Goal: Communication & Community: Answer question/provide support

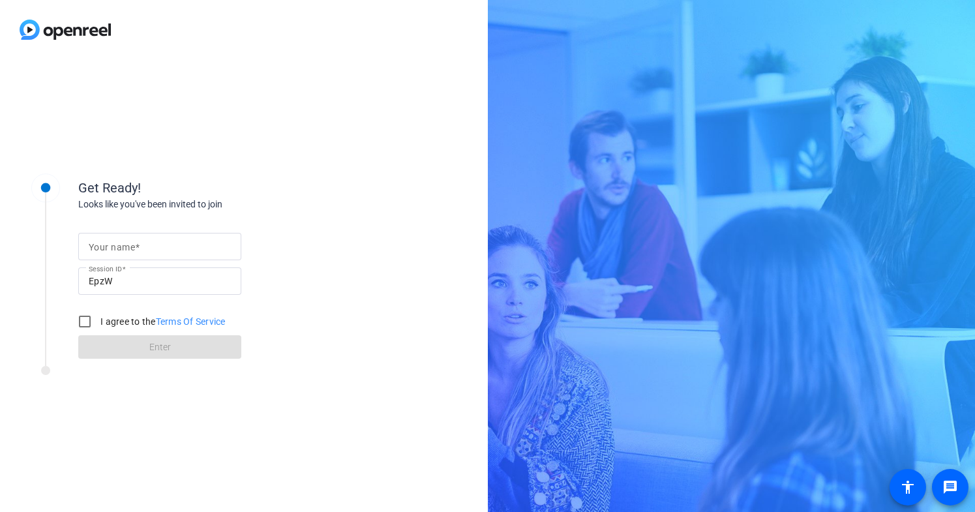
click at [130, 234] on div at bounding box center [160, 246] width 142 height 27
click at [109, 253] on input "Your name" at bounding box center [160, 247] width 142 height 16
click at [115, 247] on input "Your name" at bounding box center [160, 247] width 142 height 16
type input "Support"
click at [87, 316] on input "I agree to the Terms Of Service" at bounding box center [85, 321] width 26 height 26
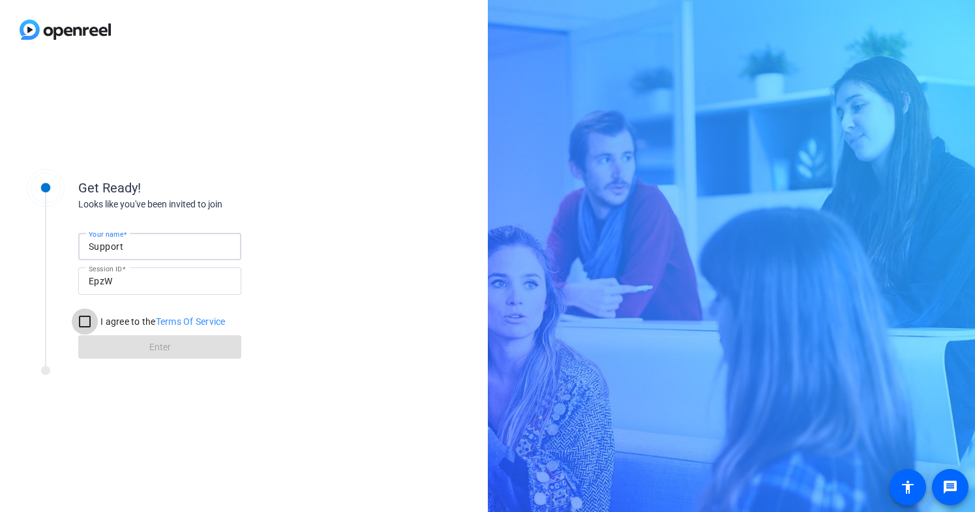
checkbox input "true"
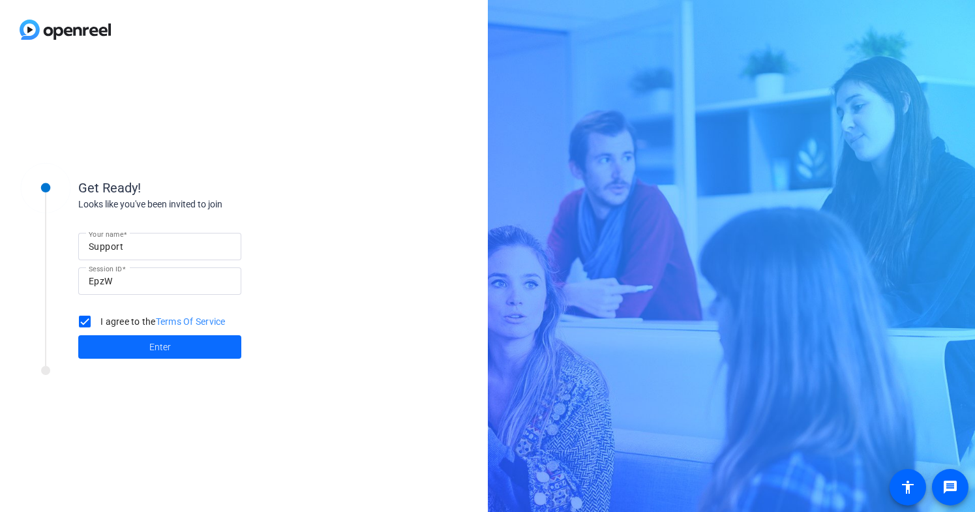
click at [103, 338] on span at bounding box center [159, 346] width 163 height 31
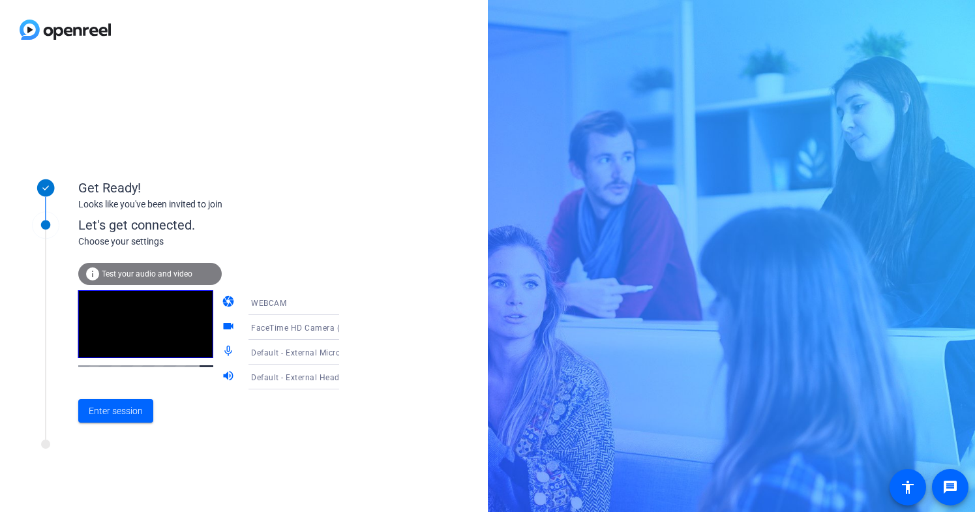
click at [295, 321] on div "FaceTime HD Camera (1C1C:B782)" at bounding box center [299, 327] width 97 height 16
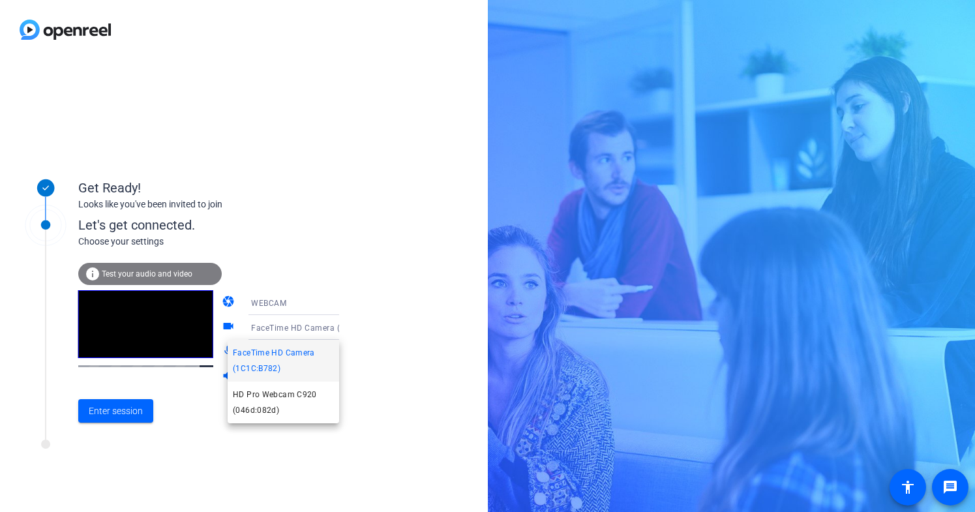
click at [292, 331] on div at bounding box center [487, 256] width 975 height 512
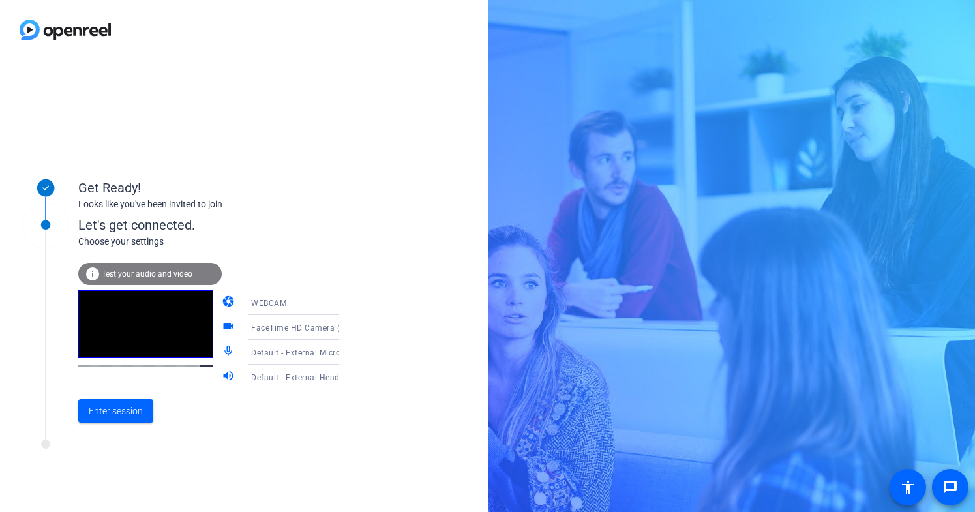
drag, startPoint x: 295, startPoint y: 321, endPoint x: 292, endPoint y: 331, distance: 10.8
click at [292, 331] on span "FaceTime HD Camera (1C1C:B782)" at bounding box center [318, 327] width 134 height 10
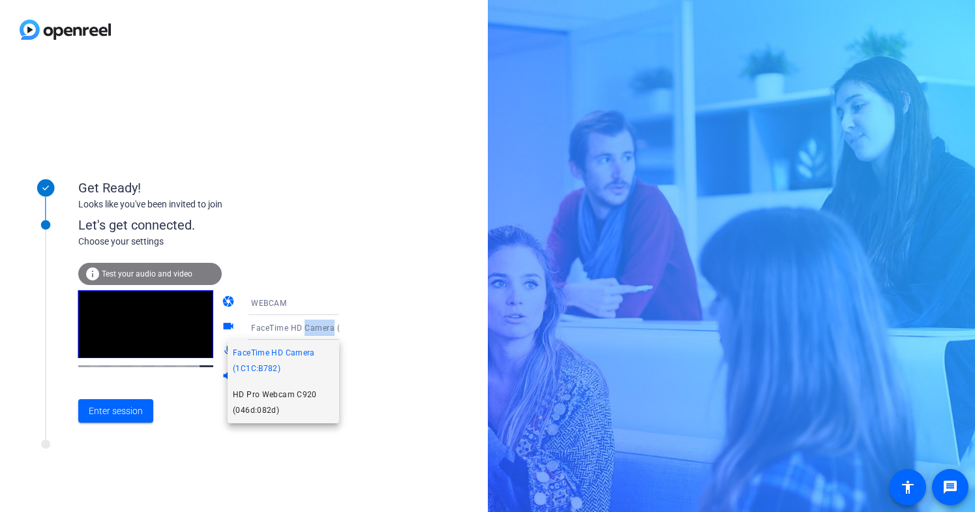
click at [282, 403] on span "HD Pro Webcam C920 (046d:082d)" at bounding box center [283, 402] width 101 height 31
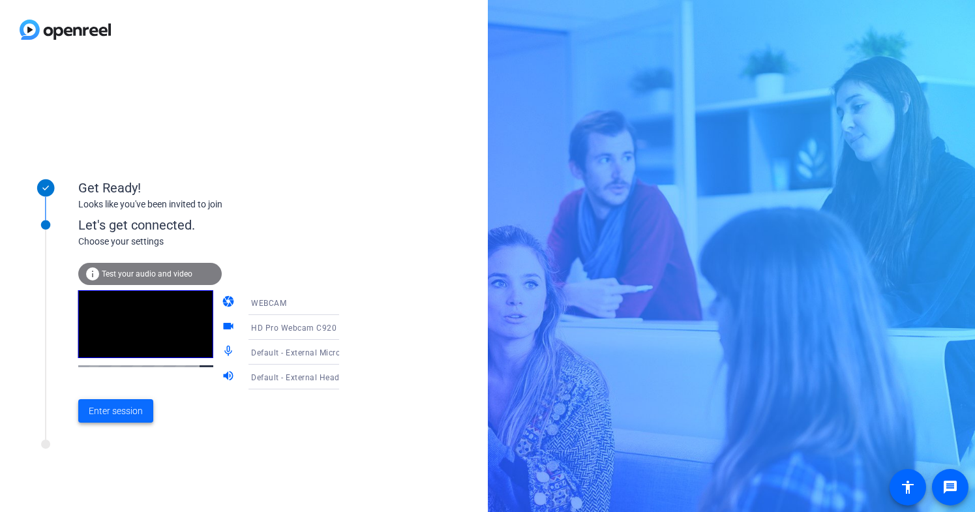
click at [116, 419] on span at bounding box center [115, 410] width 75 height 31
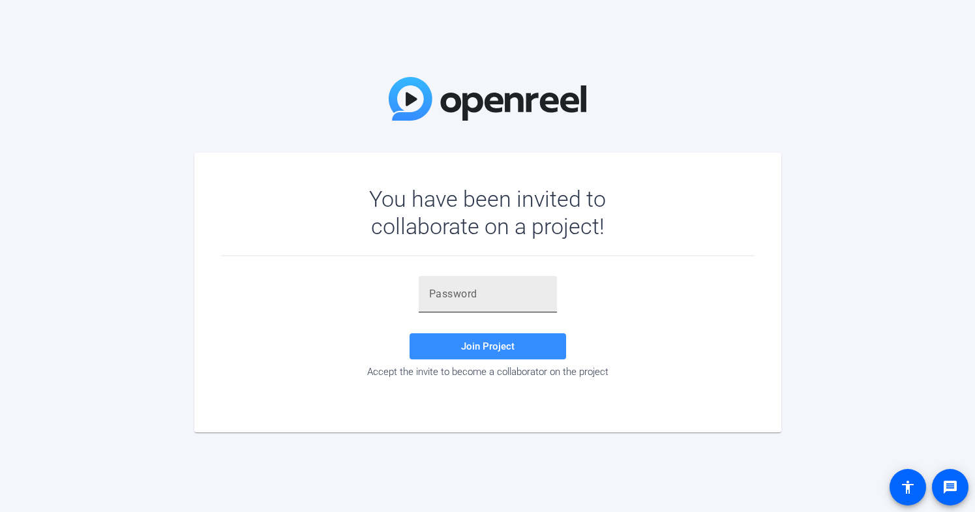
click at [503, 293] on input "text" at bounding box center [487, 294] width 117 height 16
paste input "SydZOi"
type input "SydZOi"
click at [485, 341] on span "Join Project" at bounding box center [487, 346] width 53 height 12
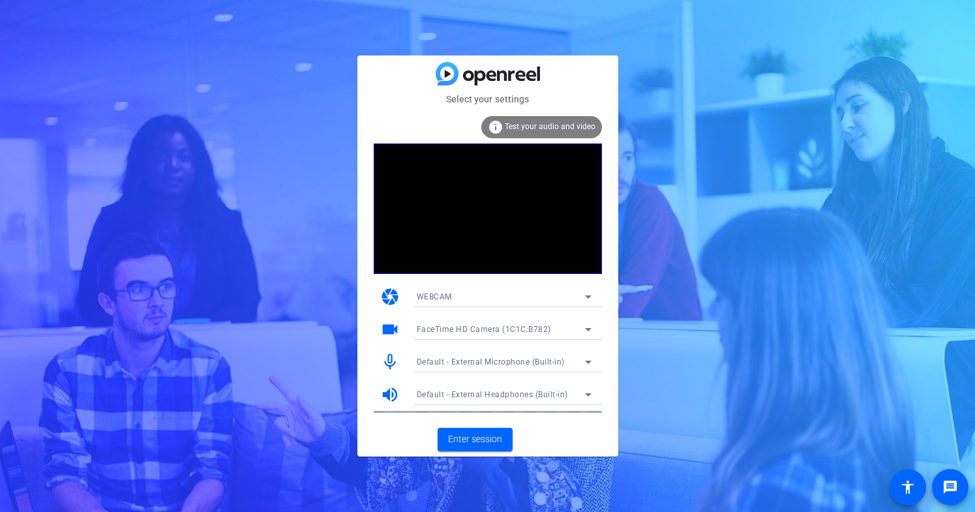
click at [564, 324] on div "FaceTime HD Camera (1C1C:B782)" at bounding box center [501, 329] width 168 height 16
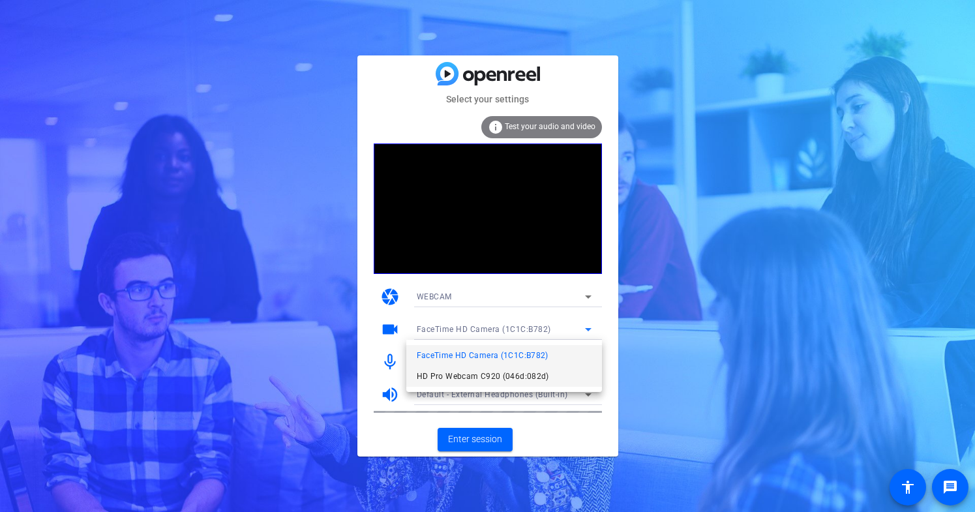
click at [544, 366] on mat-option "HD Pro Webcam C920 (046d:082d)" at bounding box center [504, 376] width 196 height 21
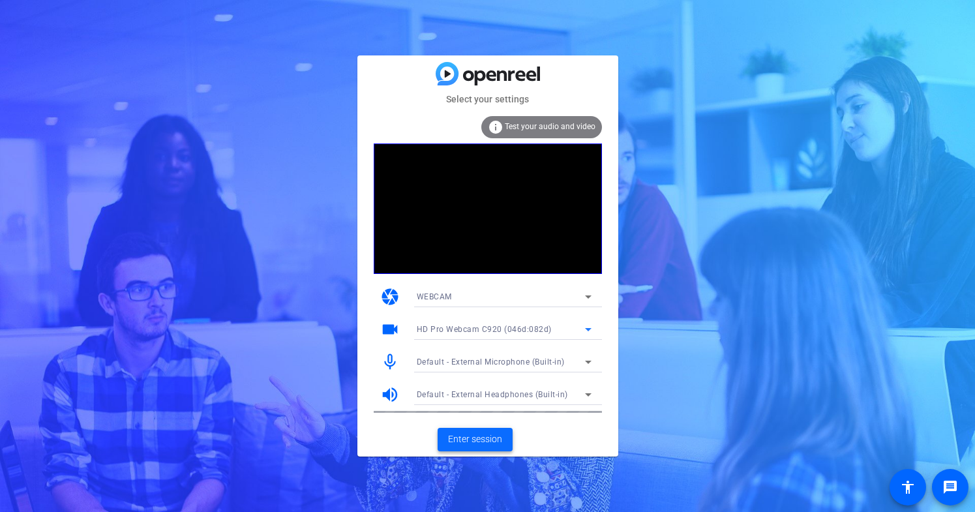
click at [494, 445] on span "Enter session" at bounding box center [475, 439] width 54 height 14
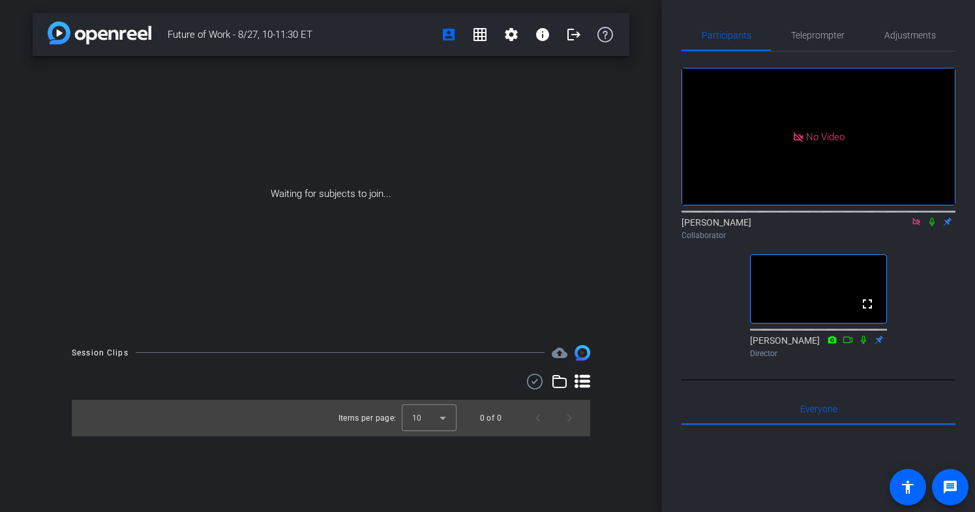
drag, startPoint x: 312, startPoint y: 28, endPoint x: 151, endPoint y: 29, distance: 160.4
click at [151, 29] on div "Future of Work - 8/27, 10-11:30 ET account_box grid_on settings info logout" at bounding box center [331, 34] width 597 height 43
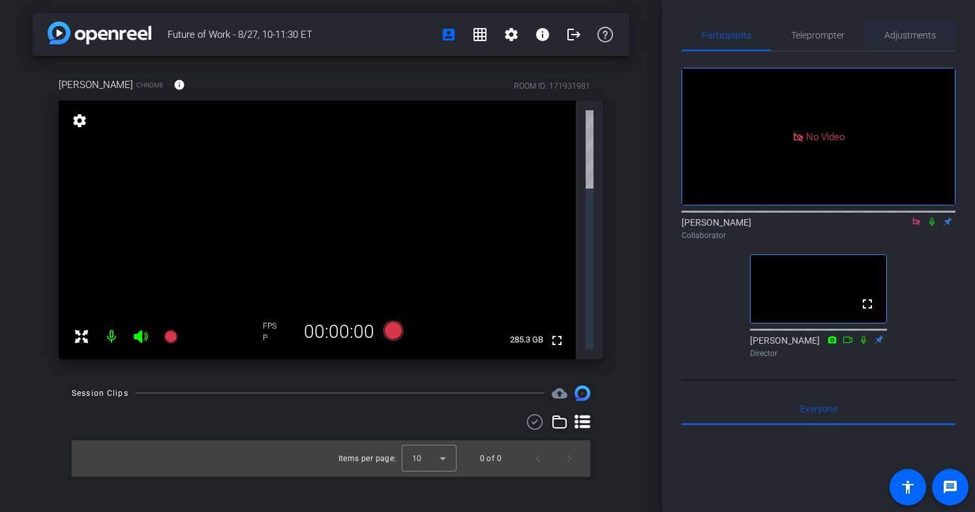
click at [907, 31] on span "Adjustments" at bounding box center [910, 35] width 52 height 9
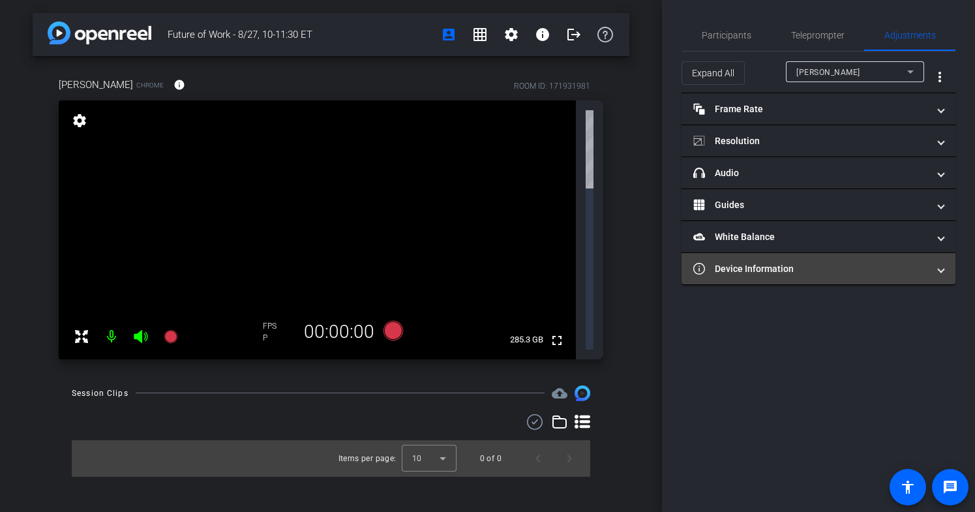
click at [812, 276] on mat-expansion-panel-header "Device Information" at bounding box center [818, 268] width 274 height 31
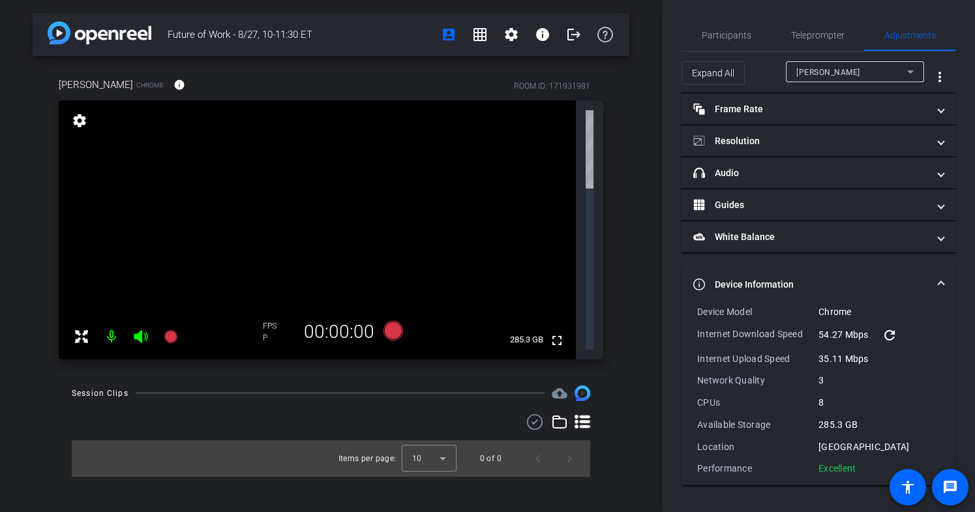
drag, startPoint x: 861, startPoint y: 464, endPoint x: 698, endPoint y: 315, distance: 221.0
click at [698, 315] on div "Device Model Chrome Internet Download Speed 54.27 Mbps refresh Internet Upload …" at bounding box center [818, 390] width 243 height 170
copy div "Device Model Chrome Internet Download Speed 54.27 Mbps refresh Internet Upload …"
click at [745, 31] on span "Participants" at bounding box center [727, 35] width 50 height 9
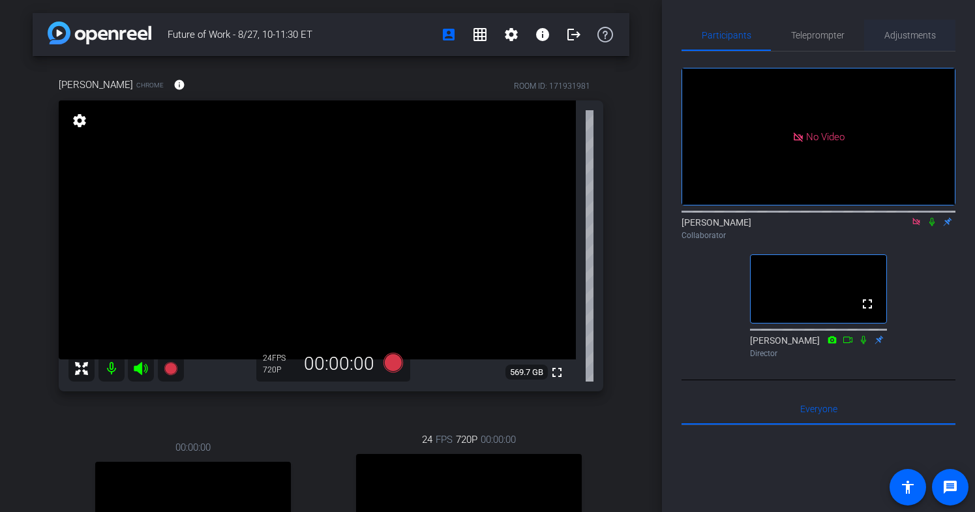
click at [904, 40] on span "Adjustments" at bounding box center [910, 35] width 52 height 31
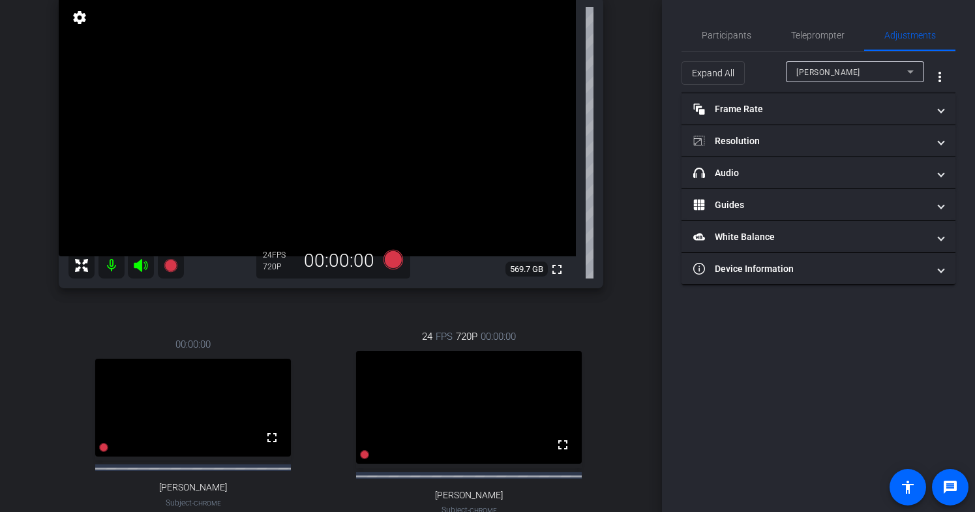
scroll to position [198, 0]
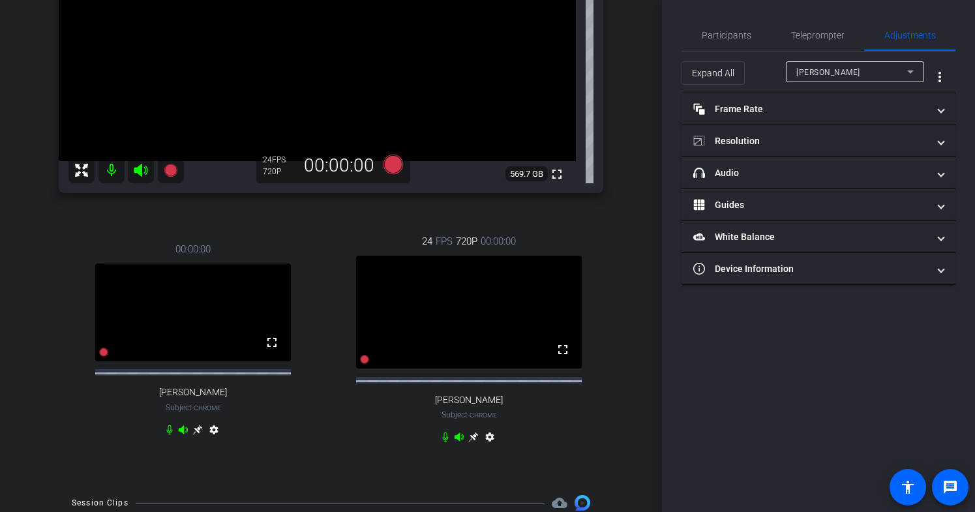
click at [473, 442] on icon at bounding box center [473, 437] width 10 height 10
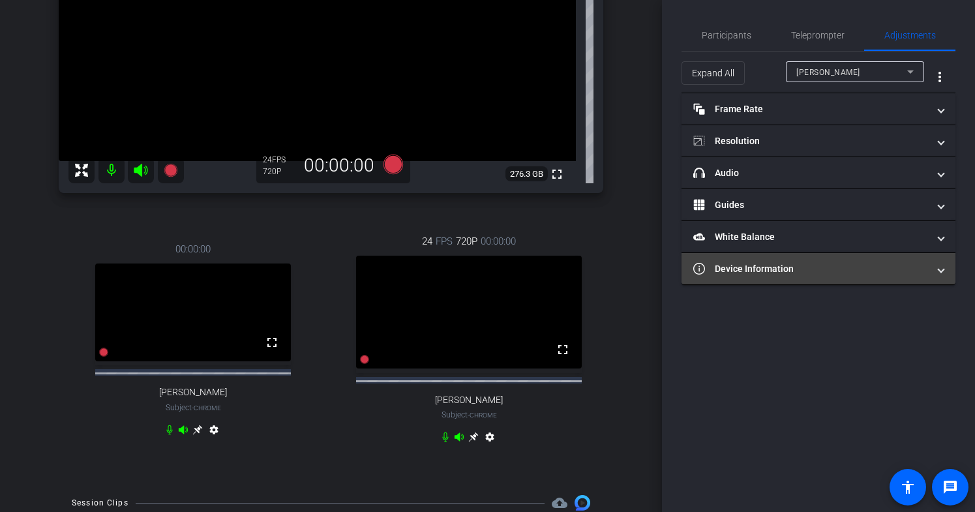
click at [825, 276] on mat-expansion-panel-header "Device Information" at bounding box center [818, 268] width 274 height 31
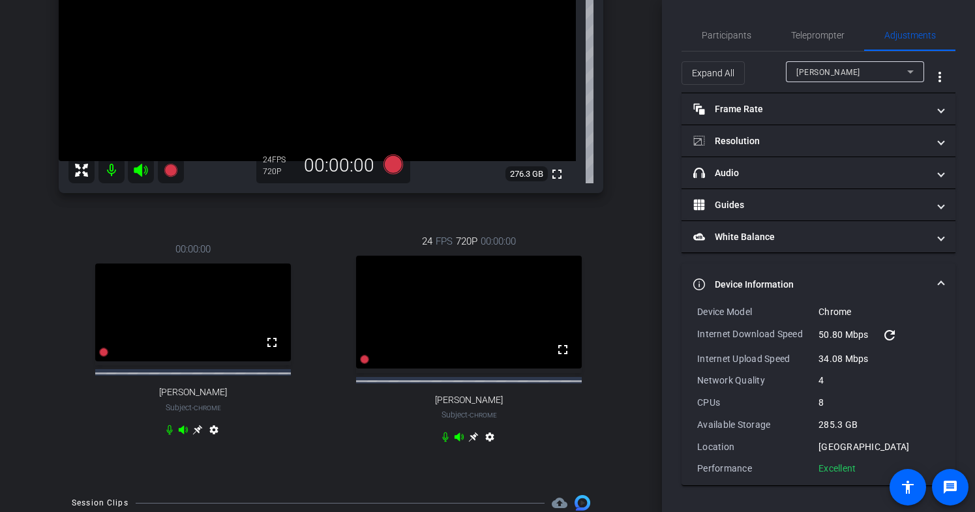
click at [840, 65] on div "[PERSON_NAME]" at bounding box center [851, 72] width 111 height 16
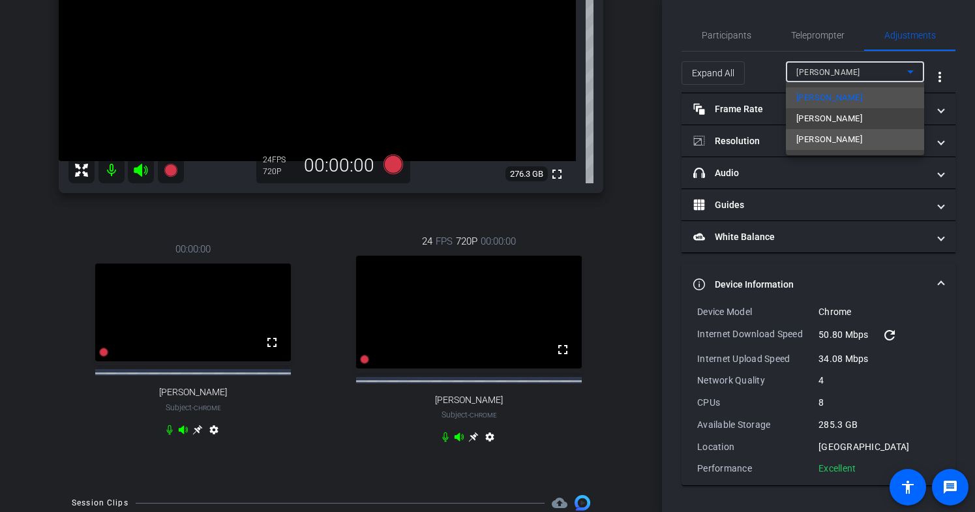
click at [859, 145] on span "[PERSON_NAME]" at bounding box center [829, 140] width 66 height 16
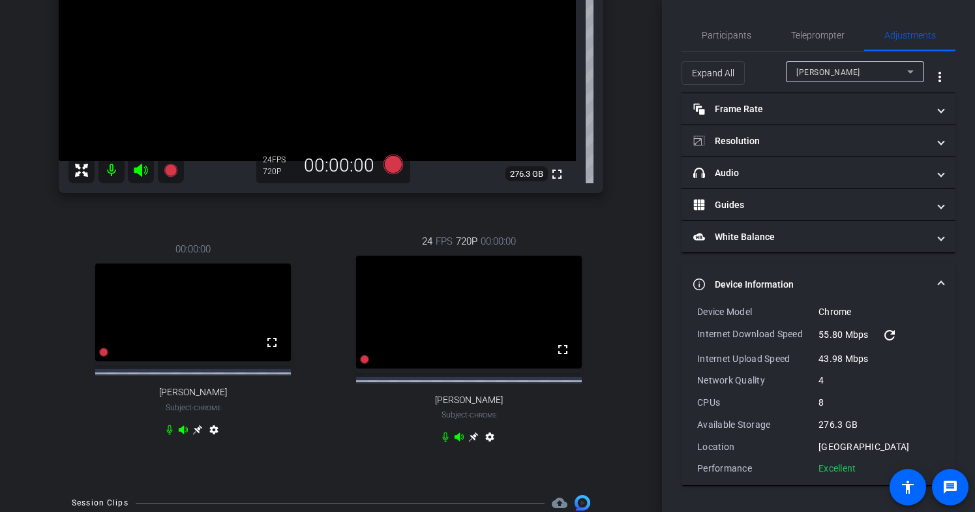
drag, startPoint x: 858, startPoint y: 471, endPoint x: 675, endPoint y: 308, distance: 244.7
click at [675, 308] on div "Participants Teleprompter Adjustments [PERSON_NAME] Collaborator [PERSON_NAME] …" at bounding box center [818, 256] width 313 height 512
copy div "Device Model Chrome Internet Download Speed 55.80 Mbps refresh Internet Upload …"
click at [738, 39] on span "Participants" at bounding box center [727, 35] width 50 height 9
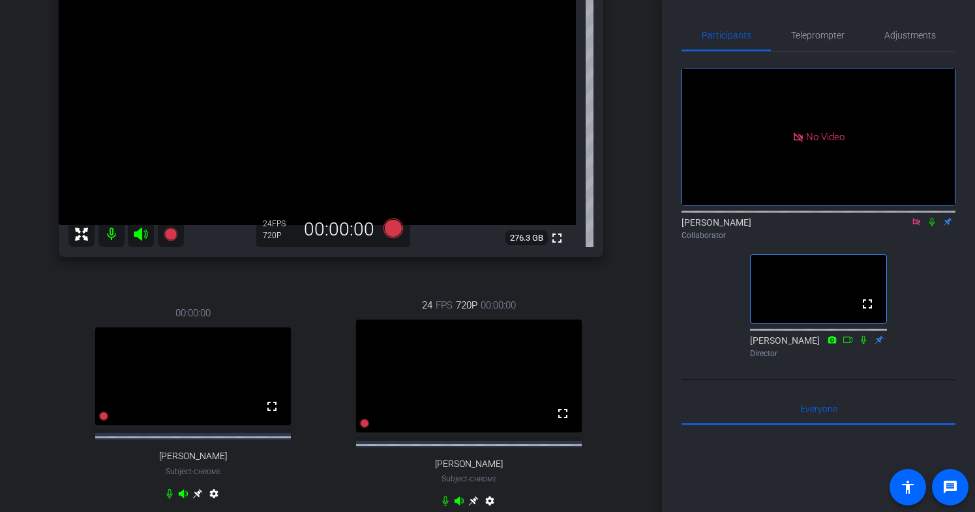
scroll to position [95, 0]
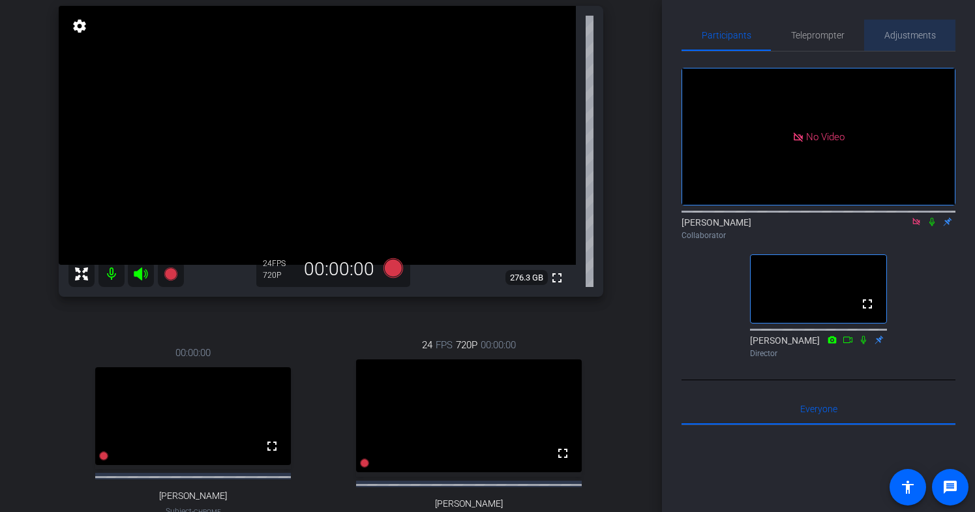
click at [924, 43] on span "Adjustments" at bounding box center [910, 35] width 52 height 31
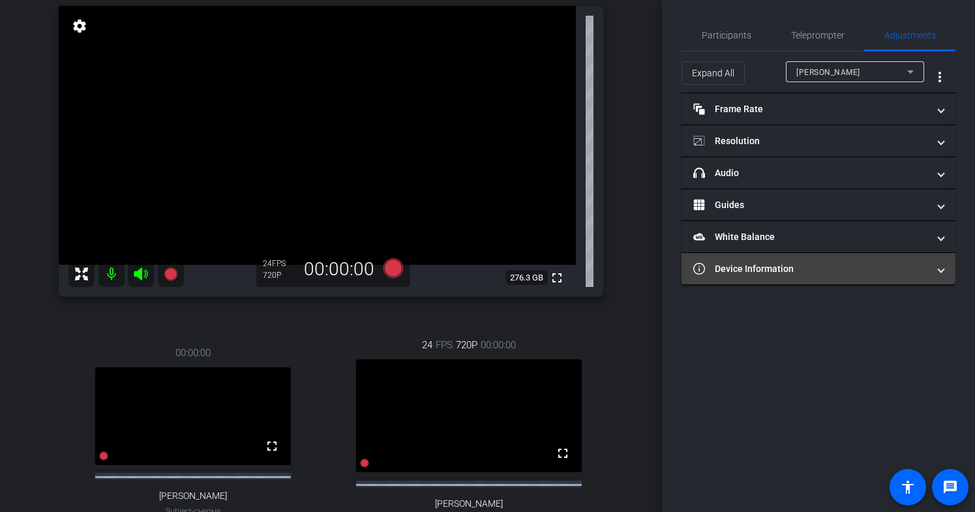
click at [793, 275] on mat-panel-title "Device Information" at bounding box center [810, 269] width 235 height 14
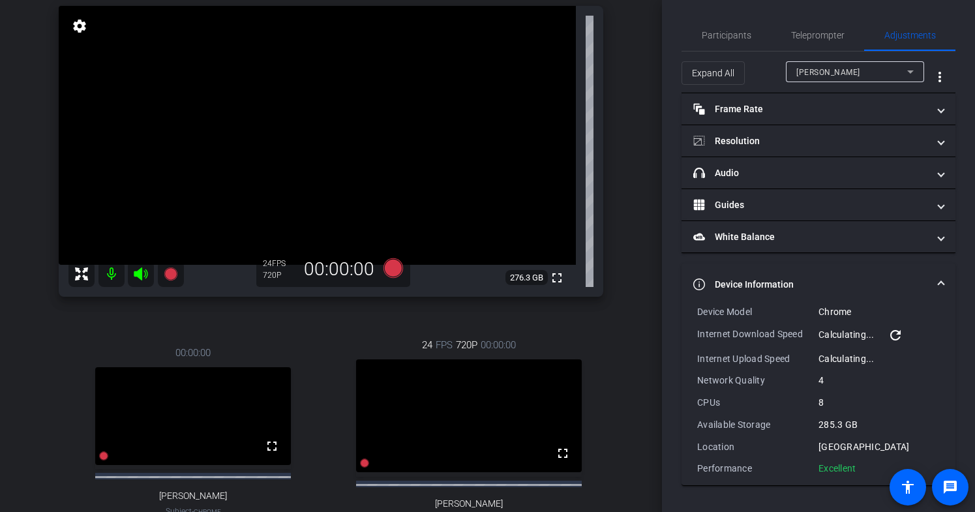
click at [832, 70] on span "[PERSON_NAME]" at bounding box center [828, 72] width 64 height 9
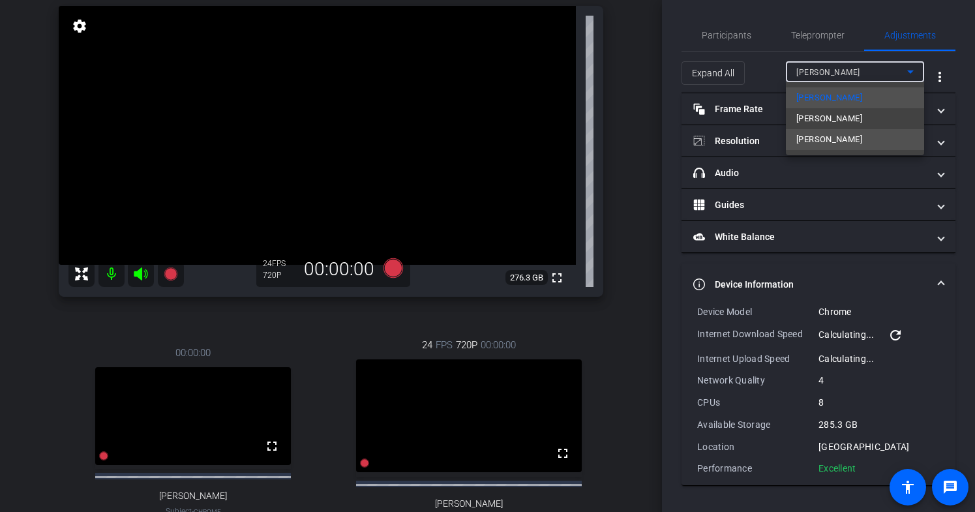
click at [828, 145] on span "[PERSON_NAME]" at bounding box center [829, 140] width 66 height 16
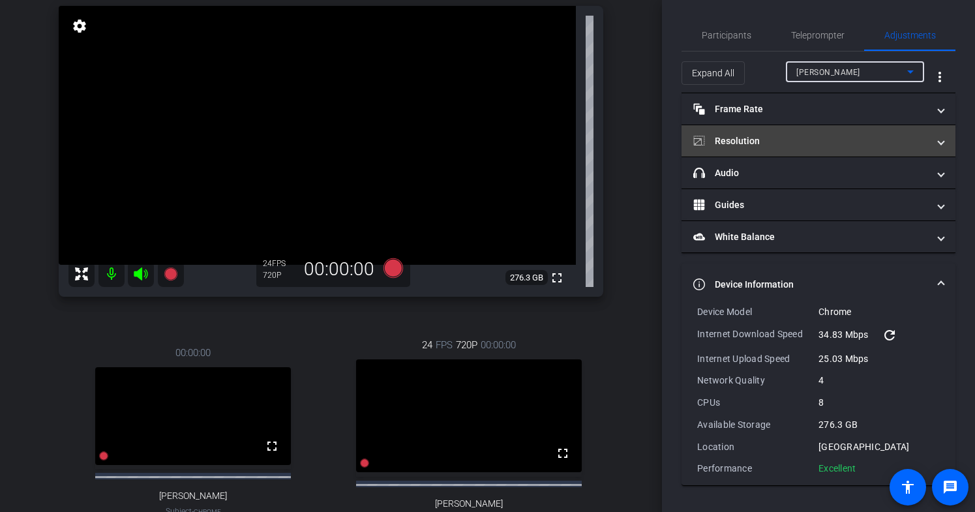
click at [820, 138] on mat-panel-title "Resolution" at bounding box center [810, 141] width 235 height 14
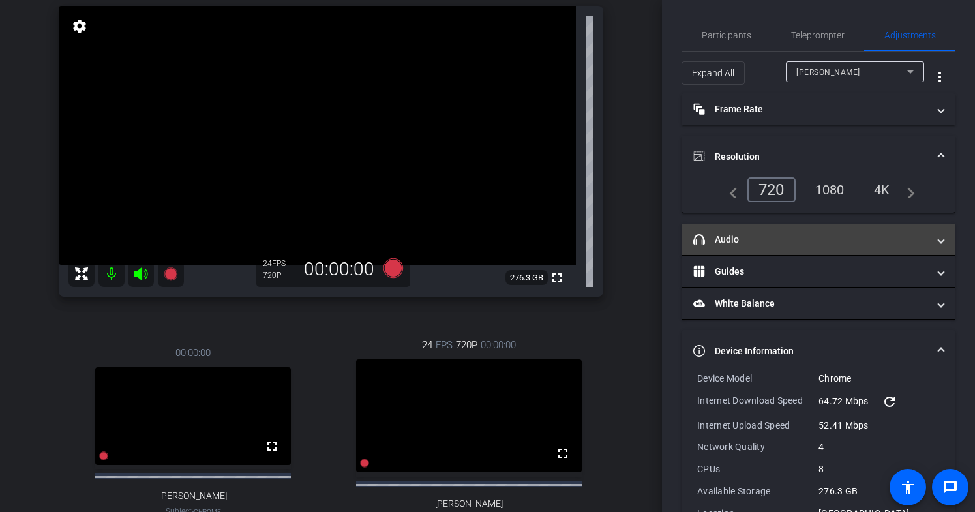
click at [800, 235] on mat-panel-title "headphone icon Audio" at bounding box center [810, 240] width 235 height 14
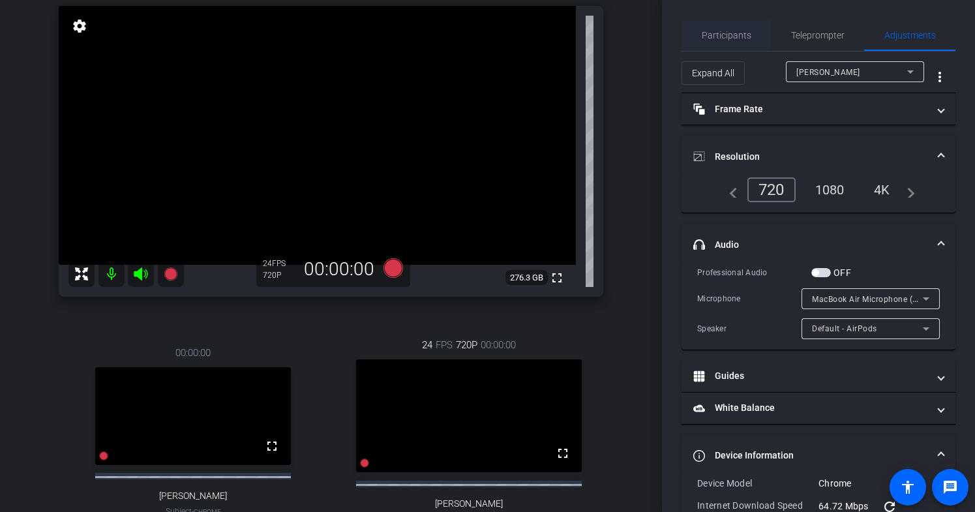
click at [700, 34] on div "Participants" at bounding box center [725, 35] width 89 height 31
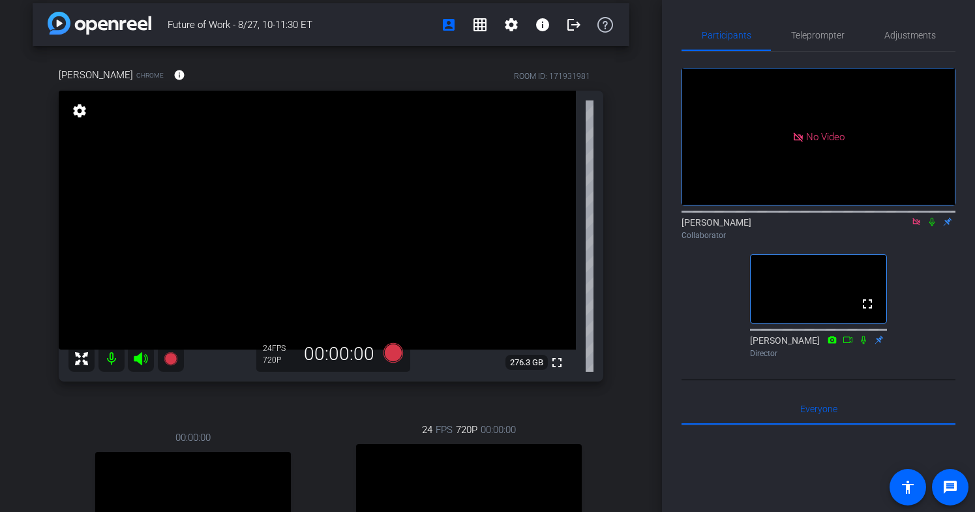
scroll to position [8, 0]
click at [932, 217] on icon at bounding box center [931, 221] width 10 height 9
click at [925, 229] on div "Collaborator" at bounding box center [818, 235] width 274 height 12
click at [929, 218] on icon at bounding box center [931, 222] width 7 height 8
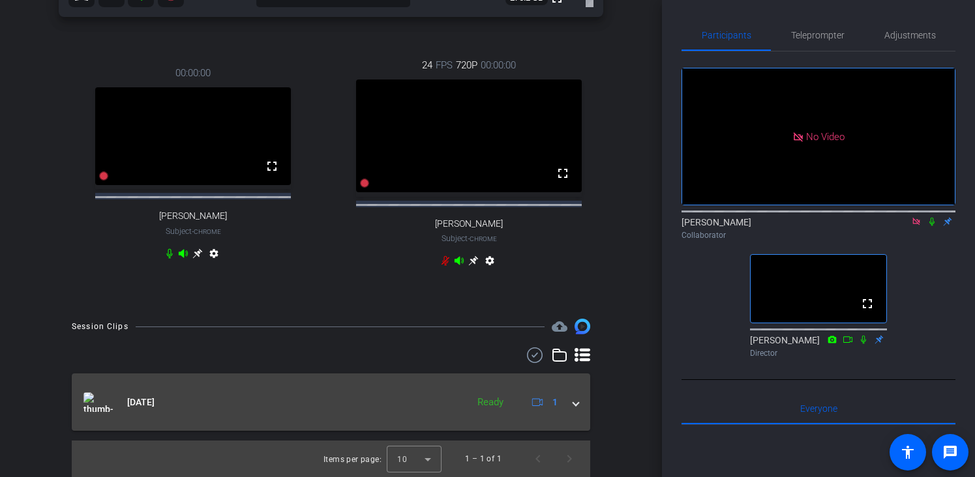
scroll to position [389, 0]
click at [419, 402] on mat-panel-title "[DATE]" at bounding box center [271, 402] width 377 height 20
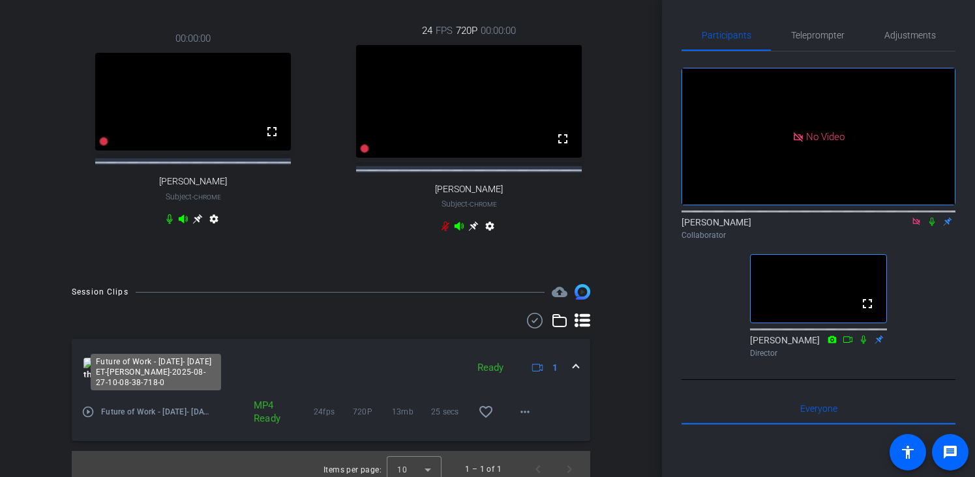
scroll to position [434, 0]
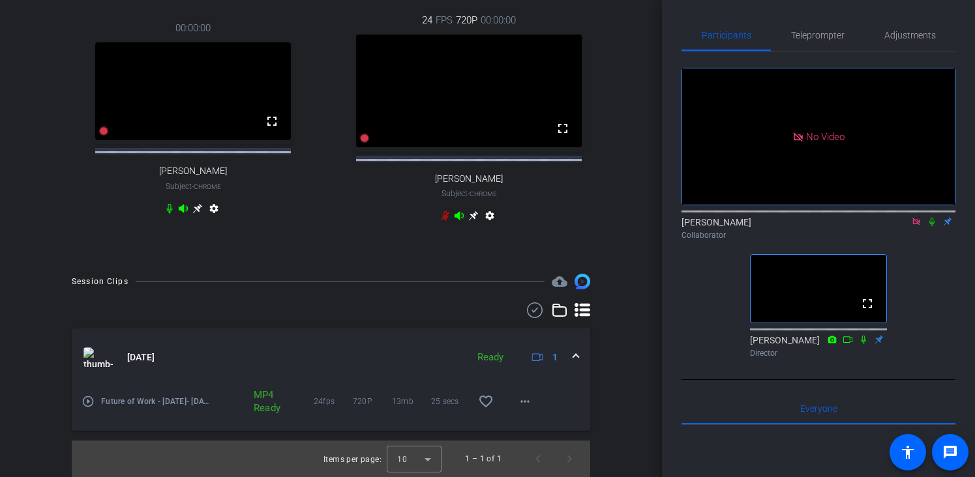
click at [85, 400] on mat-icon "play_circle_outline" at bounding box center [87, 401] width 13 height 13
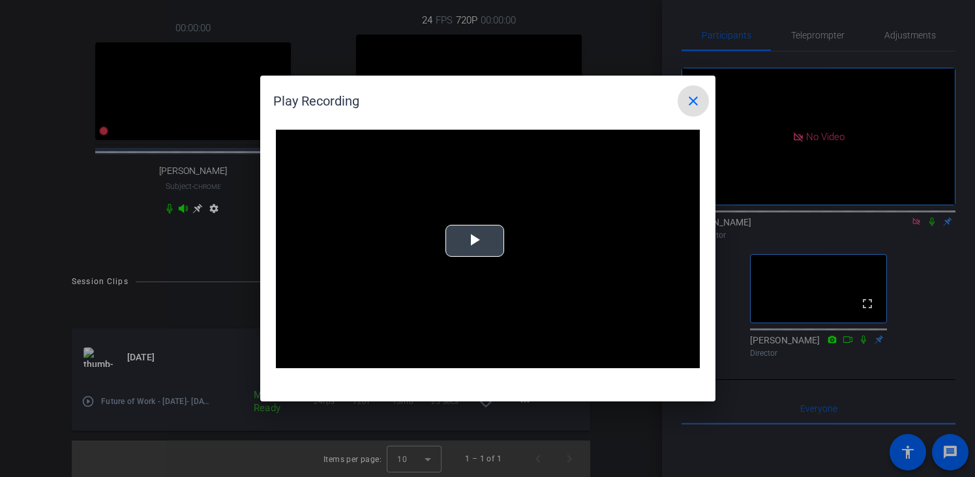
click at [492, 259] on video "Video Player" at bounding box center [488, 249] width 424 height 239
click at [697, 93] on mat-icon "close" at bounding box center [693, 101] width 16 height 16
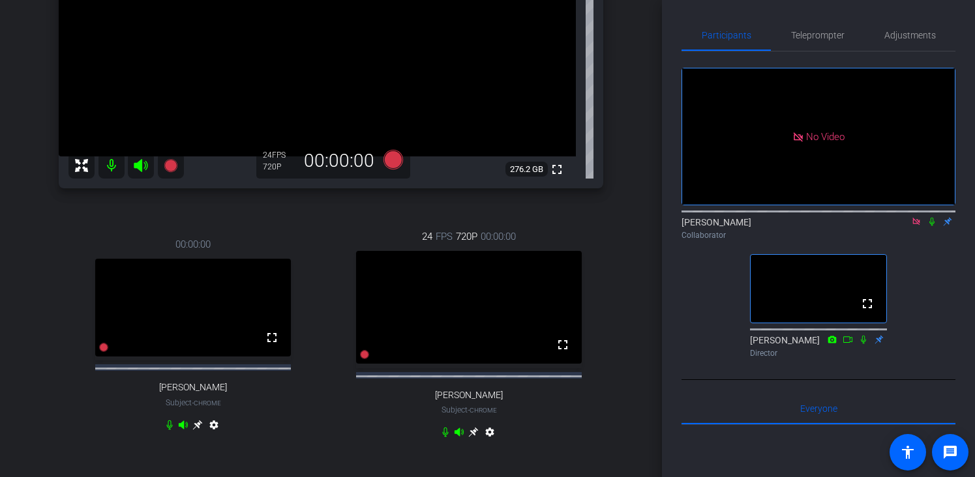
scroll to position [90, 0]
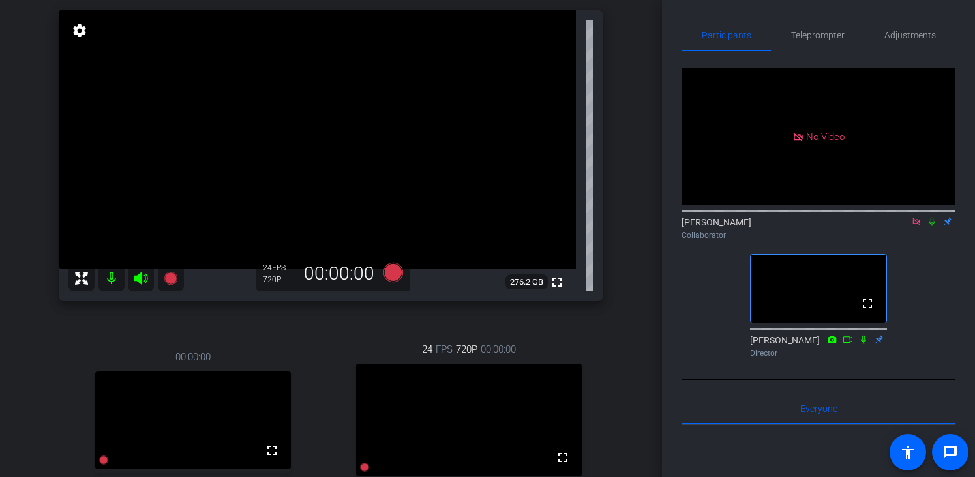
drag, startPoint x: 941, startPoint y: 255, endPoint x: 942, endPoint y: 223, distance: 32.0
click at [941, 254] on div "No Video [PERSON_NAME] Collaborator fullscreen [PERSON_NAME] Director" at bounding box center [818, 208] width 274 height 312
click at [934, 217] on icon at bounding box center [931, 221] width 10 height 9
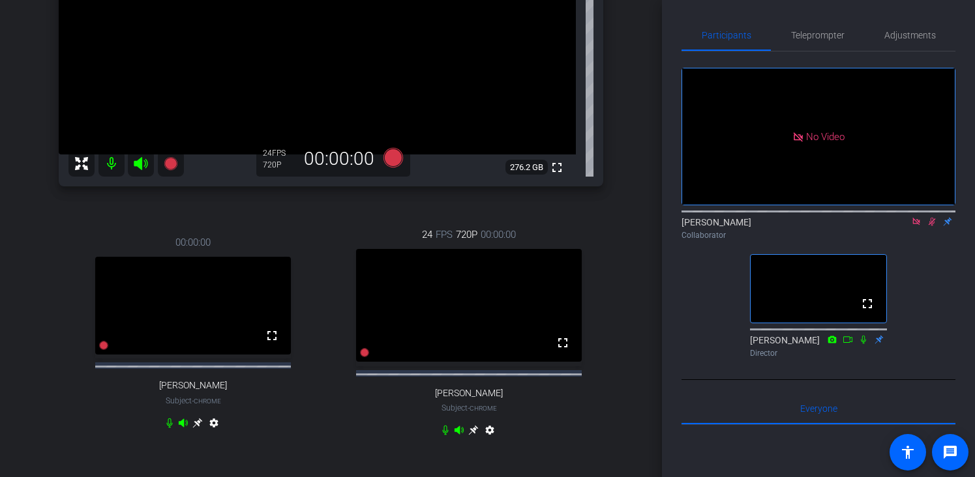
scroll to position [212, 0]
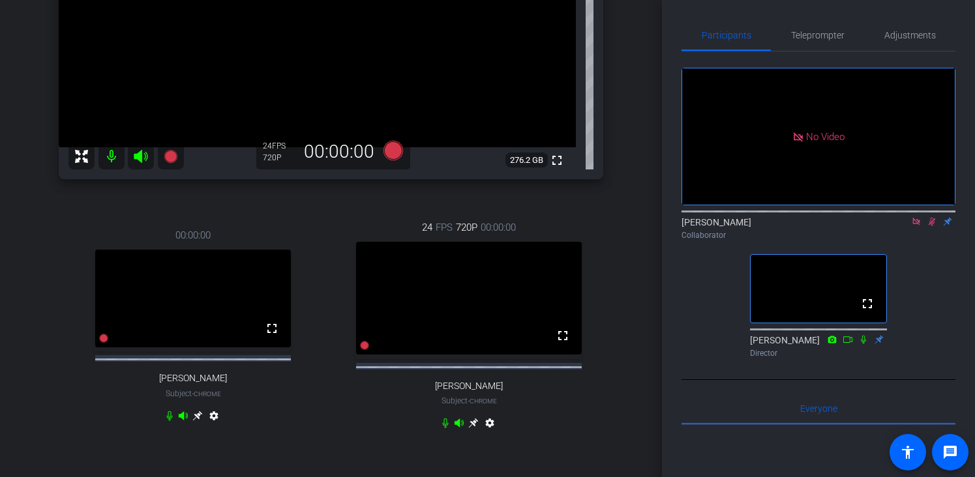
click at [932, 217] on icon at bounding box center [931, 221] width 10 height 9
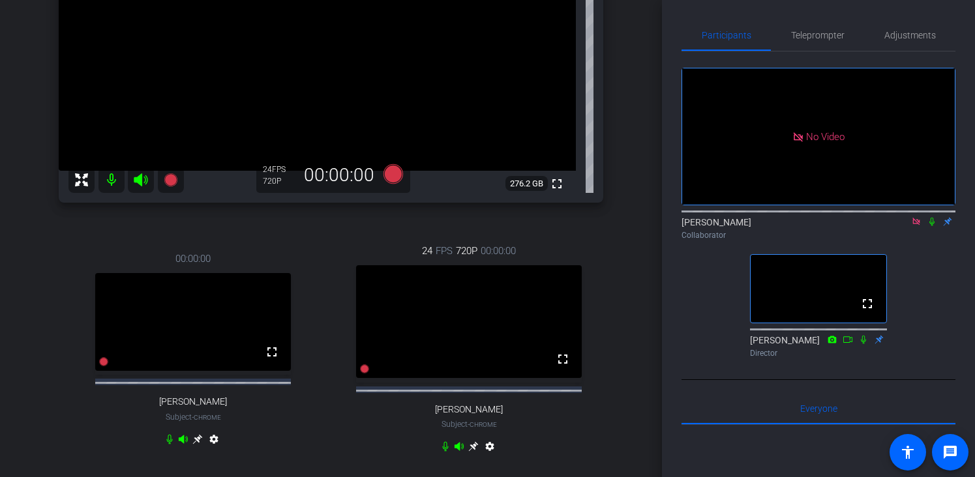
scroll to position [162, 0]
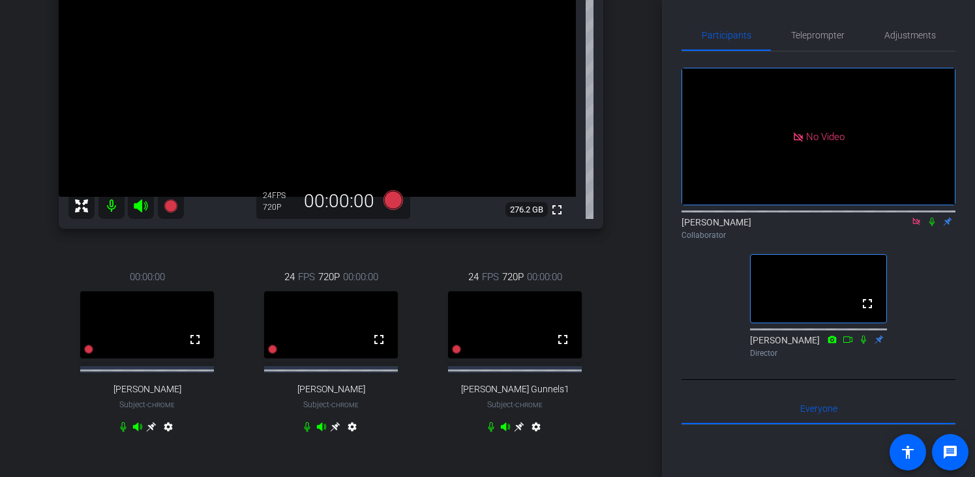
click at [518, 432] on icon at bounding box center [519, 427] width 10 height 10
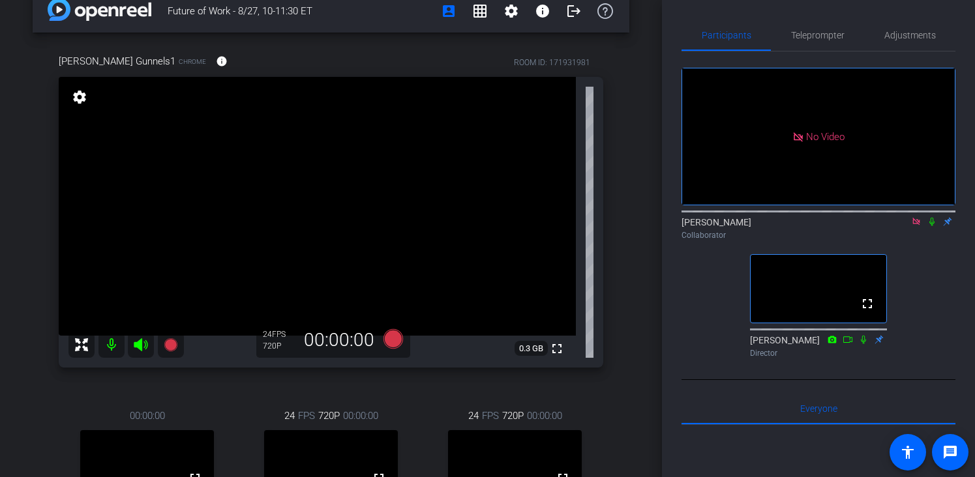
scroll to position [0, 0]
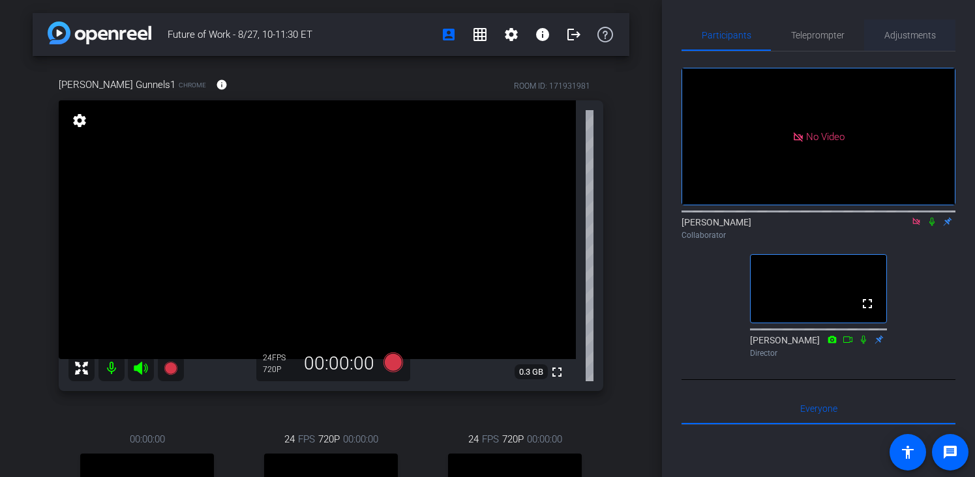
click at [881, 38] on div "Adjustments" at bounding box center [909, 35] width 91 height 31
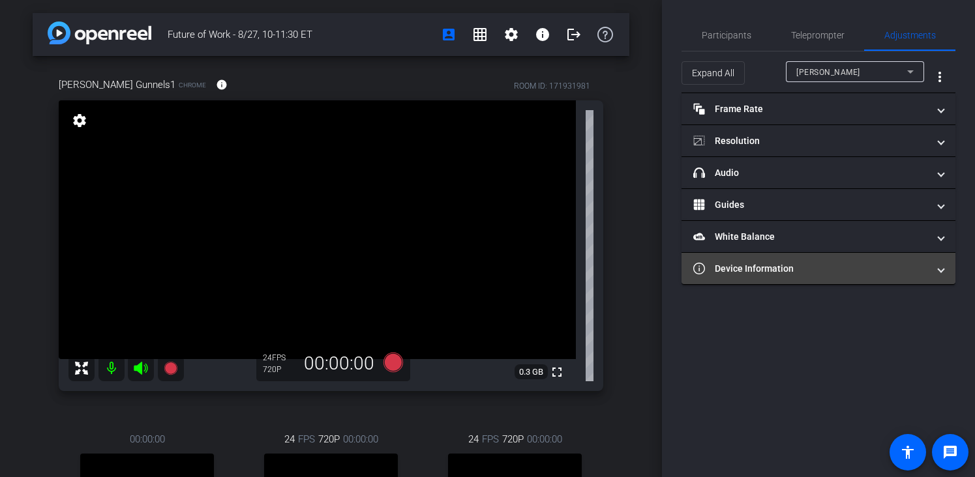
click at [768, 271] on mat-panel-title "Device Information" at bounding box center [810, 269] width 235 height 14
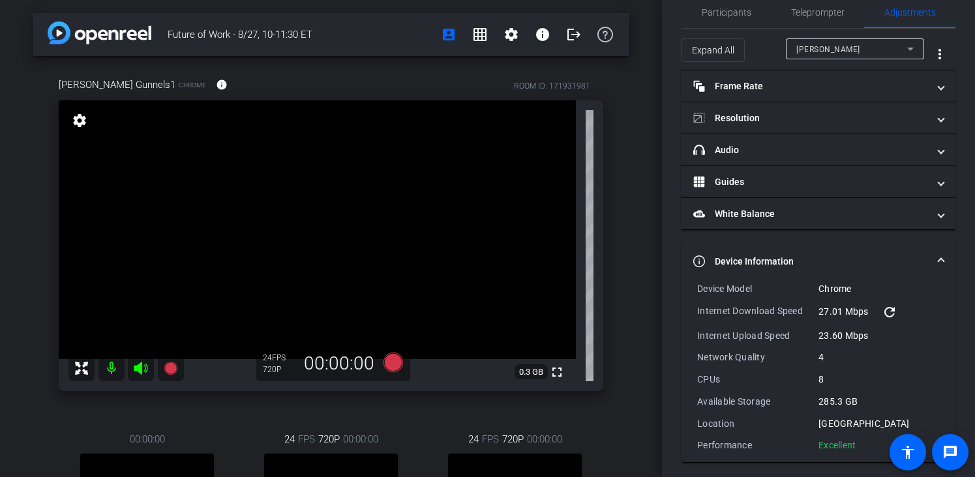
scroll to position [24, 0]
drag, startPoint x: 859, startPoint y: 443, endPoint x: 696, endPoint y: 286, distance: 227.3
click at [696, 286] on div "Device Model Chrome Internet Download Speed 27.01 Mbps refresh Internet Upload …" at bounding box center [818, 371] width 274 height 180
copy div "Device Model Chrome Internet Download Speed 27.01 Mbps refresh Internet Upload …"
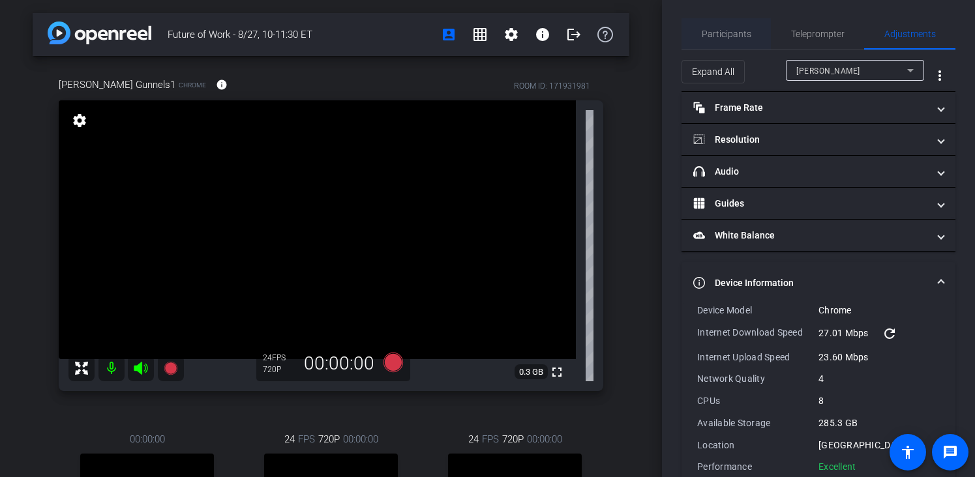
scroll to position [0, 0]
click at [715, 37] on span "Participants" at bounding box center [727, 35] width 50 height 9
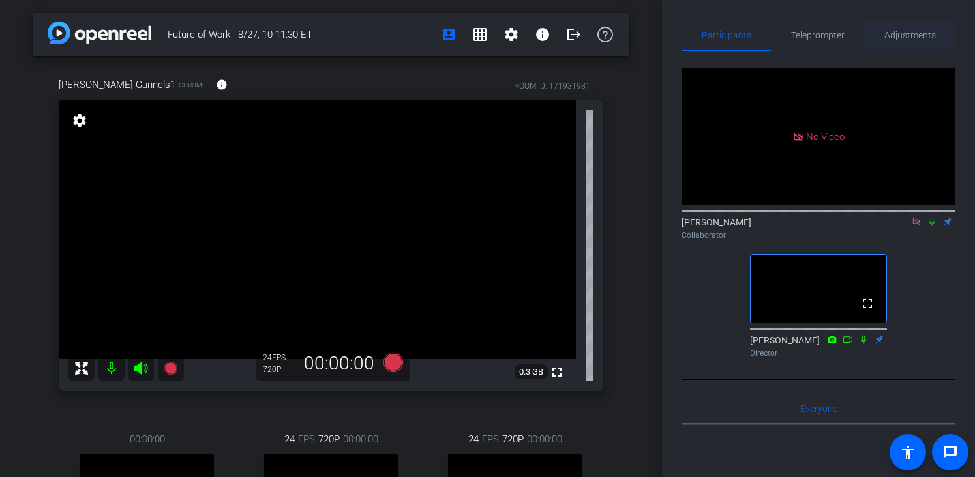
click at [914, 31] on span "Adjustments" at bounding box center [910, 35] width 52 height 9
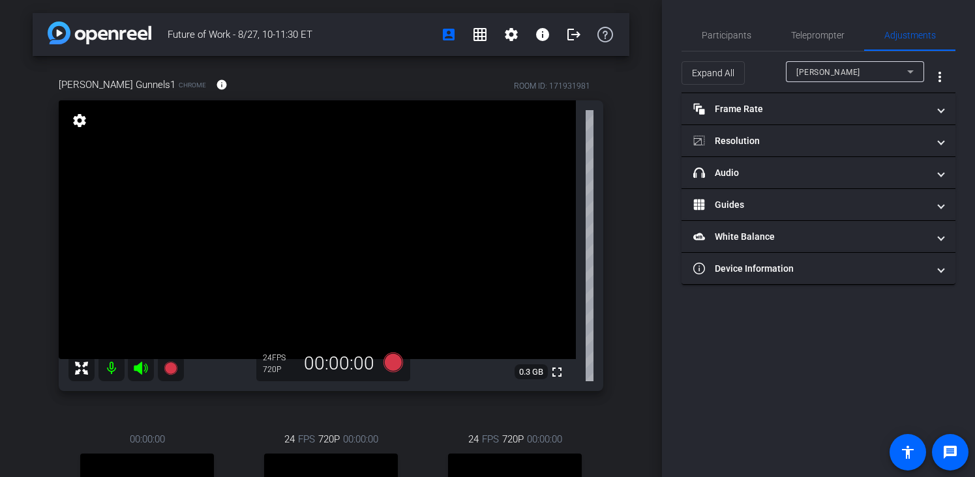
click at [814, 289] on div "Participants Teleprompter Adjustments [PERSON_NAME] Collaborator [PERSON_NAME] …" at bounding box center [818, 238] width 313 height 477
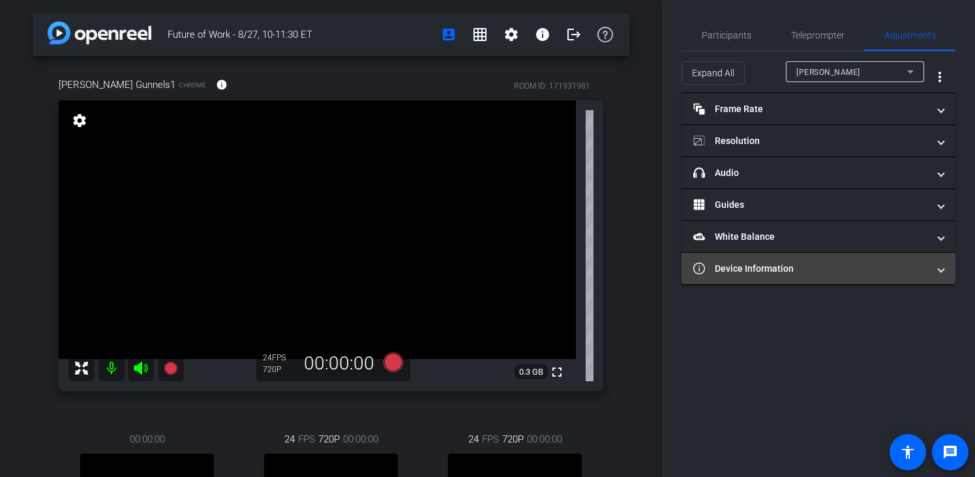
click at [818, 274] on mat-panel-title "Device Information" at bounding box center [810, 269] width 235 height 14
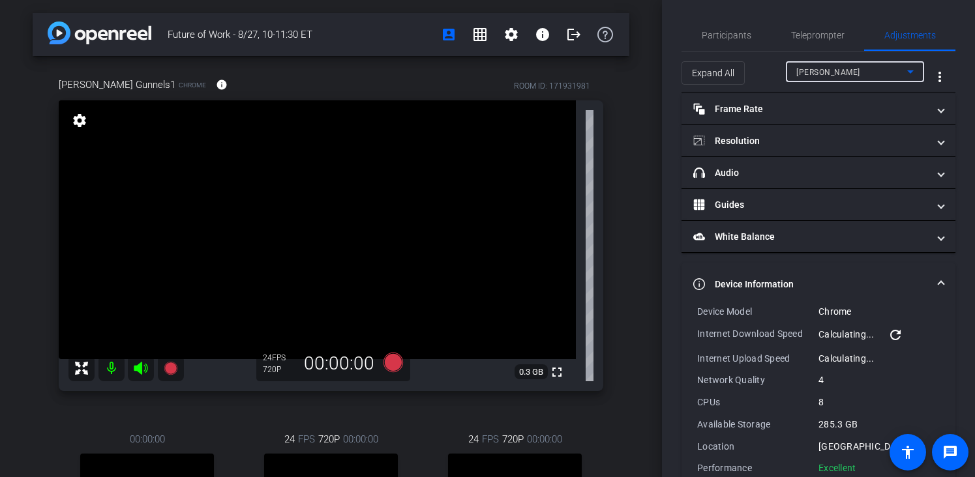
click at [820, 72] on span "[PERSON_NAME]" at bounding box center [828, 72] width 64 height 9
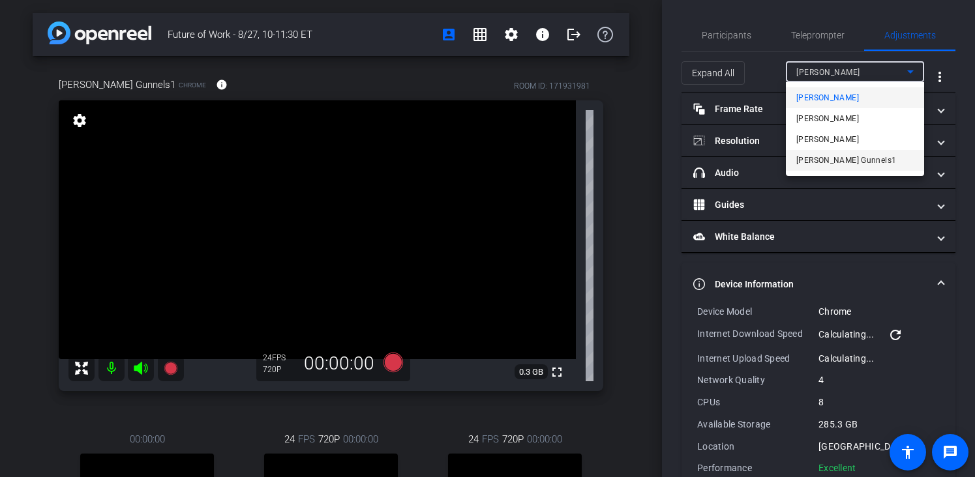
click at [836, 159] on span "[PERSON_NAME] Gunnels1" at bounding box center [846, 161] width 100 height 16
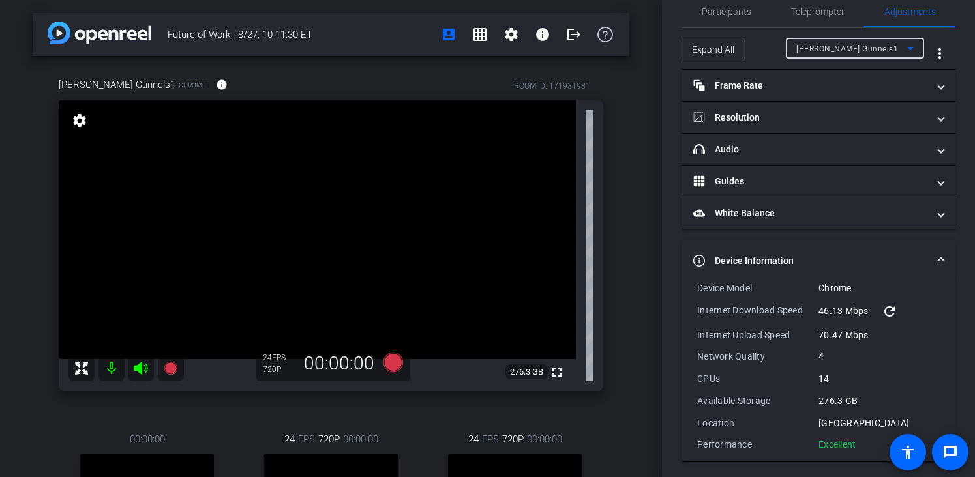
scroll to position [28, 0]
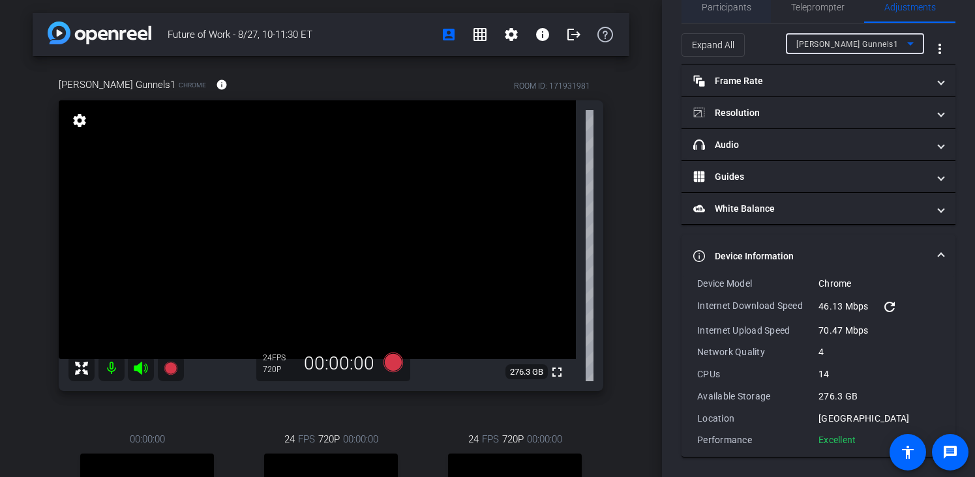
click at [721, 11] on span "Participants" at bounding box center [727, 7] width 50 height 9
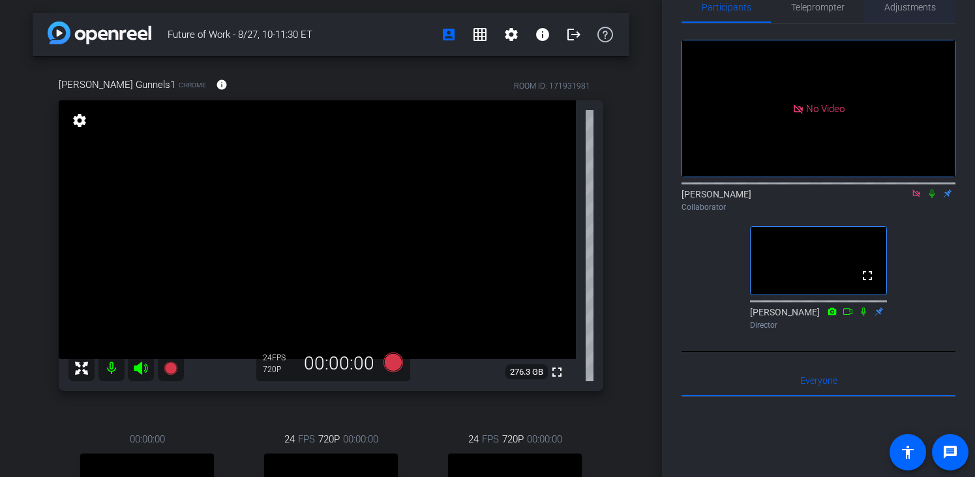
click at [929, 12] on span "Adjustments" at bounding box center [910, 7] width 52 height 31
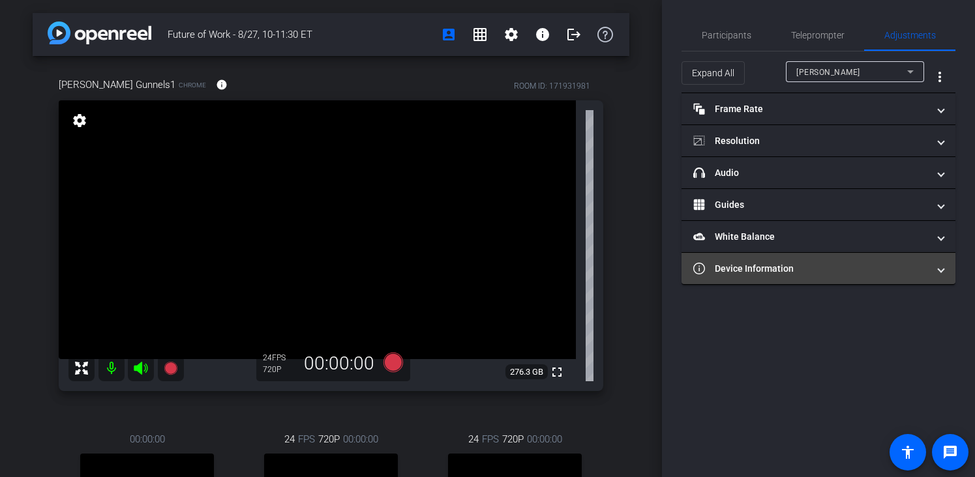
click at [857, 261] on mat-expansion-panel-header "Device Information" at bounding box center [818, 268] width 274 height 31
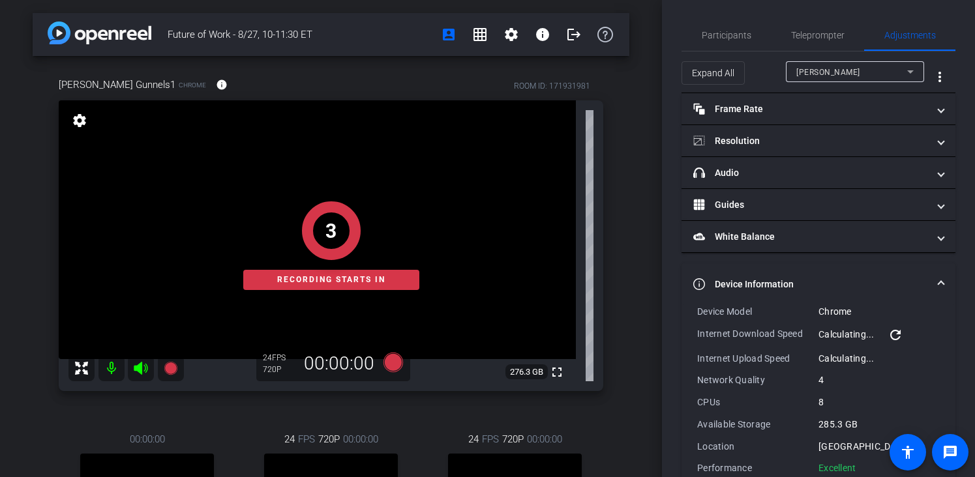
click at [857, 60] on div "Expand All [PERSON_NAME] more_vert" at bounding box center [818, 73] width 274 height 42
click at [861, 70] on div "[PERSON_NAME]" at bounding box center [851, 72] width 111 height 16
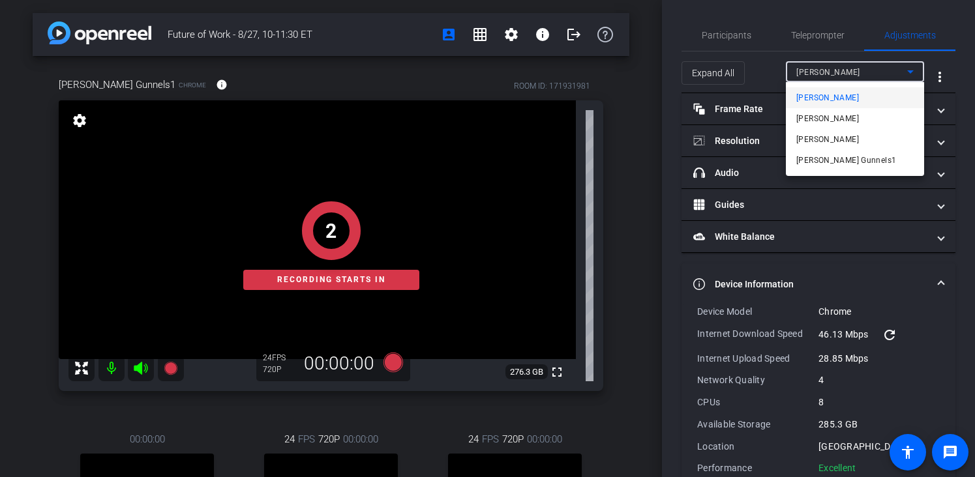
click at [857, 156] on mat-option "[PERSON_NAME] Gunnels1" at bounding box center [855, 160] width 138 height 21
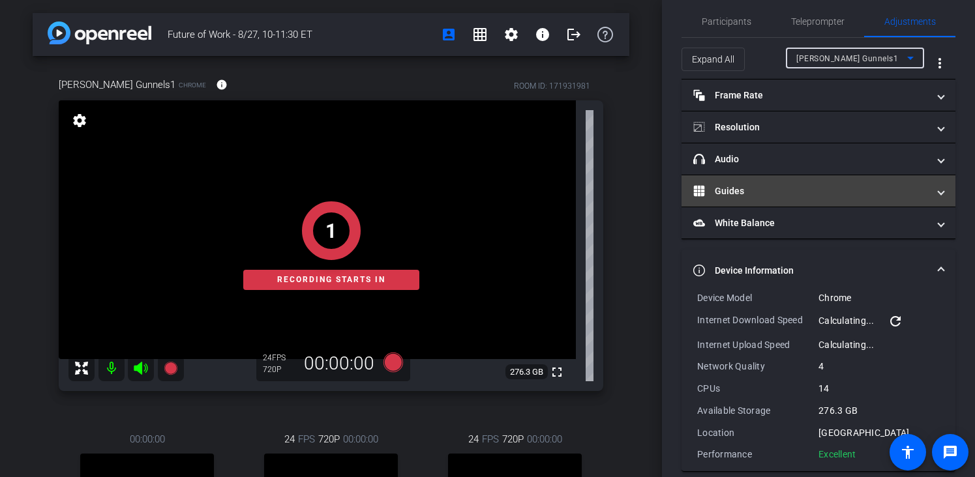
scroll to position [28, 0]
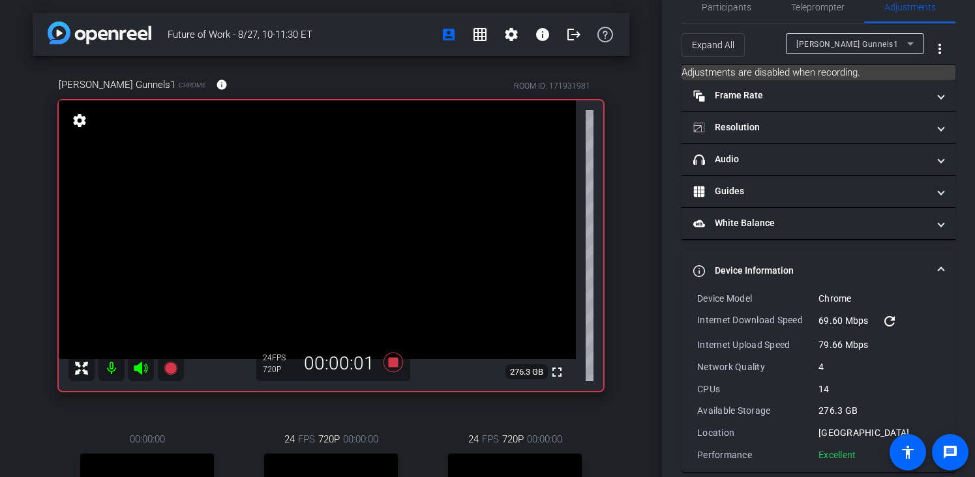
drag, startPoint x: 863, startPoint y: 454, endPoint x: 690, endPoint y: 299, distance: 232.7
click at [690, 299] on div "Device Model Chrome Internet Download Speed 69.60 Mbps refresh Internet Upload …" at bounding box center [818, 382] width 274 height 180
copy div "Device Model Chrome Internet Download Speed 69.60 Mbps refresh Internet Upload …"
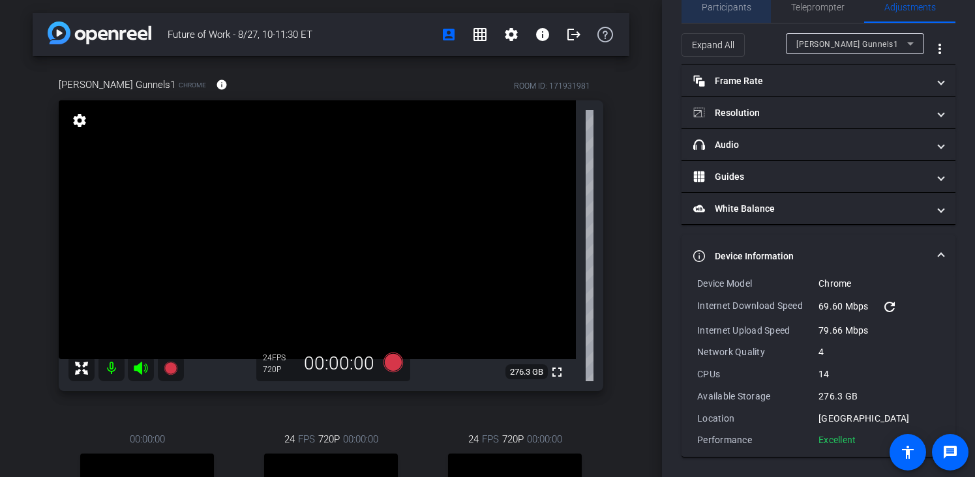
click at [742, 5] on span "Participants" at bounding box center [727, 7] width 50 height 9
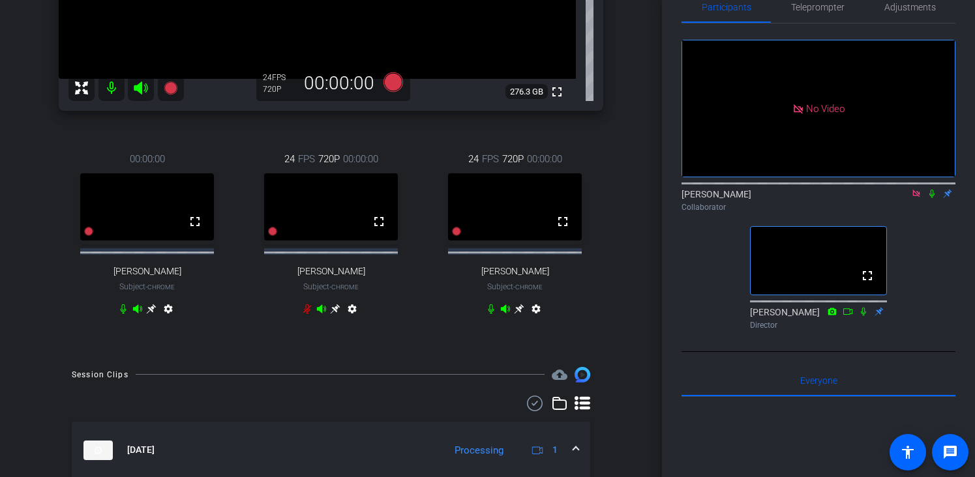
scroll to position [336, 0]
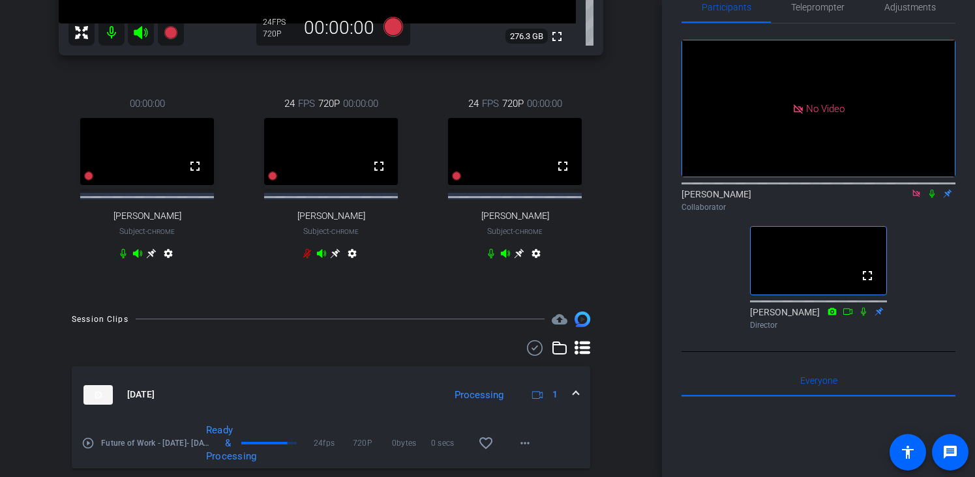
click at [934, 189] on icon at bounding box center [931, 193] width 10 height 9
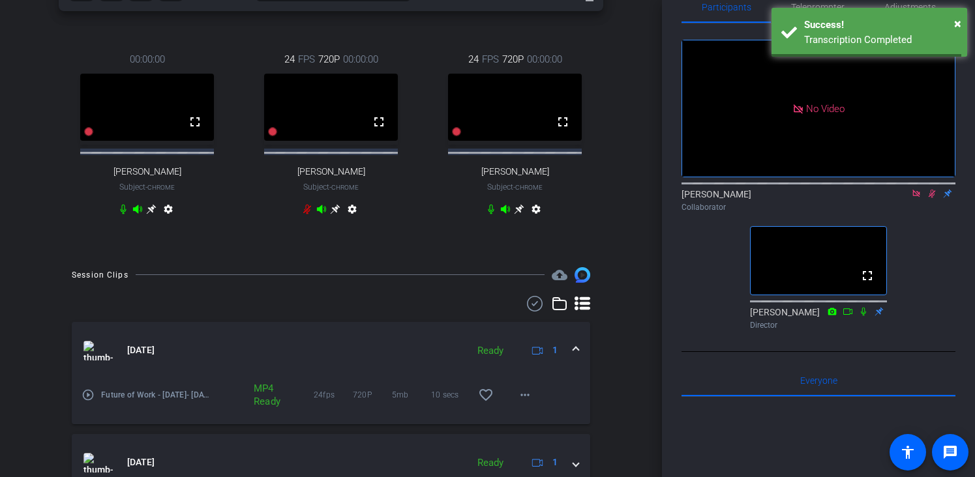
scroll to position [432, 0]
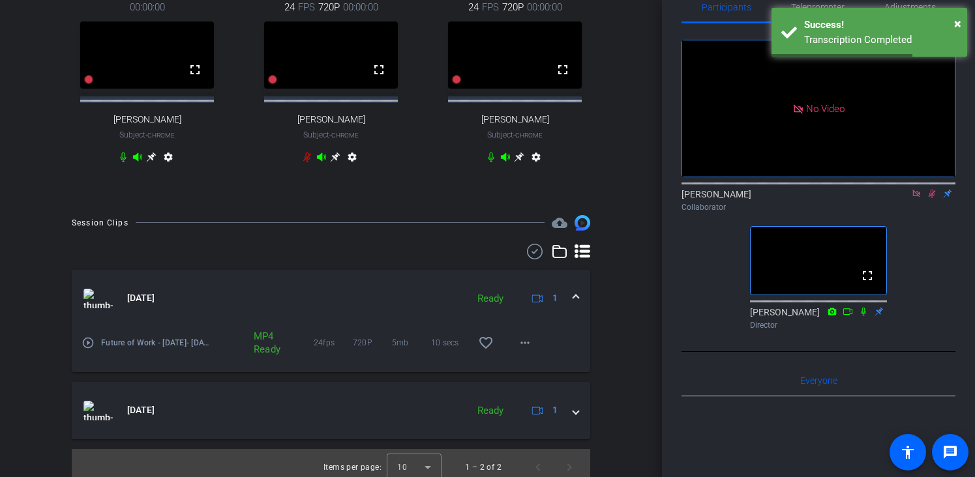
click at [85, 349] on mat-icon "play_circle_outline" at bounding box center [87, 342] width 13 height 13
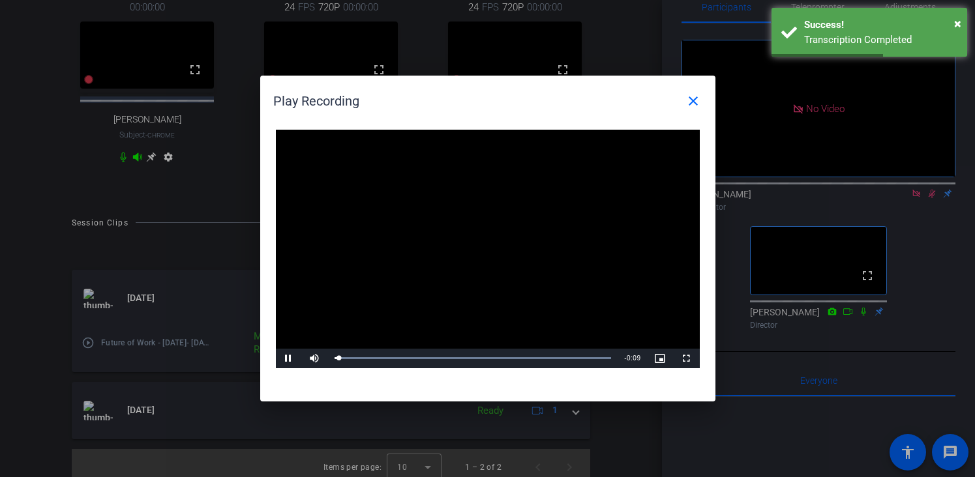
click at [487, 267] on video "Video Player" at bounding box center [488, 249] width 424 height 239
click at [486, 267] on video "Video Player" at bounding box center [488, 249] width 424 height 239
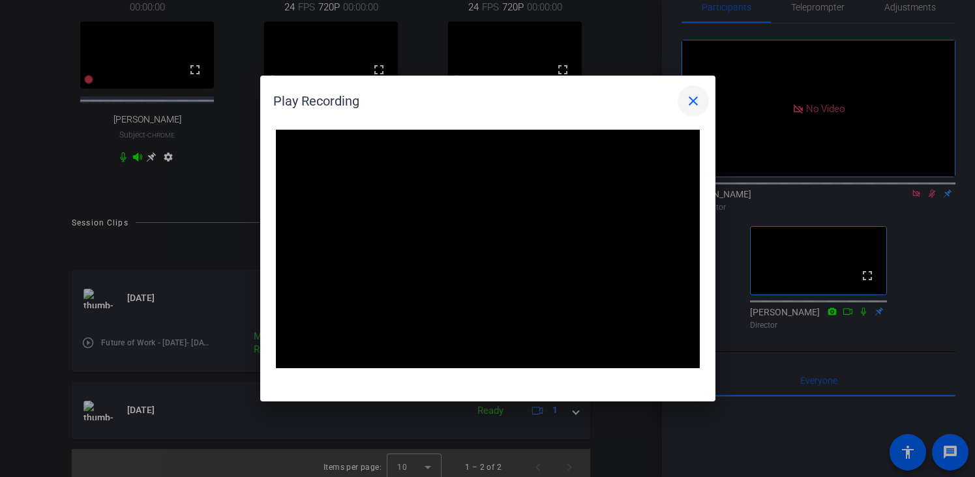
click at [697, 100] on mat-icon "close" at bounding box center [693, 101] width 16 height 16
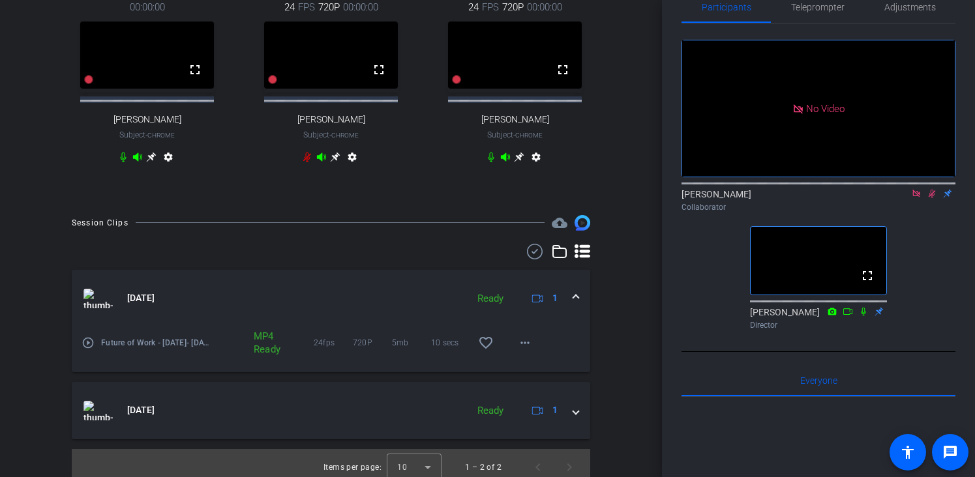
click at [929, 190] on icon at bounding box center [931, 194] width 7 height 8
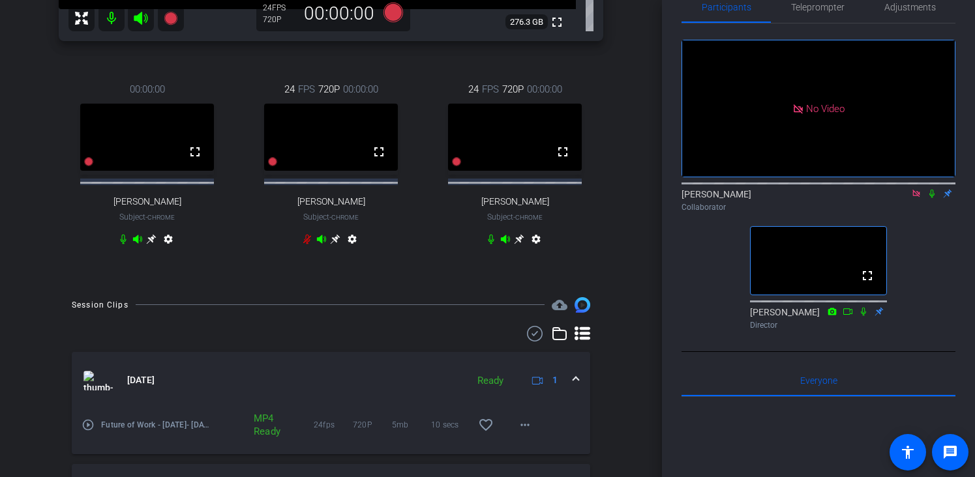
scroll to position [329, 0]
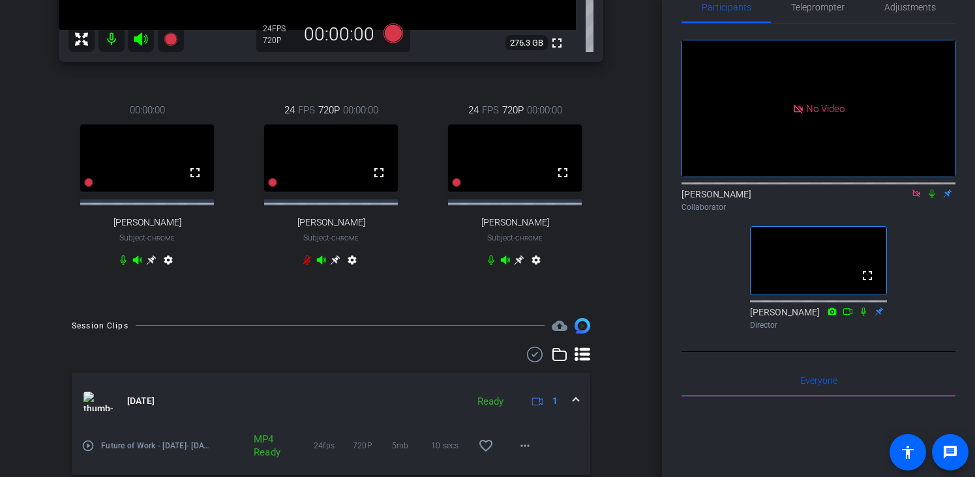
click at [934, 190] on icon at bounding box center [931, 194] width 5 height 8
click at [932, 190] on icon at bounding box center [931, 194] width 7 height 8
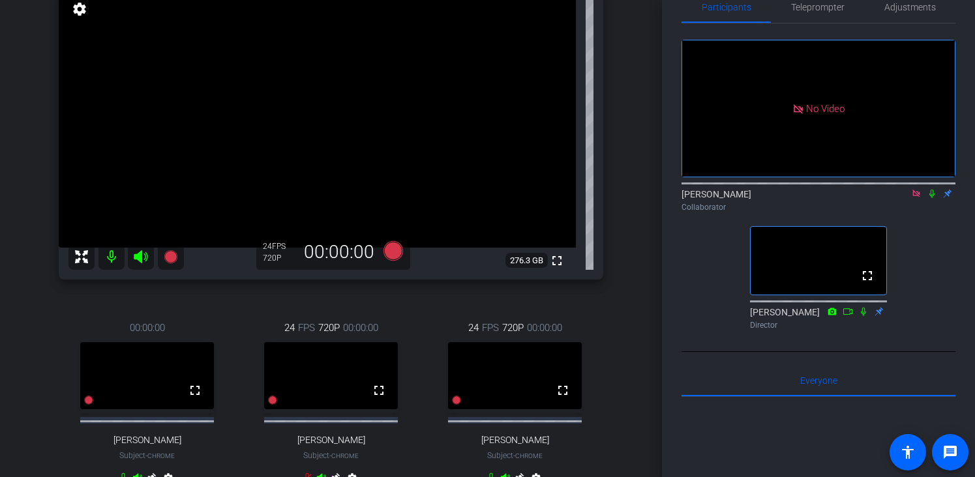
scroll to position [120, 0]
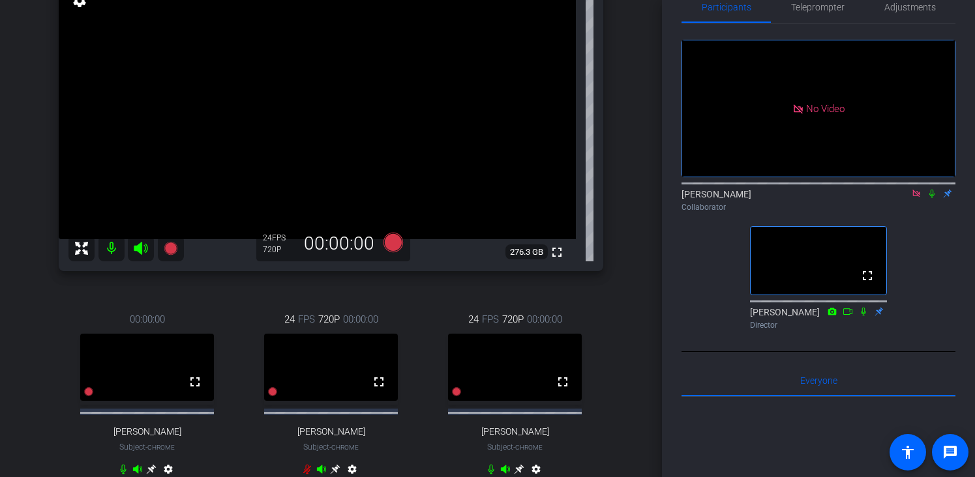
click at [936, 189] on icon at bounding box center [931, 193] width 10 height 9
click at [929, 189] on icon at bounding box center [931, 193] width 10 height 9
click at [927, 189] on icon at bounding box center [931, 193] width 10 height 9
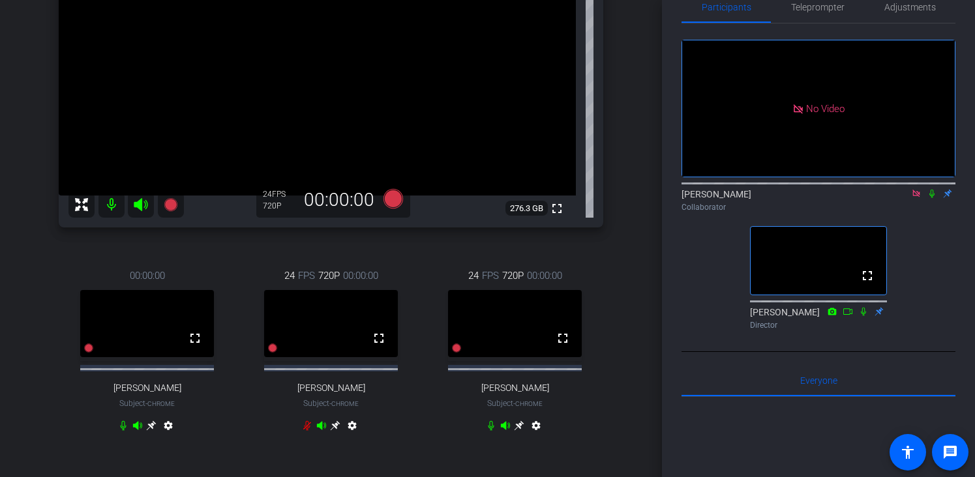
scroll to position [201, 0]
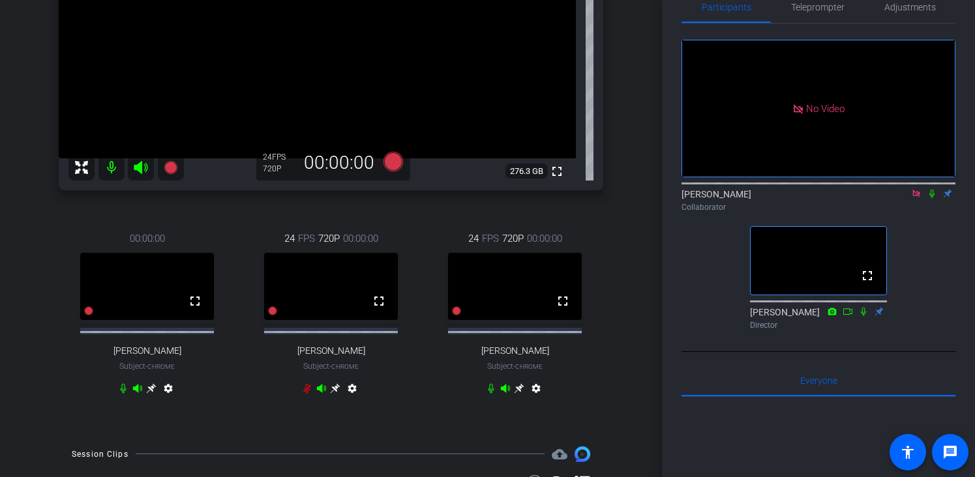
click at [934, 190] on icon at bounding box center [931, 194] width 5 height 8
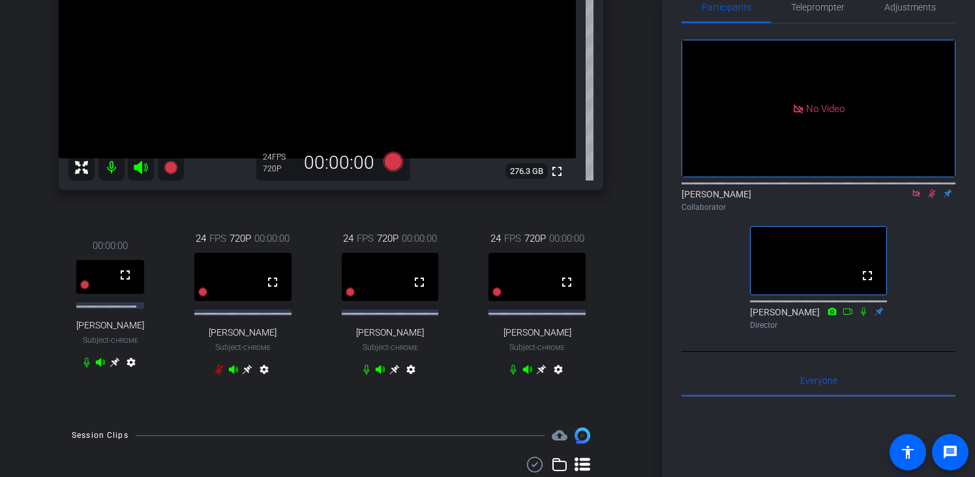
click at [537, 375] on icon at bounding box center [542, 370] width 10 height 10
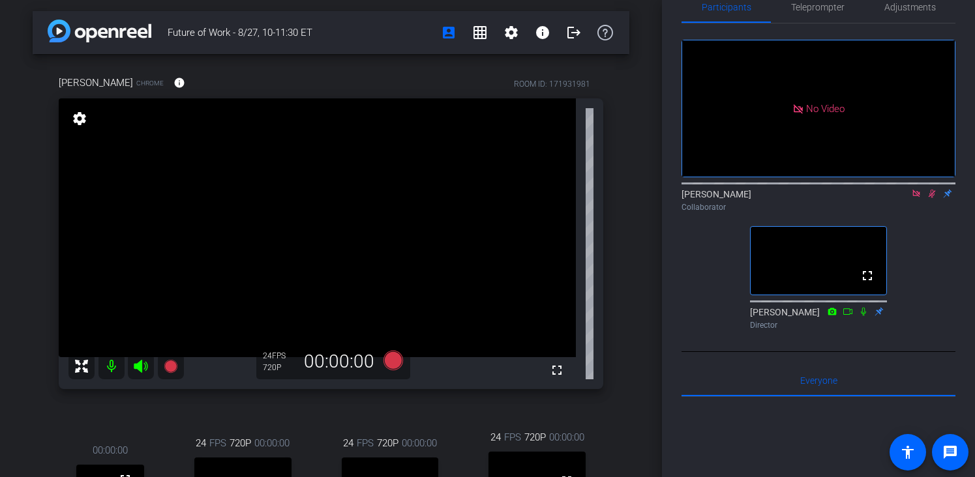
scroll to position [0, 0]
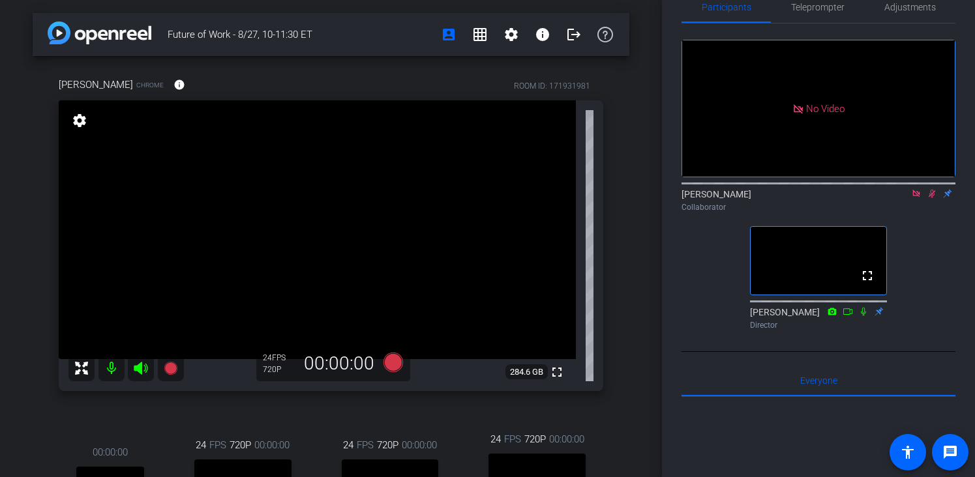
click at [936, 189] on icon at bounding box center [931, 193] width 10 height 9
click at [917, 12] on span "Adjustments" at bounding box center [910, 7] width 52 height 31
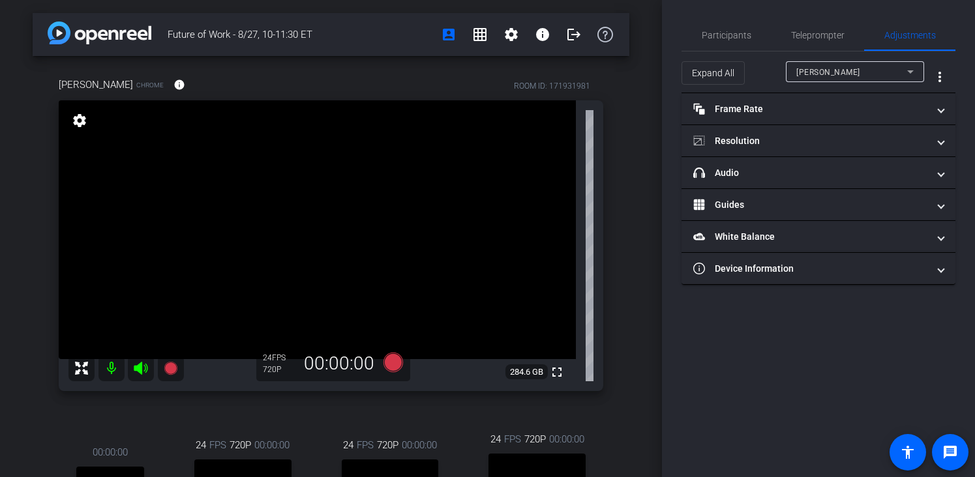
click at [855, 69] on div "[PERSON_NAME]" at bounding box center [851, 72] width 111 height 16
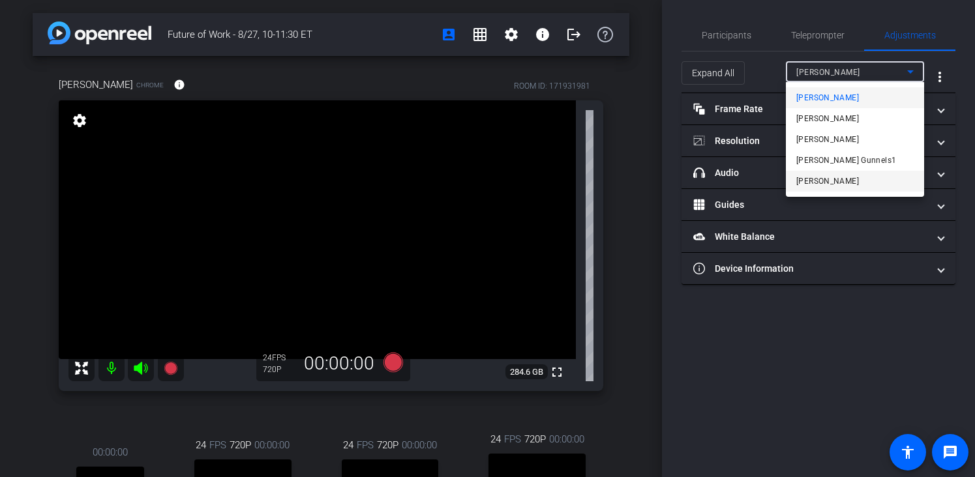
click at [829, 175] on mat-option "[PERSON_NAME]" at bounding box center [855, 181] width 138 height 21
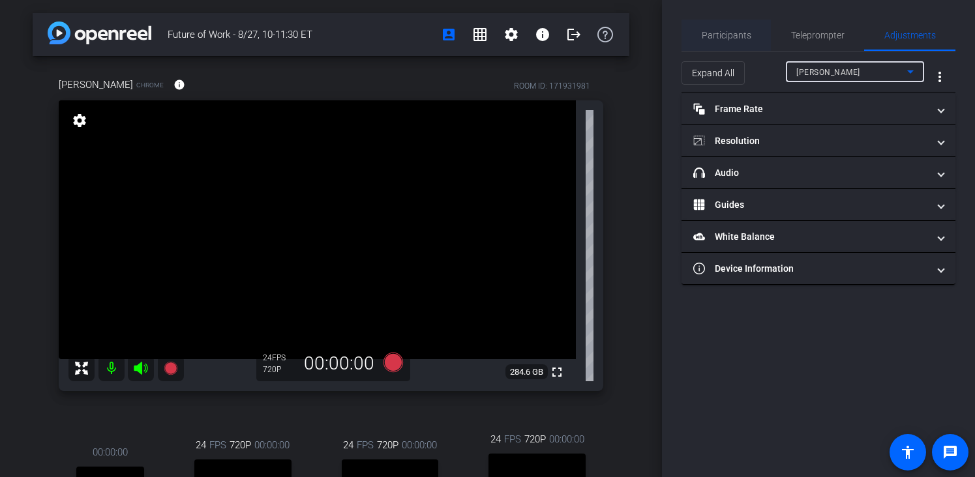
click at [744, 42] on span "Participants" at bounding box center [727, 35] width 50 height 31
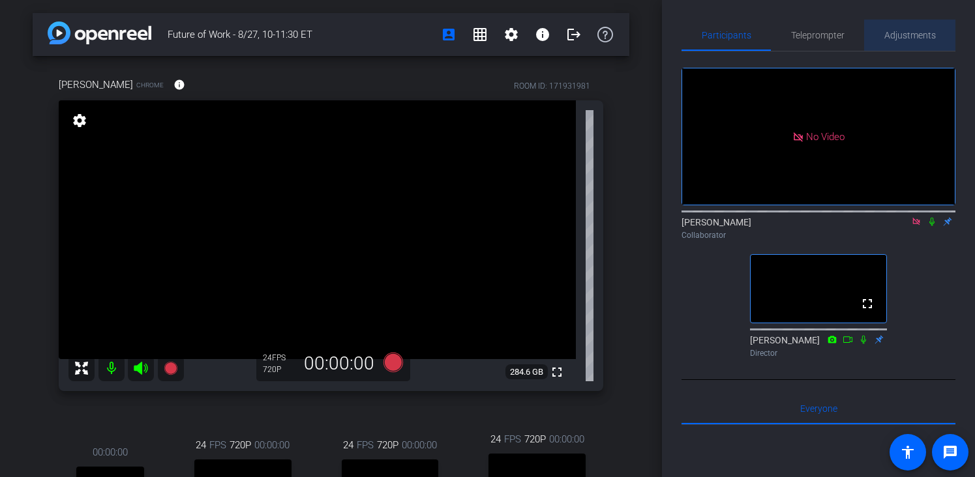
click at [931, 31] on span "Adjustments" at bounding box center [910, 35] width 52 height 9
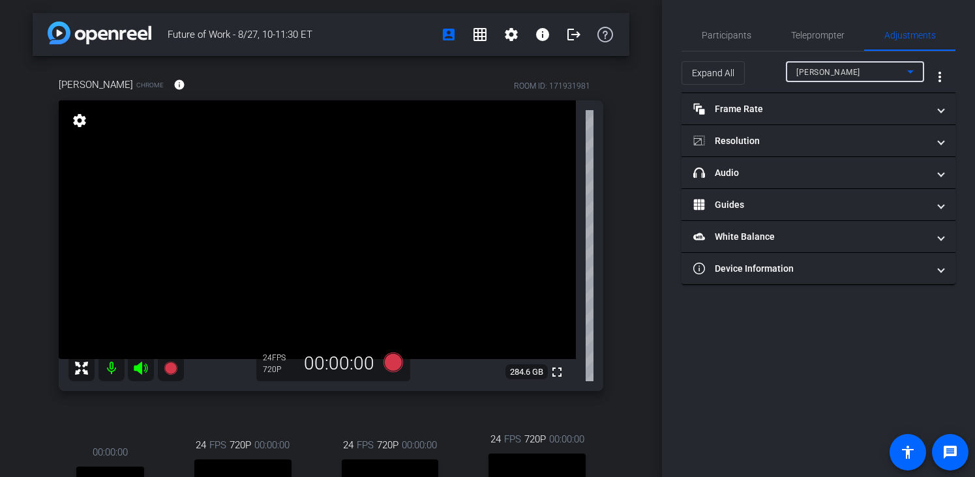
click at [870, 72] on div "[PERSON_NAME]" at bounding box center [851, 72] width 111 height 16
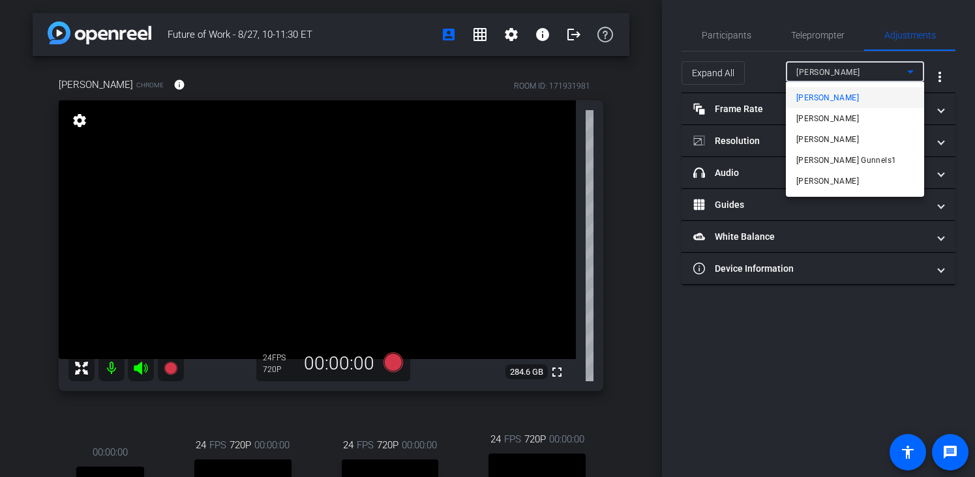
click at [851, 351] on div at bounding box center [487, 238] width 975 height 477
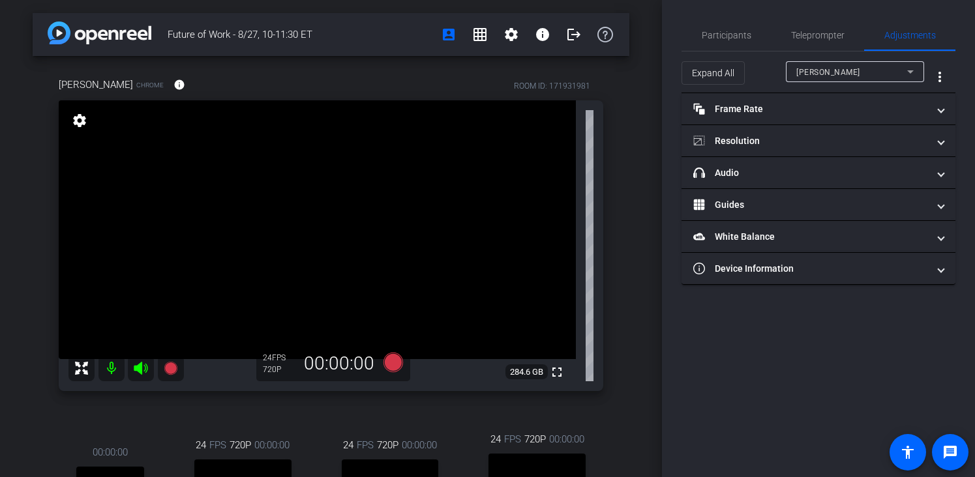
click at [855, 74] on div "[PERSON_NAME]" at bounding box center [851, 72] width 111 height 16
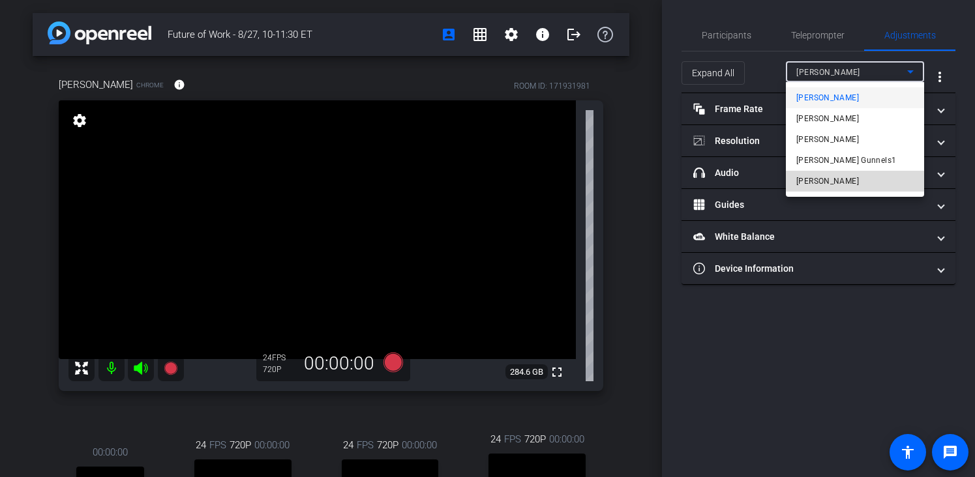
click at [835, 181] on mat-option "[PERSON_NAME]" at bounding box center [855, 181] width 138 height 21
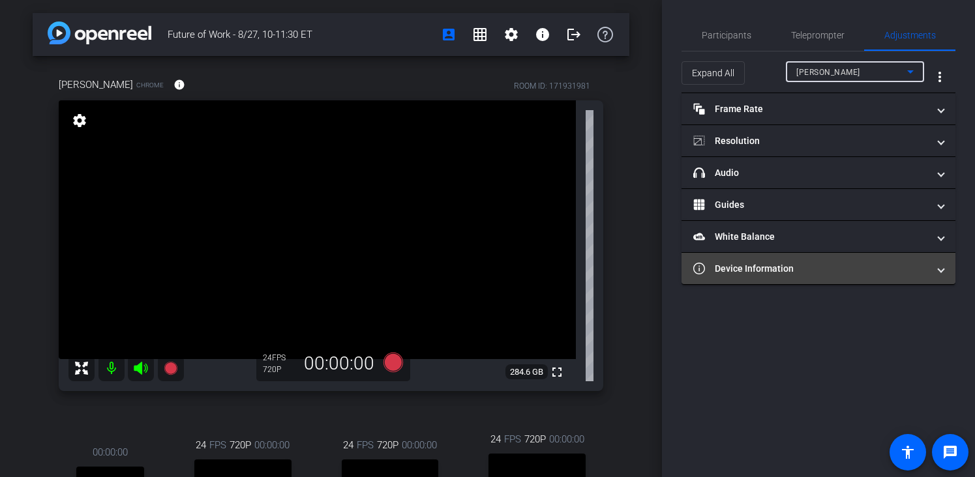
click at [795, 264] on mat-panel-title "Device Information" at bounding box center [810, 269] width 235 height 14
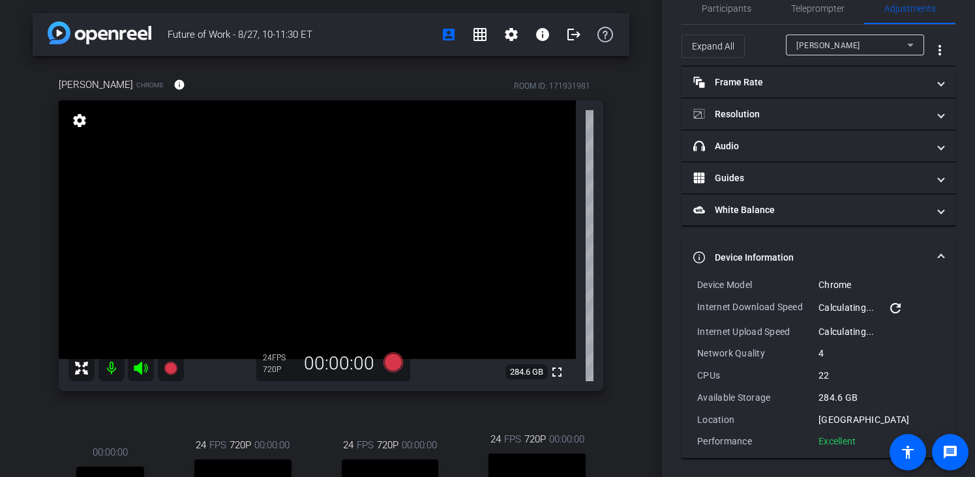
scroll to position [28, 0]
drag, startPoint x: 857, startPoint y: 439, endPoint x: 692, endPoint y: 280, distance: 228.7
click at [692, 280] on div "Device Model Chrome Internet Download Speed 110.20 Mbps refresh Internet Upload…" at bounding box center [818, 367] width 274 height 180
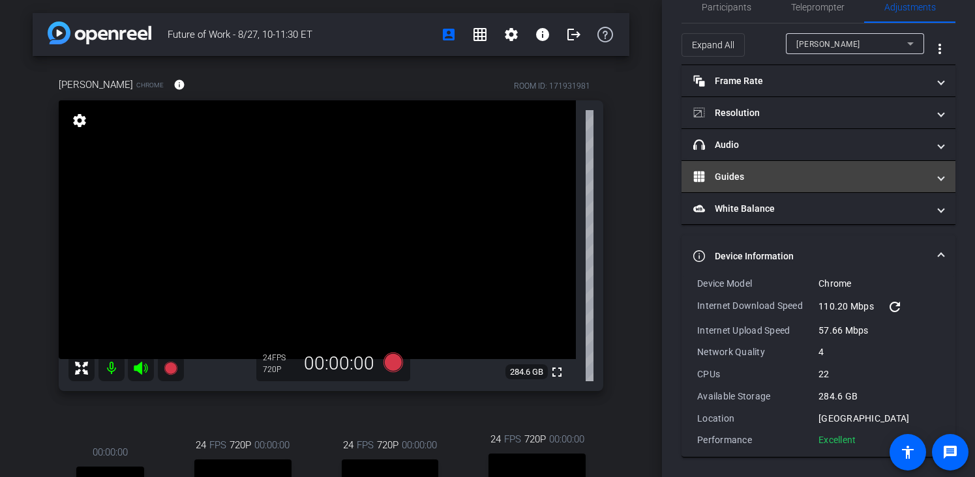
copy div "Device Model Chrome Internet Download Speed 110.20 Mbps refresh Internet Upload…"
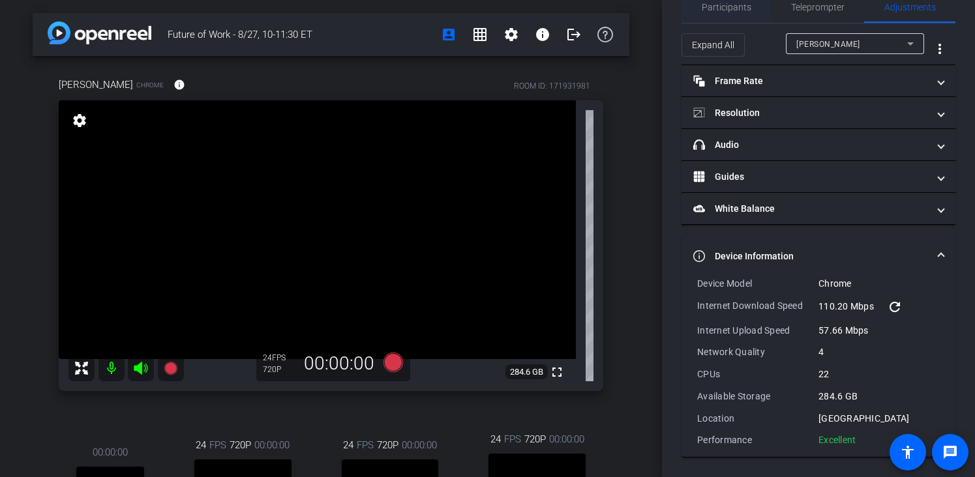
click at [749, 13] on span "Participants" at bounding box center [727, 7] width 50 height 31
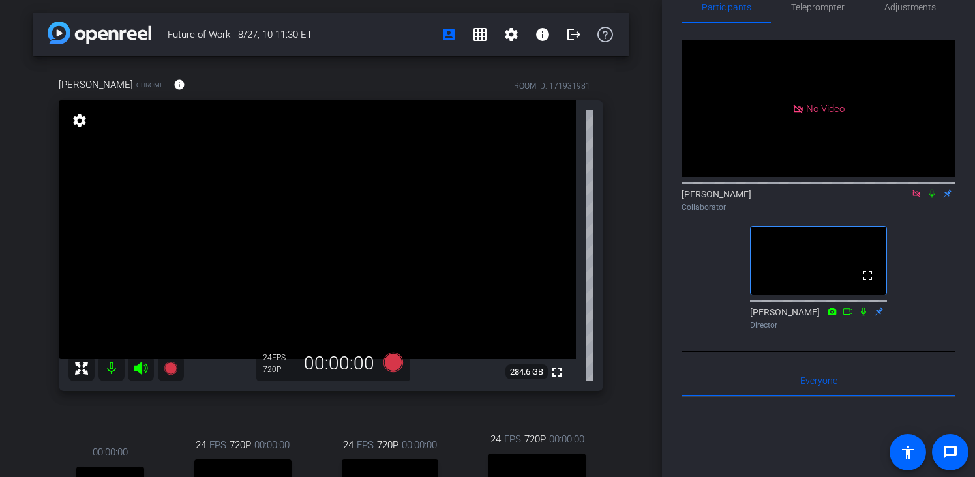
click at [935, 189] on icon at bounding box center [931, 193] width 10 height 9
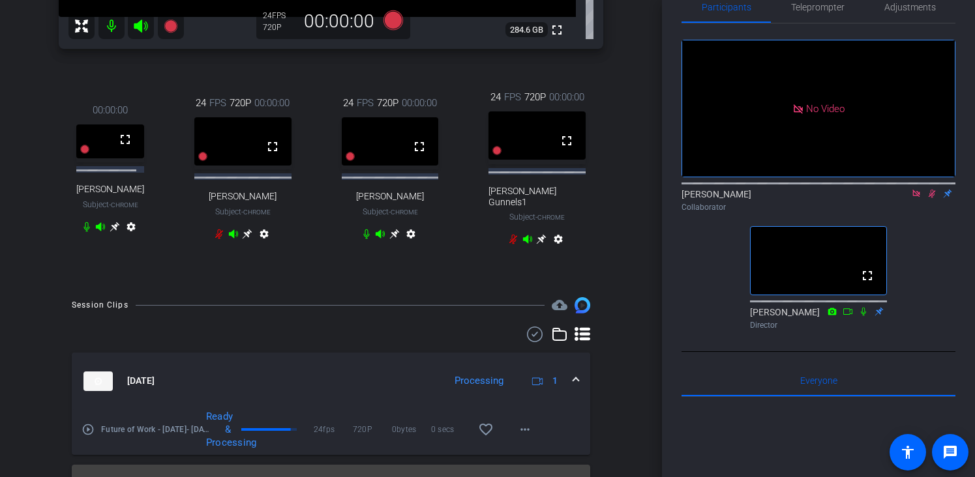
scroll to position [539, 0]
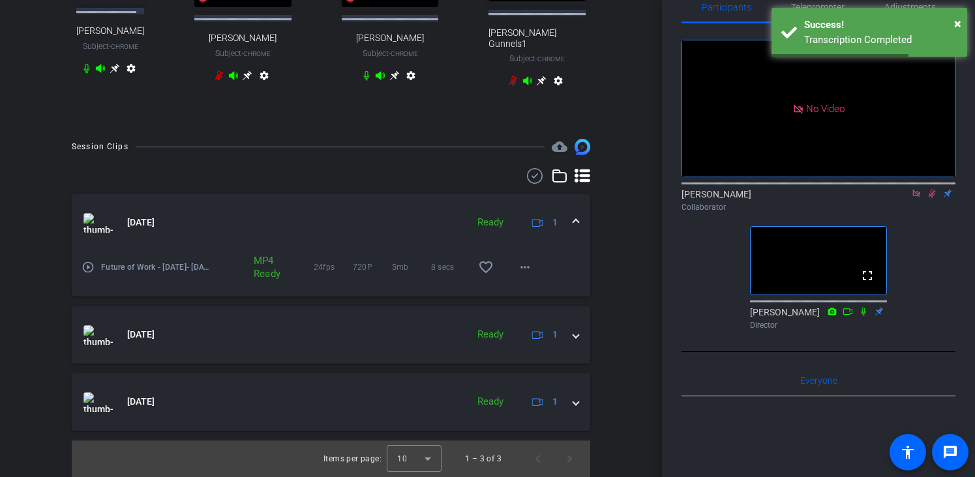
click at [87, 267] on mat-icon "play_circle_outline" at bounding box center [87, 267] width 13 height 13
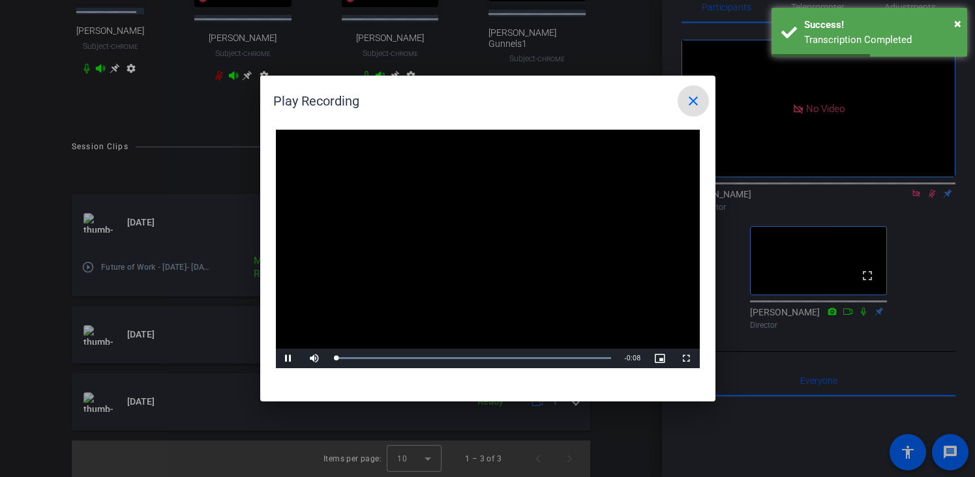
click at [437, 241] on video "Video Player" at bounding box center [488, 249] width 424 height 239
click at [436, 243] on video "Video Player" at bounding box center [488, 249] width 424 height 239
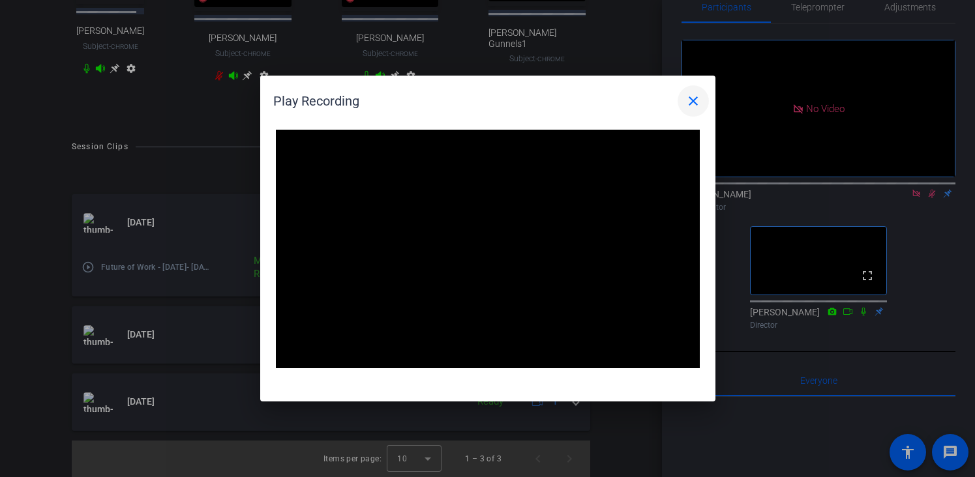
click at [692, 95] on mat-icon "close" at bounding box center [693, 101] width 16 height 16
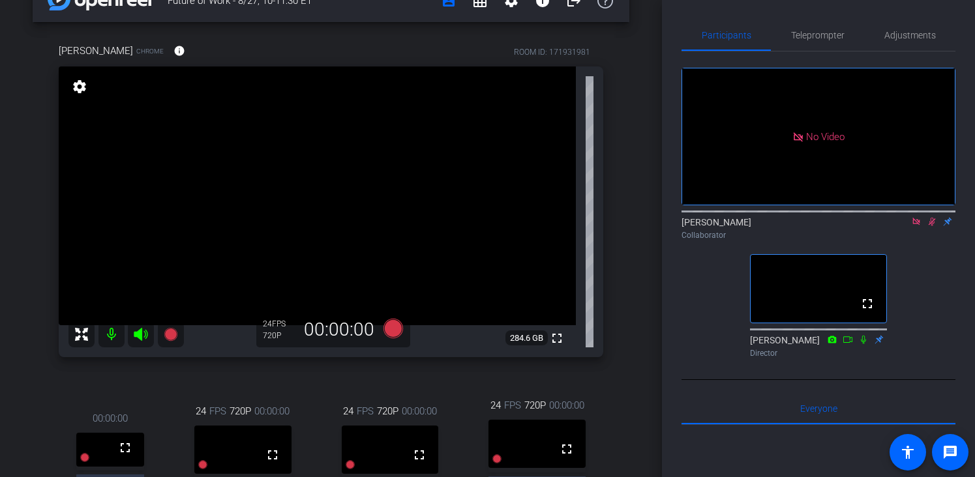
scroll to position [0, 0]
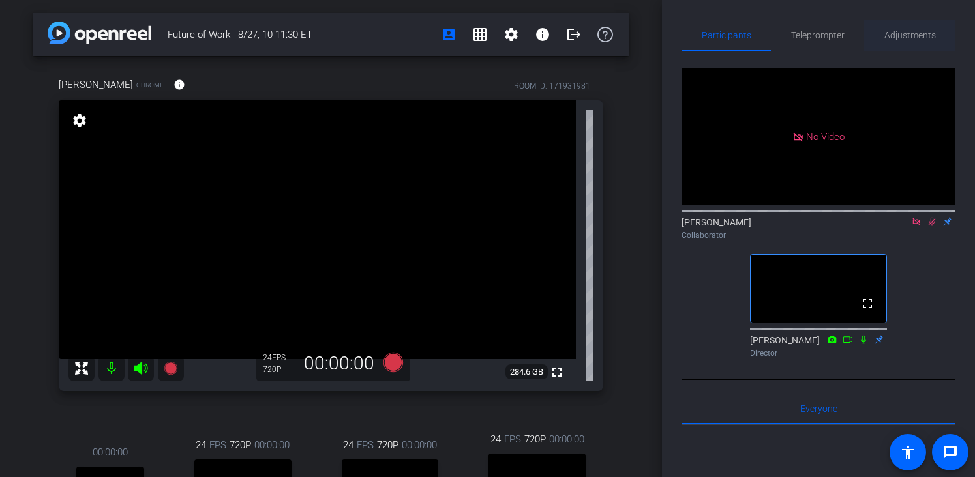
click at [935, 22] on div "Adjustments" at bounding box center [909, 35] width 91 height 31
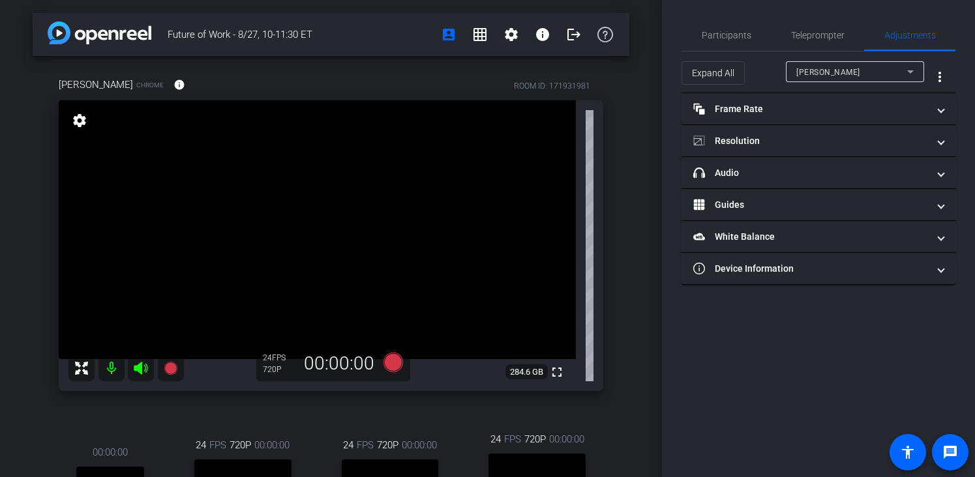
click at [868, 77] on div "[PERSON_NAME]" at bounding box center [851, 72] width 111 height 16
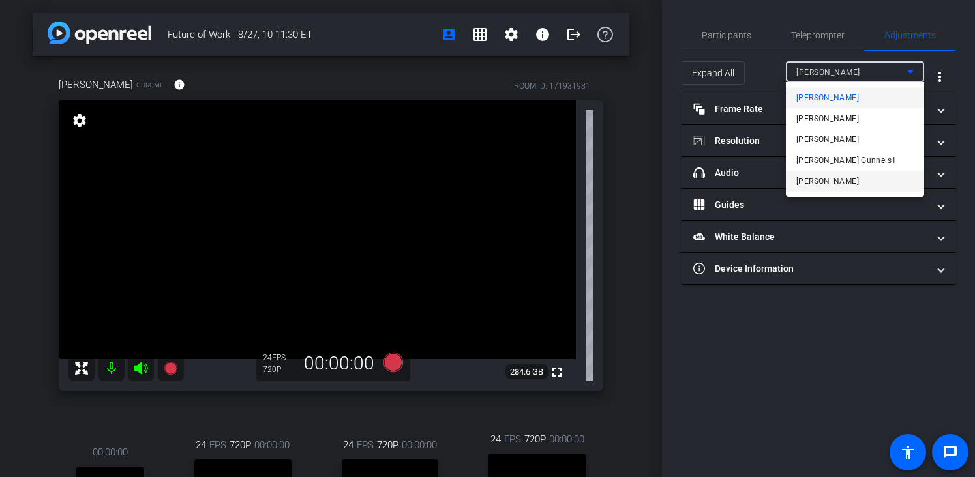
click at [838, 185] on mat-option "[PERSON_NAME]" at bounding box center [855, 181] width 138 height 21
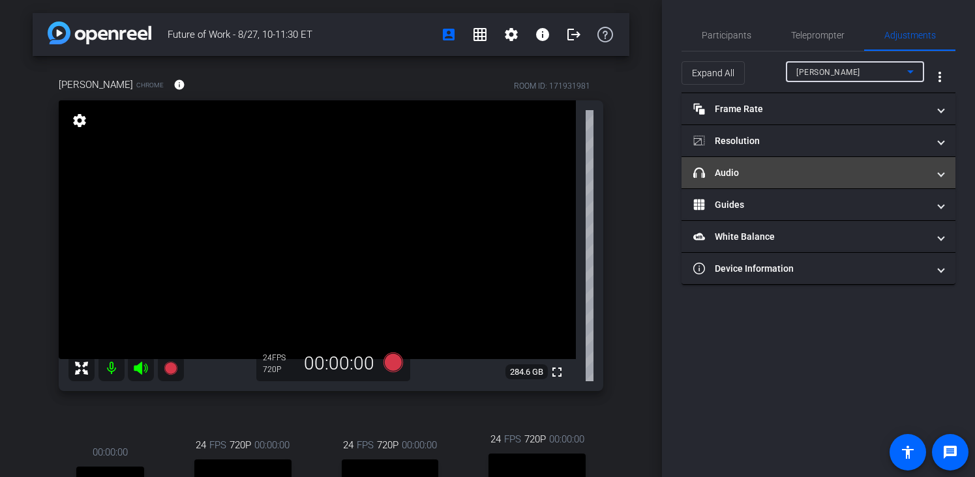
click at [809, 174] on mat-panel-title "headphone icon Audio" at bounding box center [810, 173] width 235 height 14
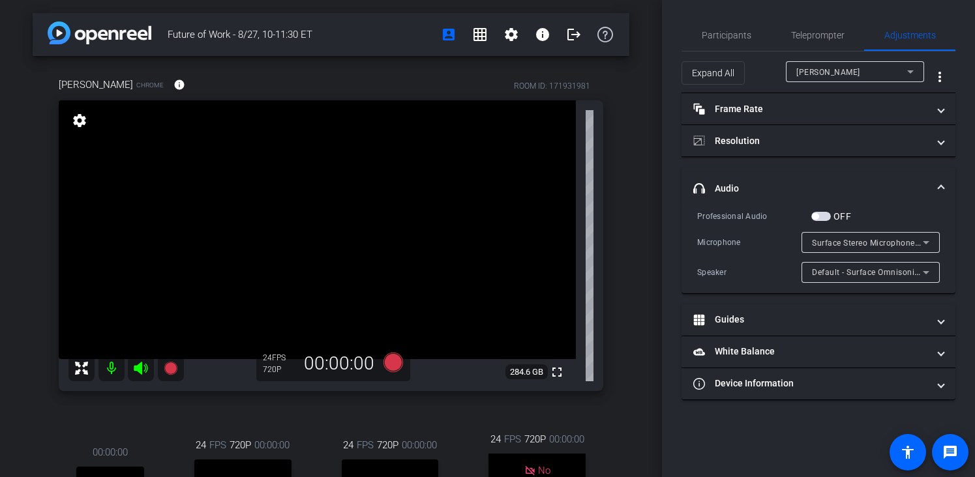
click at [894, 78] on div "[PERSON_NAME]" at bounding box center [851, 72] width 111 height 16
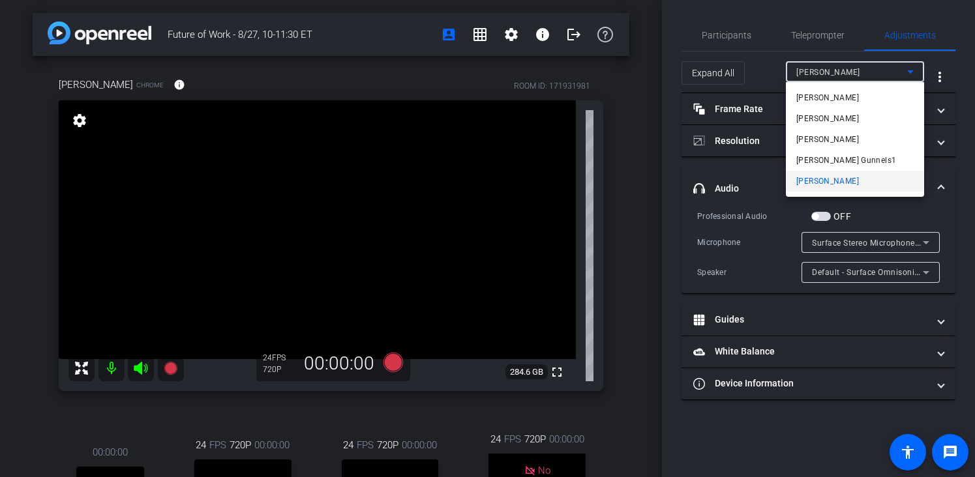
click at [856, 155] on mat-option "[PERSON_NAME] Gunnels1" at bounding box center [855, 160] width 138 height 21
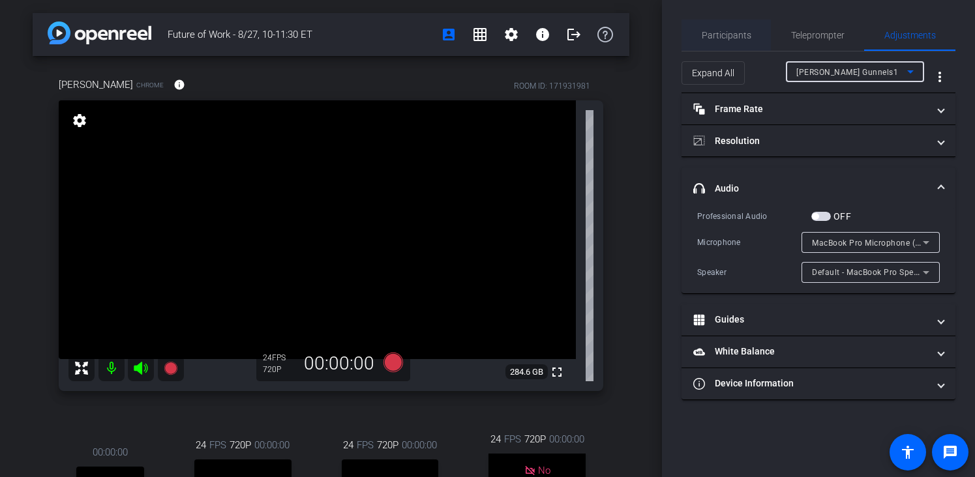
click at [734, 28] on span "Participants" at bounding box center [727, 35] width 50 height 31
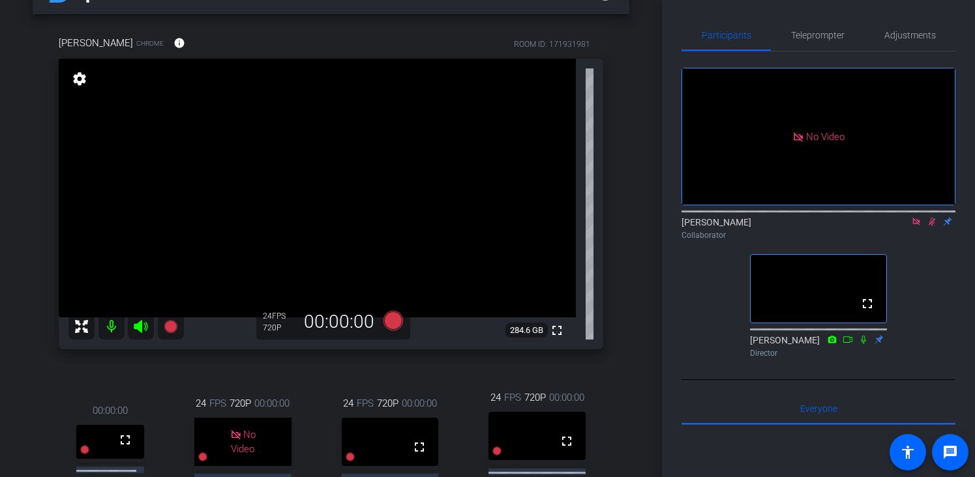
scroll to position [27, 0]
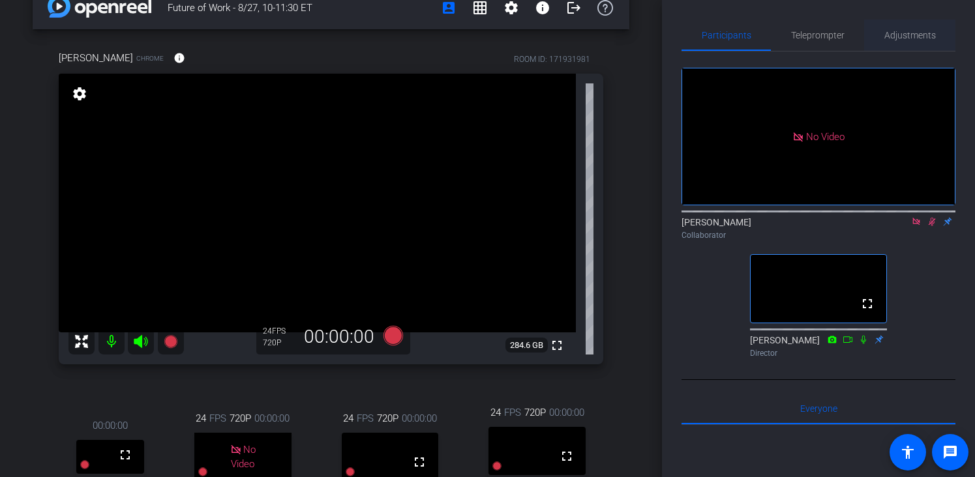
click at [911, 40] on span "Adjustments" at bounding box center [910, 35] width 52 height 9
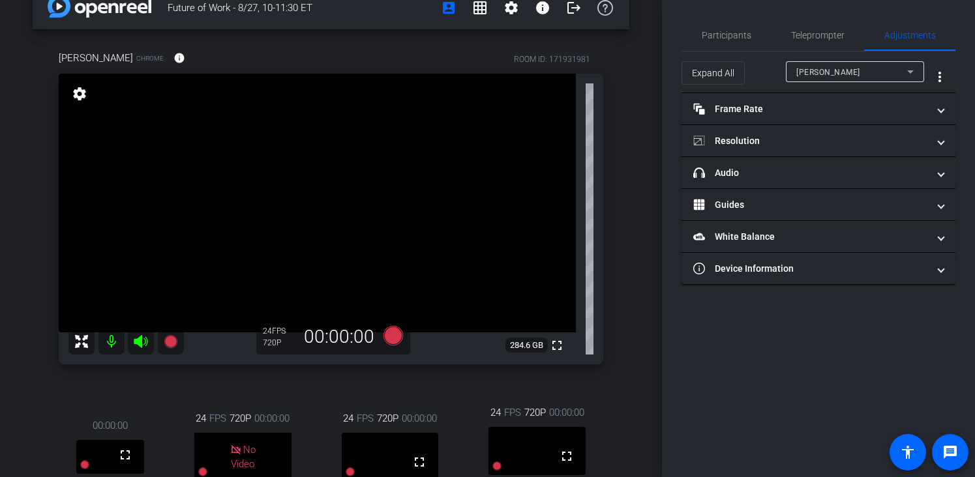
click at [820, 74] on span "[PERSON_NAME]" at bounding box center [828, 72] width 64 height 9
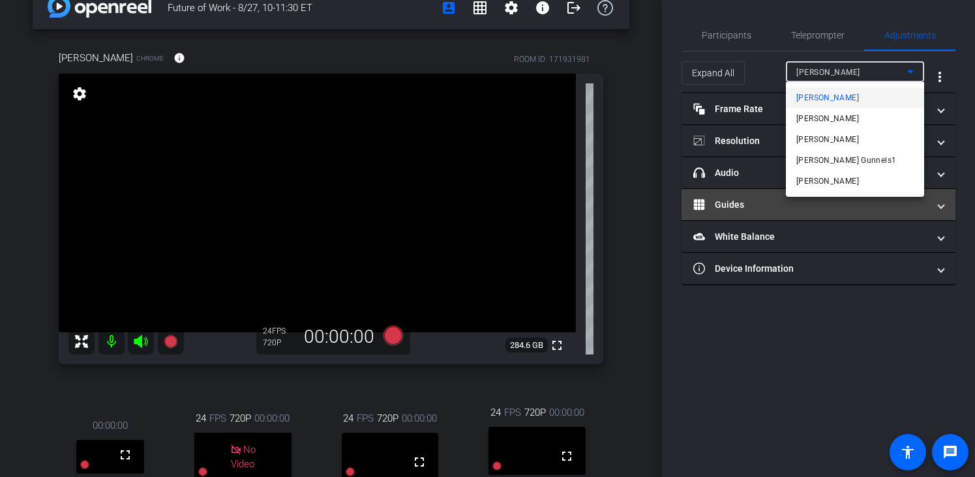
click at [810, 190] on mat-option "[PERSON_NAME]" at bounding box center [855, 181] width 138 height 21
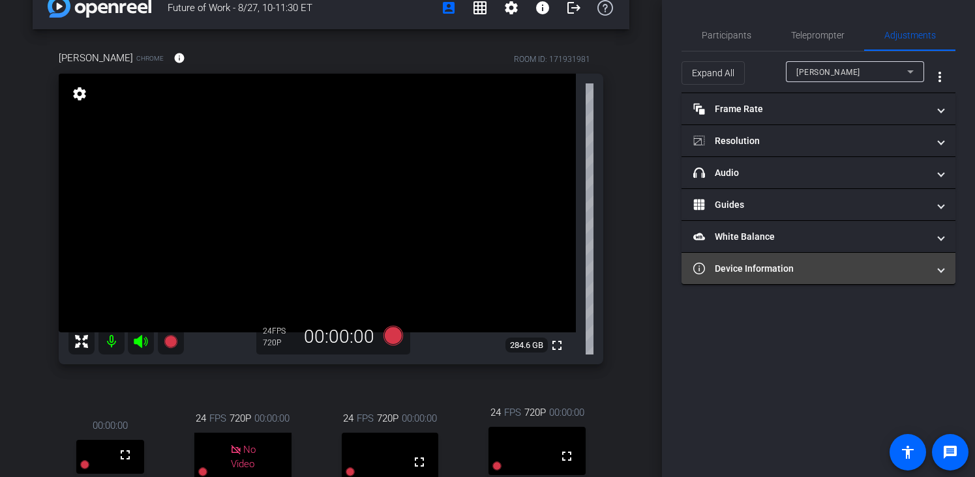
click at [805, 273] on mat-panel-title "Device Information" at bounding box center [810, 269] width 235 height 14
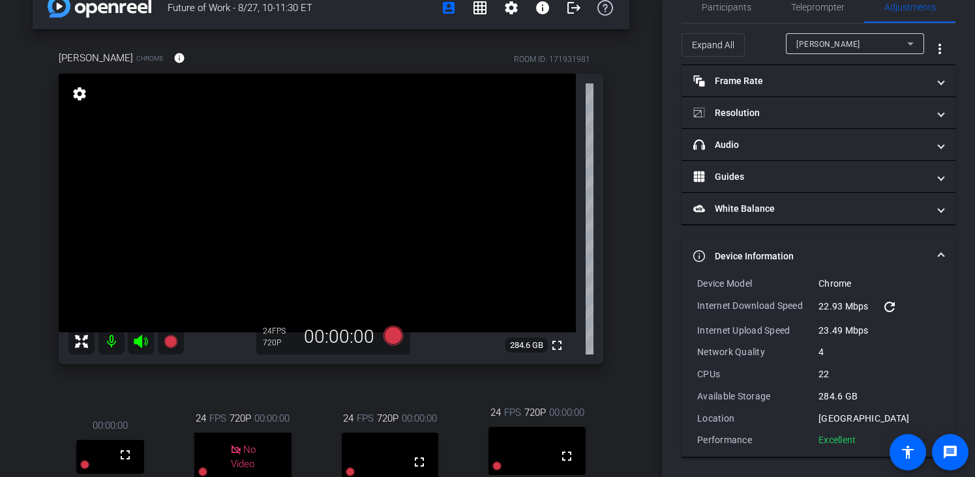
scroll to position [28, 0]
click at [855, 40] on div "[PERSON_NAME]" at bounding box center [851, 44] width 111 height 16
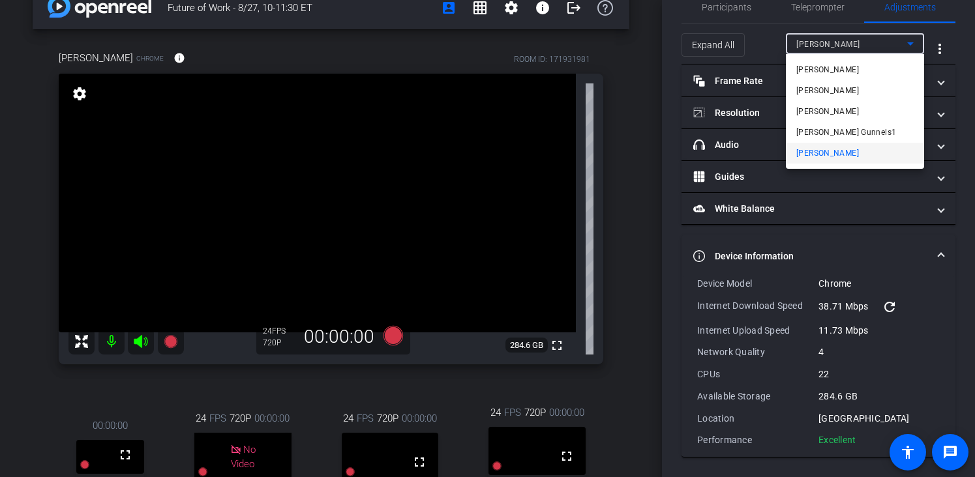
click at [611, 189] on div at bounding box center [487, 238] width 975 height 477
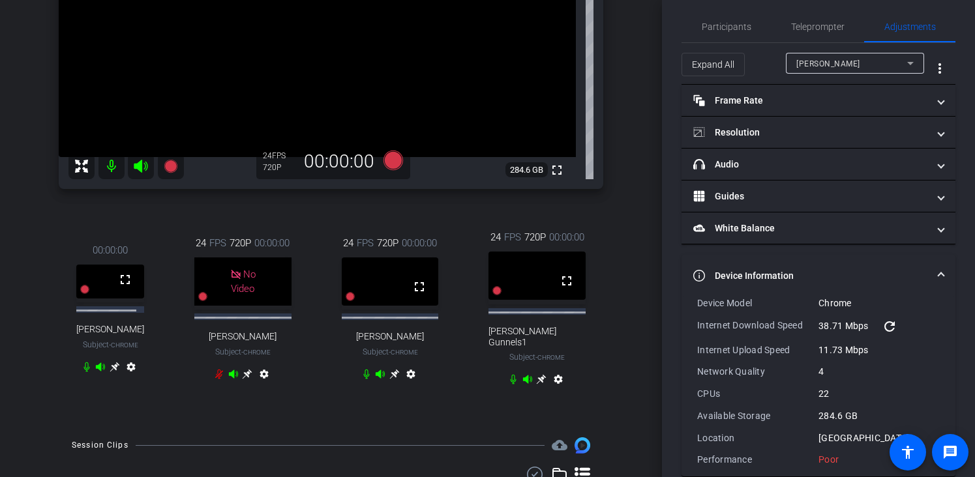
scroll to position [7, 0]
click at [816, 67] on div "[PERSON_NAME]" at bounding box center [851, 65] width 111 height 16
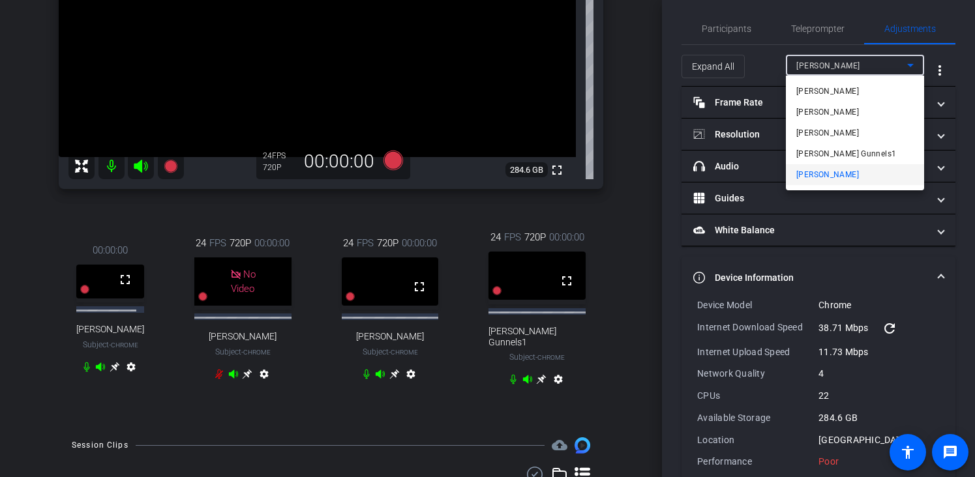
click at [640, 206] on div at bounding box center [487, 238] width 975 height 477
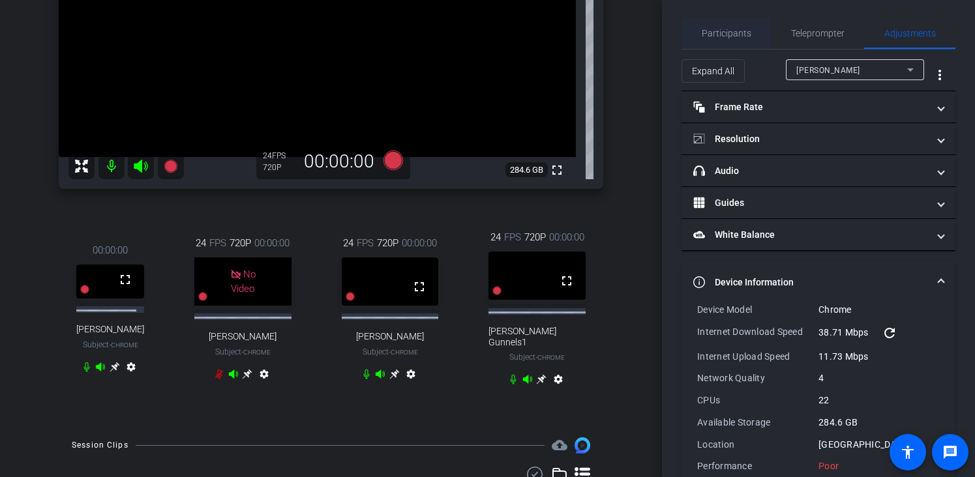
scroll to position [0, 0]
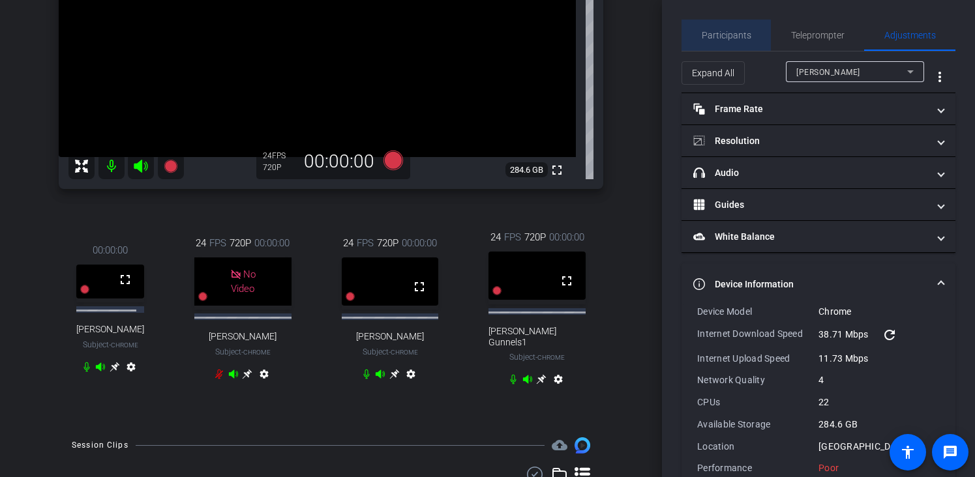
click at [741, 34] on span "Participants" at bounding box center [727, 35] width 50 height 9
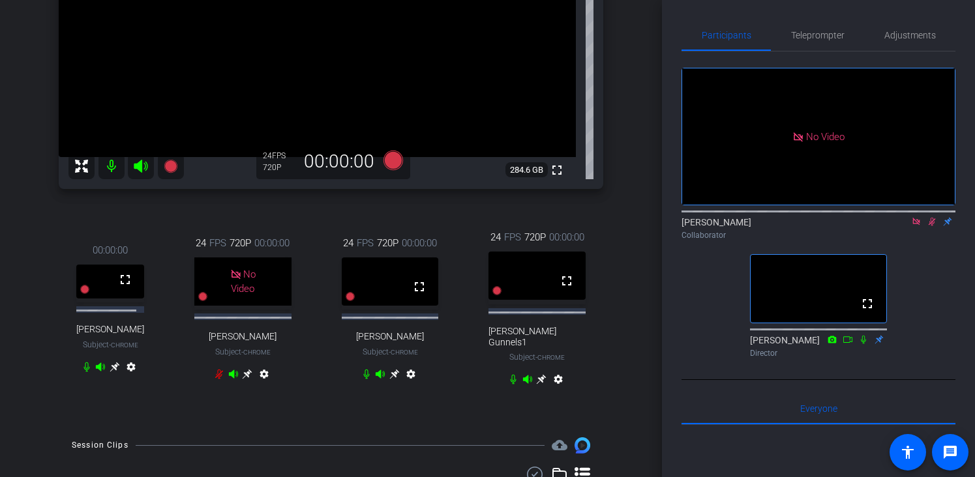
click at [932, 218] on icon at bounding box center [931, 222] width 7 height 8
click at [873, 55] on div "No Video [PERSON_NAME] Collaborator fullscreen [PERSON_NAME] Director" at bounding box center [818, 208] width 274 height 312
click at [883, 37] on div "Adjustments" at bounding box center [909, 35] width 91 height 31
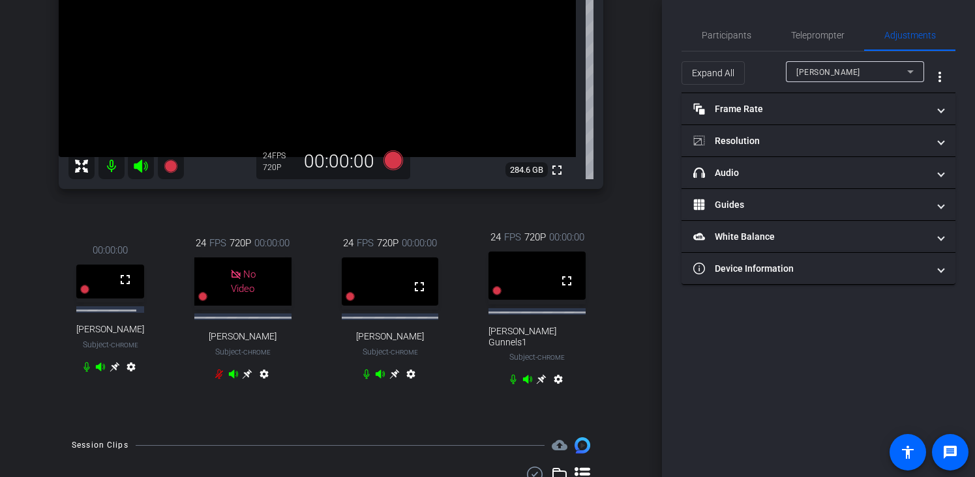
click at [812, 73] on span "[PERSON_NAME]" at bounding box center [828, 72] width 64 height 9
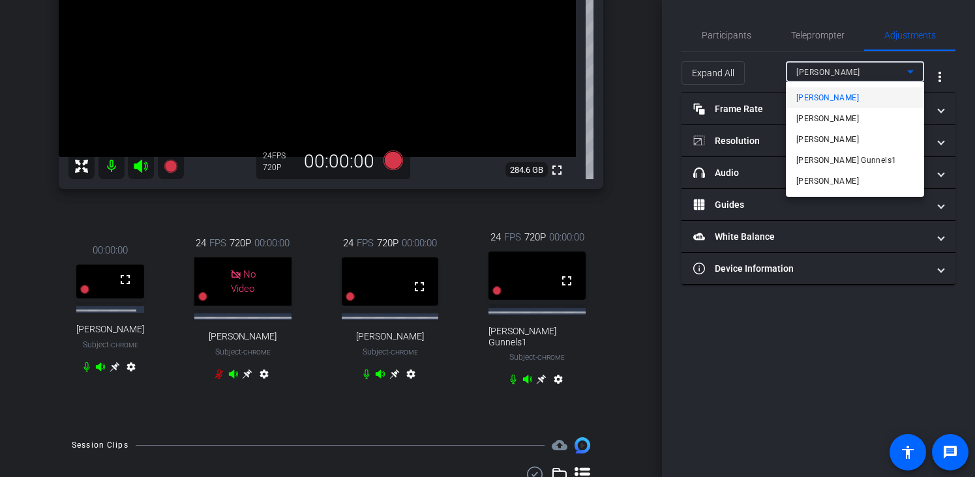
click at [801, 178] on span "[PERSON_NAME]" at bounding box center [827, 181] width 63 height 16
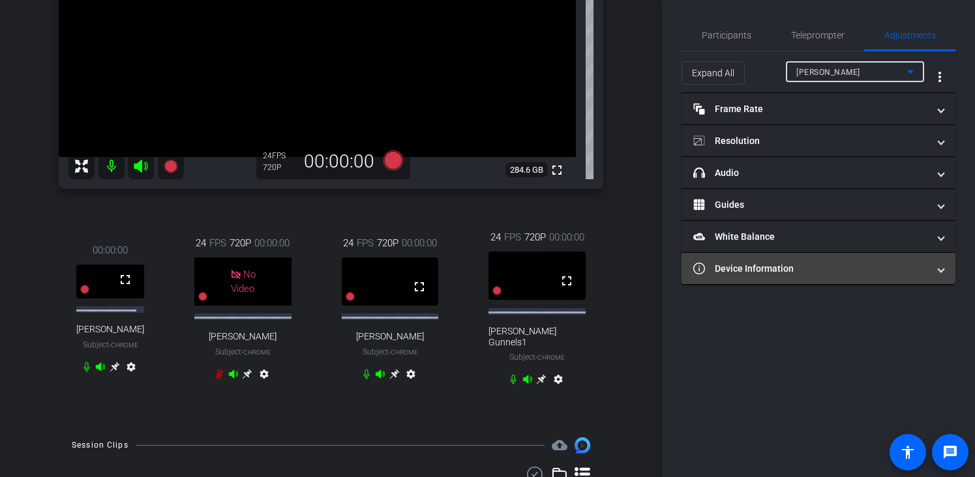
click at [768, 271] on mat-panel-title "Device Information" at bounding box center [810, 269] width 235 height 14
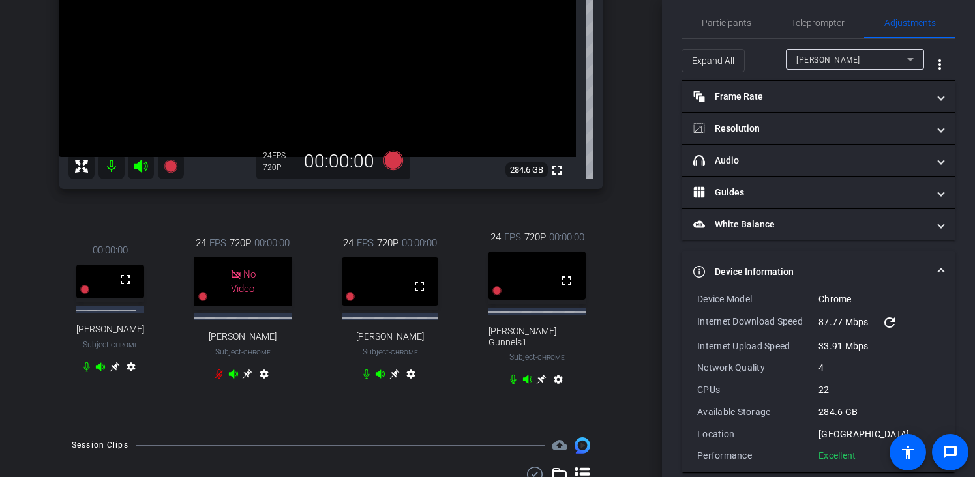
scroll to position [28, 0]
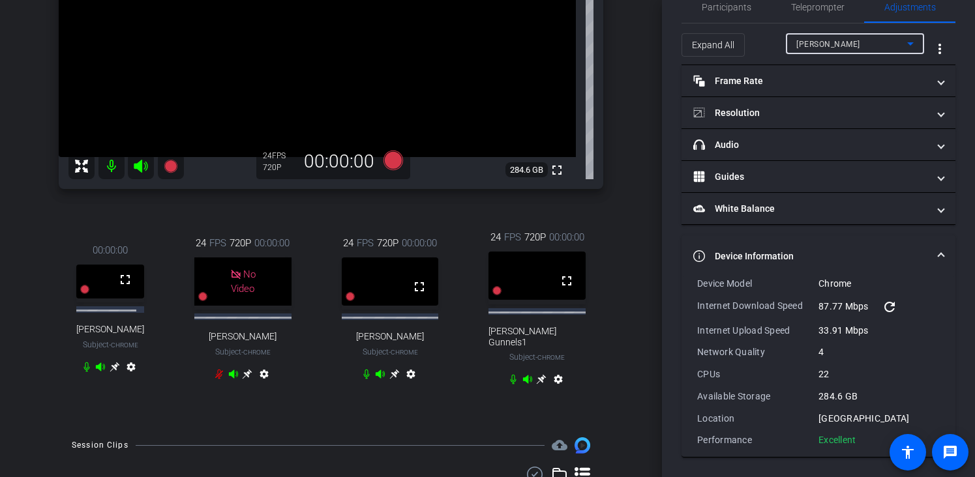
click at [829, 45] on div "[PERSON_NAME]" at bounding box center [851, 44] width 111 height 16
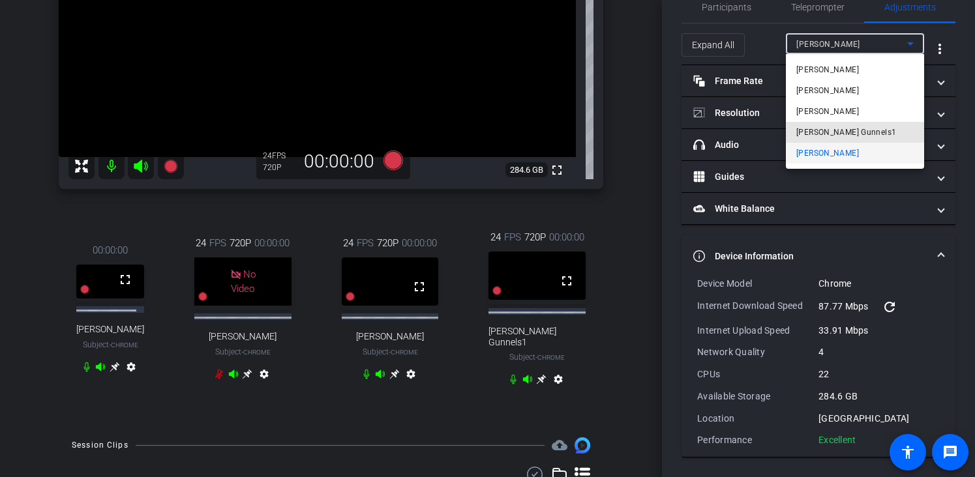
click at [829, 131] on span "[PERSON_NAME] Gunnels1" at bounding box center [846, 133] width 100 height 16
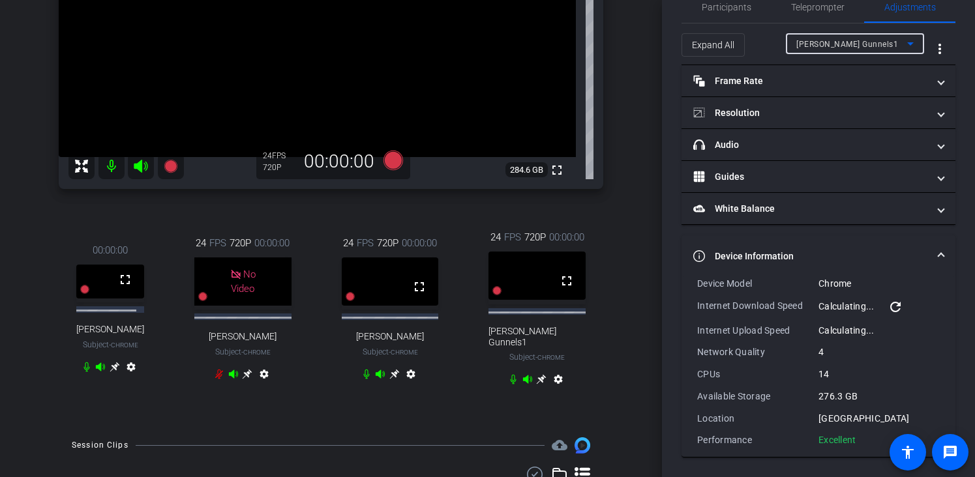
click at [829, 44] on span "[PERSON_NAME] Gunnels1" at bounding box center [847, 44] width 102 height 9
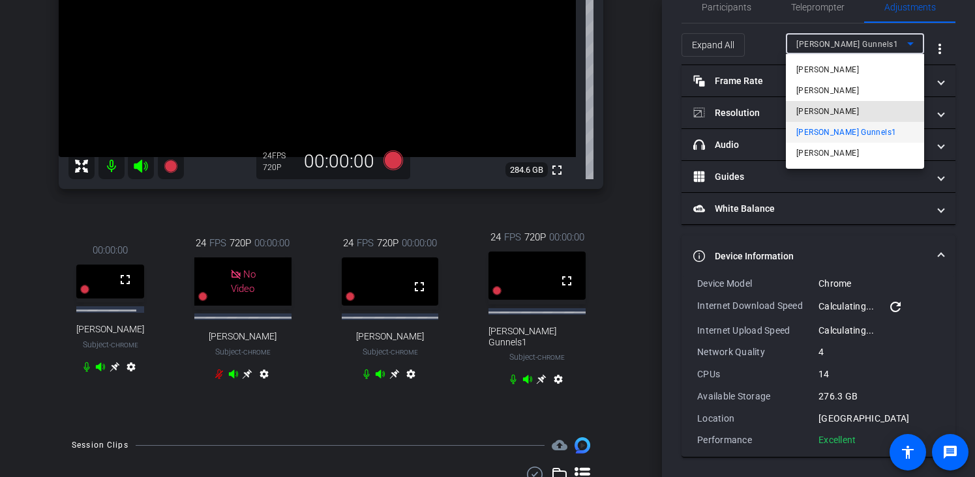
click at [833, 111] on span "[PERSON_NAME]" at bounding box center [827, 112] width 63 height 16
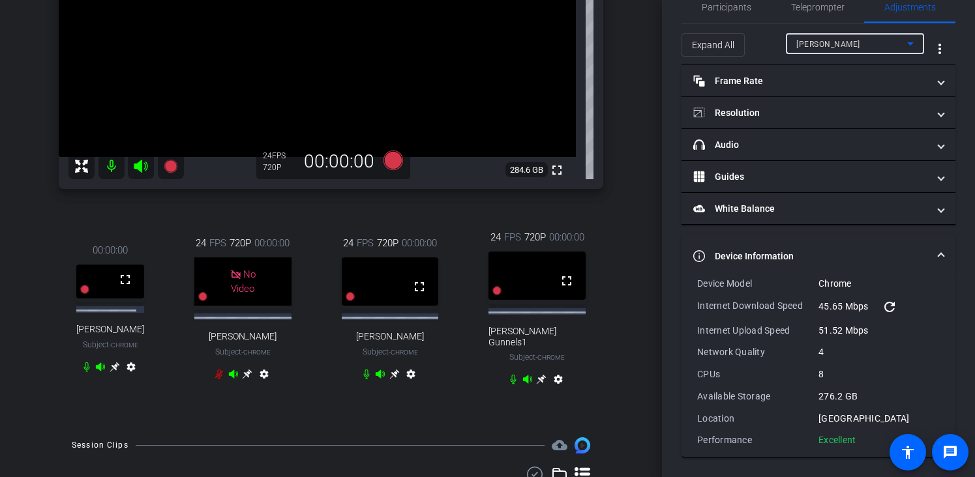
click at [825, 48] on span "[PERSON_NAME]" at bounding box center [828, 44] width 64 height 9
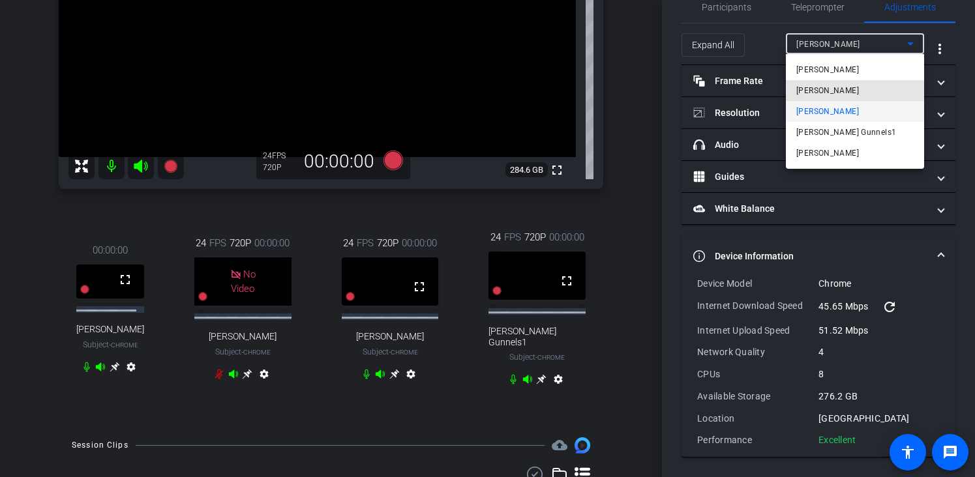
click at [831, 85] on span "[PERSON_NAME]" at bounding box center [827, 91] width 63 height 16
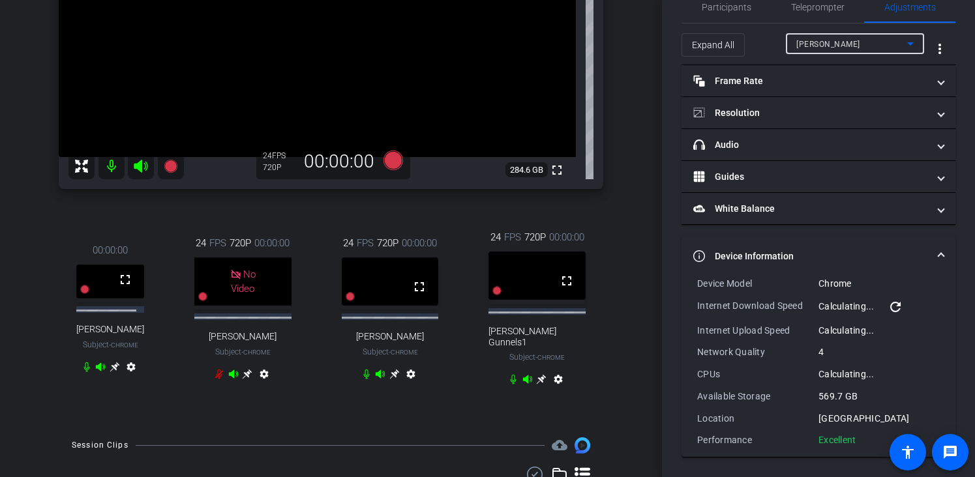
click at [823, 40] on span "[PERSON_NAME]" at bounding box center [828, 44] width 64 height 9
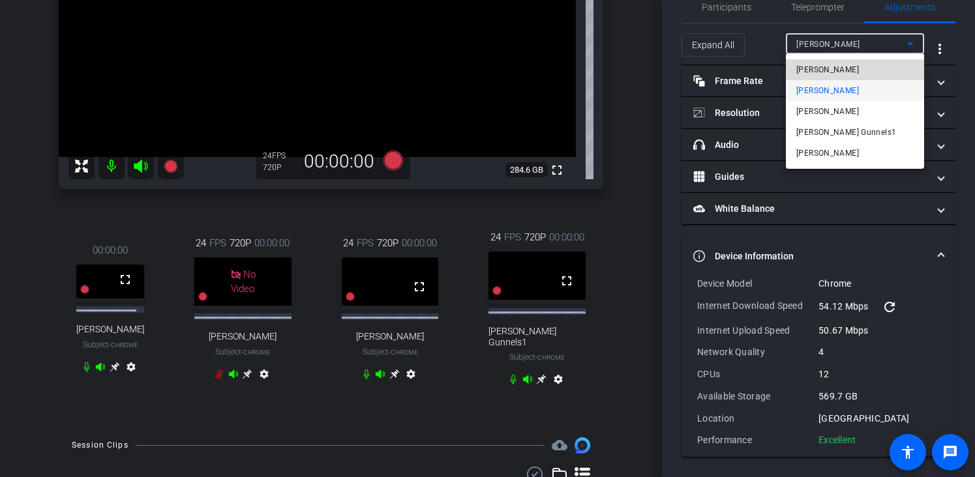
click at [833, 67] on span "[PERSON_NAME]" at bounding box center [827, 70] width 63 height 16
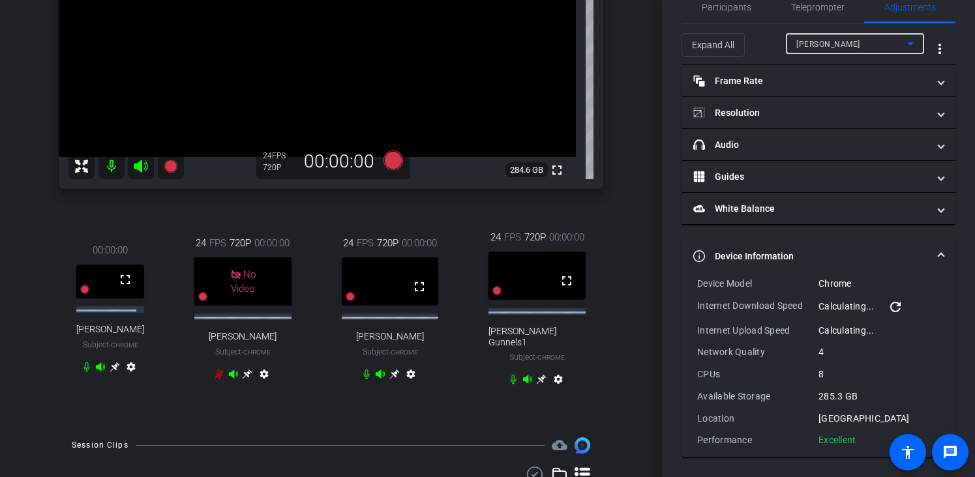
click at [831, 48] on div "[PERSON_NAME]" at bounding box center [851, 44] width 111 height 16
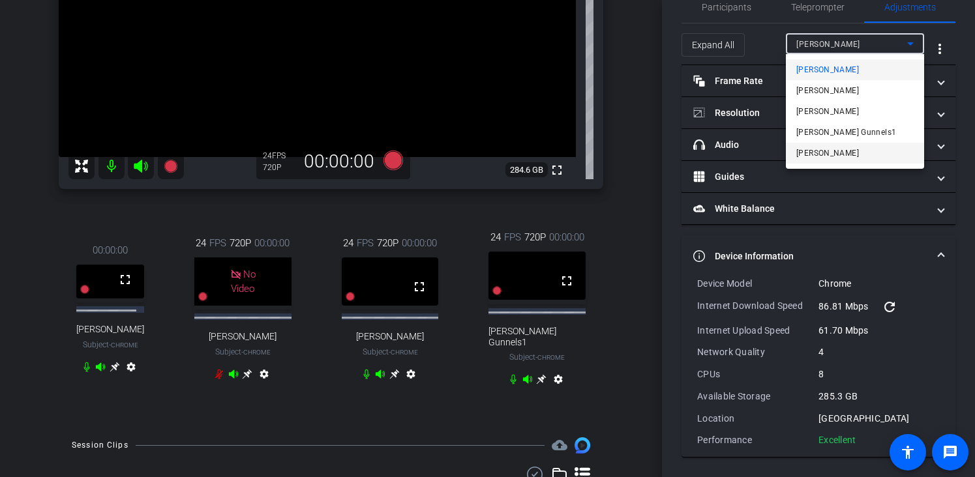
click at [827, 151] on mat-option "[PERSON_NAME]" at bounding box center [855, 153] width 138 height 21
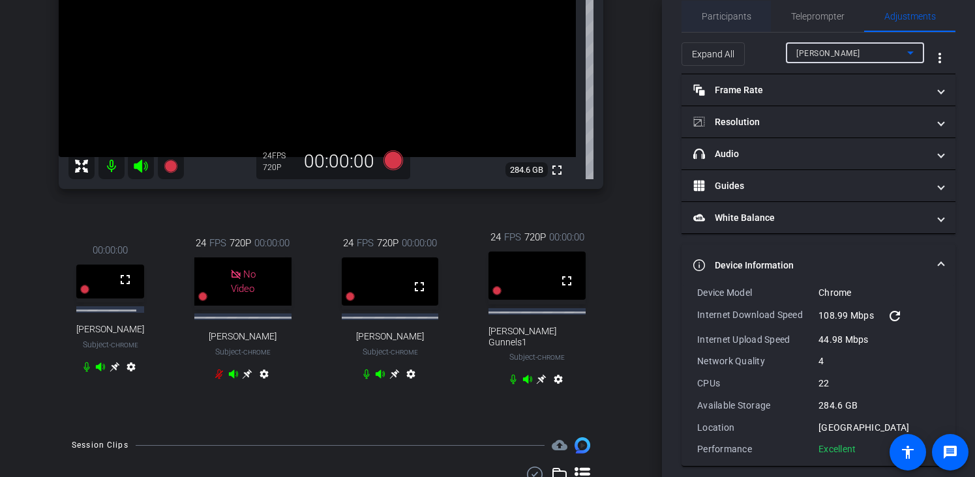
scroll to position [0, 0]
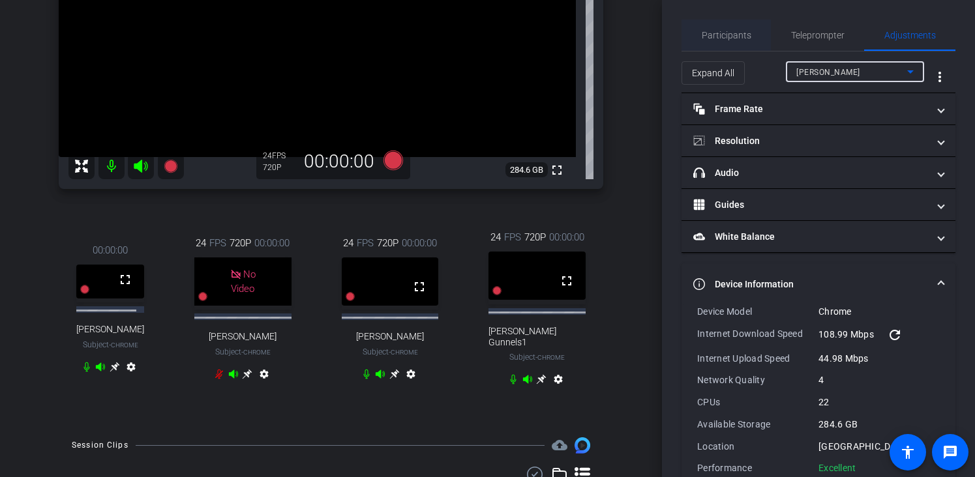
click at [717, 31] on span "Participants" at bounding box center [727, 35] width 50 height 9
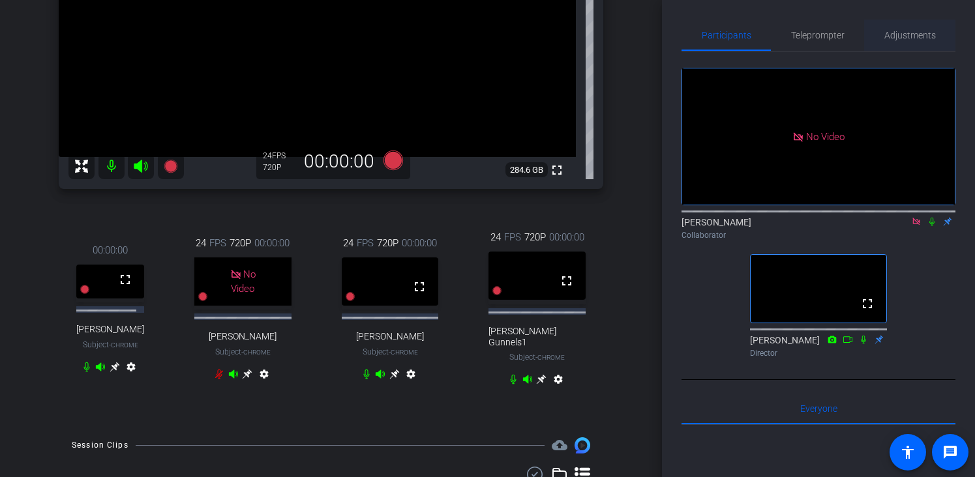
drag, startPoint x: 915, startPoint y: 25, endPoint x: 902, endPoint y: 32, distance: 14.0
click at [916, 25] on span "Adjustments" at bounding box center [910, 35] width 52 height 31
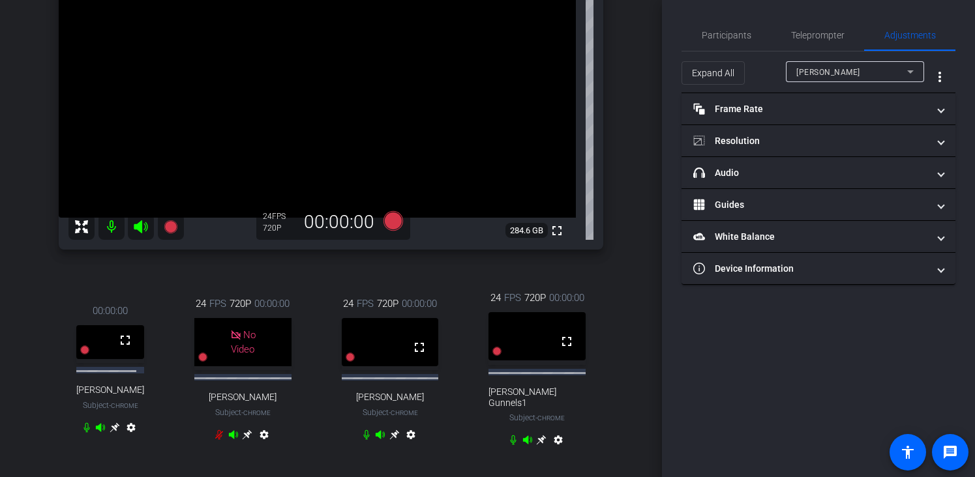
scroll to position [39, 0]
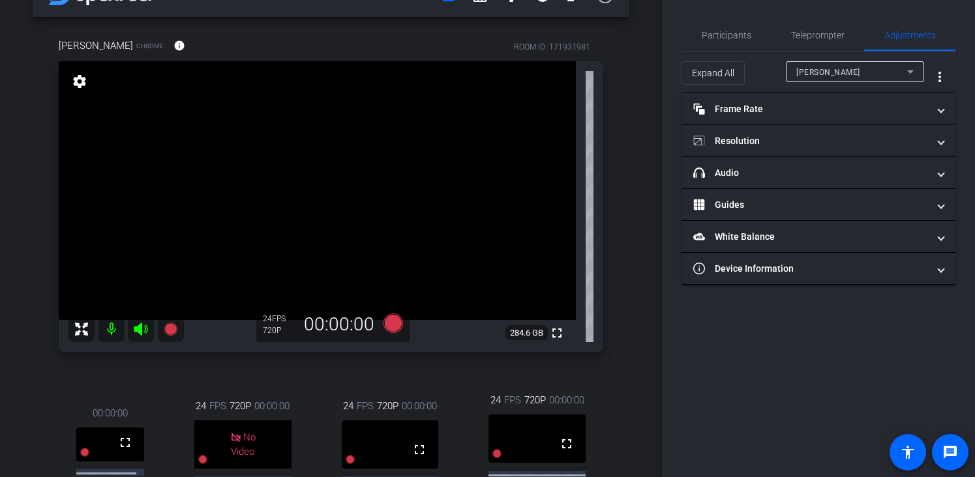
click at [840, 80] on div "[PERSON_NAME]" at bounding box center [854, 71] width 117 height 21
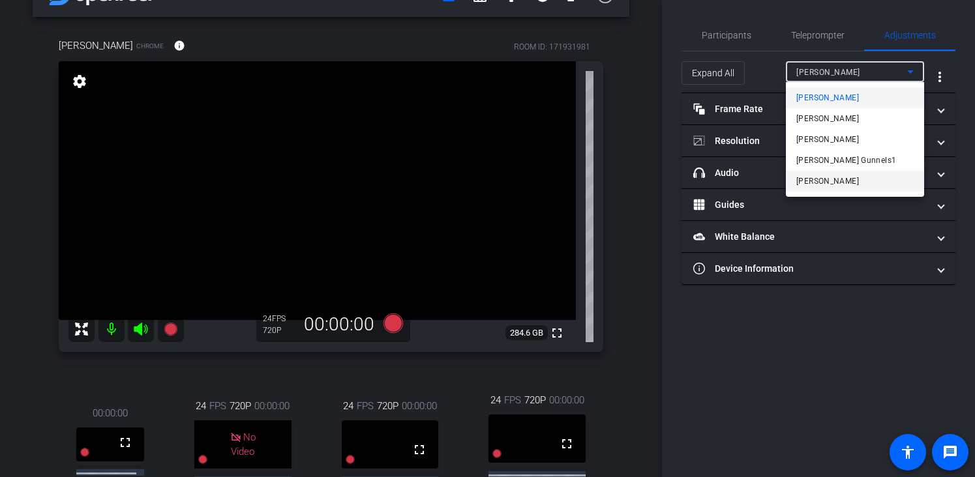
click at [812, 177] on mat-option "[PERSON_NAME]" at bounding box center [855, 181] width 138 height 21
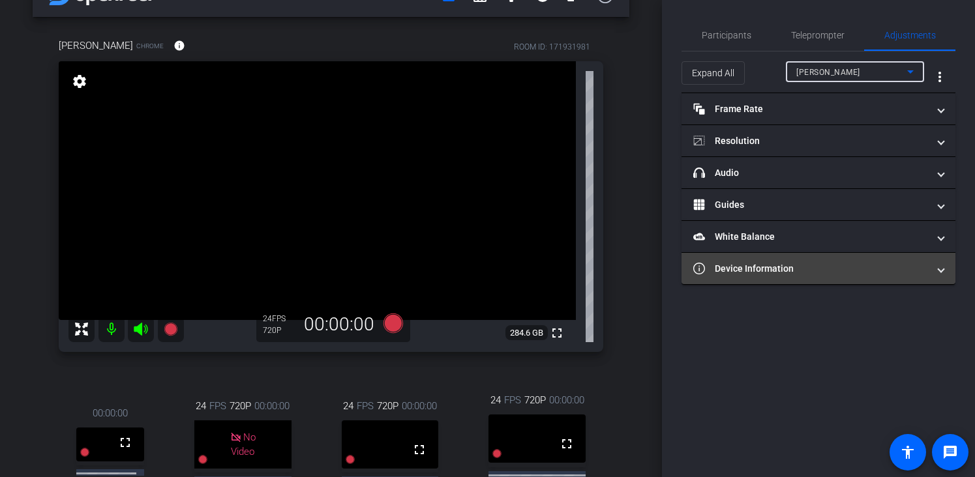
click at [770, 263] on mat-panel-title "Device Information" at bounding box center [810, 269] width 235 height 14
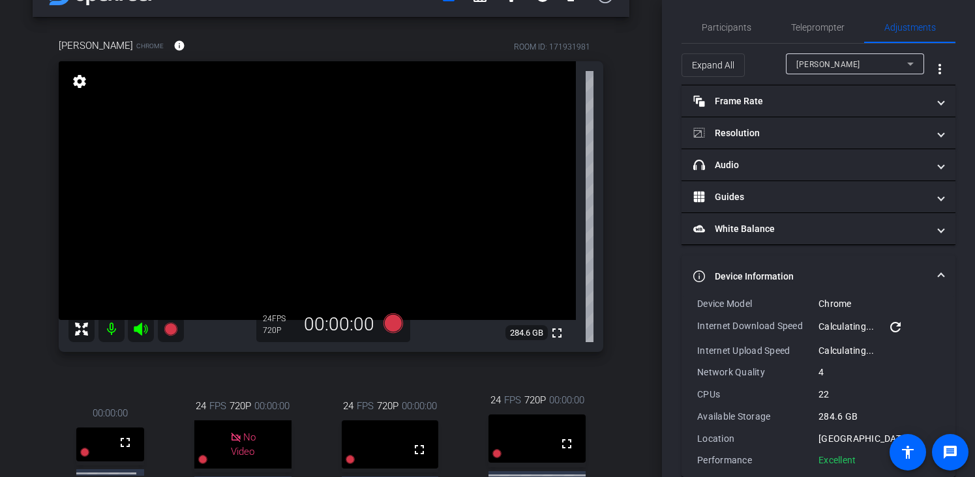
scroll to position [28, 0]
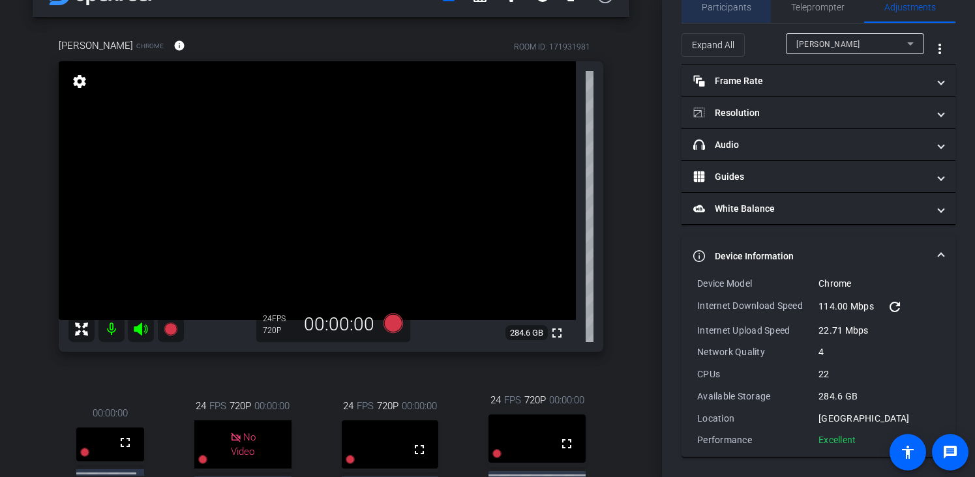
click at [720, 11] on span "Participants" at bounding box center [727, 7] width 50 height 9
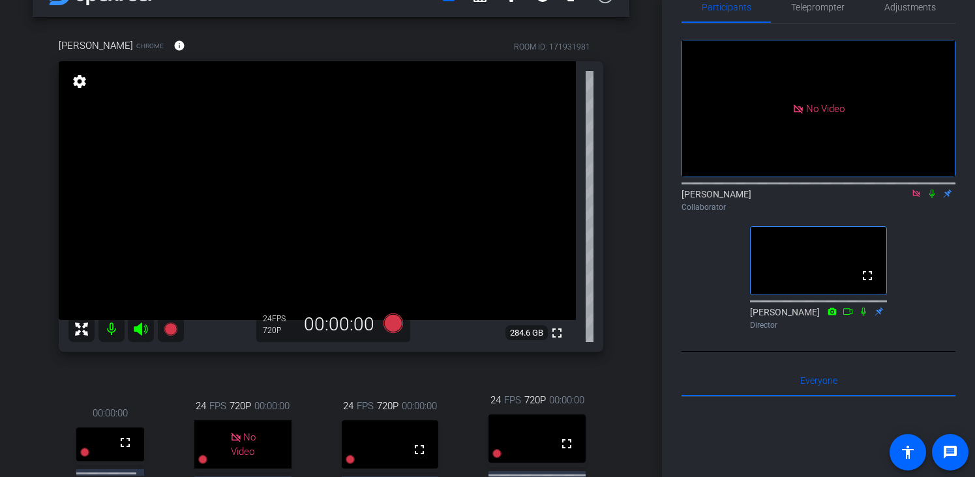
click at [928, 189] on icon at bounding box center [931, 193] width 10 height 9
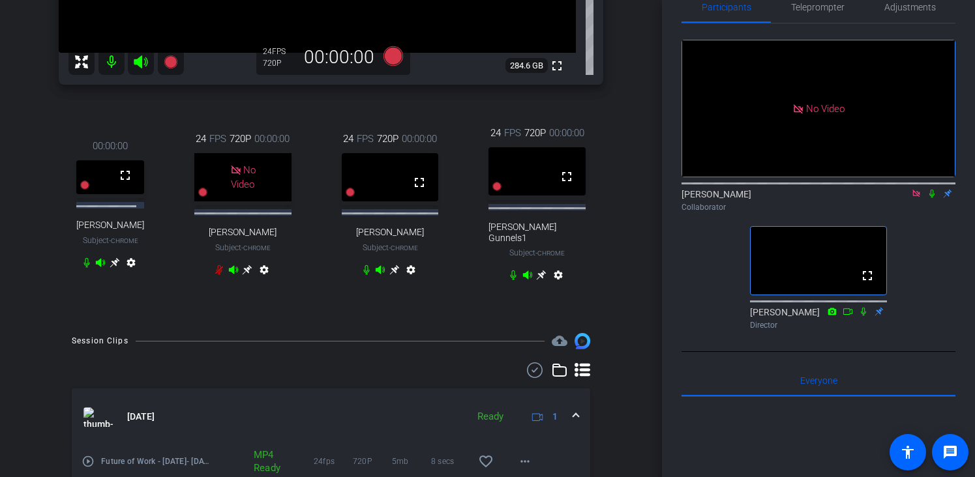
scroll to position [0, 0]
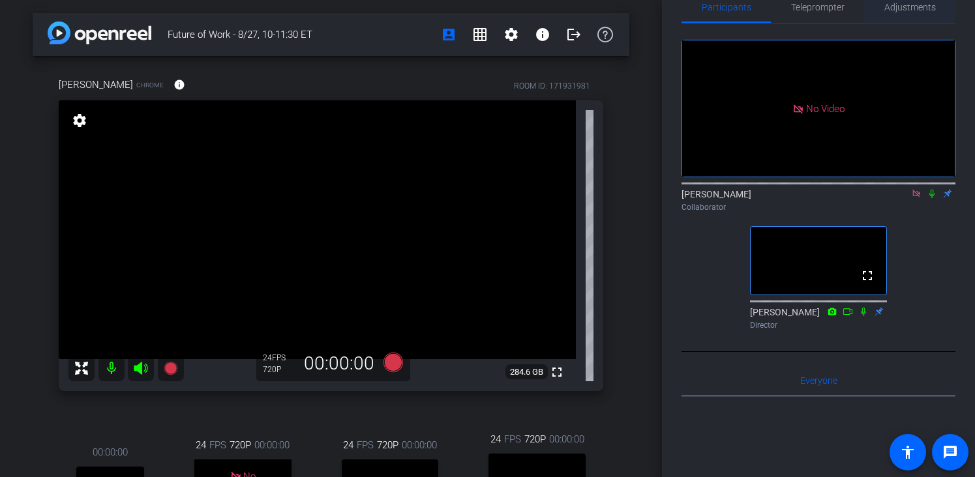
click at [919, 20] on span "Adjustments" at bounding box center [910, 7] width 52 height 31
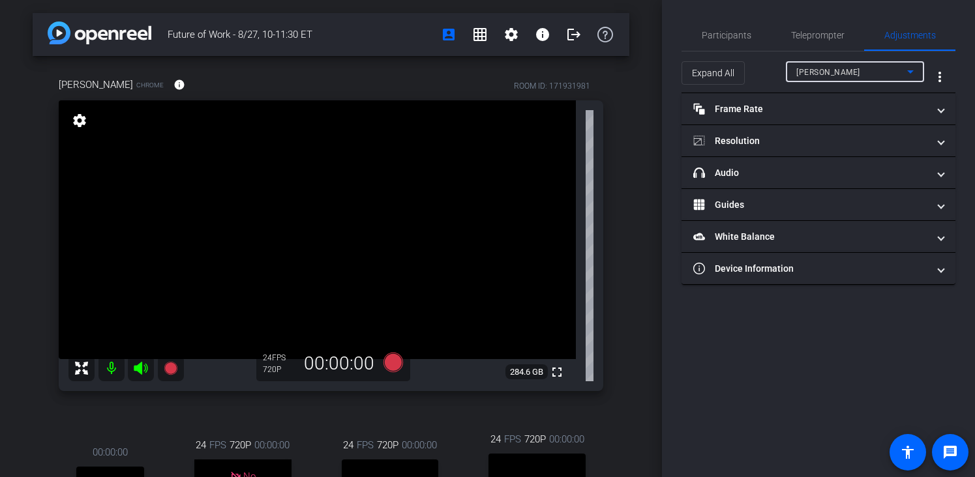
click at [840, 72] on span "[PERSON_NAME]" at bounding box center [828, 72] width 64 height 9
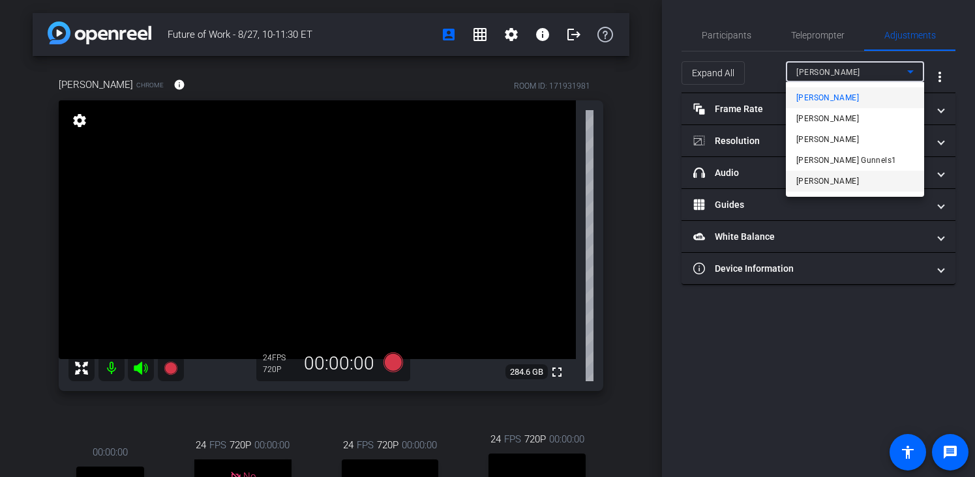
click at [840, 190] on mat-option "[PERSON_NAME]" at bounding box center [855, 181] width 138 height 21
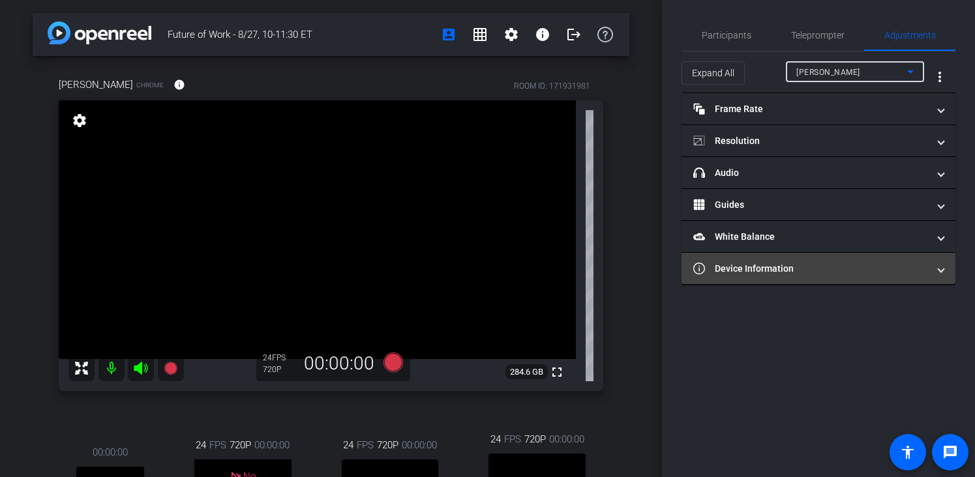
click at [806, 269] on mat-panel-title "Device Information" at bounding box center [810, 269] width 235 height 14
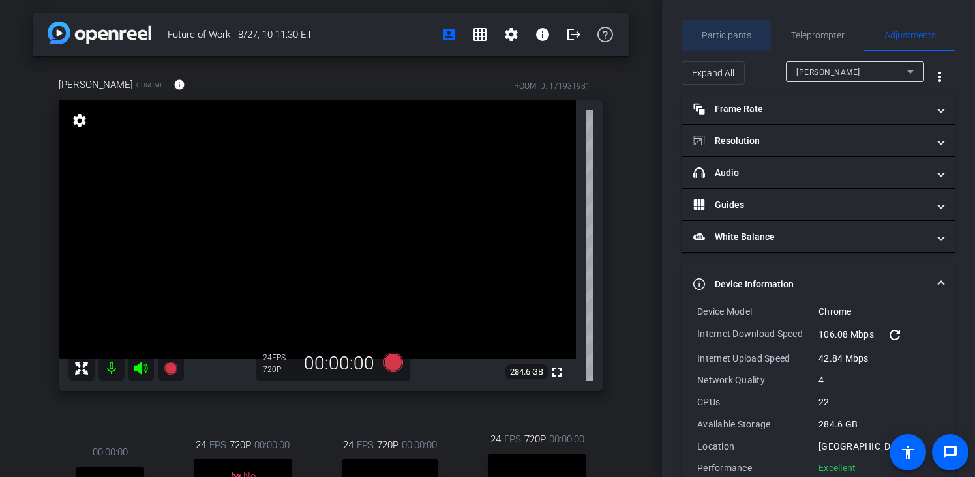
click at [716, 37] on span "Participants" at bounding box center [727, 35] width 50 height 9
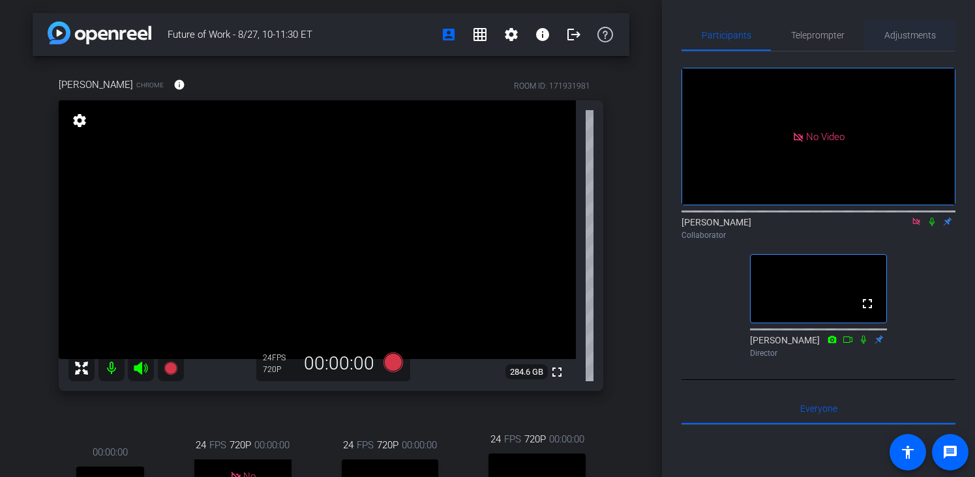
click at [899, 41] on span "Adjustments" at bounding box center [910, 35] width 52 height 31
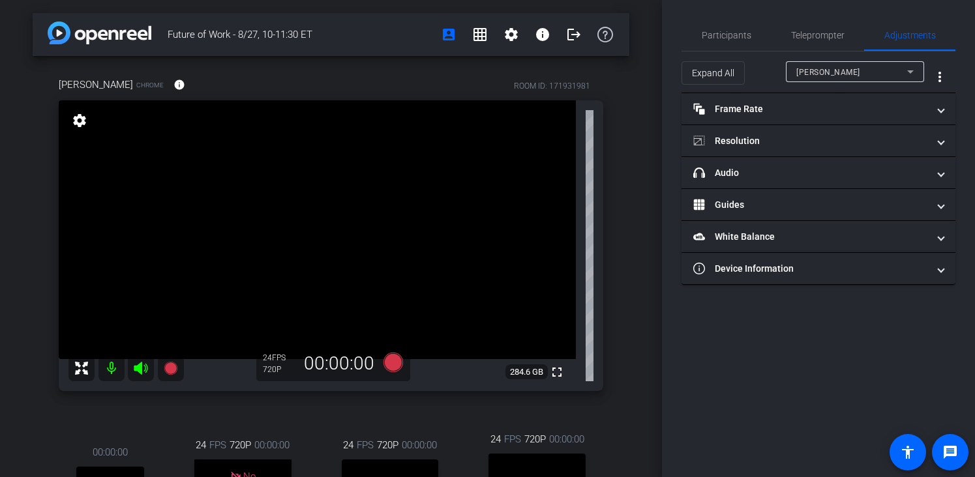
click at [806, 76] on span "[PERSON_NAME]" at bounding box center [828, 72] width 64 height 9
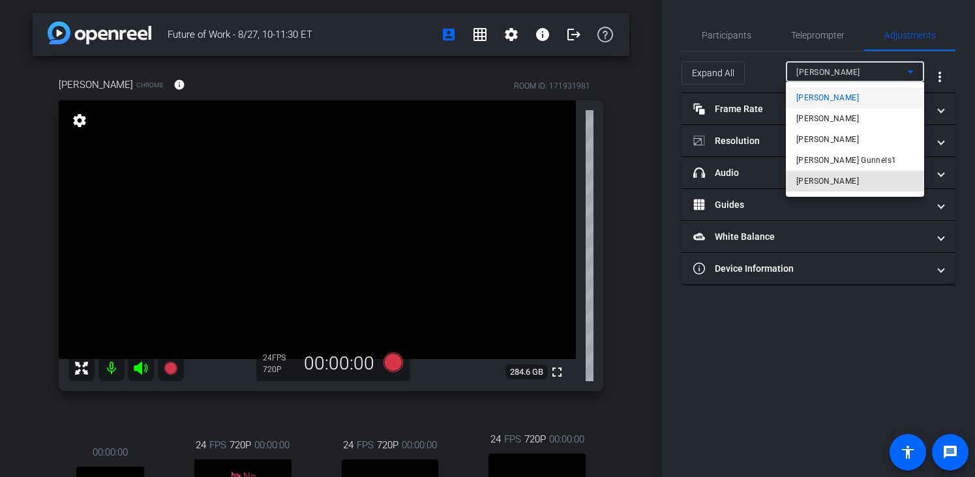
click at [815, 178] on mat-option "[PERSON_NAME]" at bounding box center [855, 181] width 138 height 21
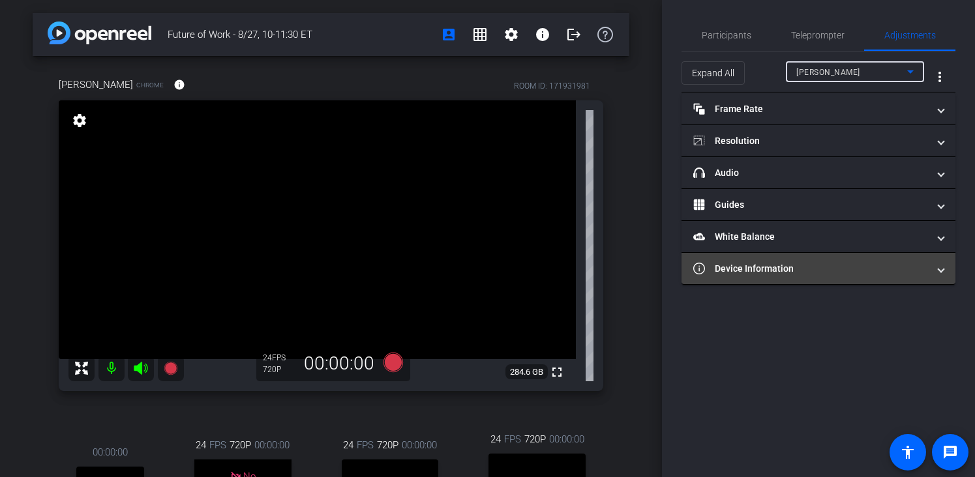
click at [799, 263] on mat-panel-title "Device Information" at bounding box center [810, 269] width 235 height 14
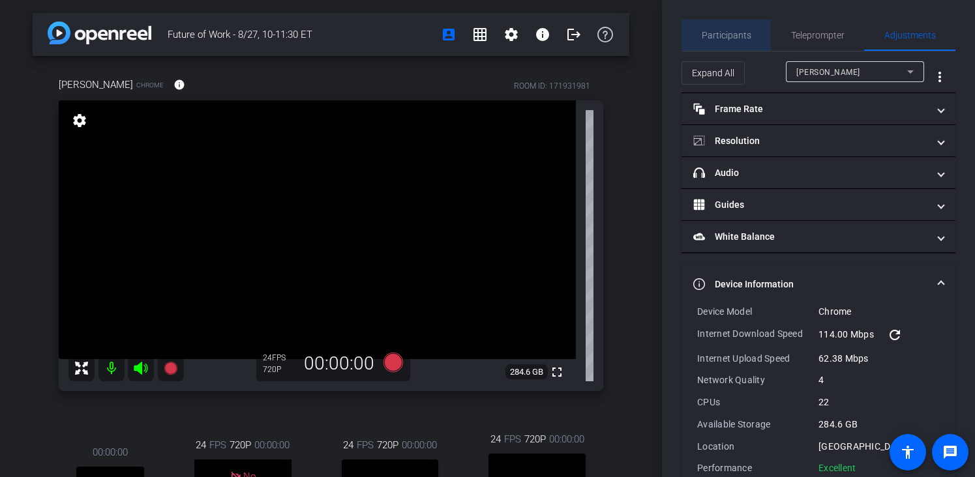
click at [729, 31] on span "Participants" at bounding box center [727, 35] width 50 height 9
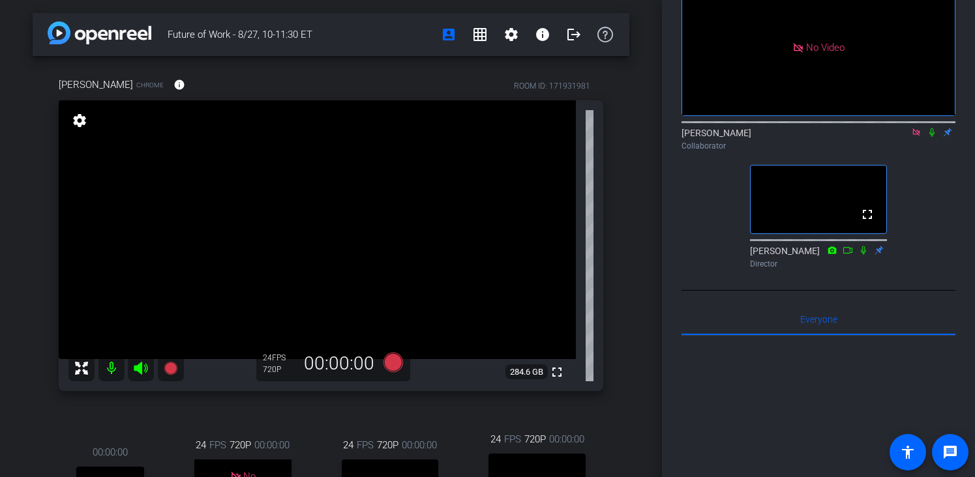
scroll to position [337, 0]
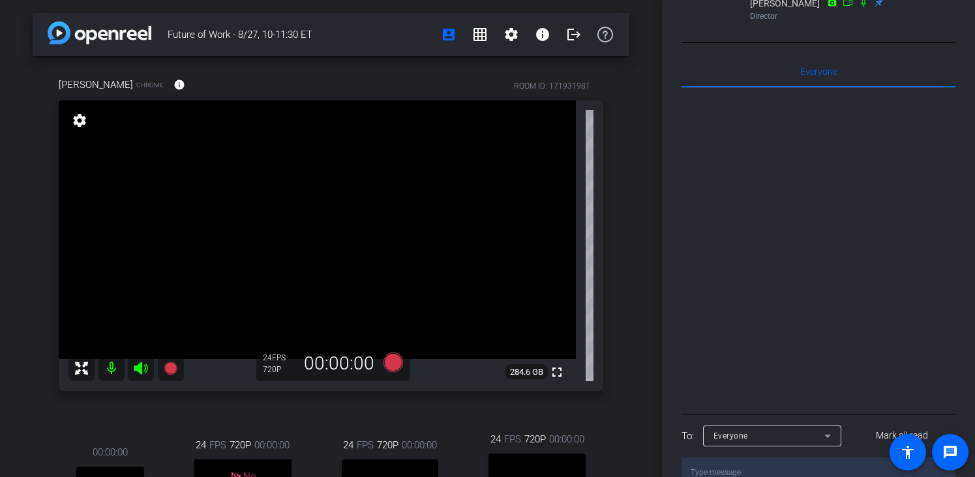
click at [791, 458] on textarea at bounding box center [818, 473] width 274 height 30
type textarea "hi!"
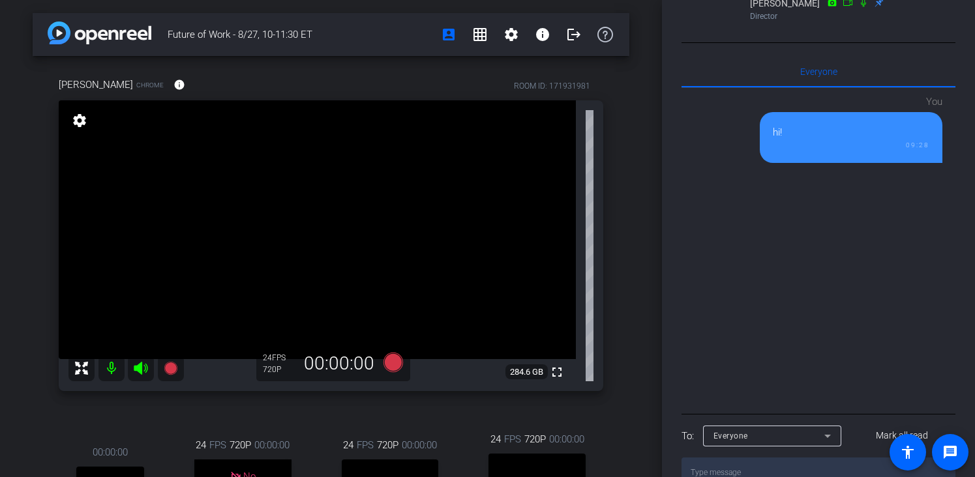
scroll to position [0, 0]
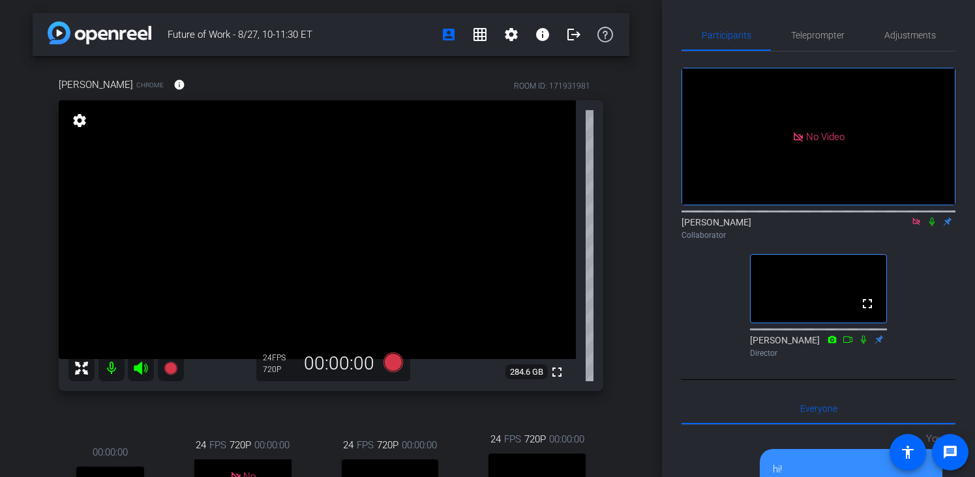
click at [908, 209] on div "No Video [PERSON_NAME] Collaborator fullscreen [PERSON_NAME] Director" at bounding box center [818, 208] width 274 height 312
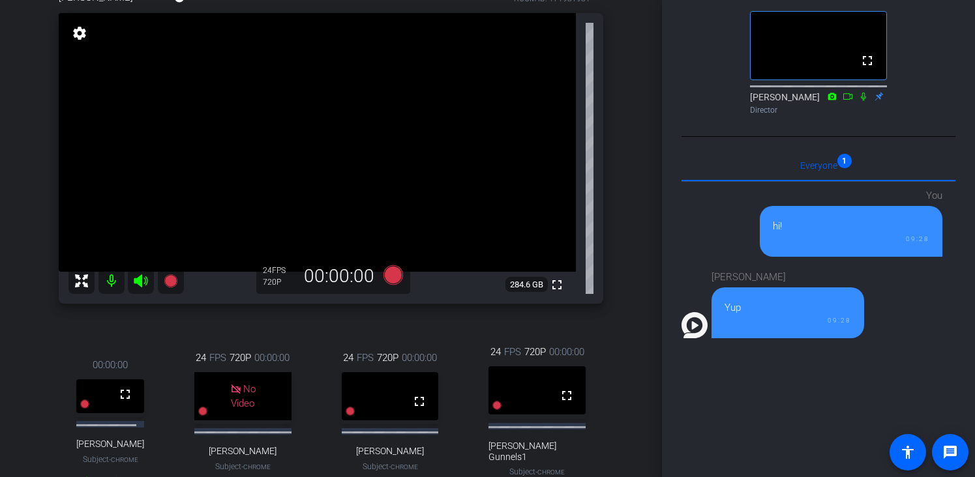
scroll to position [337, 0]
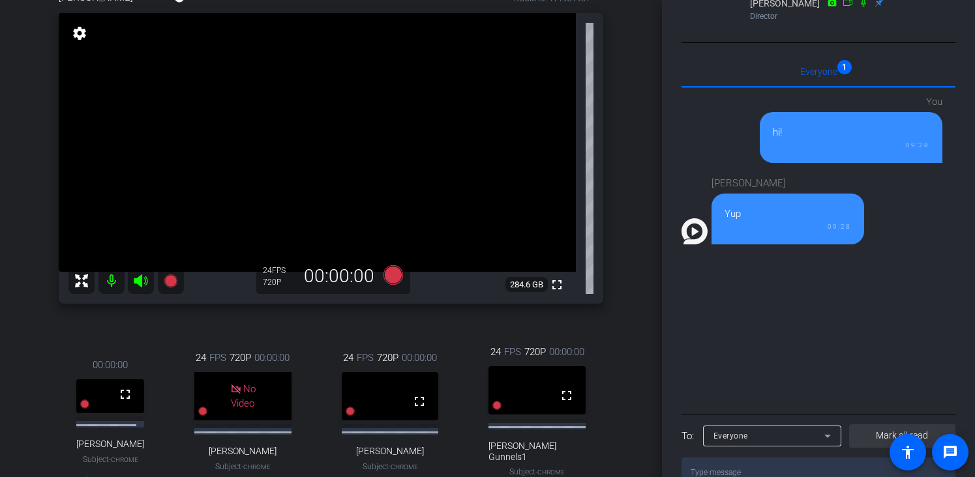
drag, startPoint x: 890, startPoint y: 402, endPoint x: 877, endPoint y: 377, distance: 27.4
click at [890, 429] on span "Mark all read" at bounding box center [902, 436] width 52 height 14
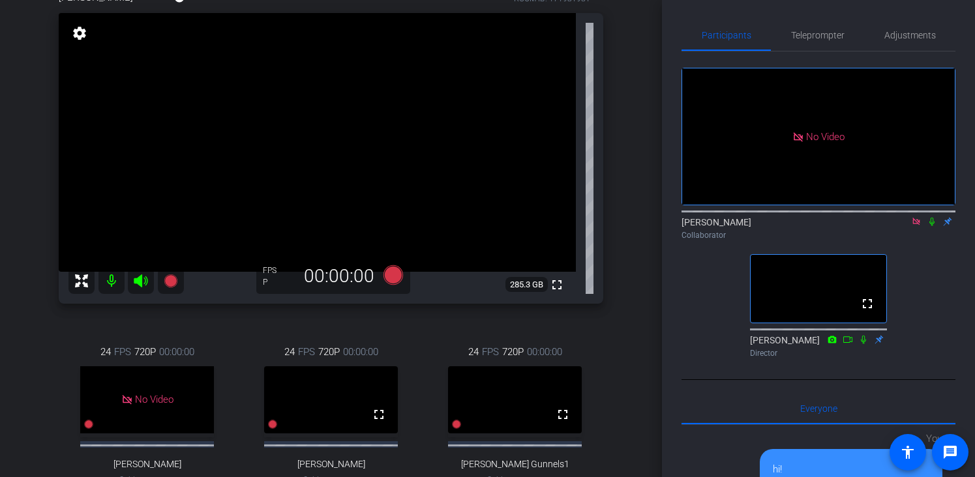
click at [929, 218] on icon at bounding box center [931, 222] width 5 height 8
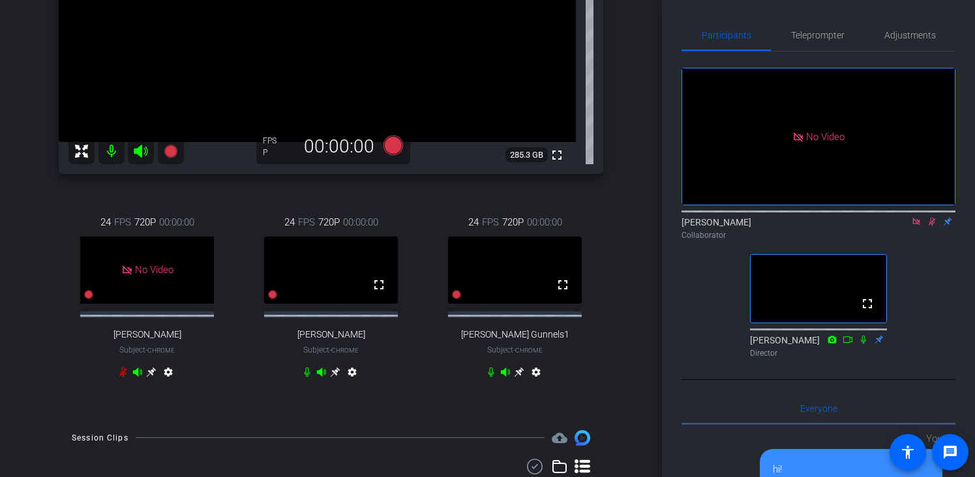
scroll to position [238, 0]
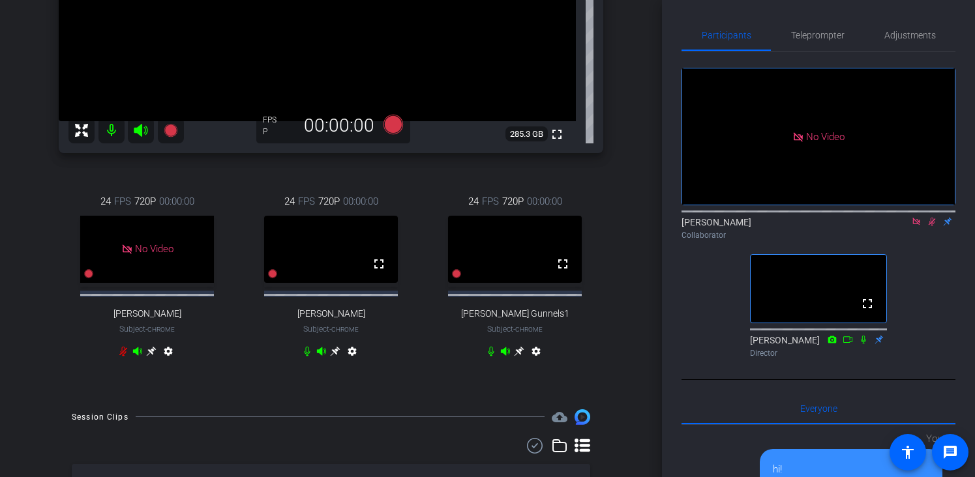
click at [915, 207] on div "No Video [PERSON_NAME] Collaborator fullscreen [PERSON_NAME] Director" at bounding box center [818, 208] width 274 height 312
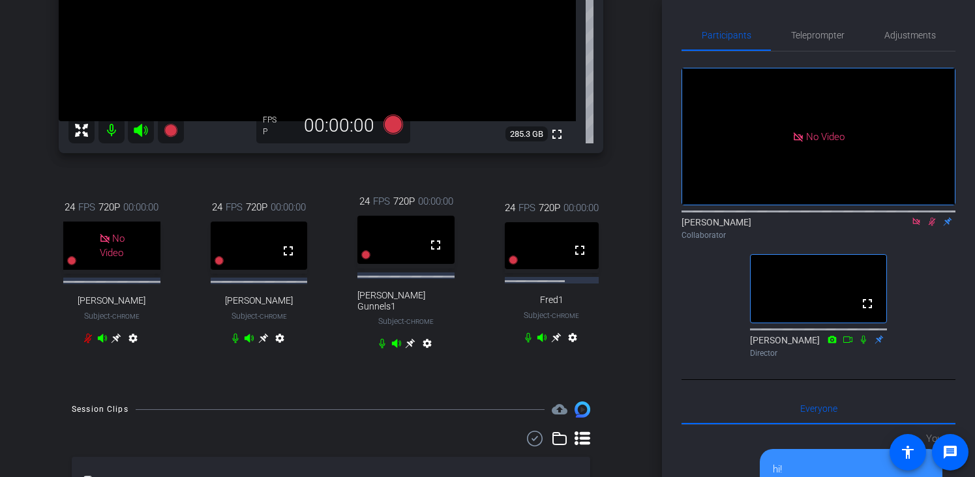
click at [556, 327] on div "24 FPS 720P 00:00:00 fullscreen Fred1 Subject - Chrome settings" at bounding box center [551, 274] width 137 height 190
click at [554, 335] on icon at bounding box center [556, 338] width 10 height 10
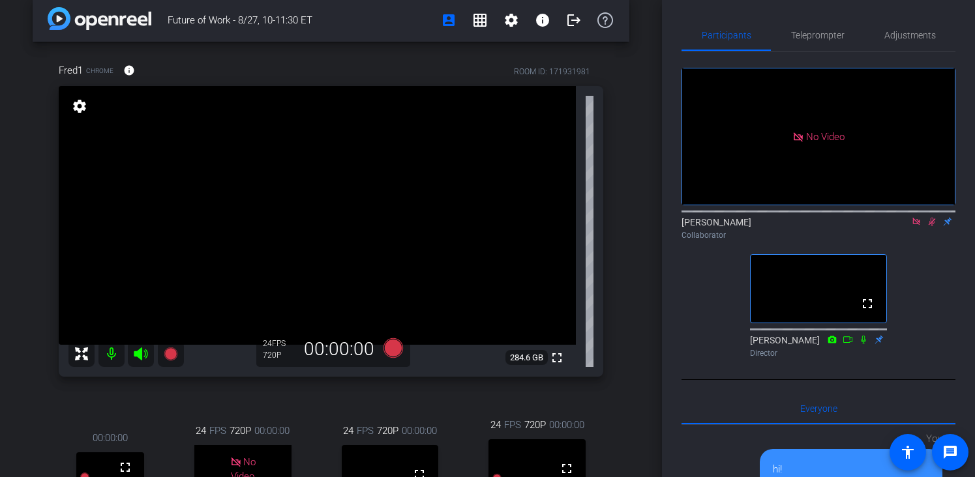
scroll to position [0, 0]
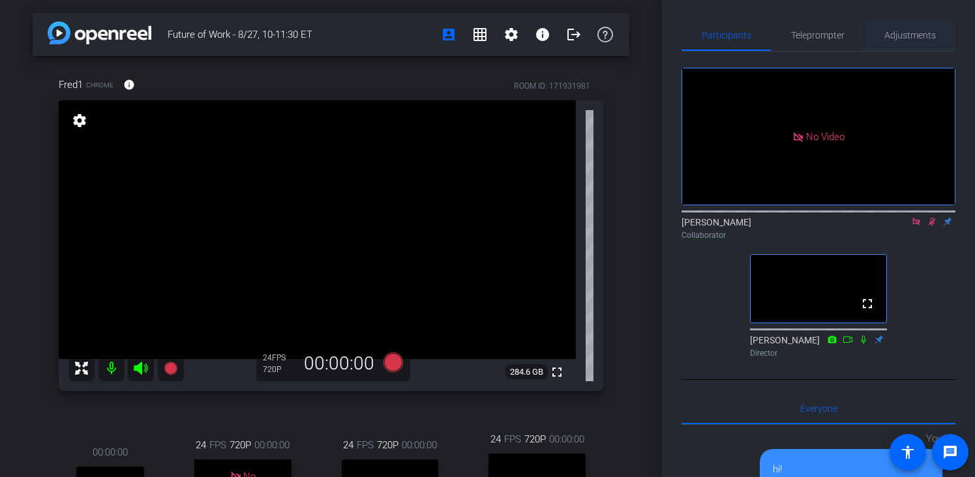
click at [907, 36] on span "Adjustments" at bounding box center [910, 35] width 52 height 9
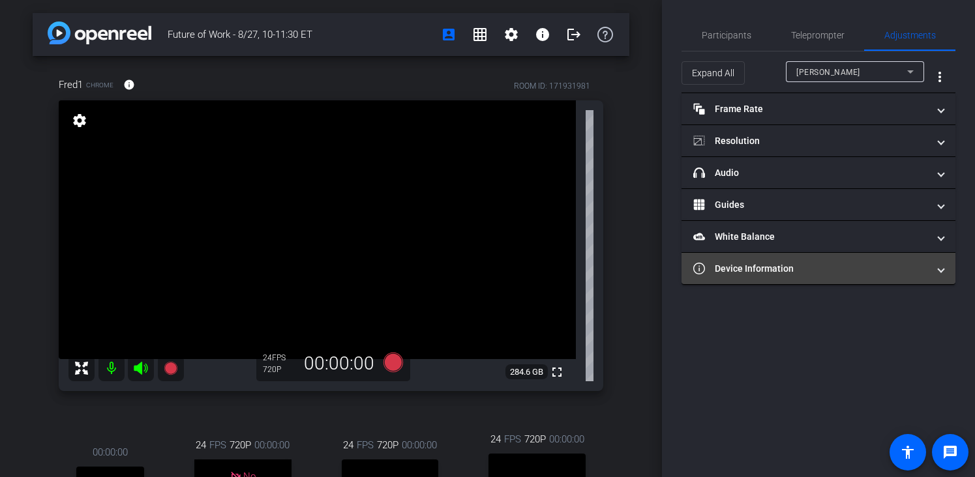
click at [815, 262] on mat-panel-title "Device Information" at bounding box center [810, 269] width 235 height 14
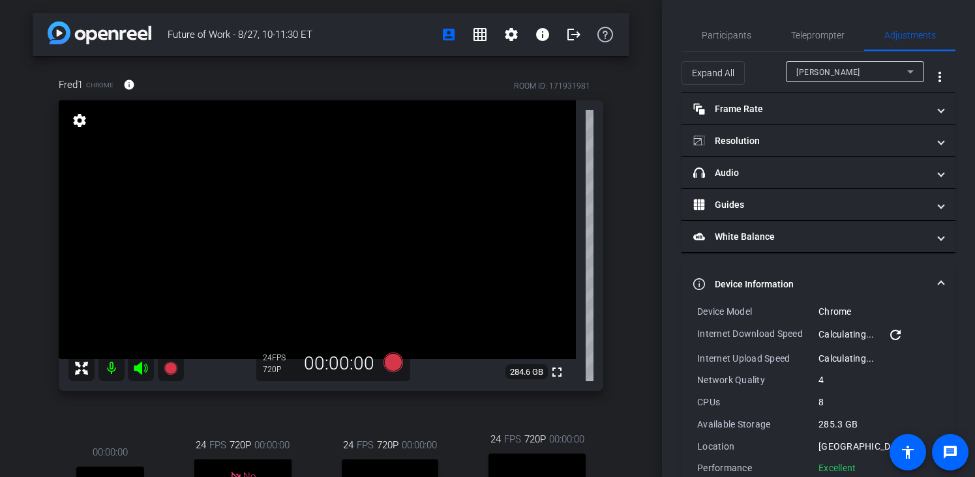
click at [853, 74] on div "[PERSON_NAME]" at bounding box center [851, 72] width 111 height 16
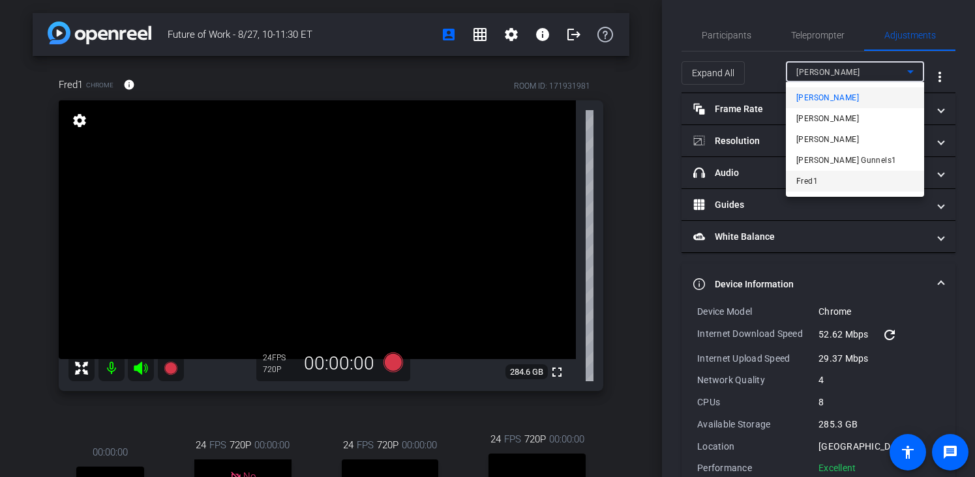
click at [817, 188] on mat-option "Fred1" at bounding box center [855, 181] width 138 height 21
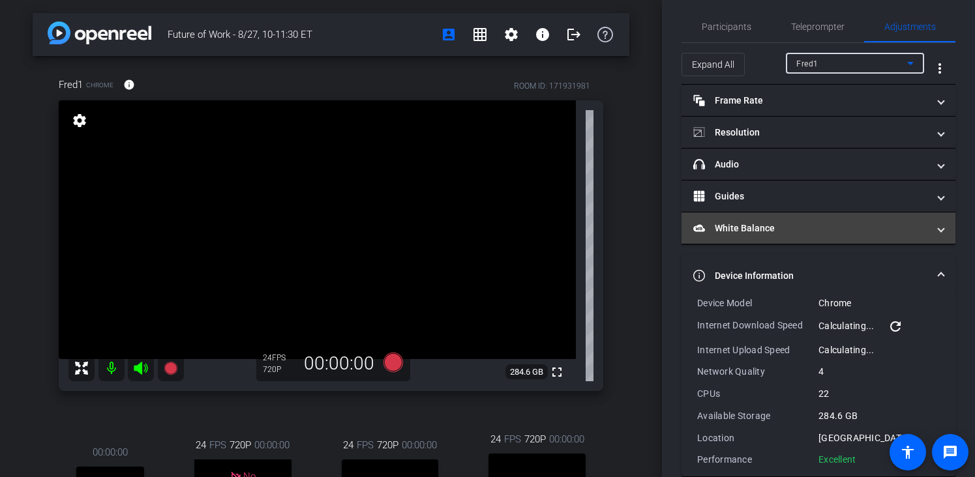
scroll to position [28, 0]
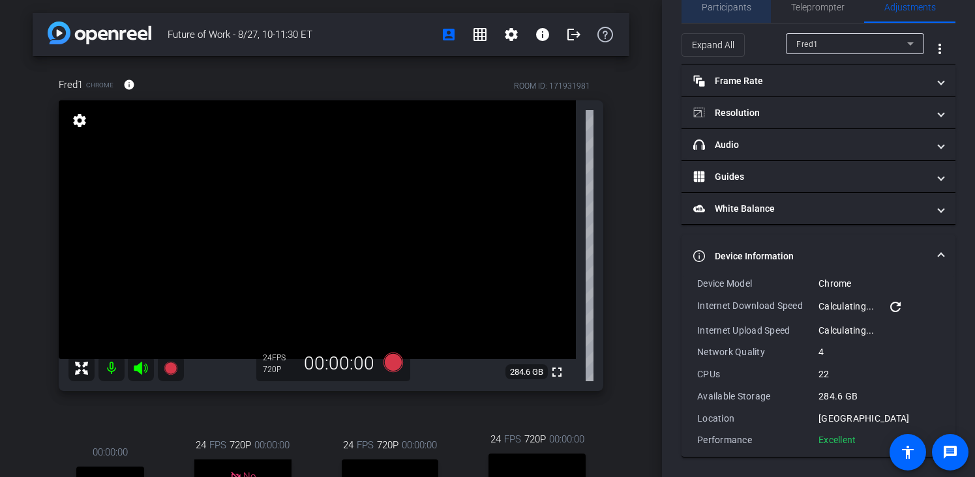
click at [735, 8] on span "Participants" at bounding box center [727, 7] width 50 height 9
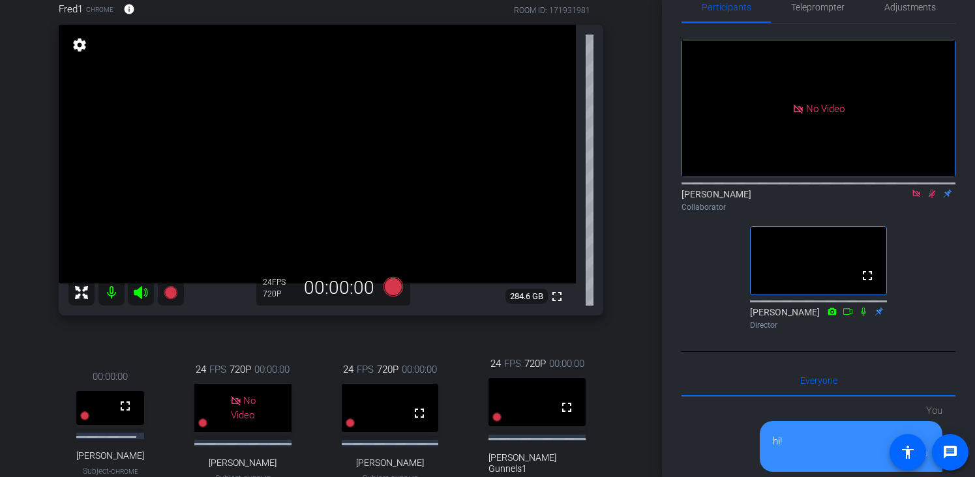
scroll to position [73, 0]
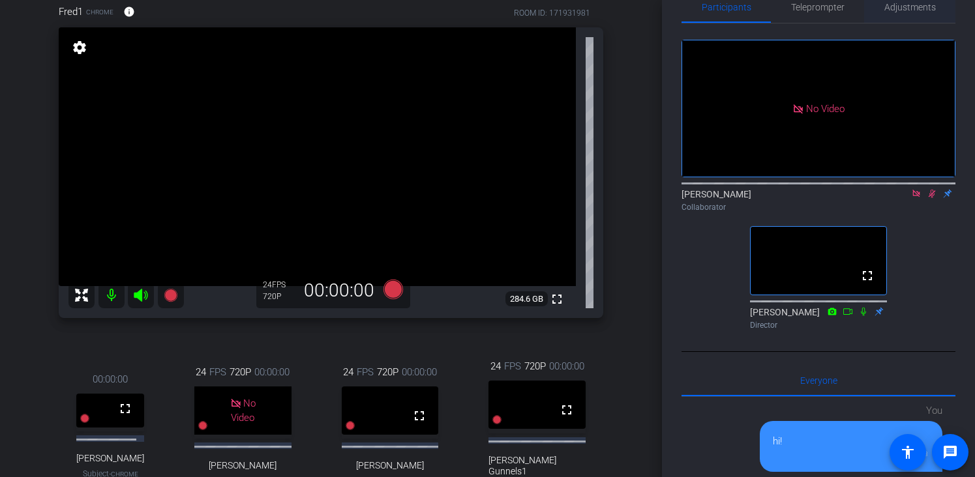
click at [907, 13] on span "Adjustments" at bounding box center [910, 7] width 52 height 31
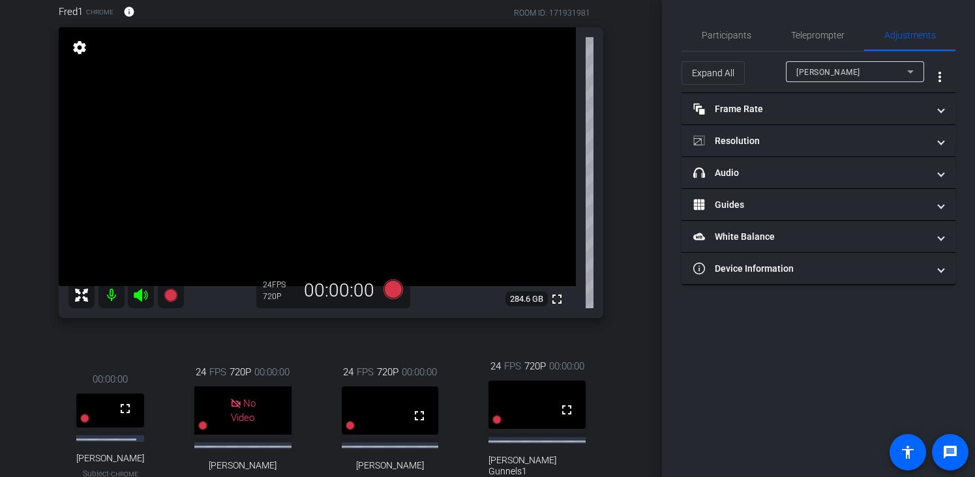
click at [853, 65] on div "[PERSON_NAME]" at bounding box center [851, 72] width 111 height 16
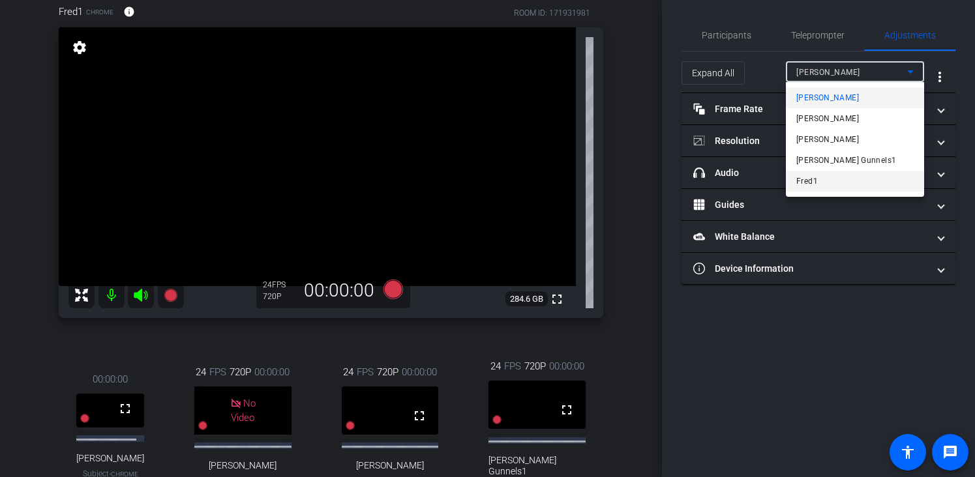
click at [827, 182] on mat-option "Fred1" at bounding box center [855, 181] width 138 height 21
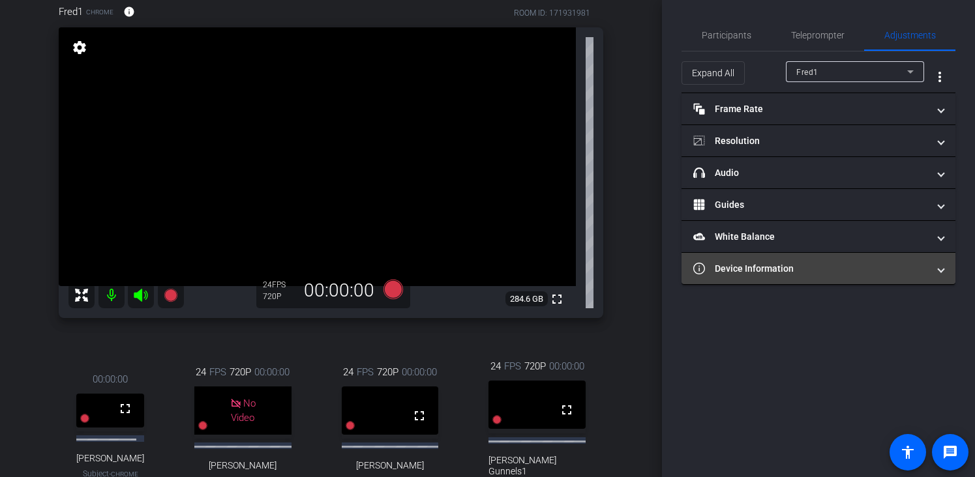
click at [816, 258] on mat-expansion-panel-header "Device Information" at bounding box center [818, 268] width 274 height 31
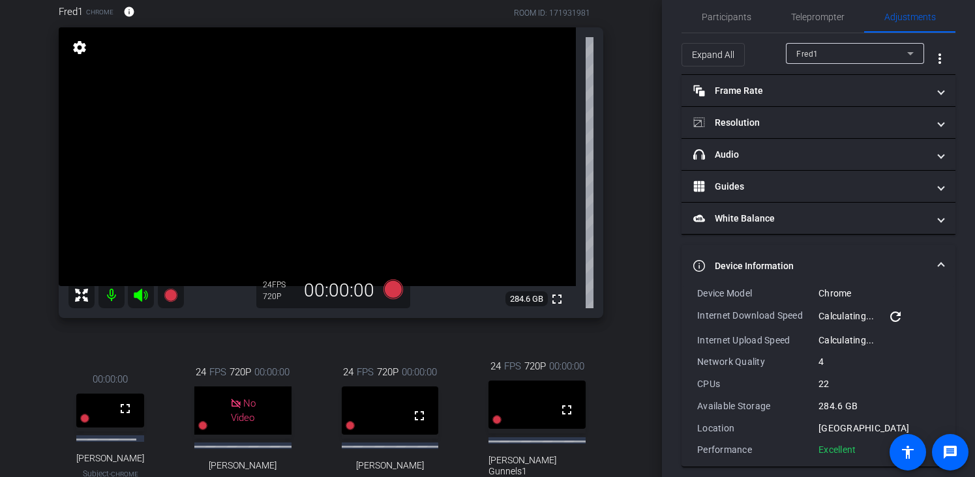
scroll to position [28, 0]
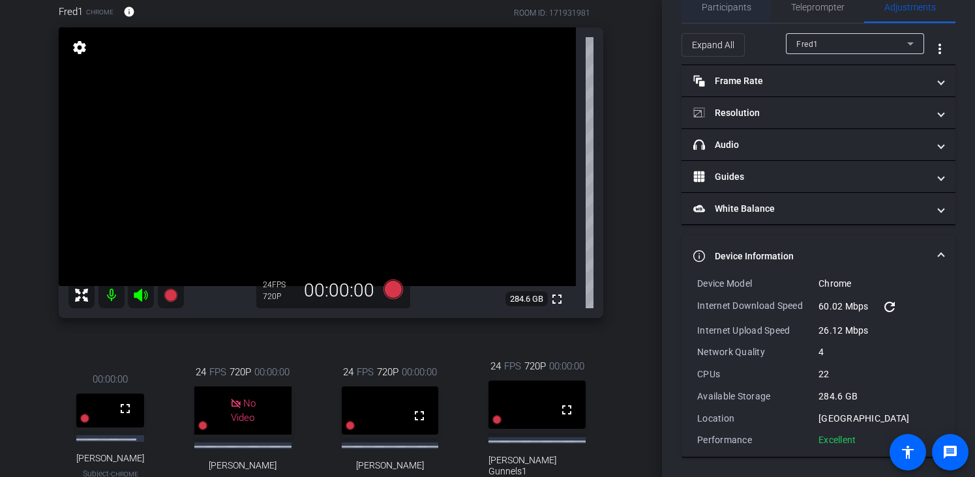
click at [711, 11] on span "Participants" at bounding box center [727, 7] width 50 height 9
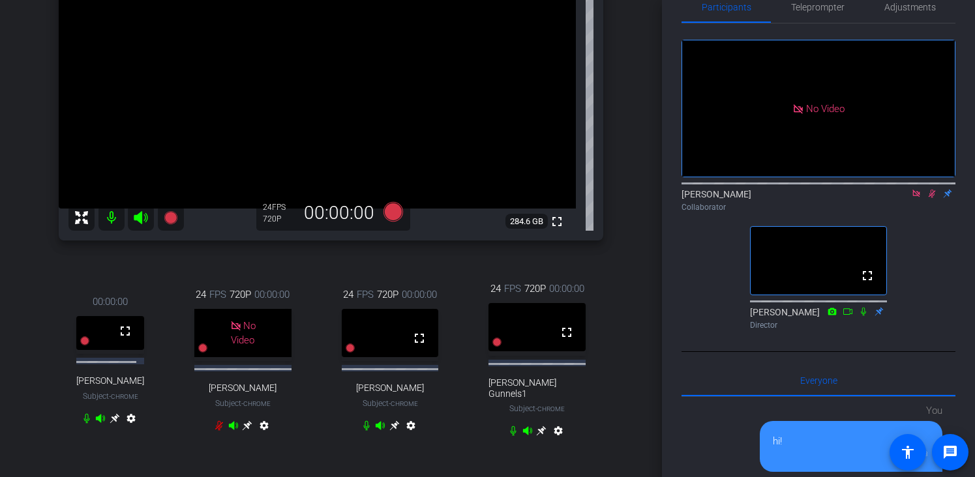
scroll to position [106, 0]
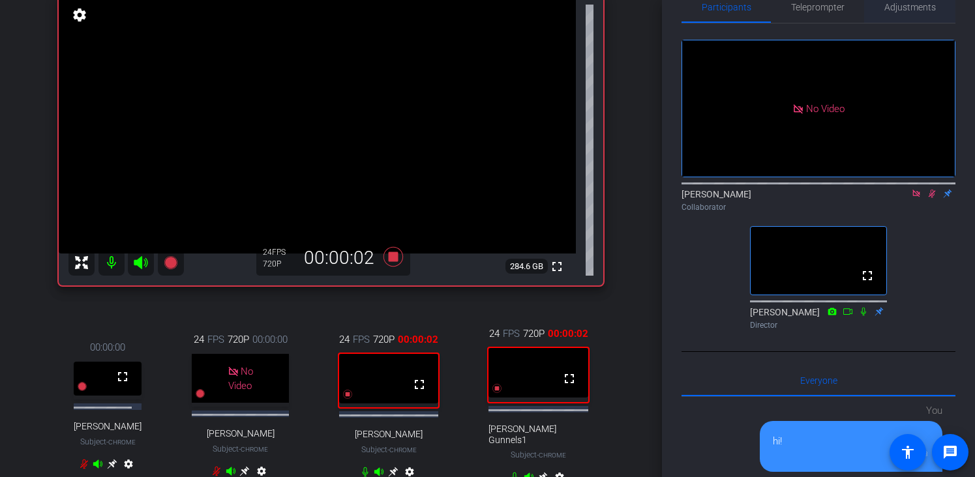
click at [881, 11] on div "Adjustments" at bounding box center [909, 7] width 91 height 31
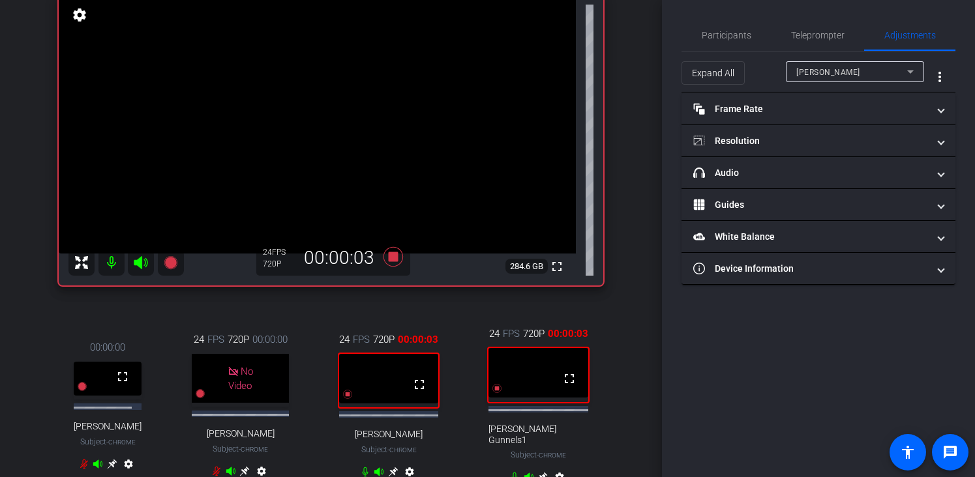
click at [825, 70] on span "[PERSON_NAME]" at bounding box center [828, 72] width 64 height 9
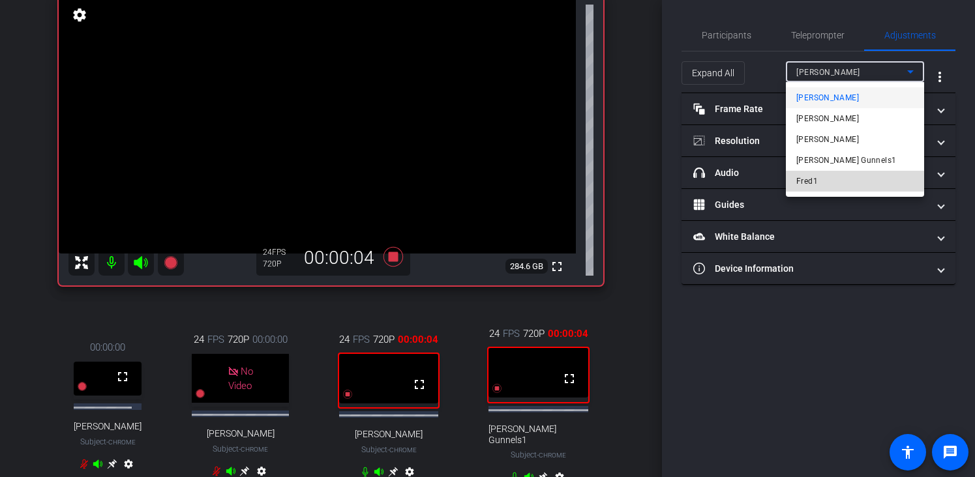
click at [817, 177] on span "Fred1" at bounding box center [807, 181] width 22 height 16
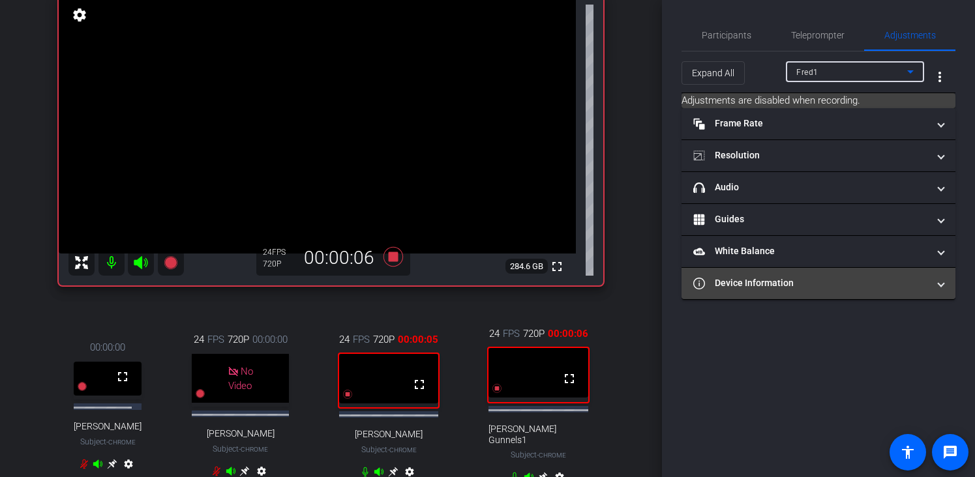
click at [750, 288] on mat-panel-title "Device Information" at bounding box center [810, 283] width 235 height 14
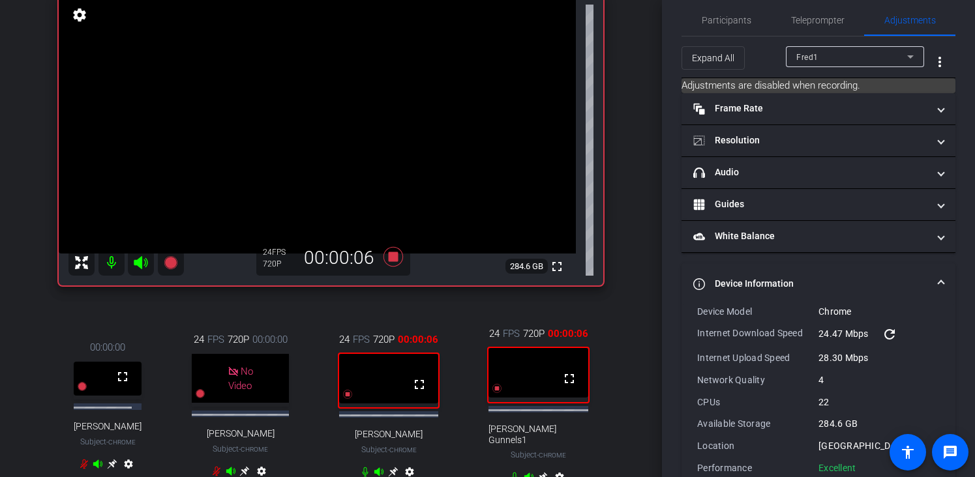
scroll to position [43, 0]
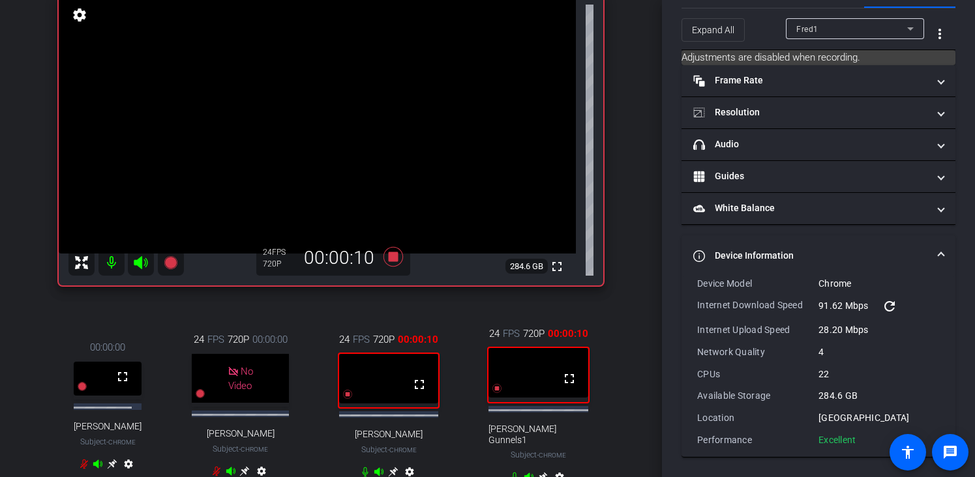
click at [893, 308] on mat-icon "refresh" at bounding box center [889, 307] width 16 height 16
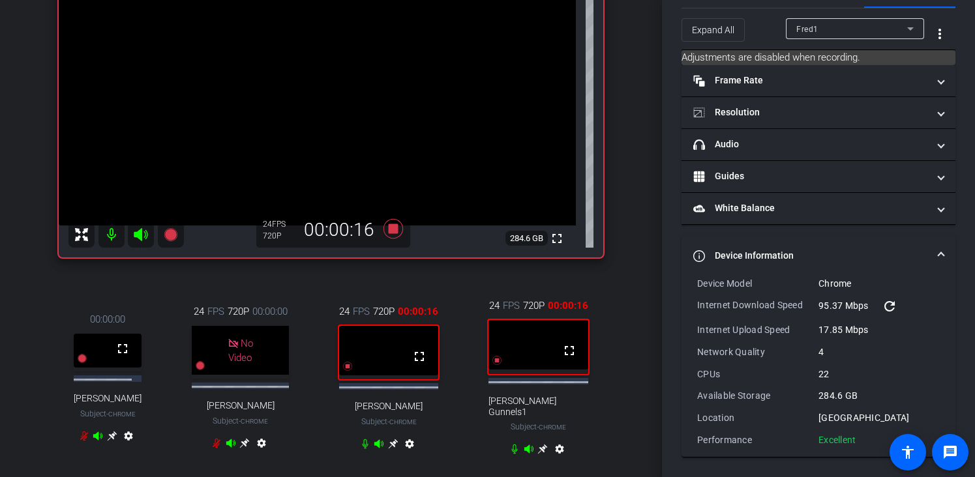
scroll to position [143, 0]
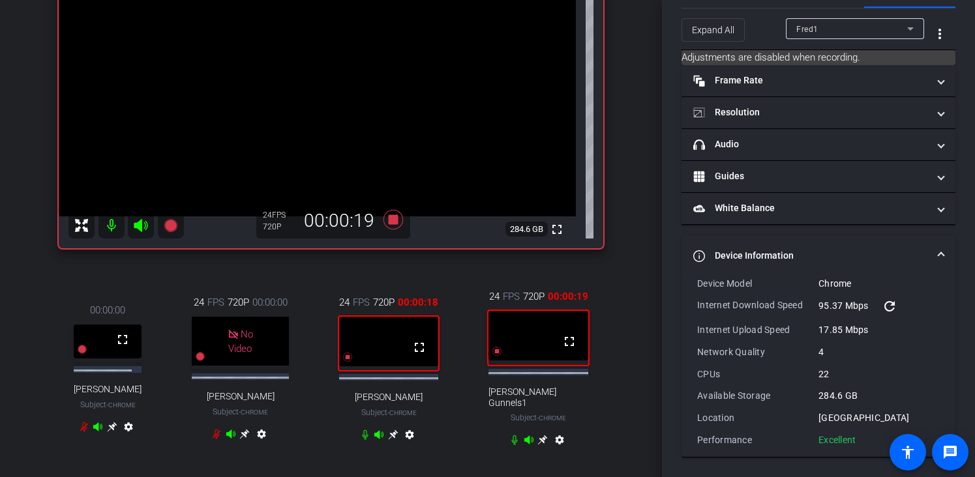
click at [408, 445] on mat-icon "settings" at bounding box center [410, 438] width 16 height 16
click at [552, 451] on mat-icon "settings" at bounding box center [560, 443] width 16 height 16
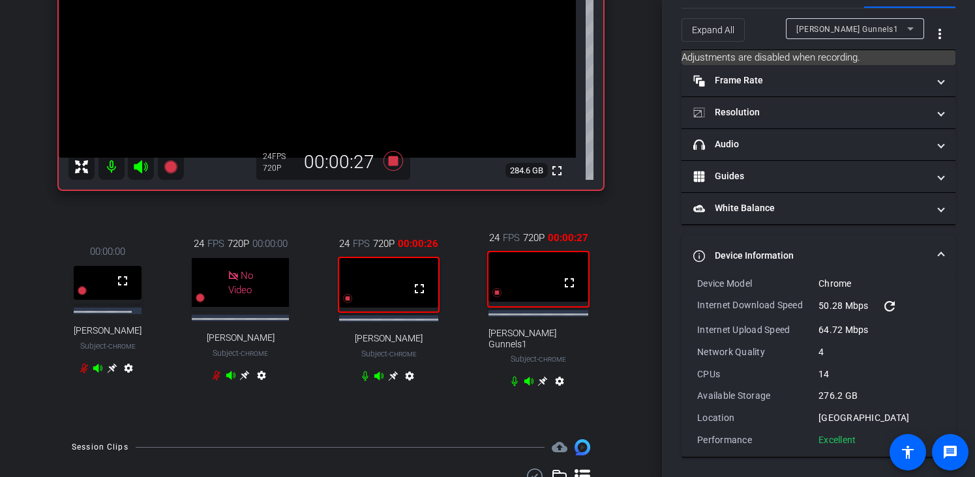
scroll to position [213, 0]
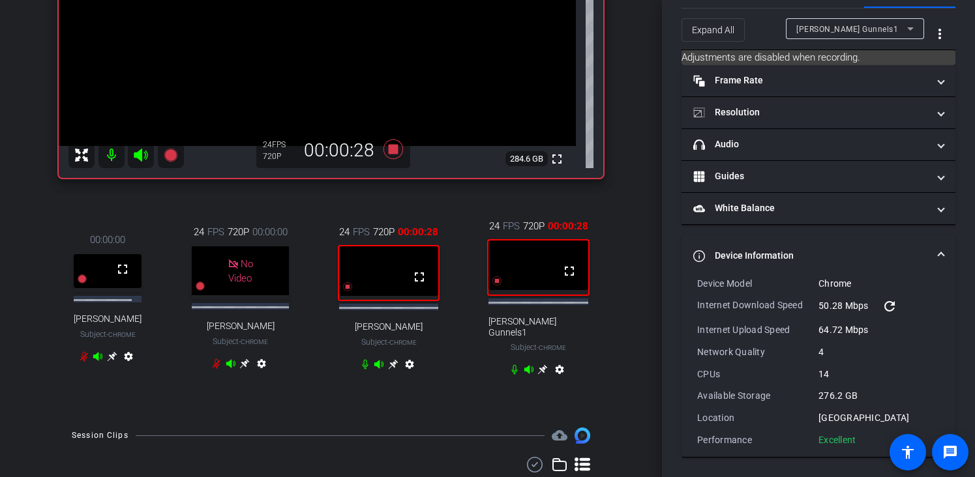
click at [407, 375] on mat-icon "settings" at bounding box center [410, 367] width 16 height 16
click at [390, 370] on icon at bounding box center [393, 364] width 10 height 10
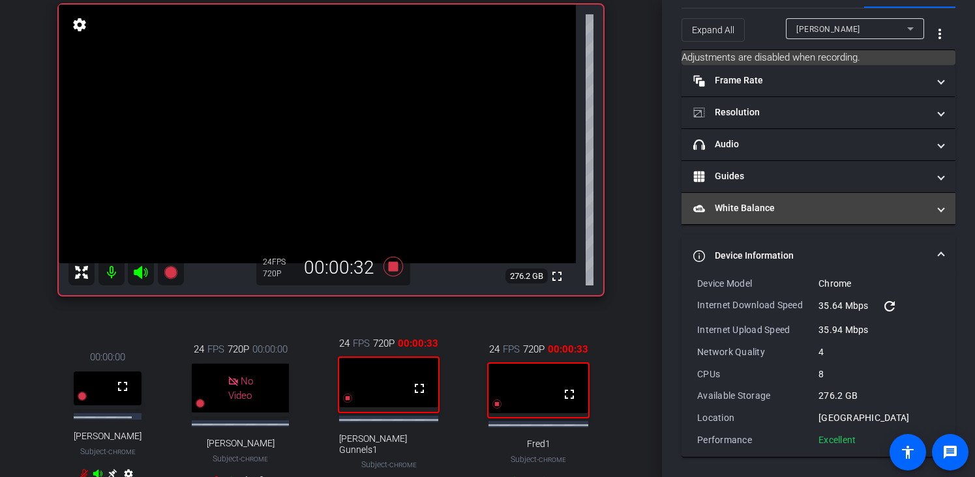
scroll to position [40, 0]
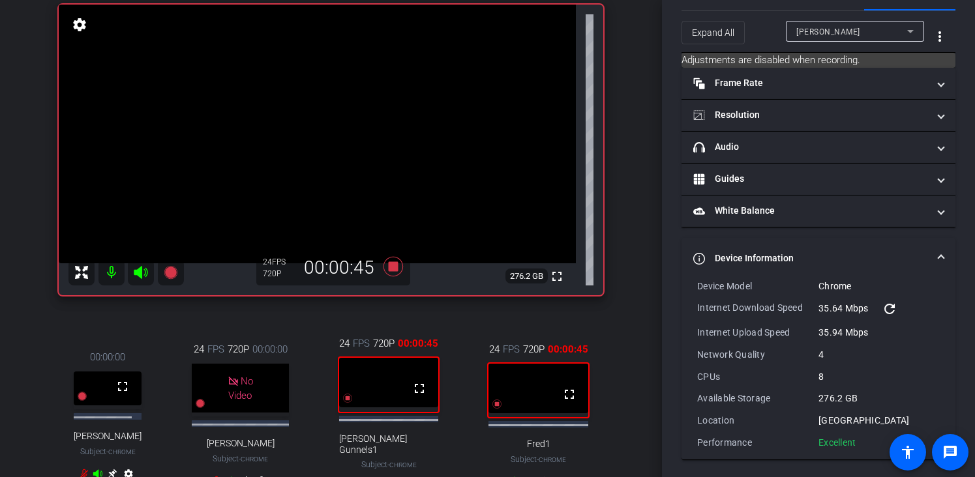
click at [885, 304] on mat-icon "refresh" at bounding box center [889, 309] width 16 height 16
click at [814, 35] on span "[PERSON_NAME]" at bounding box center [828, 31] width 64 height 9
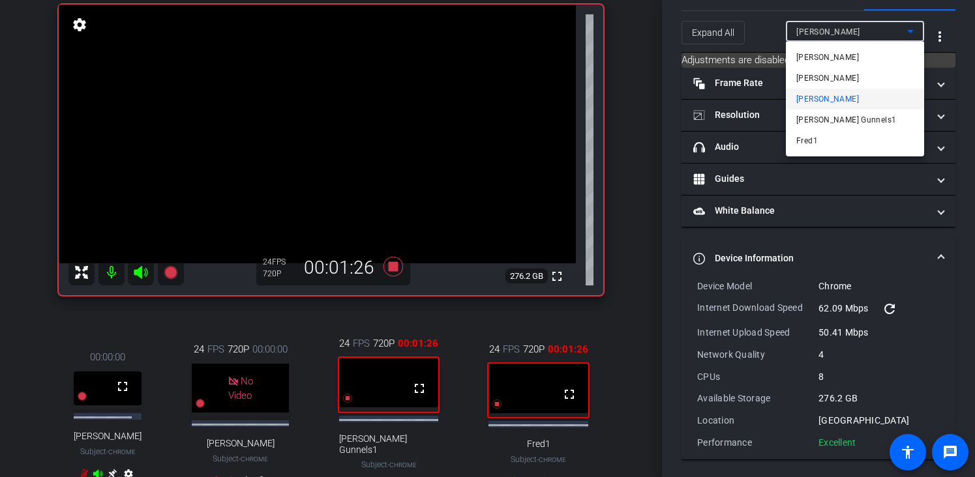
click at [587, 357] on div at bounding box center [487, 238] width 975 height 477
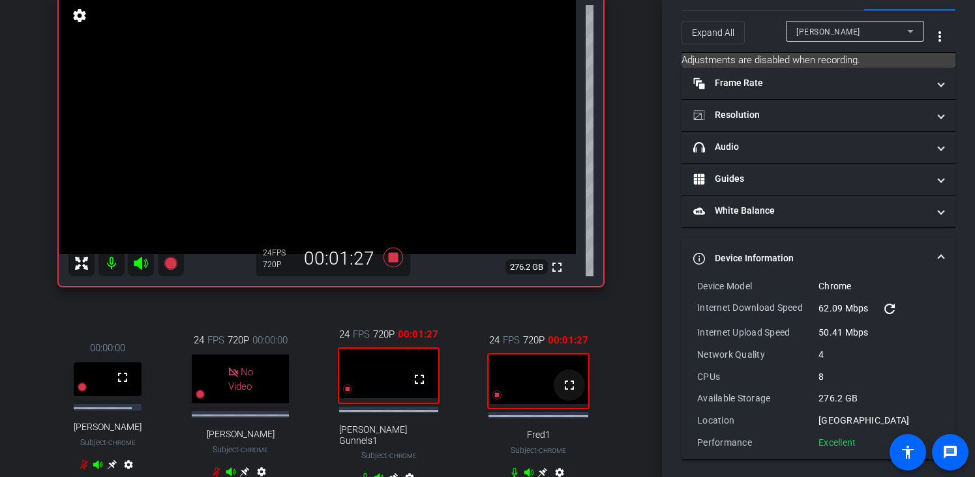
scroll to position [196, 0]
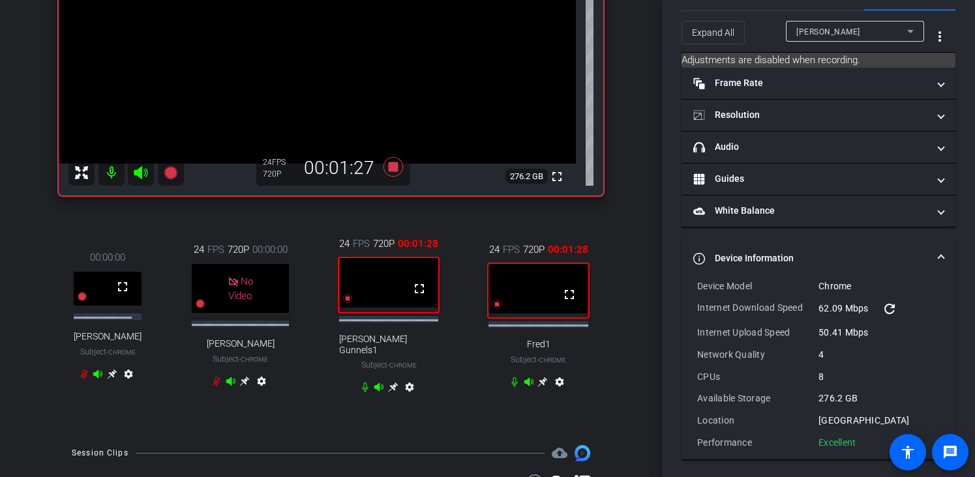
click at [556, 392] on mat-icon "settings" at bounding box center [560, 385] width 16 height 16
click at [408, 398] on mat-icon "settings" at bounding box center [410, 390] width 16 height 16
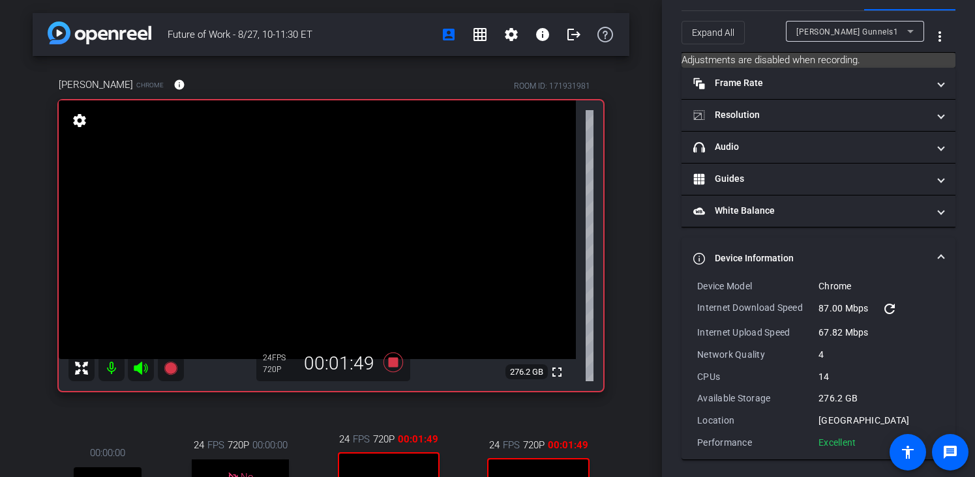
click at [85, 125] on mat-icon "settings" at bounding box center [79, 121] width 18 height 16
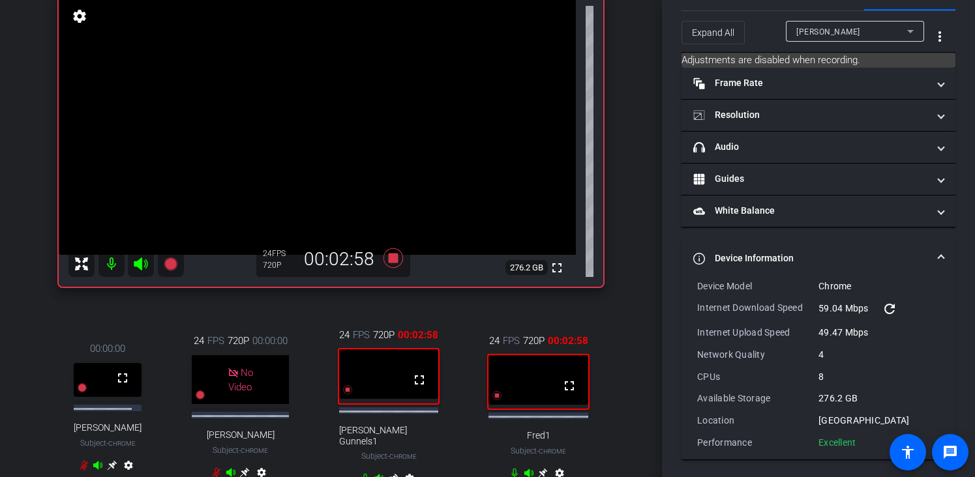
scroll to position [208, 0]
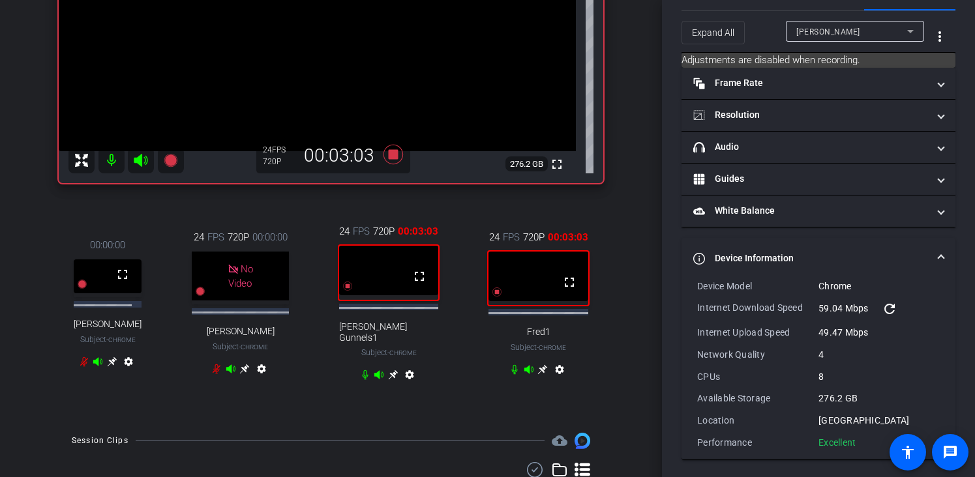
click at [411, 385] on mat-icon "settings" at bounding box center [410, 378] width 16 height 16
click at [555, 380] on mat-icon "settings" at bounding box center [560, 372] width 16 height 16
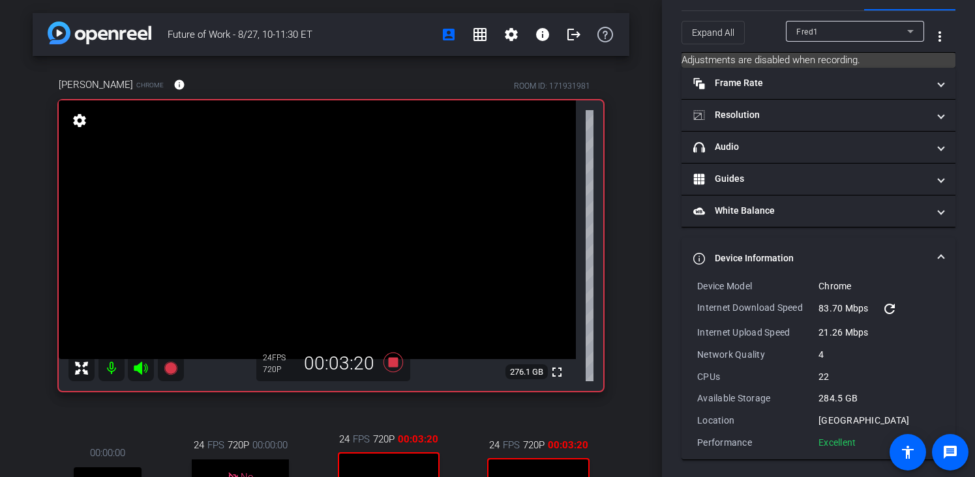
click at [83, 124] on mat-icon "settings" at bounding box center [79, 121] width 18 height 16
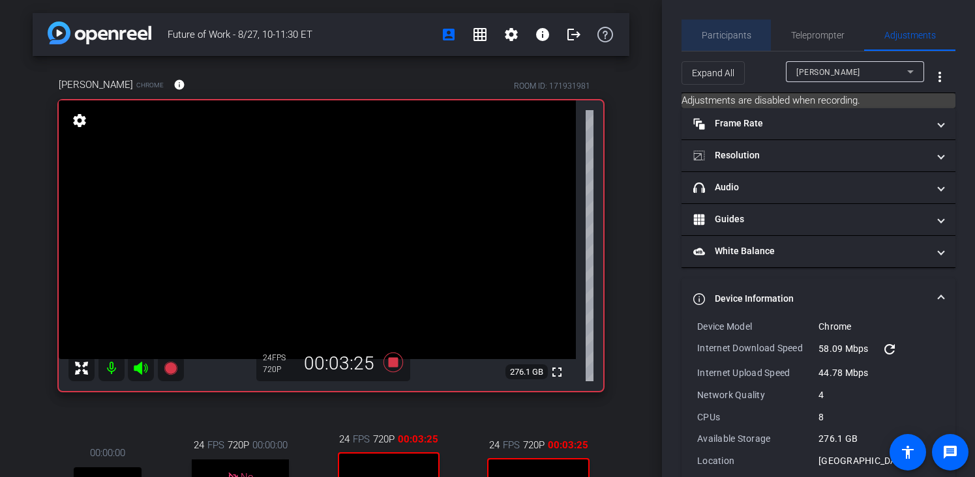
click at [728, 37] on span "Participants" at bounding box center [727, 35] width 50 height 9
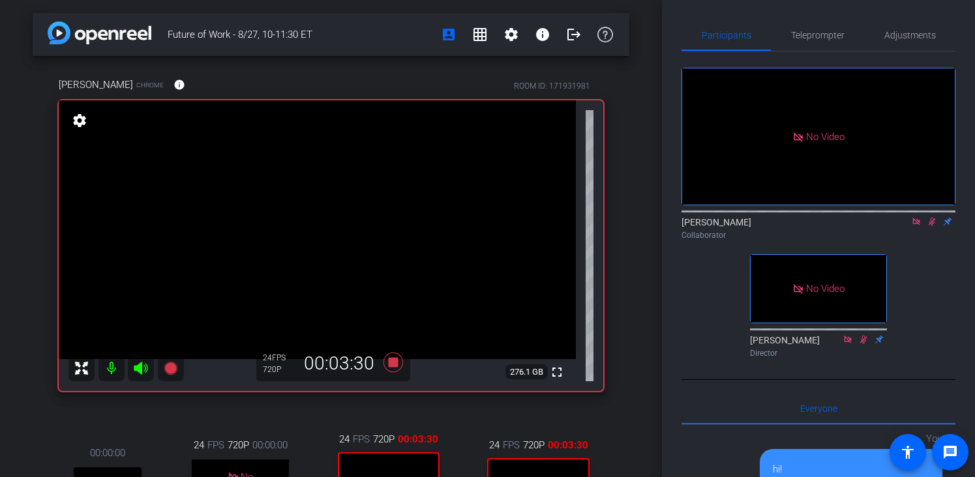
click at [76, 120] on mat-icon "settings" at bounding box center [79, 121] width 18 height 16
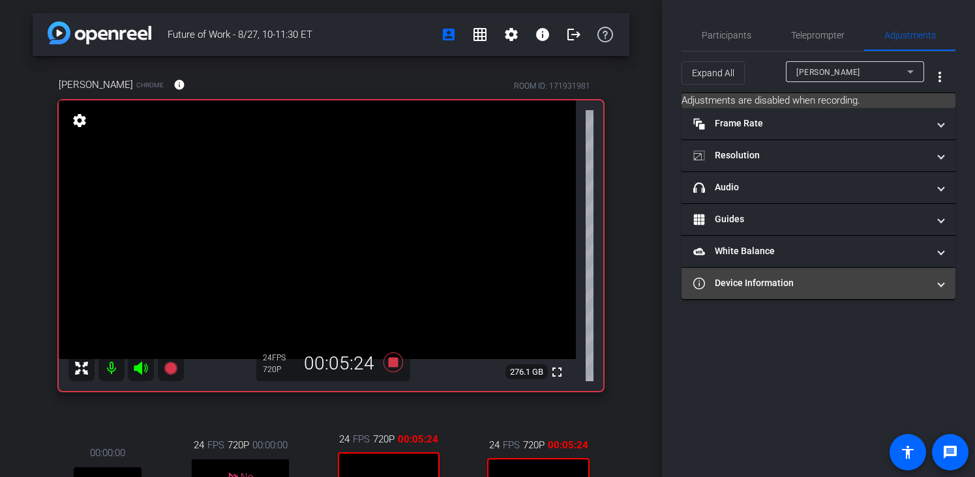
click at [740, 289] on mat-panel-title "Device Information" at bounding box center [810, 283] width 235 height 14
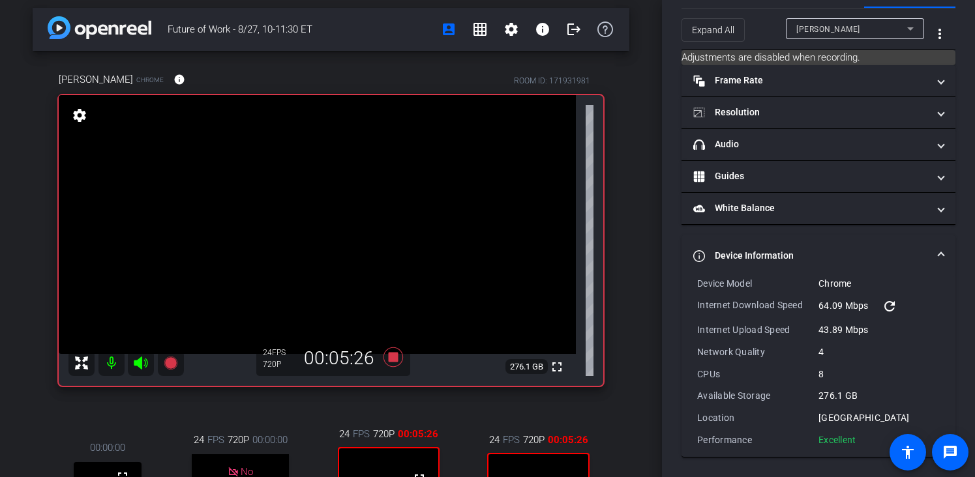
scroll to position [312, 0]
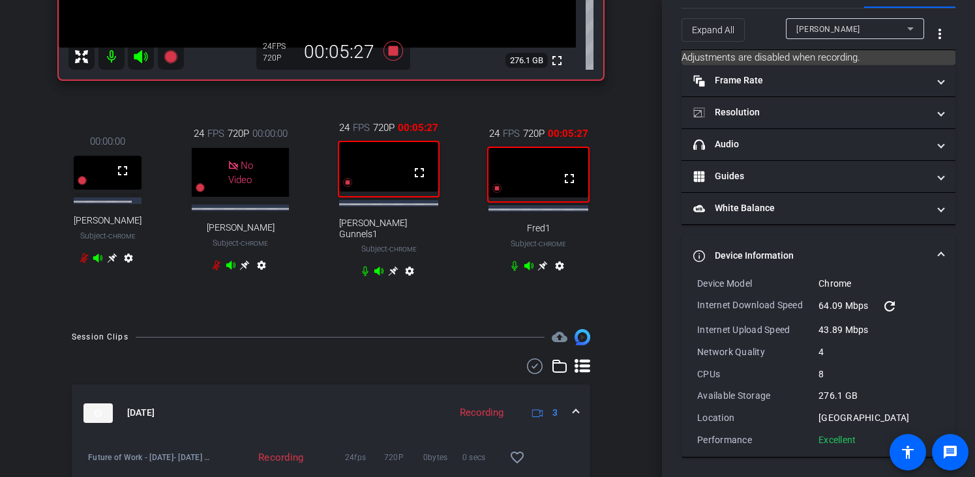
click at [555, 276] on mat-icon "settings" at bounding box center [560, 269] width 16 height 16
click at [406, 282] on mat-icon "settings" at bounding box center [410, 274] width 16 height 16
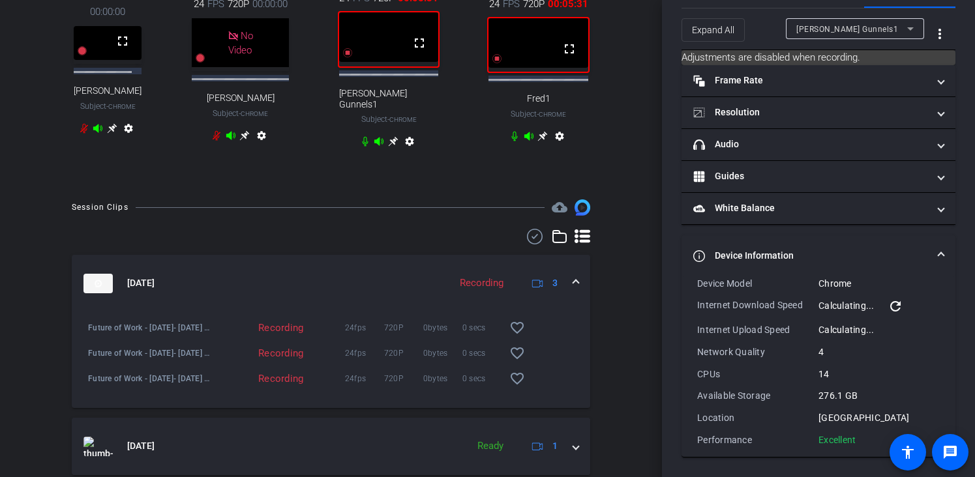
scroll to position [536, 0]
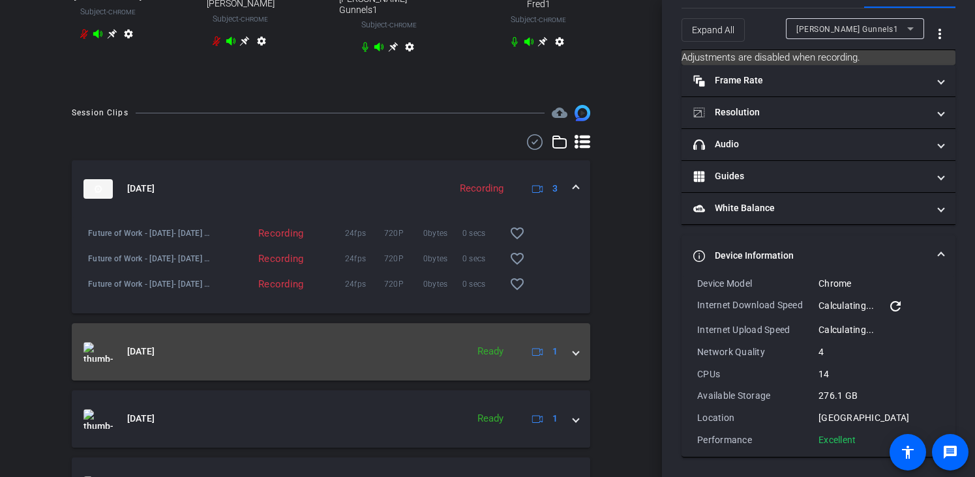
click at [155, 359] on span "[DATE]" at bounding box center [140, 352] width 27 height 14
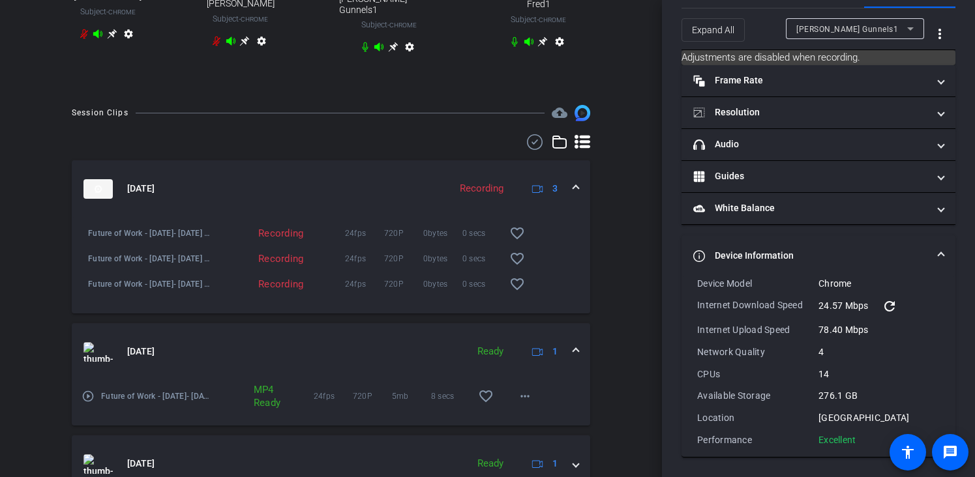
click at [91, 403] on mat-icon "play_circle_outline" at bounding box center [87, 396] width 13 height 13
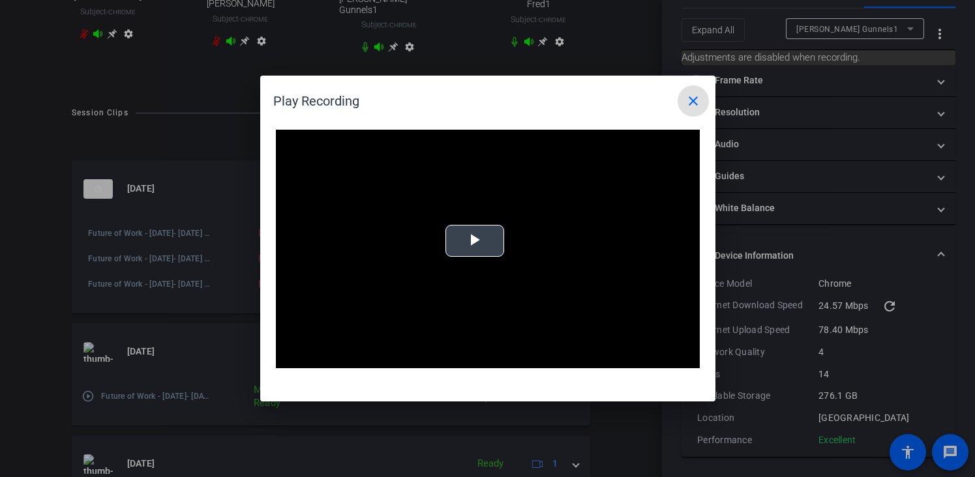
click at [475, 241] on span "Video Player" at bounding box center [475, 241] width 0 height 0
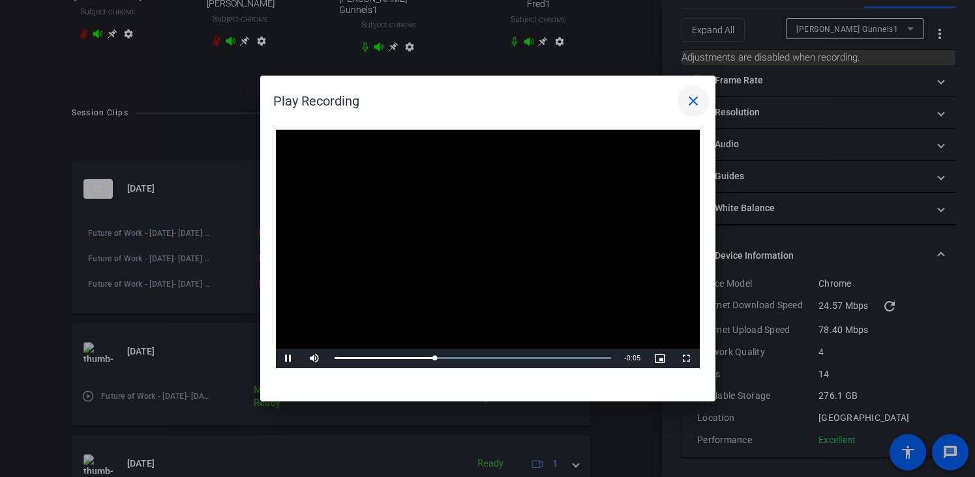
click at [693, 100] on mat-icon "close" at bounding box center [693, 101] width 16 height 16
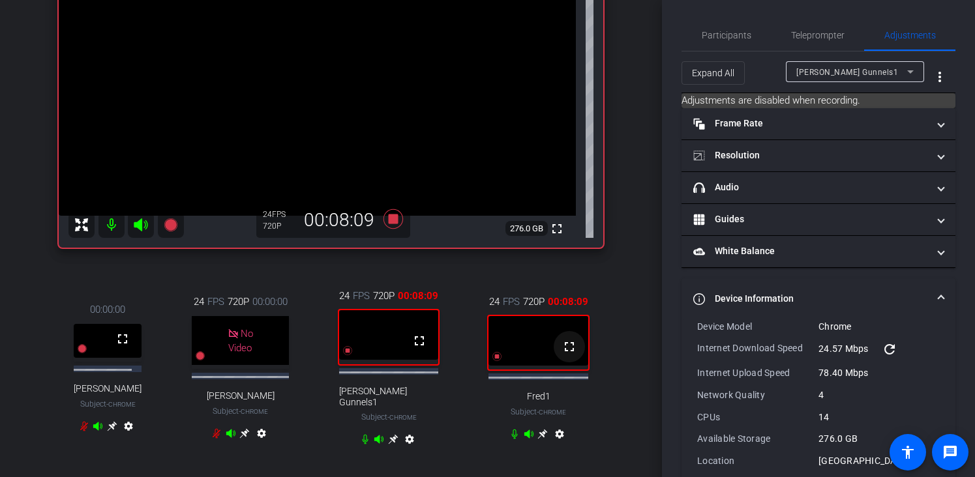
scroll to position [167, 0]
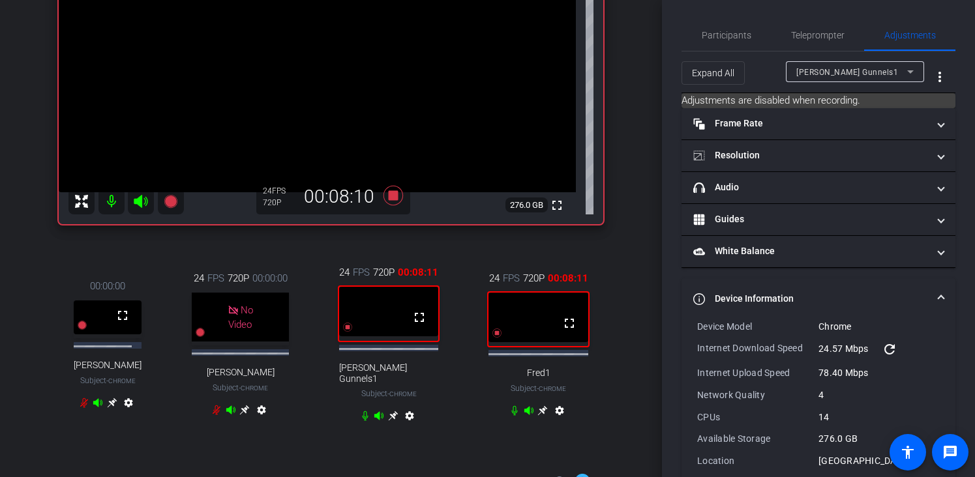
click at [552, 421] on mat-icon "settings" at bounding box center [560, 414] width 16 height 16
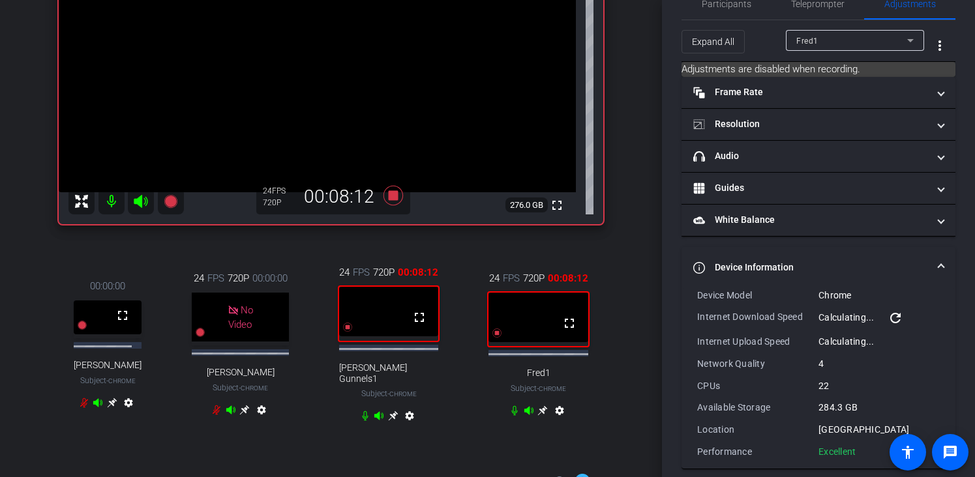
scroll to position [43, 0]
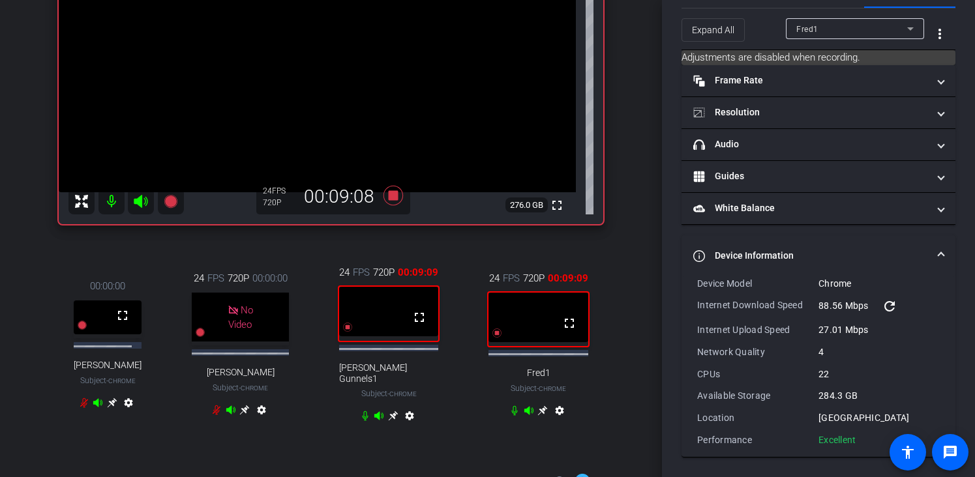
click at [407, 426] on mat-icon "settings" at bounding box center [410, 419] width 16 height 16
click at [388, 421] on icon at bounding box center [393, 416] width 10 height 10
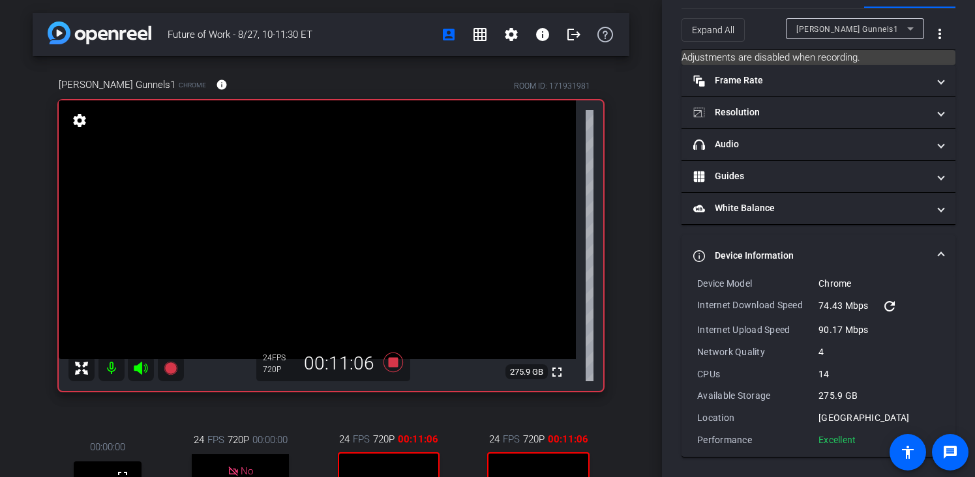
scroll to position [238, 0]
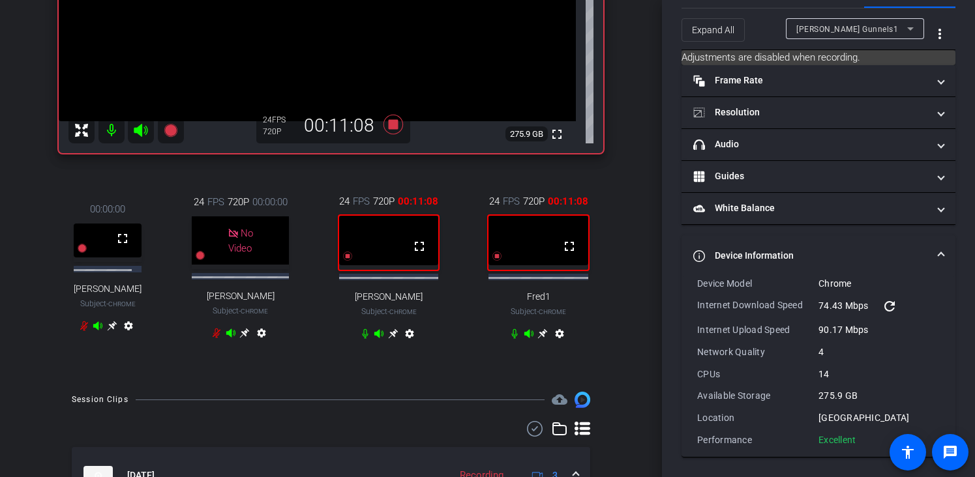
click at [402, 344] on mat-icon "settings" at bounding box center [410, 337] width 16 height 16
click at [552, 344] on mat-icon "settings" at bounding box center [560, 337] width 16 height 16
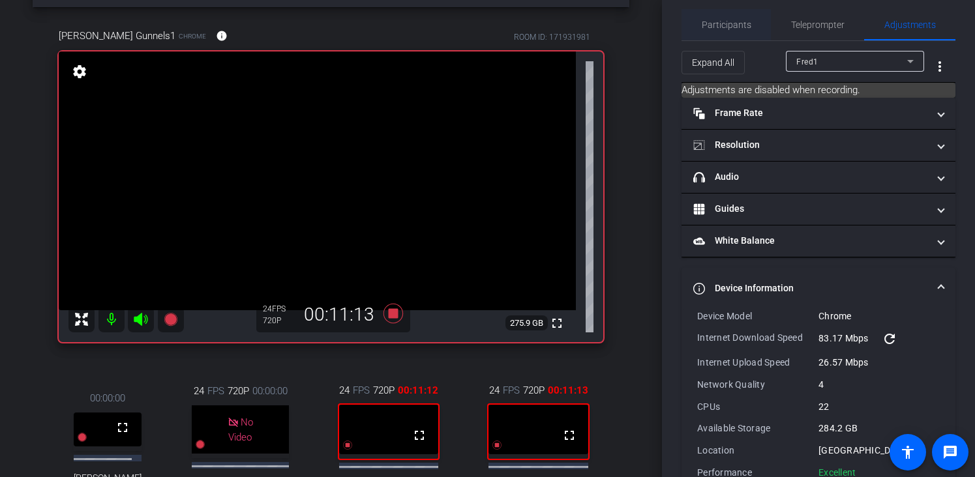
scroll to position [0, 0]
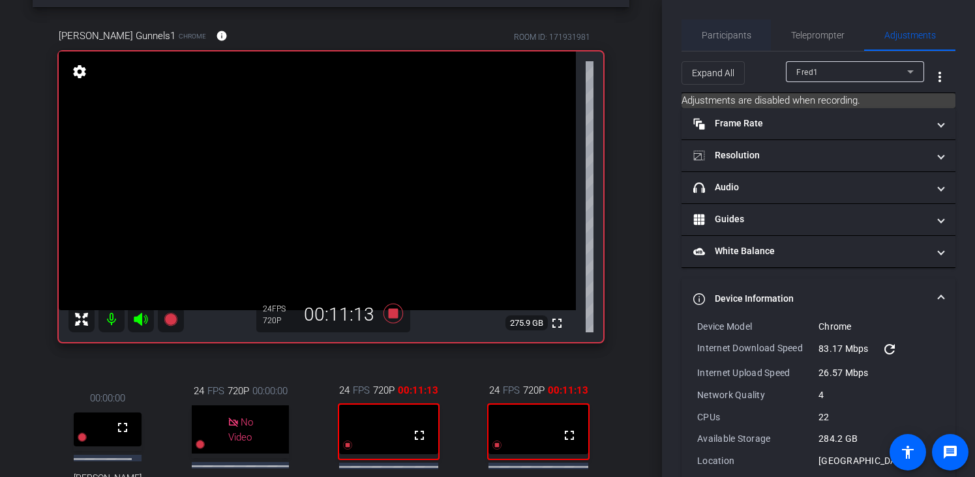
click at [706, 31] on span "Participants" at bounding box center [727, 35] width 50 height 9
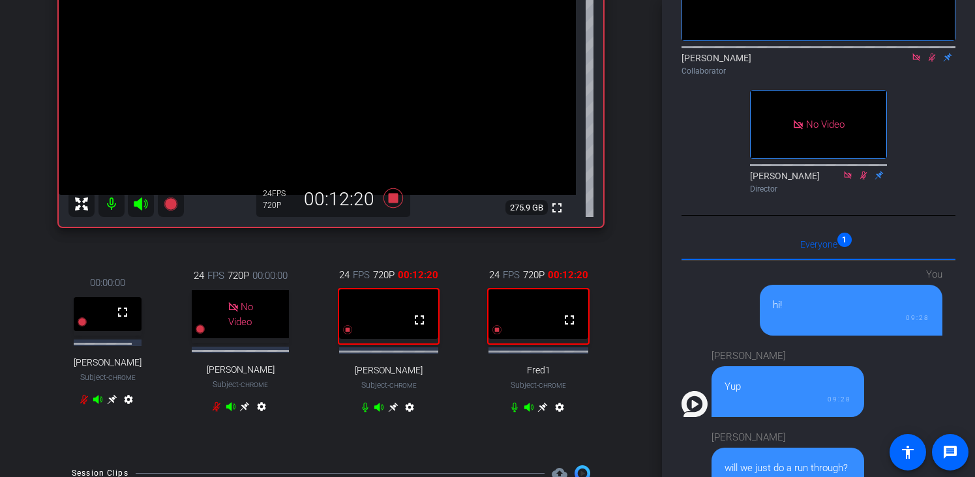
scroll to position [357, 0]
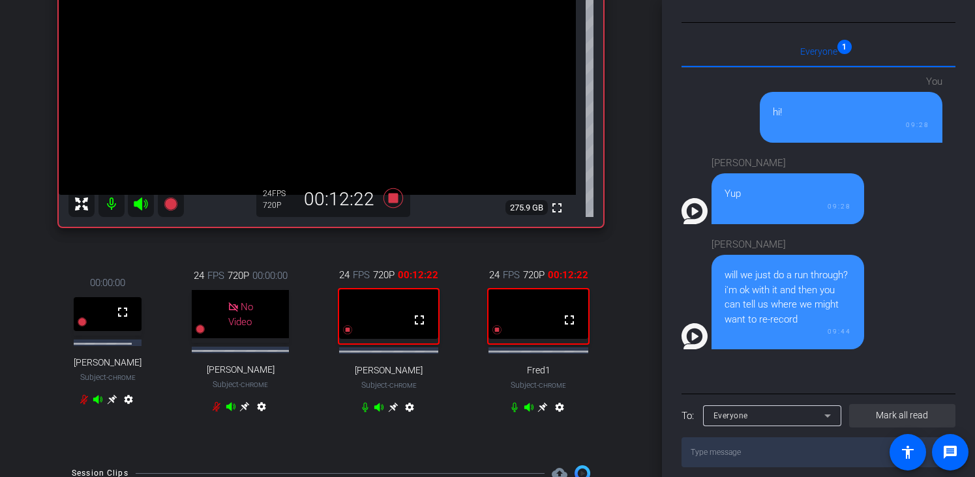
click at [884, 409] on span "Mark all read" at bounding box center [902, 416] width 52 height 14
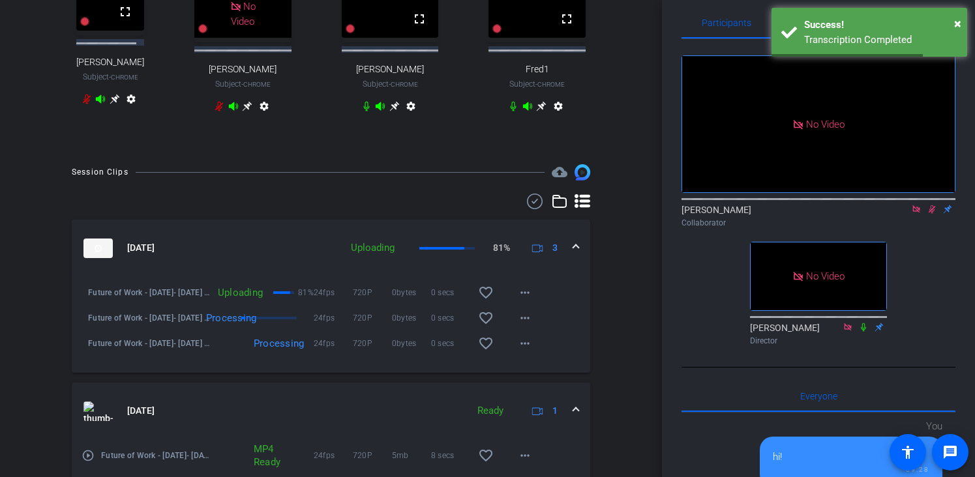
scroll to position [466, 0]
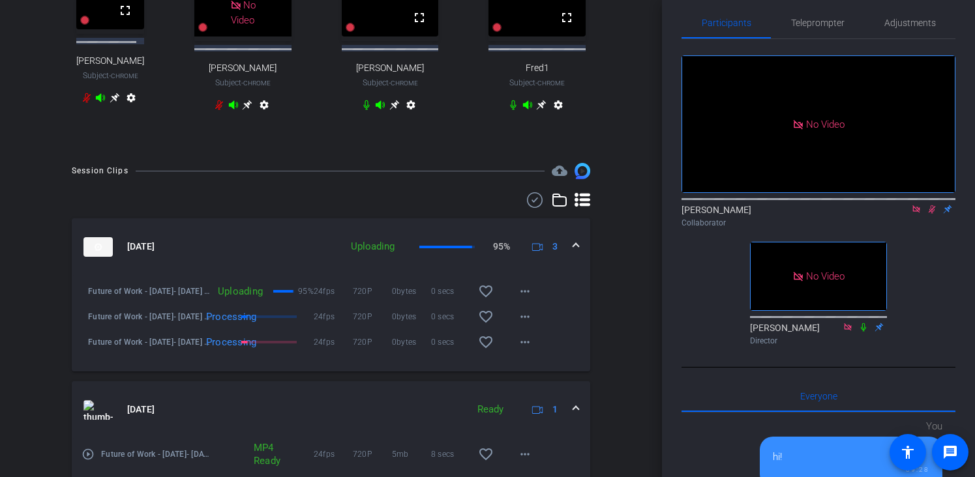
click at [941, 200] on div "No Video [PERSON_NAME] Collaborator No Video [PERSON_NAME] Director" at bounding box center [818, 195] width 274 height 312
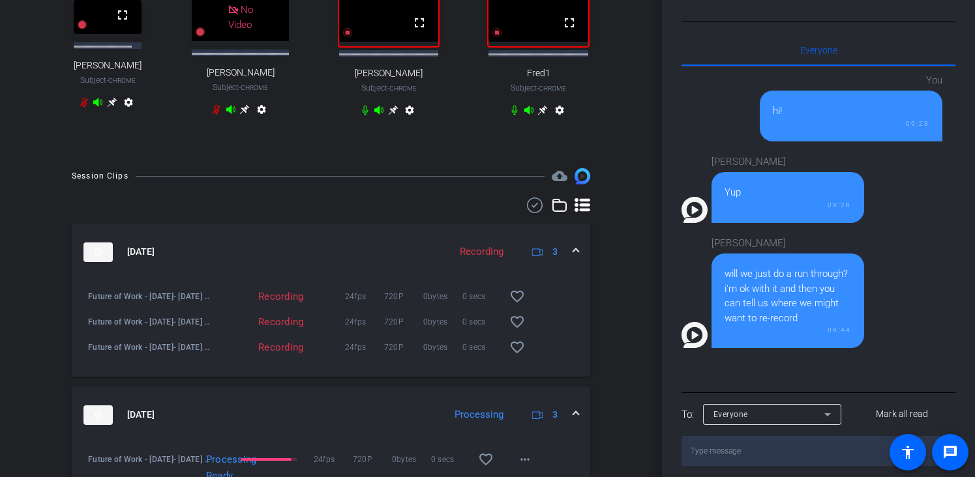
scroll to position [49, 0]
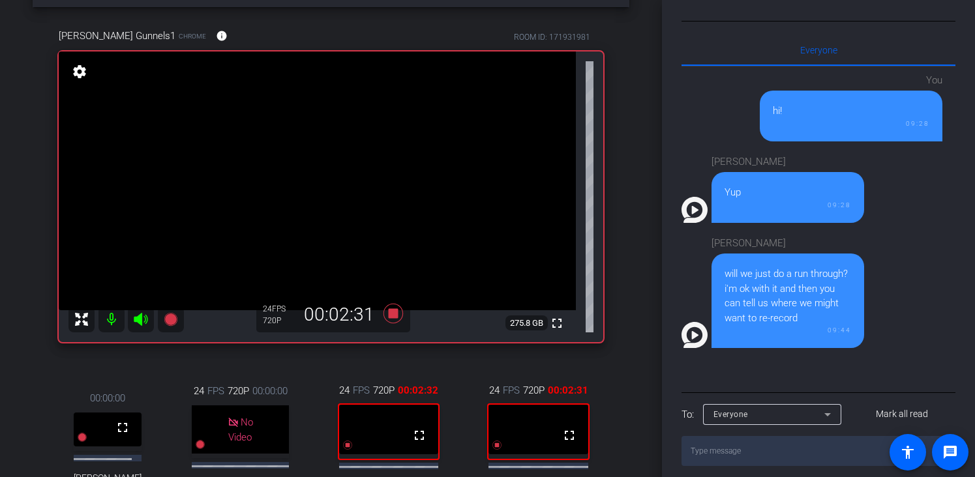
click at [75, 72] on mat-icon "settings" at bounding box center [79, 72] width 18 height 16
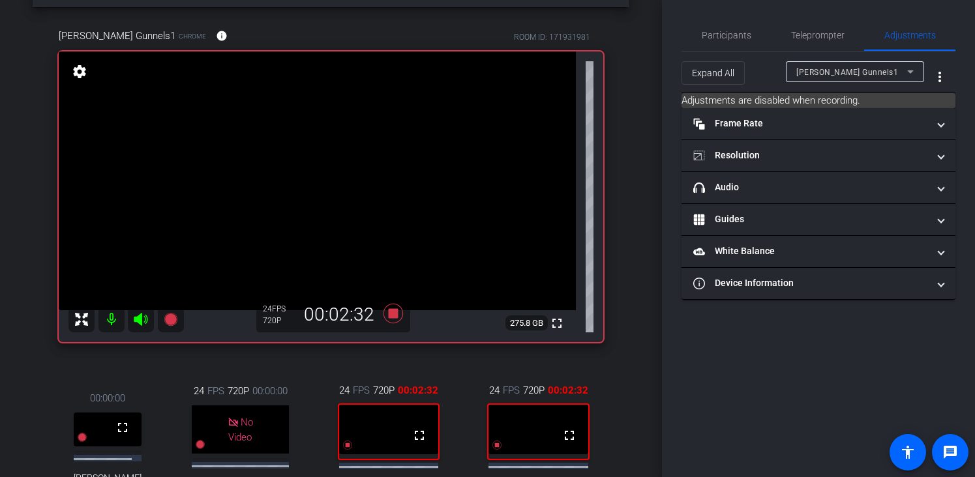
scroll to position [0, 0]
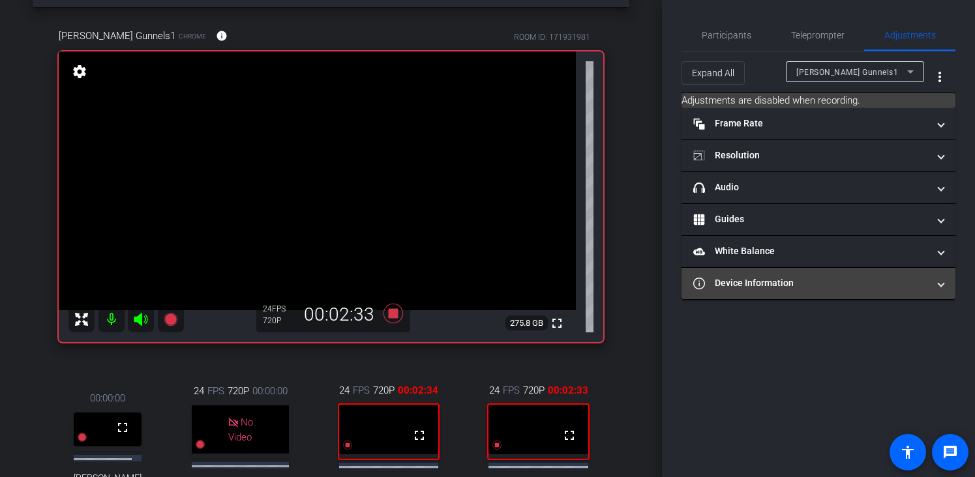
click at [736, 280] on mat-panel-title "Device Information" at bounding box center [810, 283] width 235 height 14
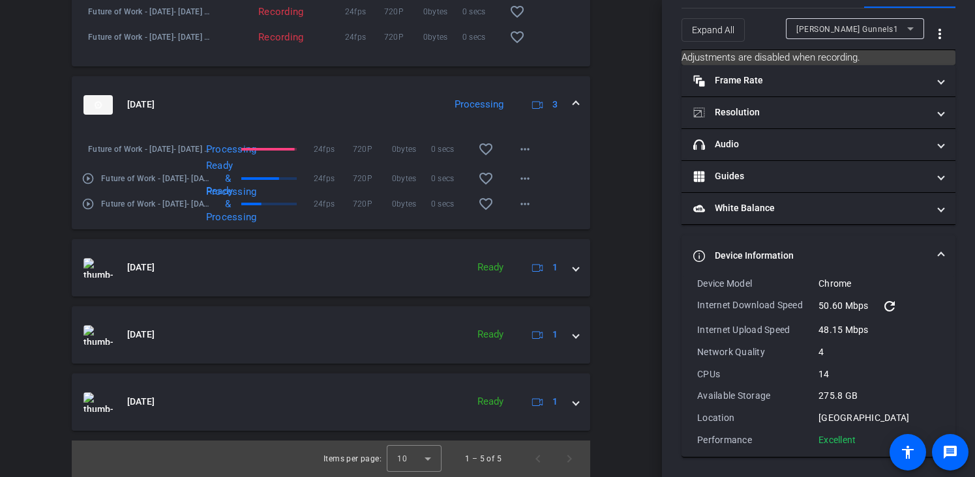
scroll to position [751, 0]
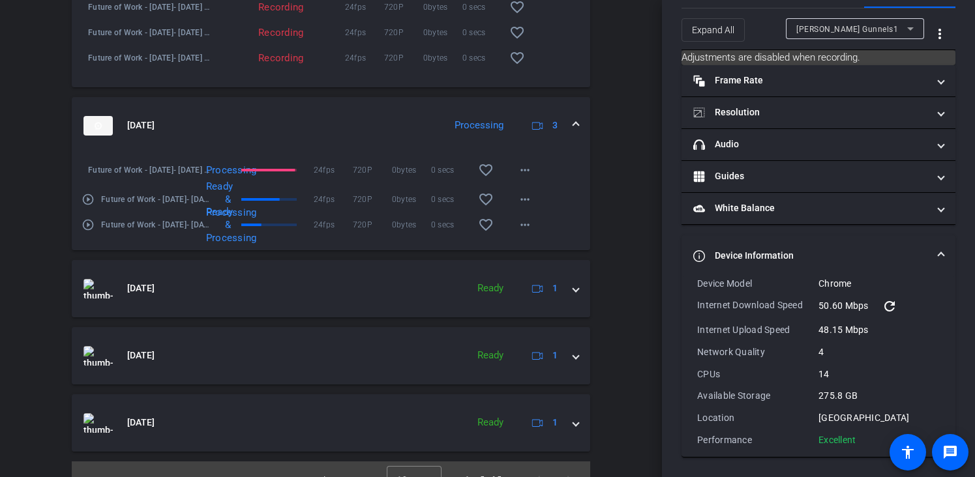
click at [85, 231] on mat-icon "play_circle_outline" at bounding box center [87, 224] width 13 height 13
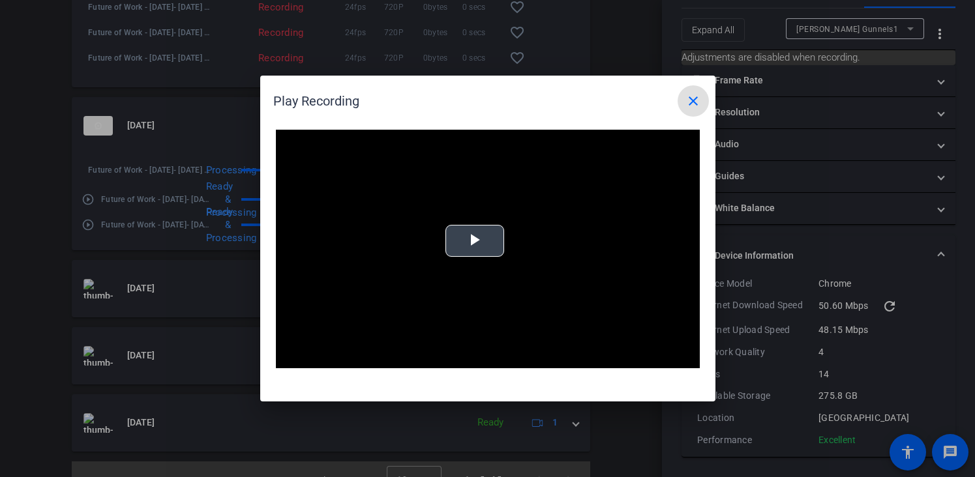
click at [529, 250] on video "Video Player" at bounding box center [488, 249] width 424 height 239
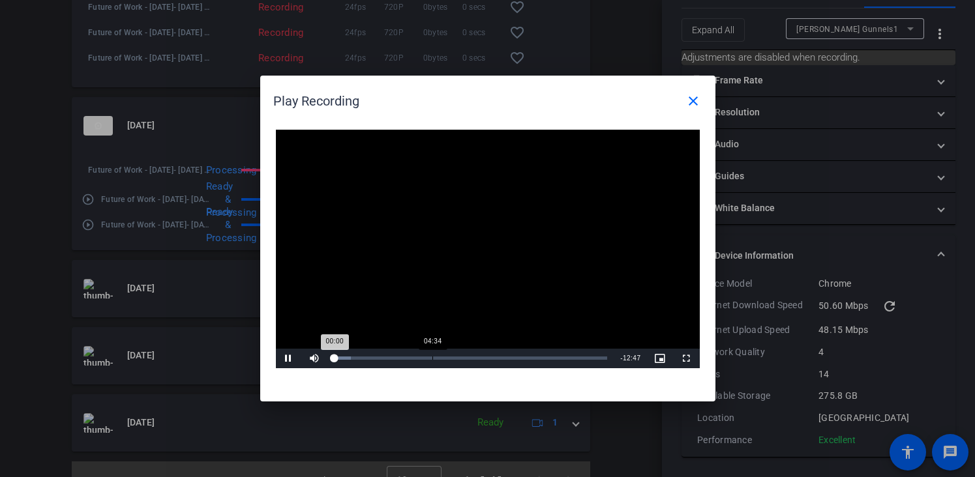
click at [432, 357] on div "04:34" at bounding box center [432, 358] width 1 height 3
click at [567, 355] on div "Loaded : 46.30% 10:44 04:40" at bounding box center [473, 359] width 290 height 20
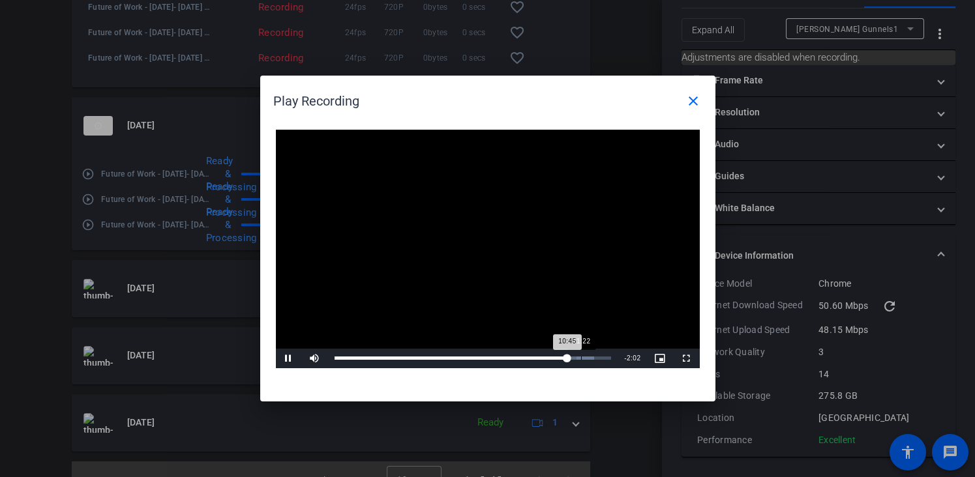
click at [580, 357] on div "Loaded : 93.93% 11:22 10:45" at bounding box center [472, 358] width 277 height 3
click at [550, 361] on div "Loaded : 97.65% 09:57 11:23" at bounding box center [473, 359] width 290 height 20
click at [536, 361] on div "Loaded : 97.65% 09:21 09:57" at bounding box center [473, 359] width 290 height 20
click at [525, 360] on div "Loaded : 97.65% 08:48 09:19" at bounding box center [473, 359] width 290 height 20
click at [521, 359] on div "08:49" at bounding box center [429, 358] width 191 height 3
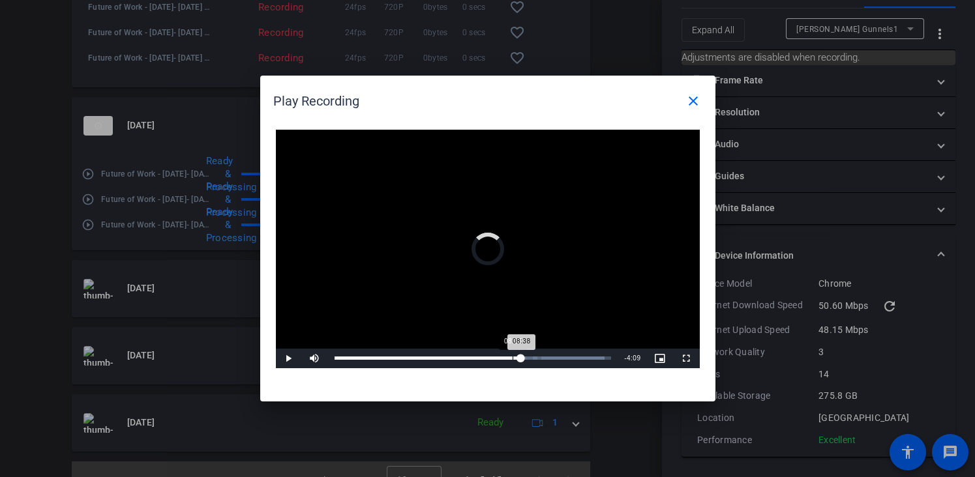
click at [512, 360] on div "Loaded : 97.65% 08:12 08:38" at bounding box center [473, 359] width 290 height 20
click at [504, 360] on div "Loaded : 97.65% 08:10 08:12" at bounding box center [472, 358] width 277 height 3
click at [697, 104] on mat-icon "close" at bounding box center [693, 101] width 16 height 16
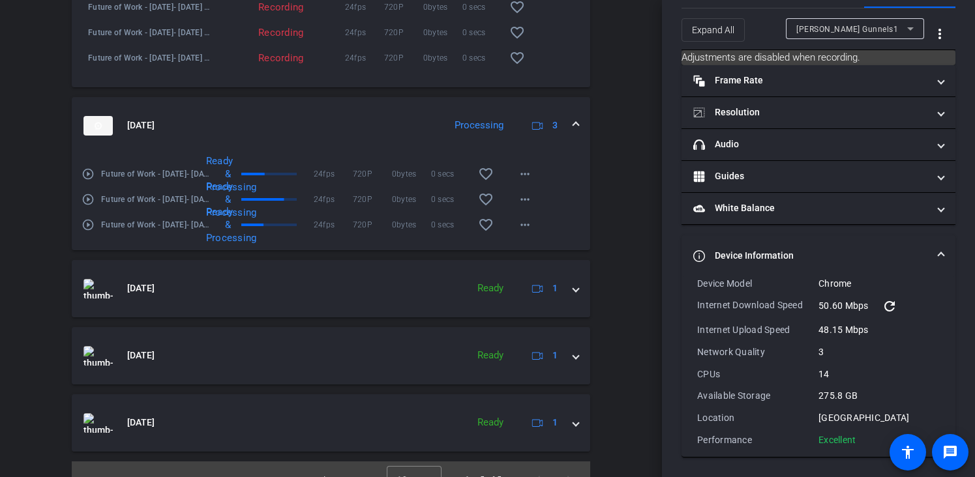
click at [92, 206] on mat-icon "play_circle_outline" at bounding box center [87, 199] width 13 height 13
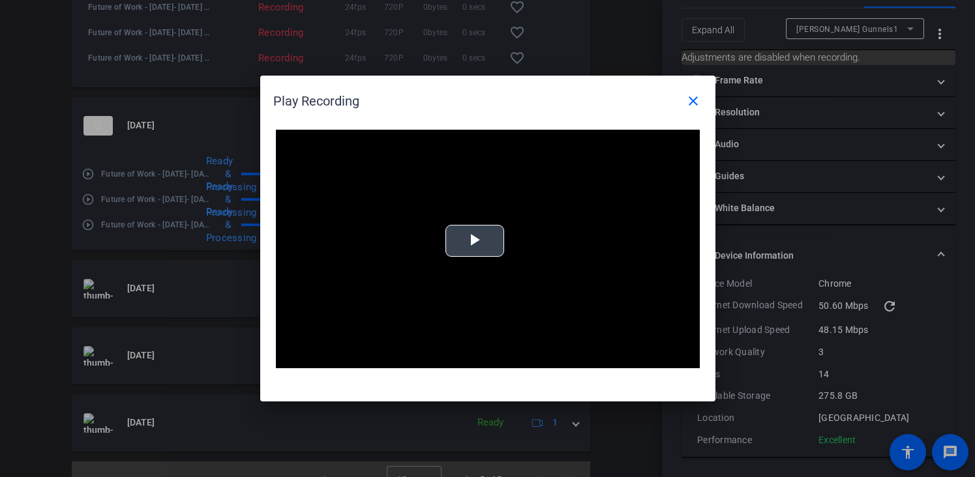
click at [475, 241] on span "Video Player" at bounding box center [475, 241] width 0 height 0
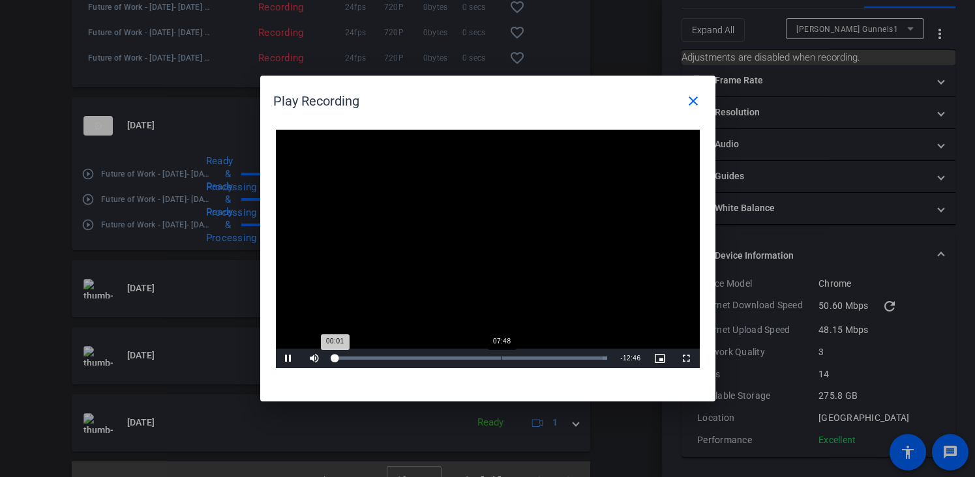
click at [504, 358] on div "Loaded : 100.00% 07:48 00:01" at bounding box center [470, 358] width 273 height 3
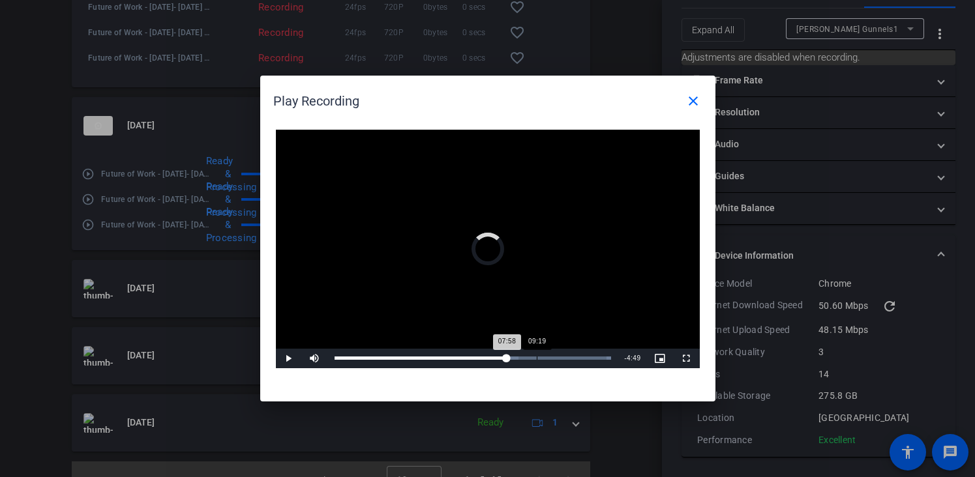
click at [537, 359] on div "09:19" at bounding box center [537, 358] width 1 height 3
click at [561, 360] on div "Loaded : 100.00% 09:48 09:19" at bounding box center [473, 359] width 290 height 20
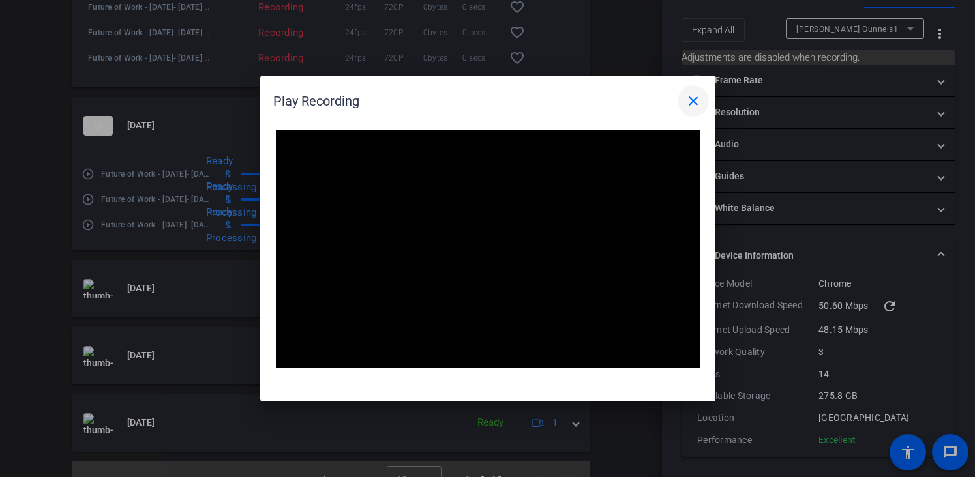
click at [690, 96] on mat-icon "close" at bounding box center [693, 101] width 16 height 16
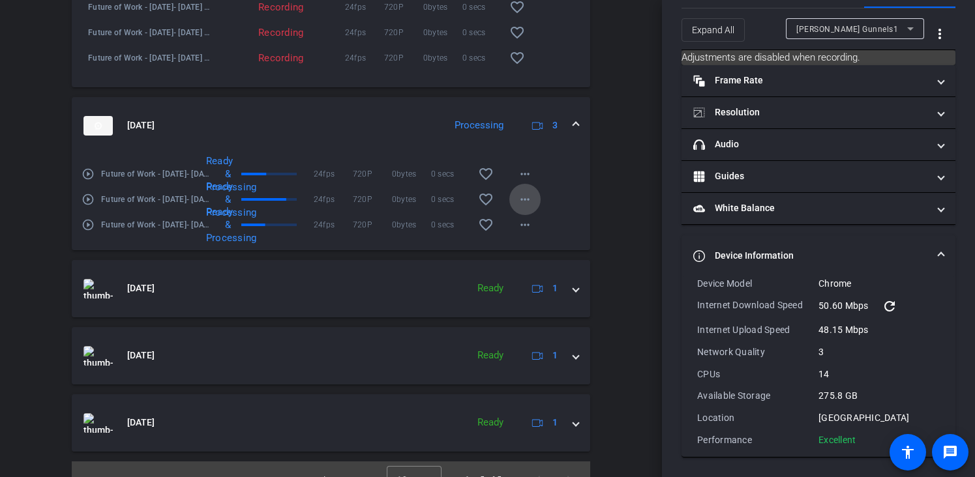
click at [521, 207] on mat-icon "more_horiz" at bounding box center [525, 200] width 16 height 16
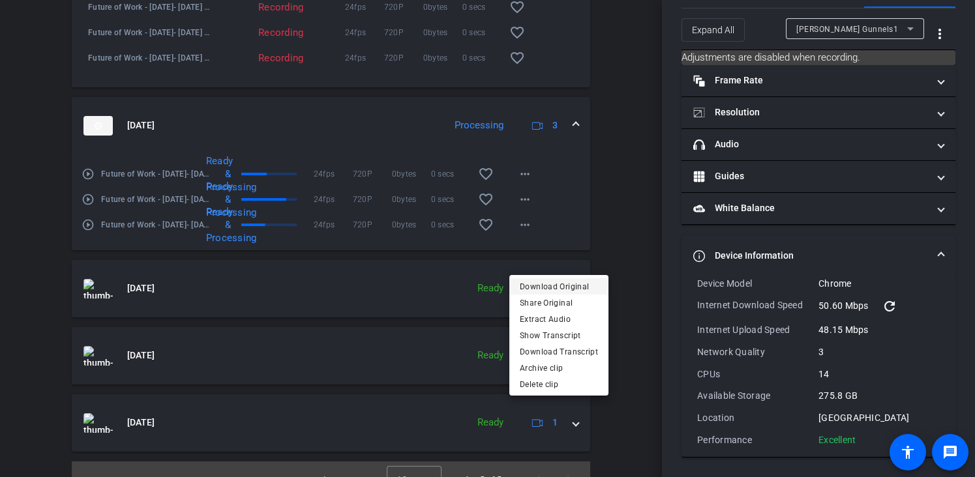
click at [568, 287] on span "Download Original" at bounding box center [559, 286] width 78 height 16
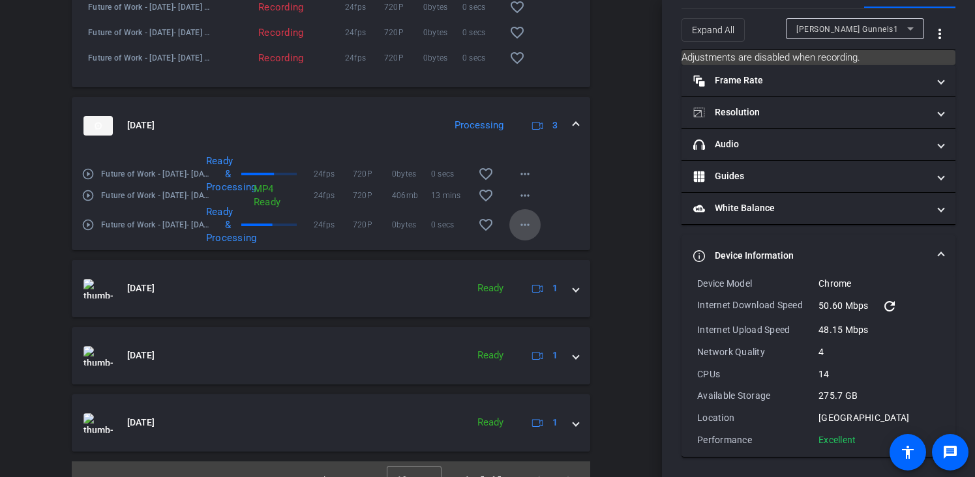
click at [527, 233] on mat-icon "more_horiz" at bounding box center [525, 225] width 16 height 16
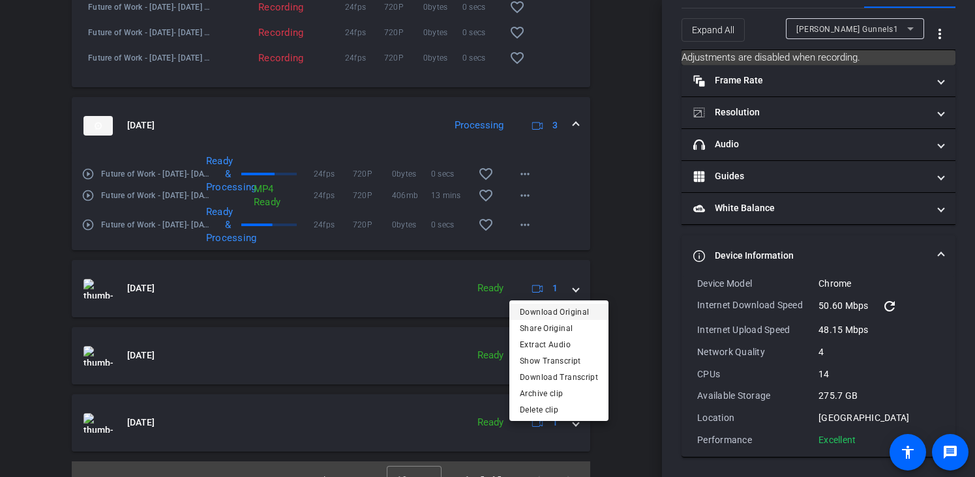
click at [561, 316] on span "Download Original" at bounding box center [559, 312] width 78 height 16
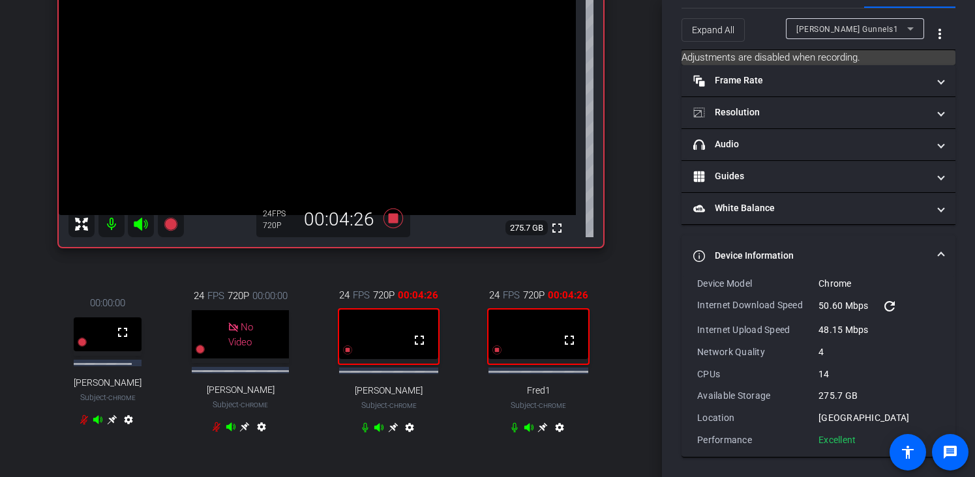
scroll to position [183, 0]
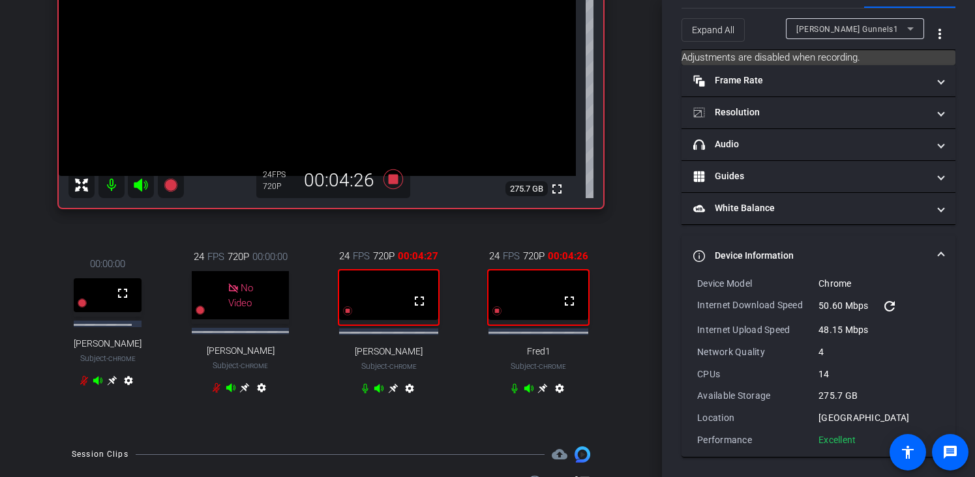
click at [555, 399] on mat-icon "settings" at bounding box center [560, 391] width 16 height 16
click at [407, 399] on mat-icon "settings" at bounding box center [410, 391] width 16 height 16
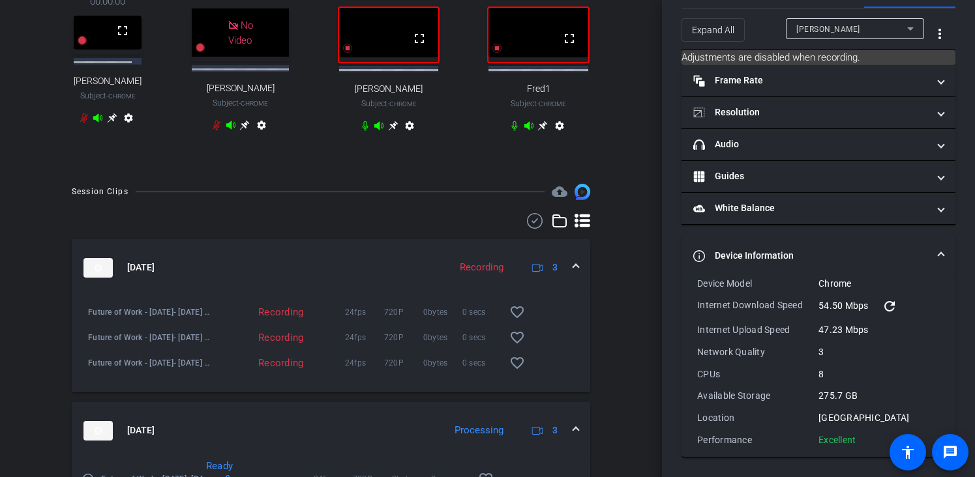
scroll to position [698, 0]
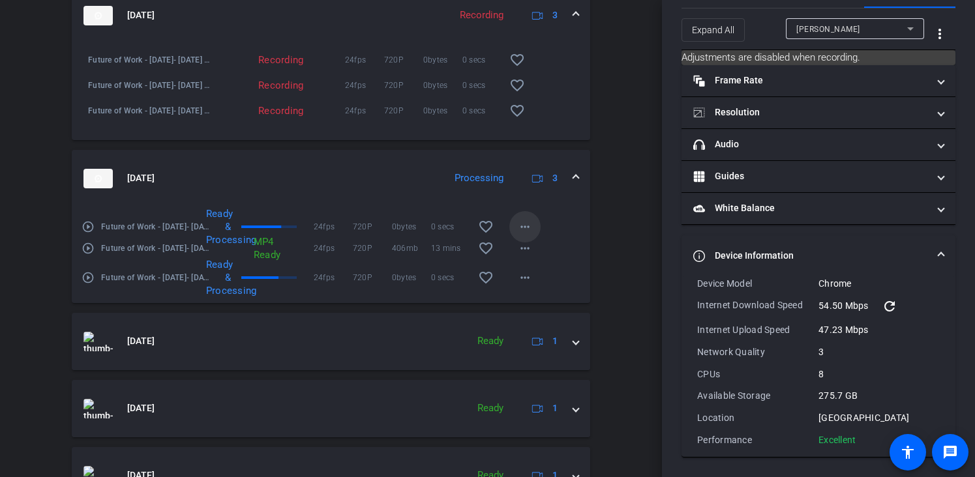
click at [537, 243] on span at bounding box center [524, 226] width 31 height 31
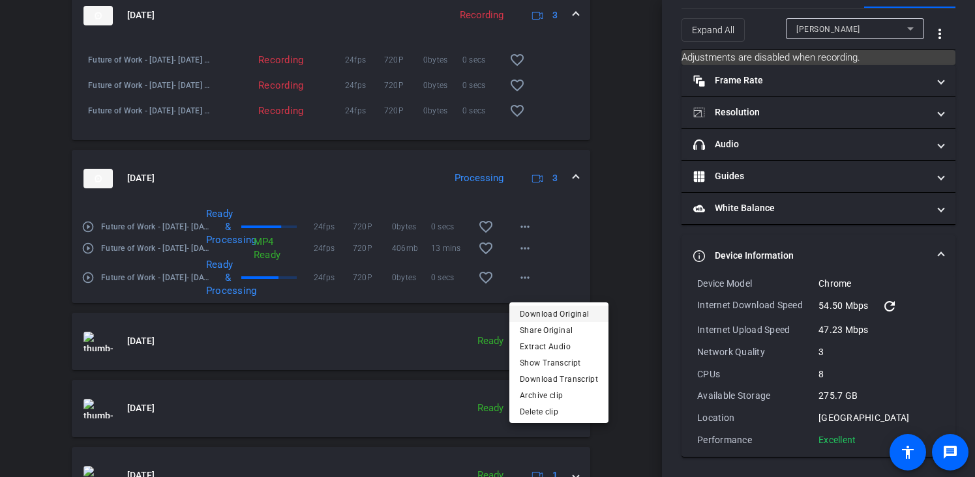
click at [542, 321] on span "Download Original" at bounding box center [559, 314] width 78 height 16
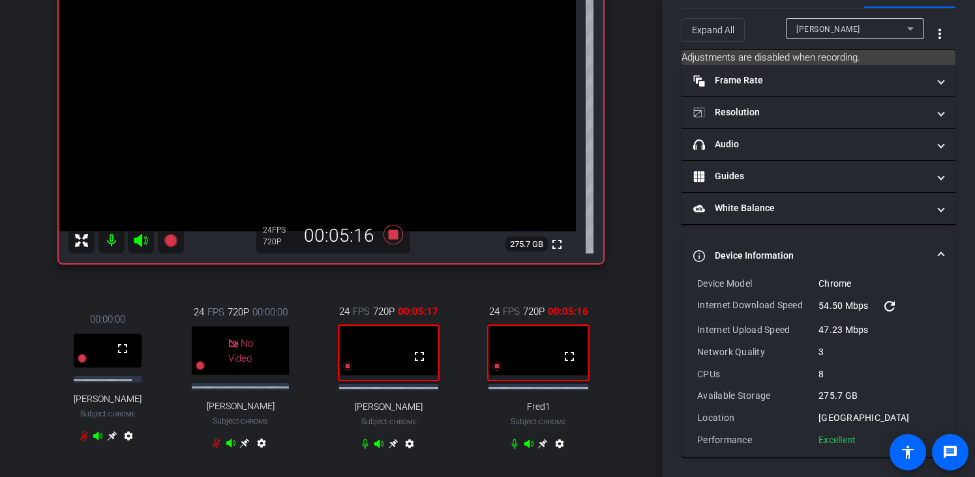
scroll to position [141, 0]
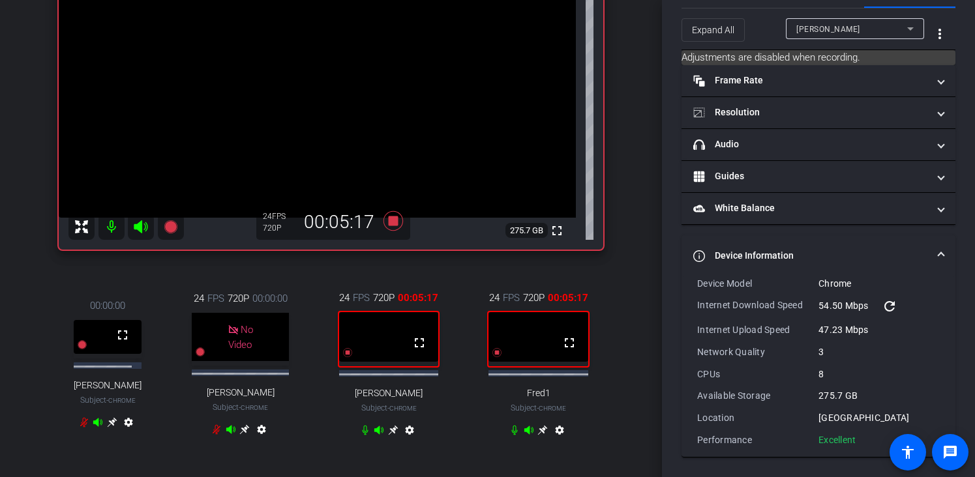
click at [407, 441] on mat-icon "settings" at bounding box center [410, 433] width 16 height 16
click at [391, 436] on icon at bounding box center [393, 430] width 10 height 10
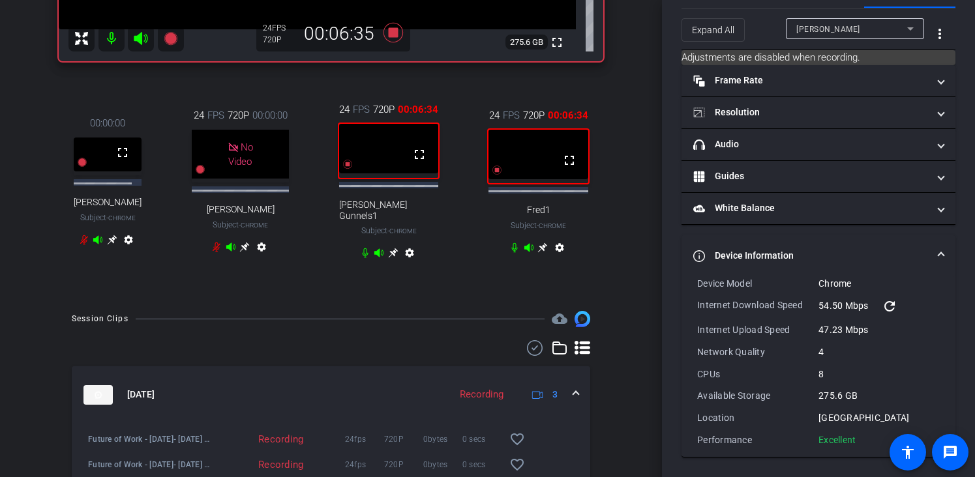
scroll to position [247, 0]
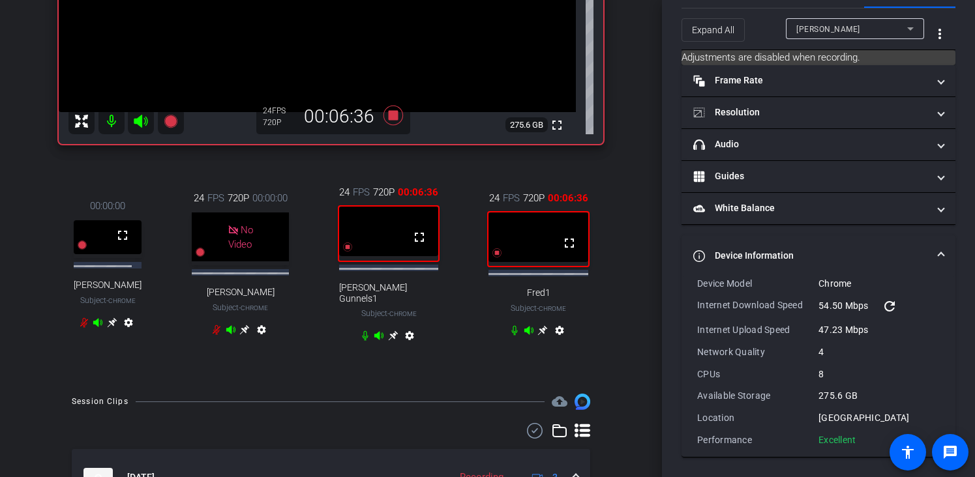
click at [391, 341] on icon at bounding box center [393, 336] width 10 height 10
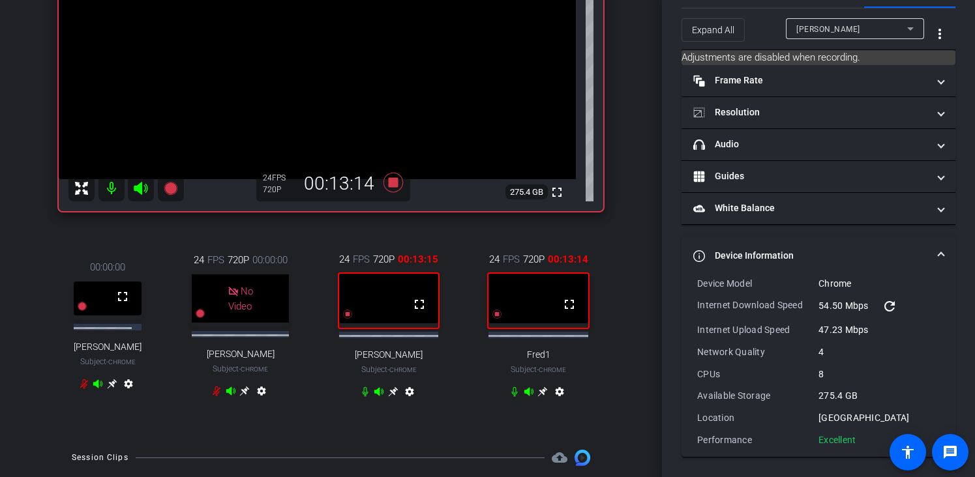
scroll to position [213, 0]
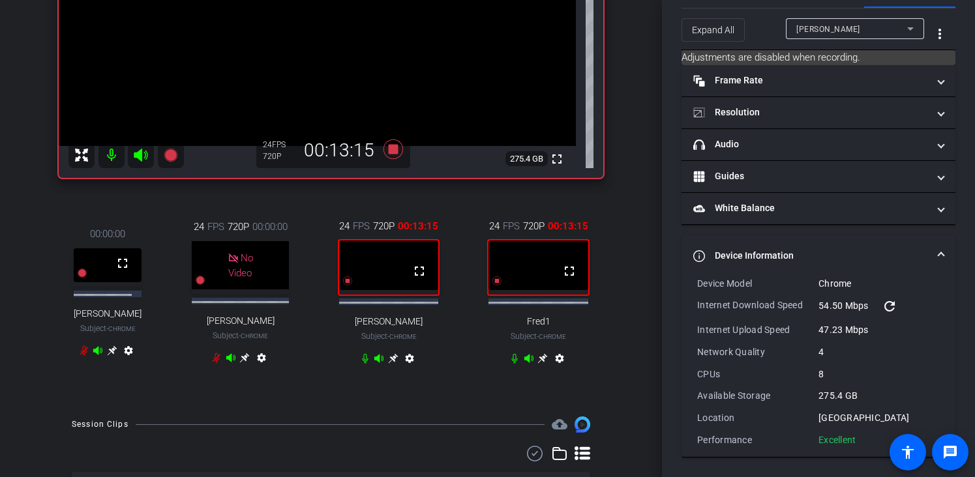
click at [403, 369] on mat-icon "settings" at bounding box center [410, 361] width 16 height 16
click at [552, 369] on mat-icon "settings" at bounding box center [560, 361] width 16 height 16
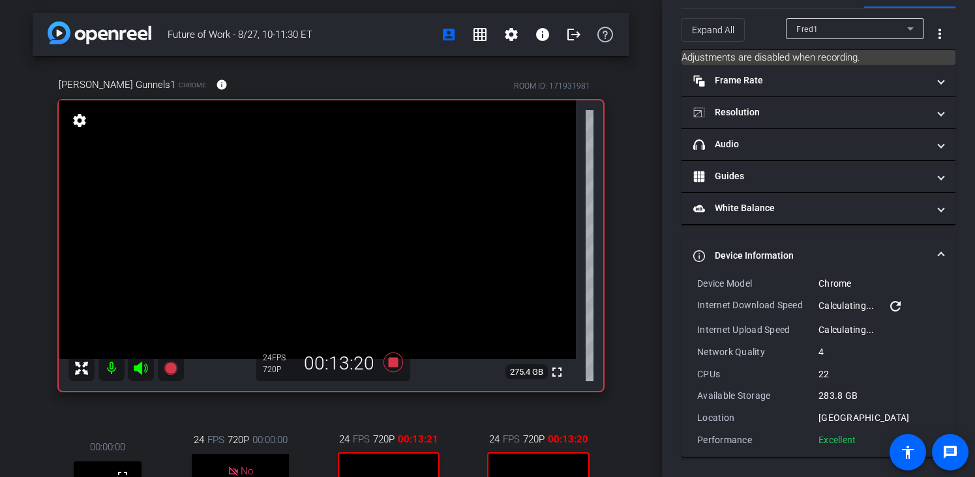
click at [74, 125] on mat-icon "settings" at bounding box center [79, 121] width 18 height 16
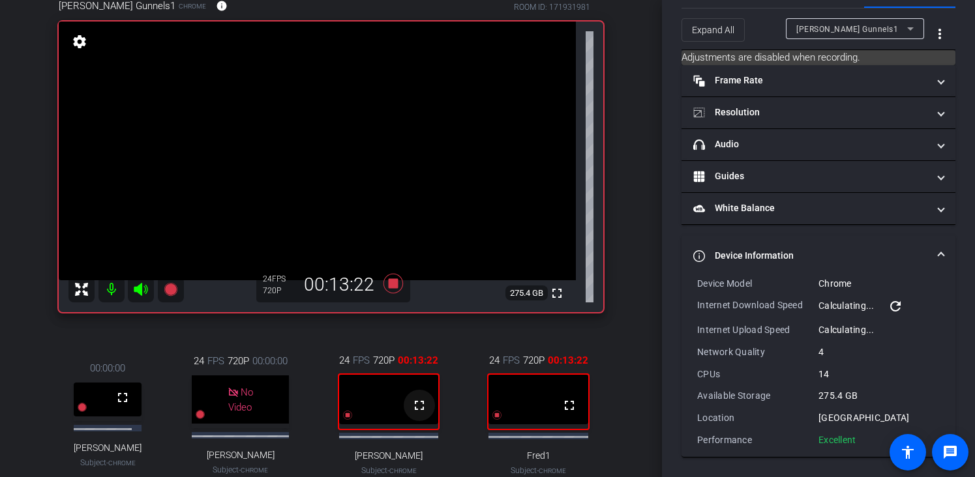
scroll to position [274, 0]
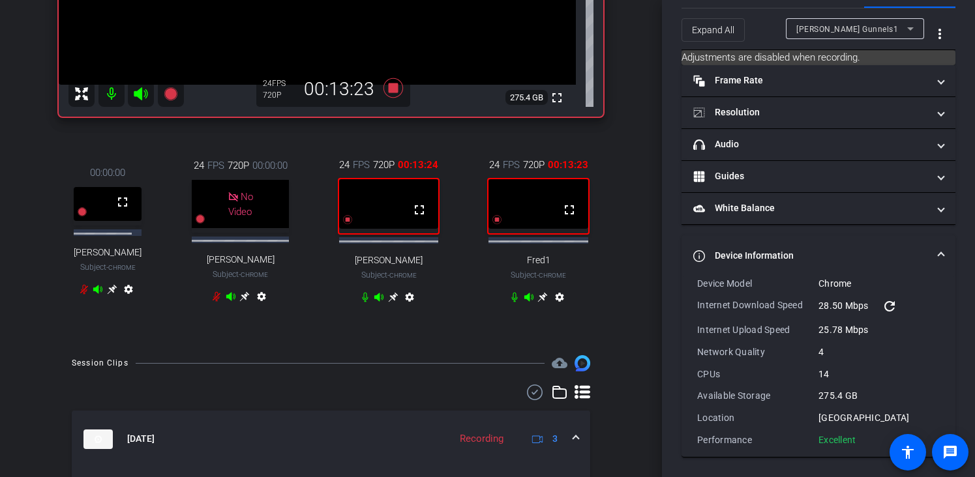
click at [388, 303] on icon at bounding box center [393, 297] width 10 height 10
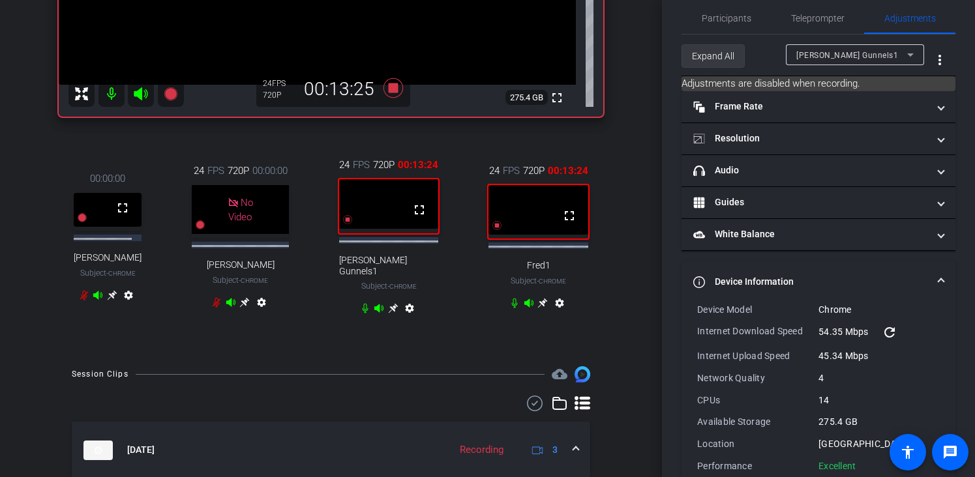
scroll to position [0, 0]
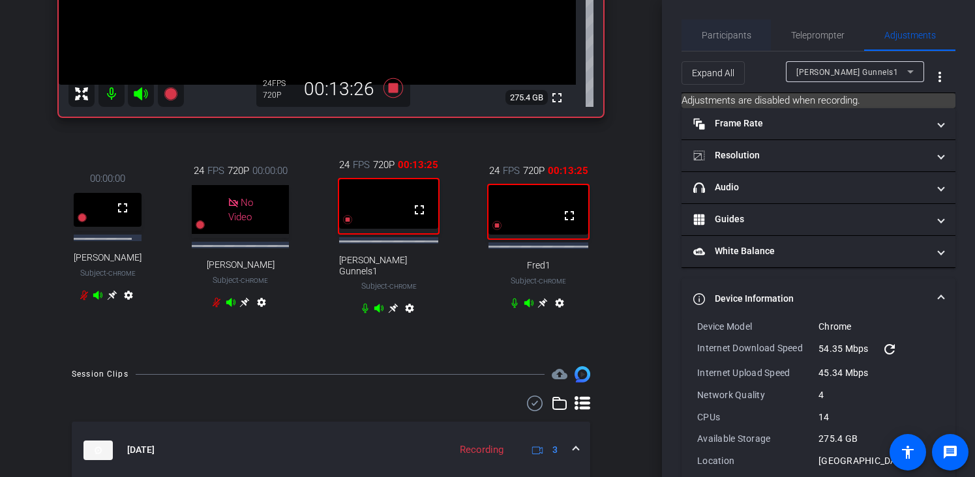
click at [725, 33] on span "Participants" at bounding box center [727, 35] width 50 height 9
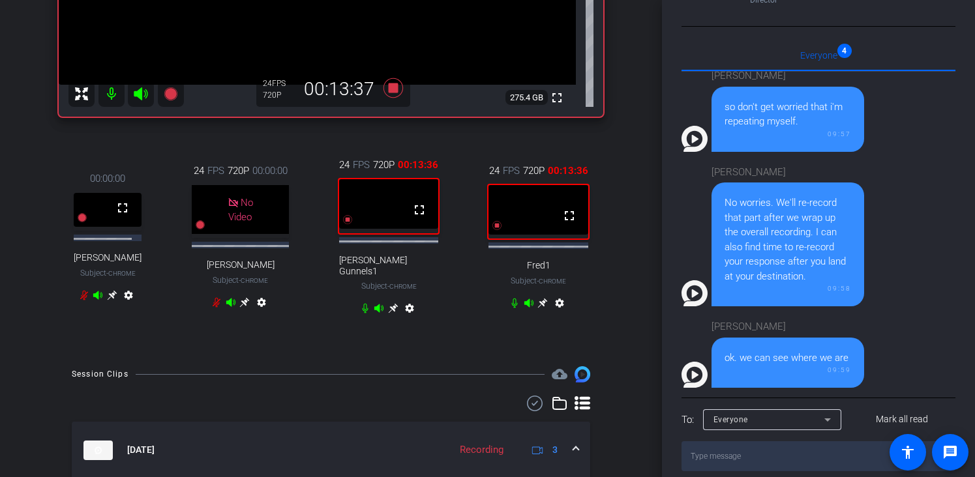
scroll to position [359, 0]
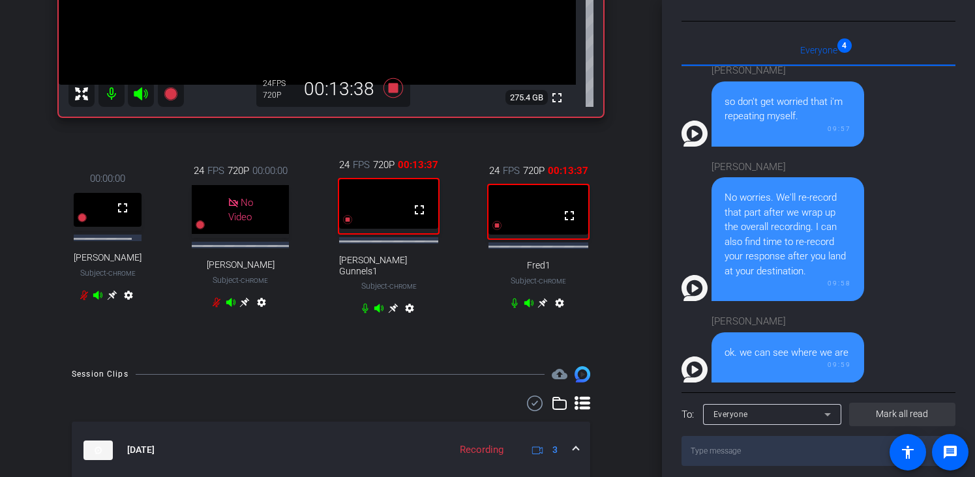
drag, startPoint x: 897, startPoint y: 402, endPoint x: 895, endPoint y: 394, distance: 7.4
click at [898, 407] on span "Mark all read" at bounding box center [902, 414] width 52 height 14
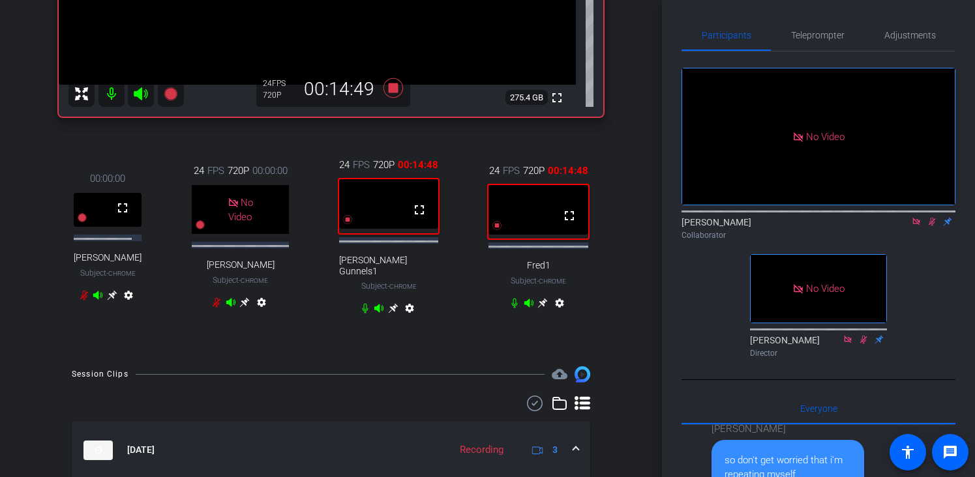
click at [558, 314] on mat-icon "settings" at bounding box center [560, 306] width 16 height 16
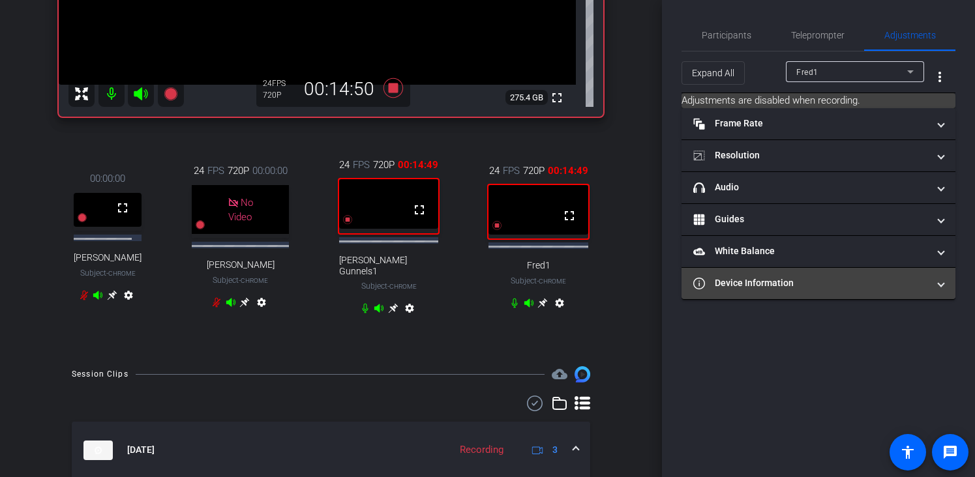
click at [761, 286] on mat-panel-title "Device Information" at bounding box center [810, 283] width 235 height 14
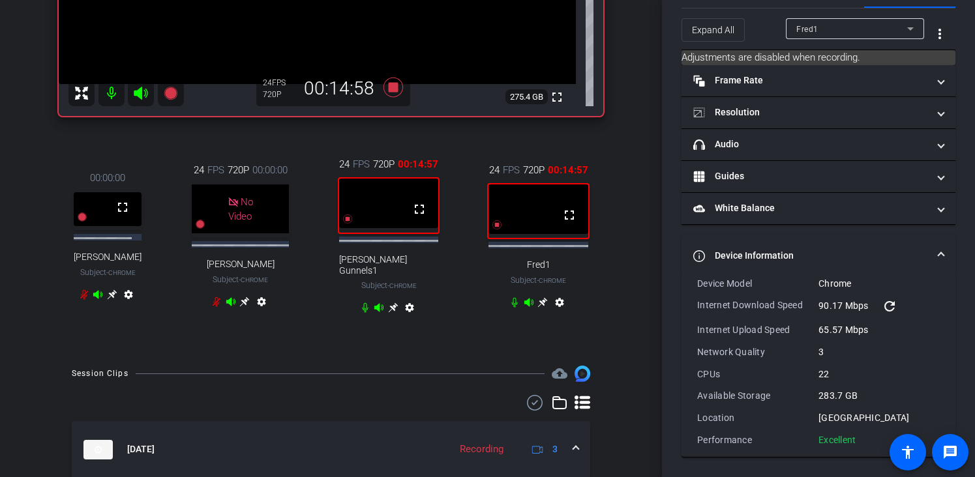
scroll to position [276, 0]
click at [538, 306] on icon at bounding box center [543, 302] width 10 height 10
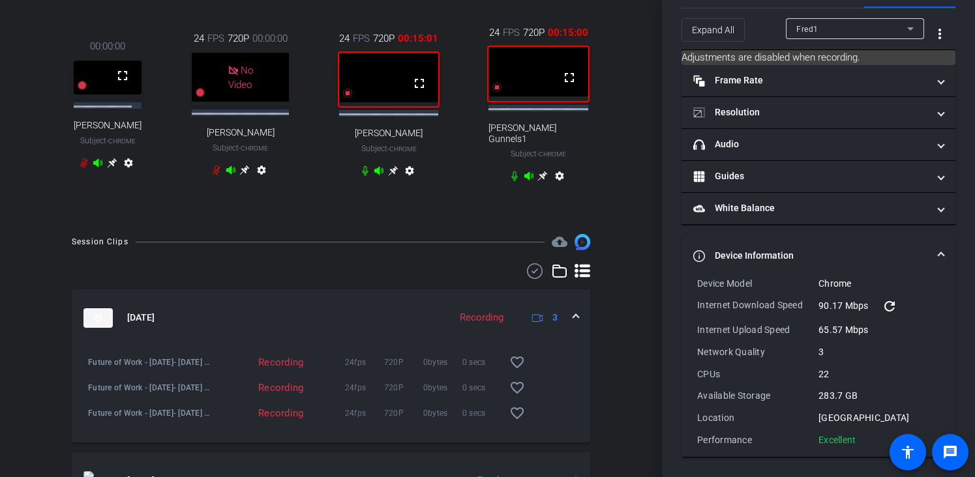
scroll to position [376, 0]
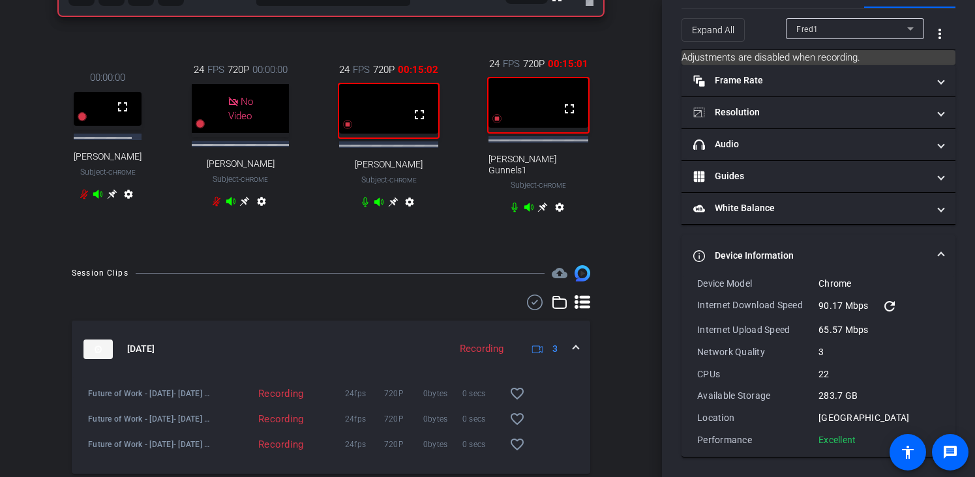
click at [542, 213] on icon at bounding box center [542, 207] width 10 height 10
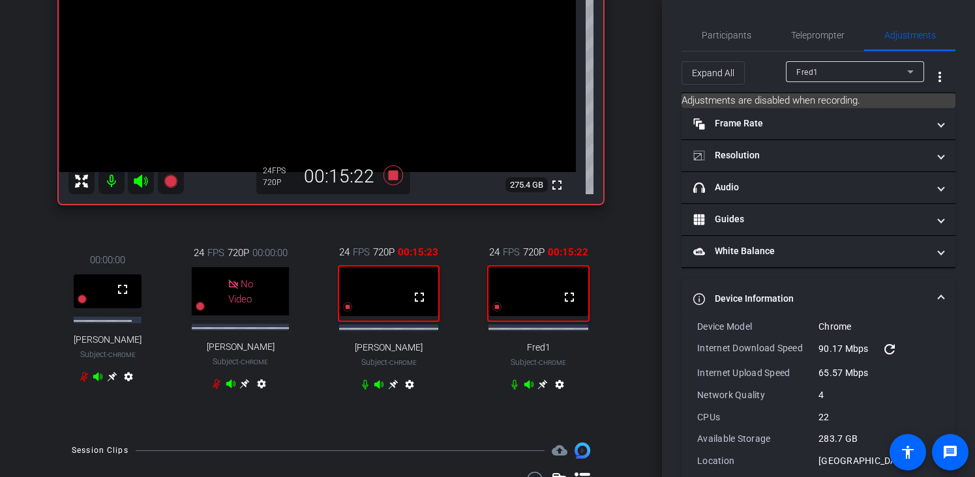
scroll to position [33, 0]
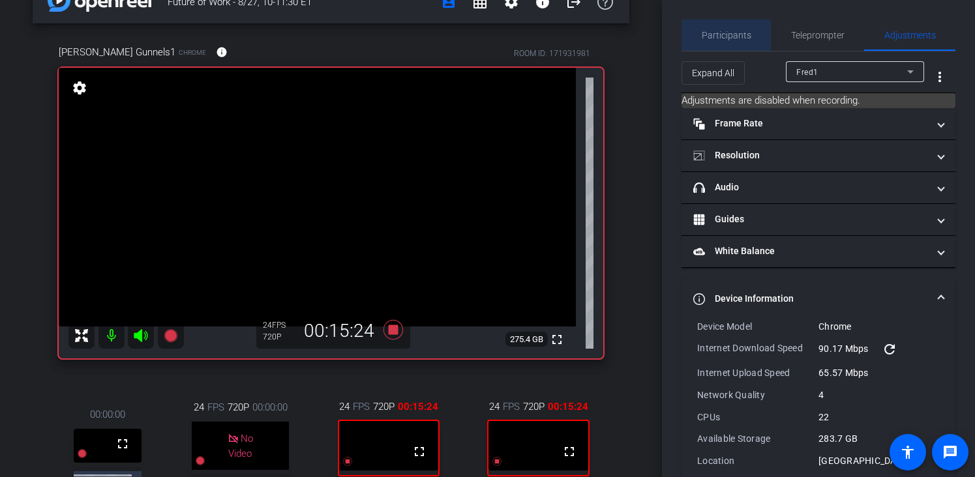
click at [735, 39] on span "Participants" at bounding box center [727, 35] width 50 height 9
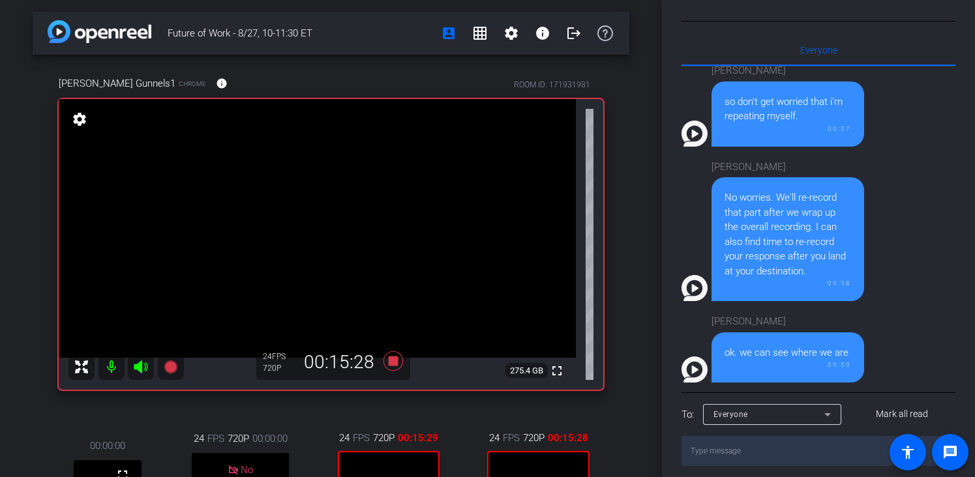
scroll to position [0, 0]
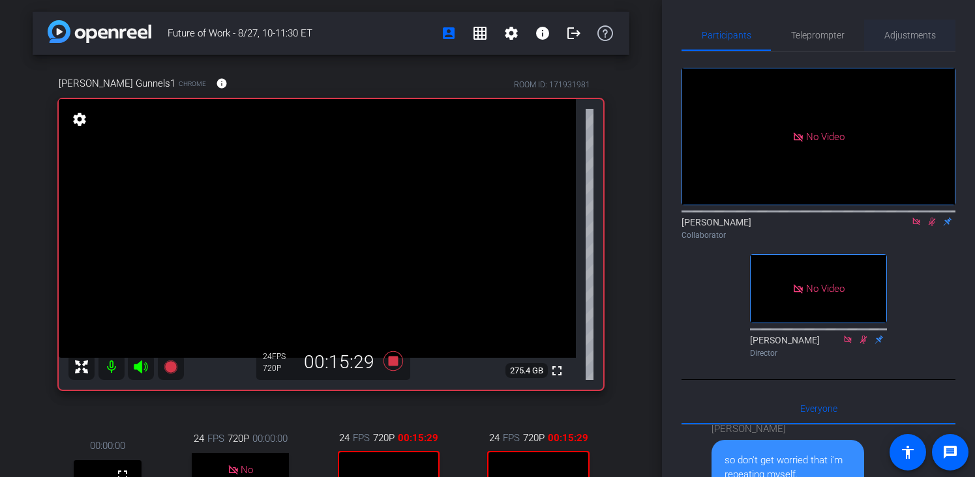
click at [910, 31] on span "Adjustments" at bounding box center [910, 35] width 52 height 9
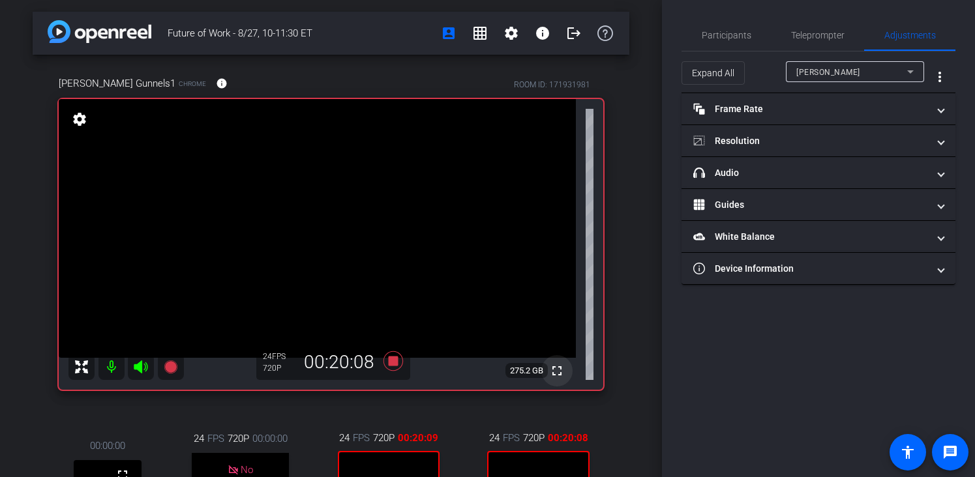
scroll to position [128, 0]
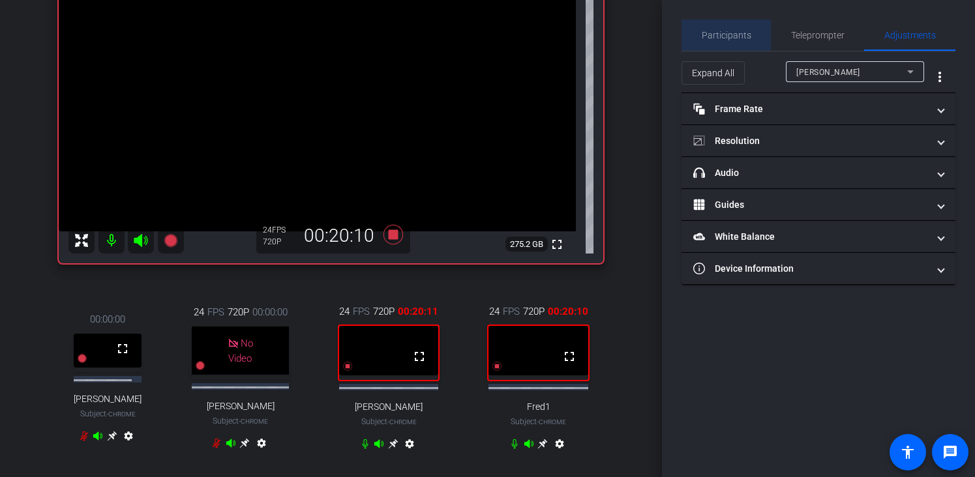
click at [743, 31] on span "Participants" at bounding box center [727, 35] width 50 height 9
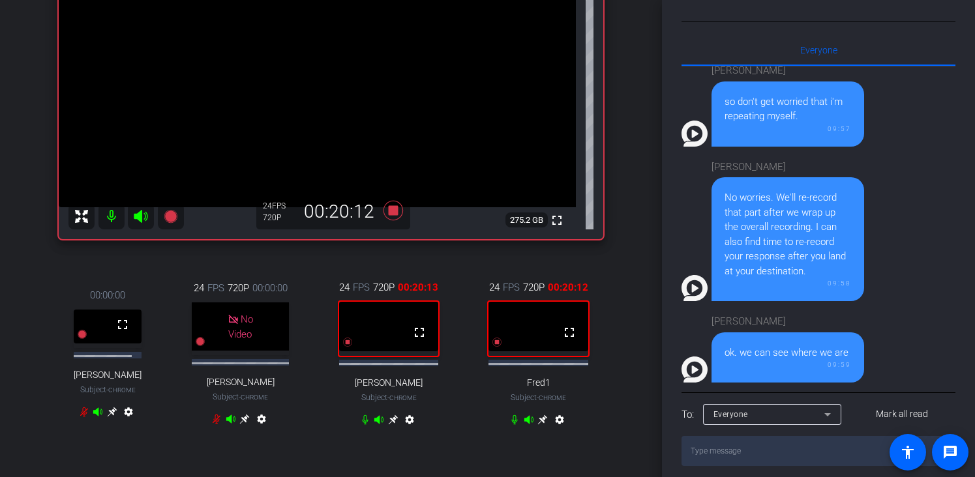
scroll to position [153, 0]
click at [555, 429] on mat-icon "settings" at bounding box center [560, 421] width 16 height 16
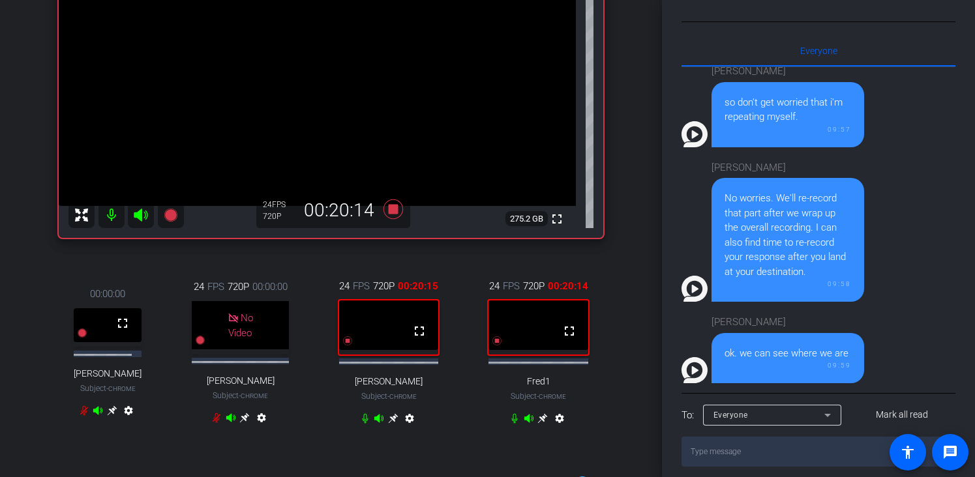
scroll to position [0, 0]
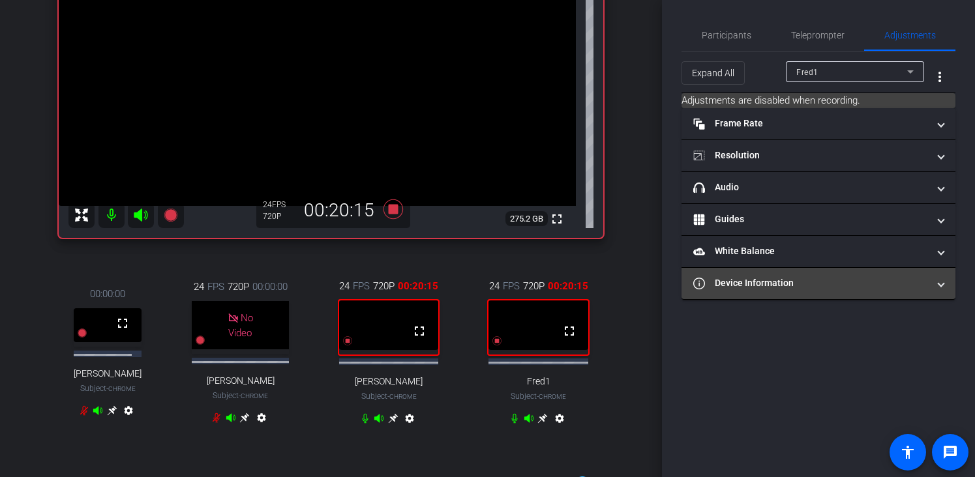
click at [773, 286] on mat-panel-title "Device Information" at bounding box center [810, 283] width 235 height 14
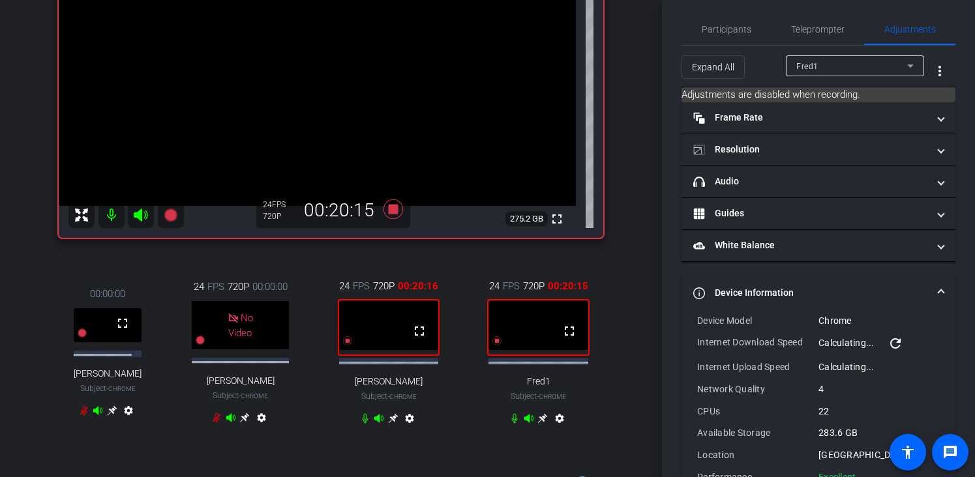
scroll to position [43, 0]
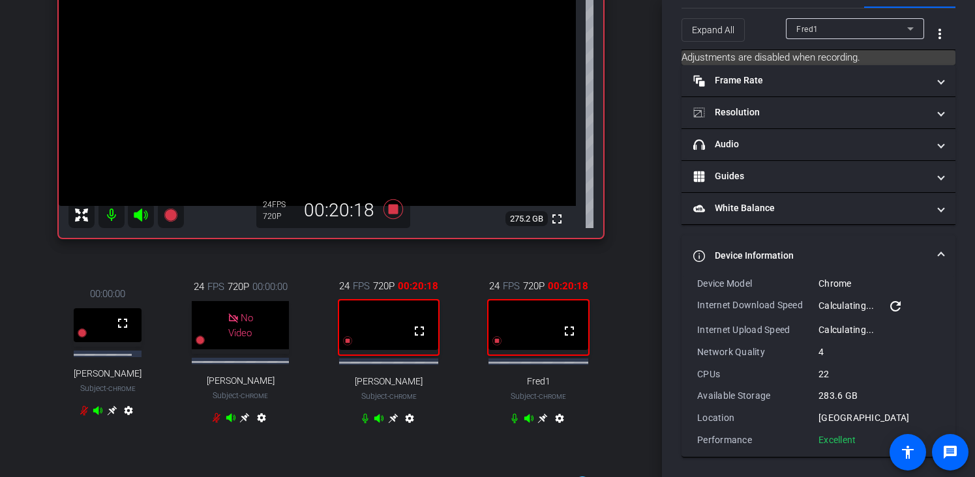
click at [403, 429] on mat-icon "settings" at bounding box center [410, 421] width 16 height 16
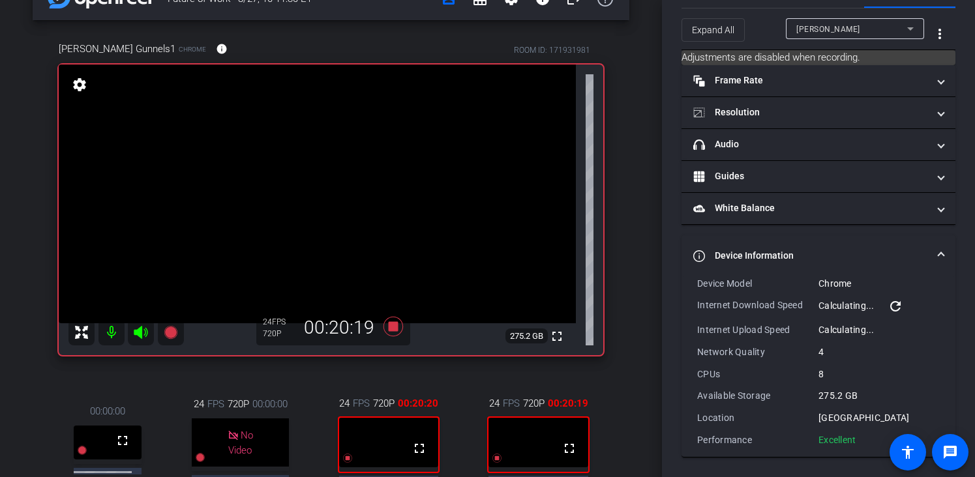
scroll to position [0, 0]
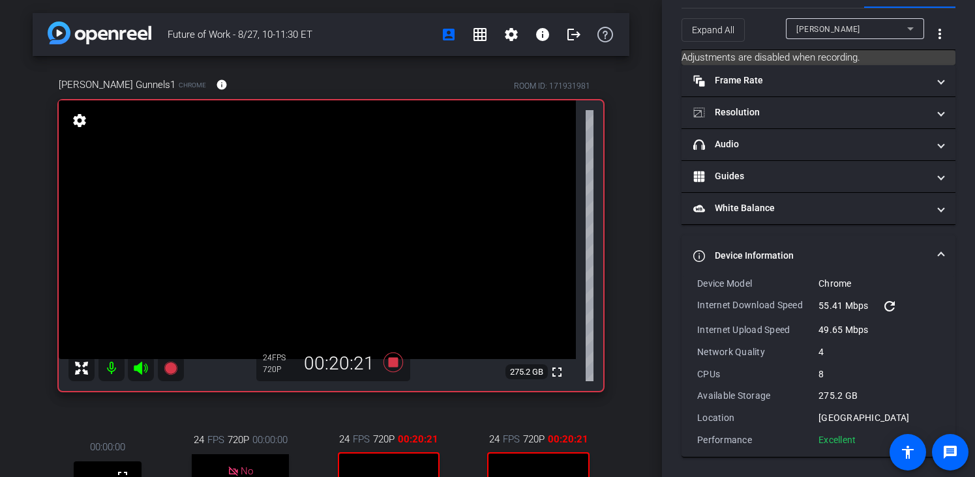
click at [78, 123] on mat-icon "settings" at bounding box center [79, 121] width 18 height 16
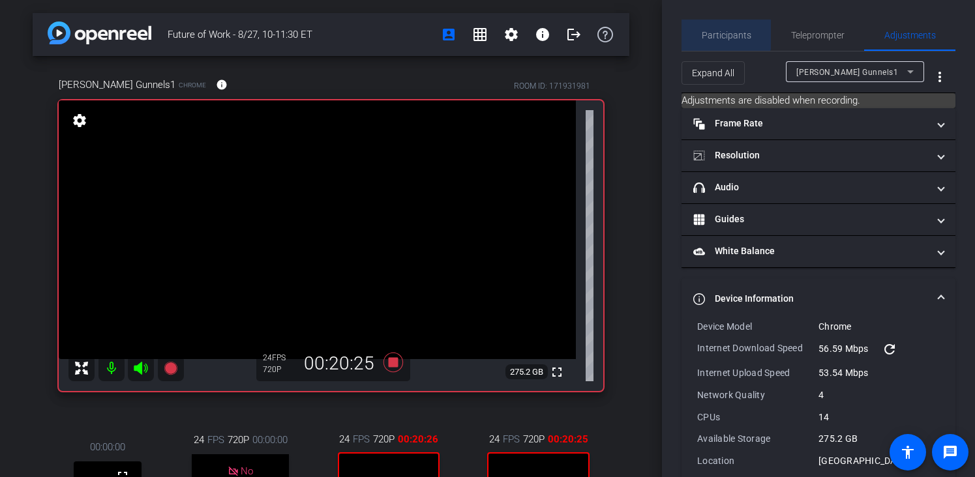
click at [726, 29] on span "Participants" at bounding box center [727, 35] width 50 height 31
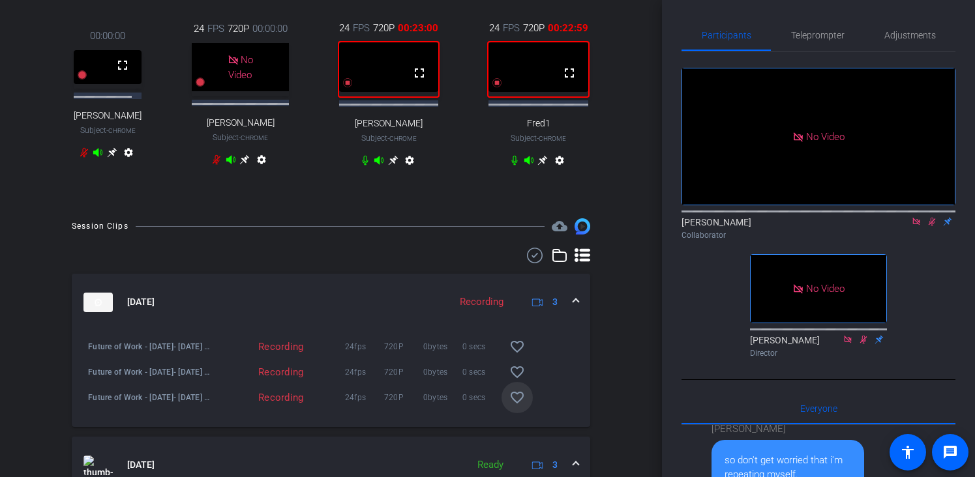
scroll to position [501, 0]
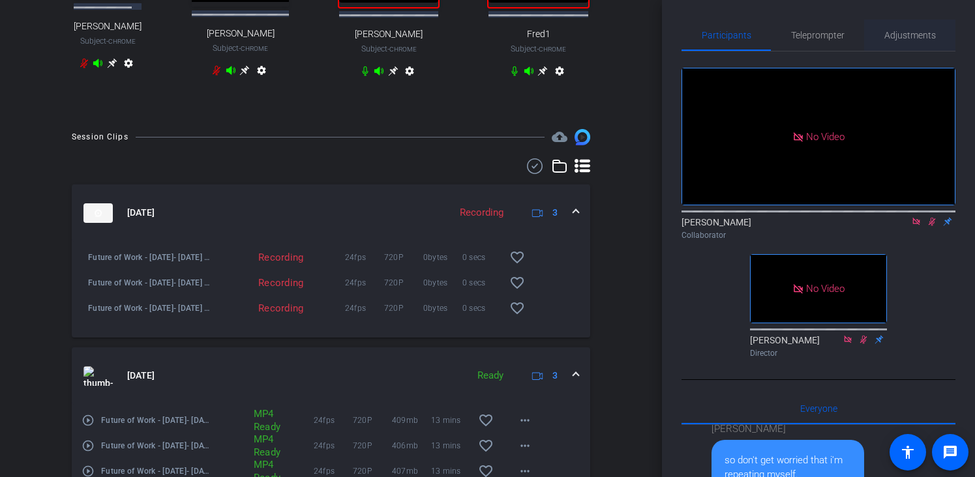
click at [943, 44] on div "Adjustments" at bounding box center [909, 35] width 91 height 31
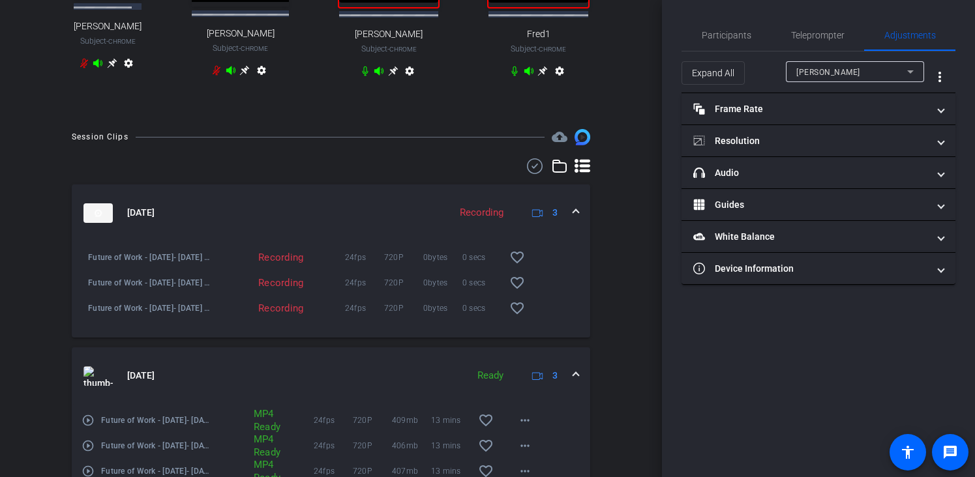
click at [553, 81] on mat-icon "settings" at bounding box center [560, 74] width 16 height 16
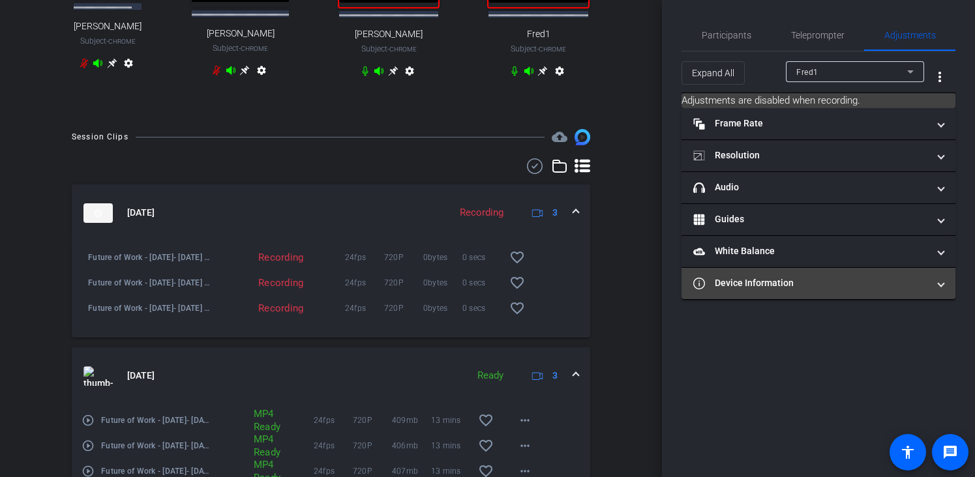
click at [746, 277] on mat-panel-title "Device Information" at bounding box center [810, 283] width 235 height 14
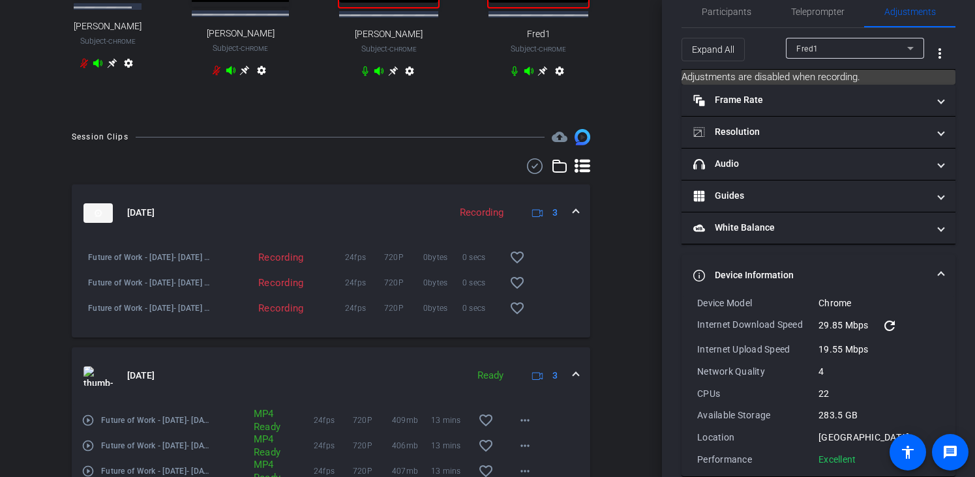
scroll to position [43, 0]
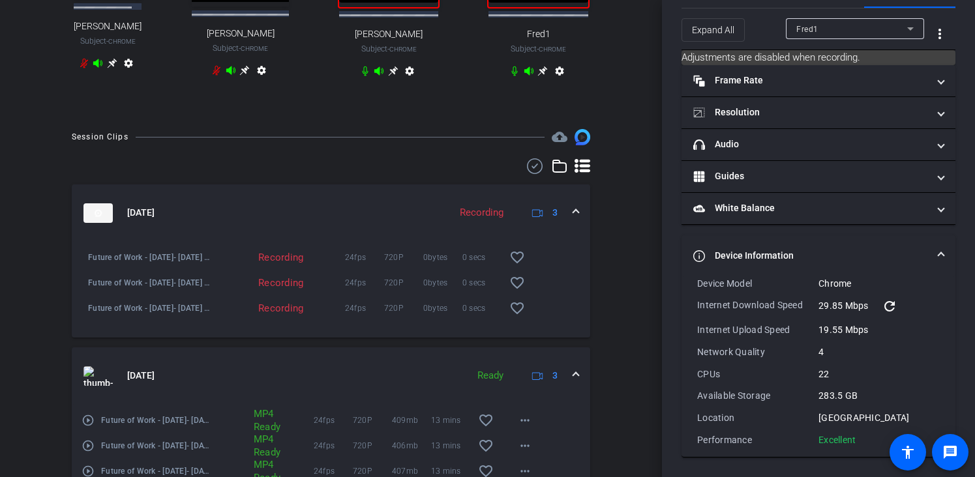
click at [404, 81] on mat-icon "settings" at bounding box center [410, 74] width 16 height 16
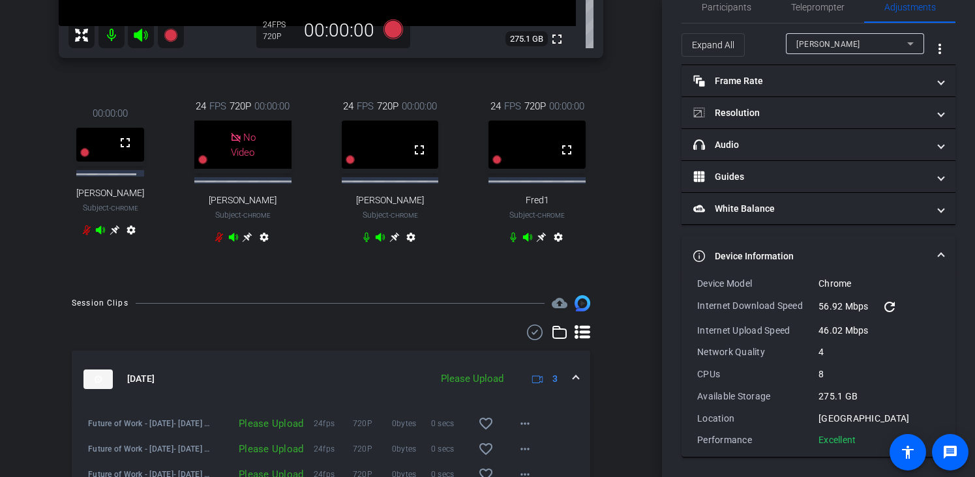
scroll to position [28, 0]
click at [557, 248] on mat-icon "settings" at bounding box center [558, 240] width 16 height 16
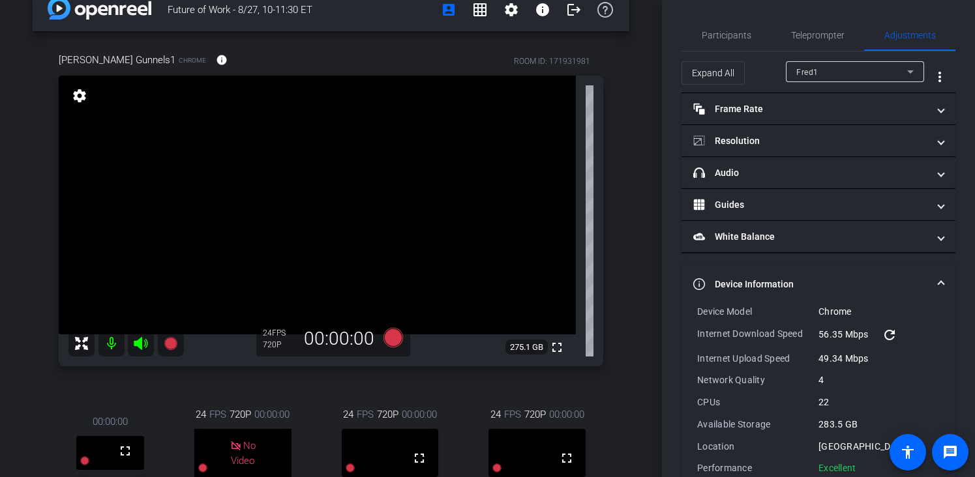
scroll to position [218, 0]
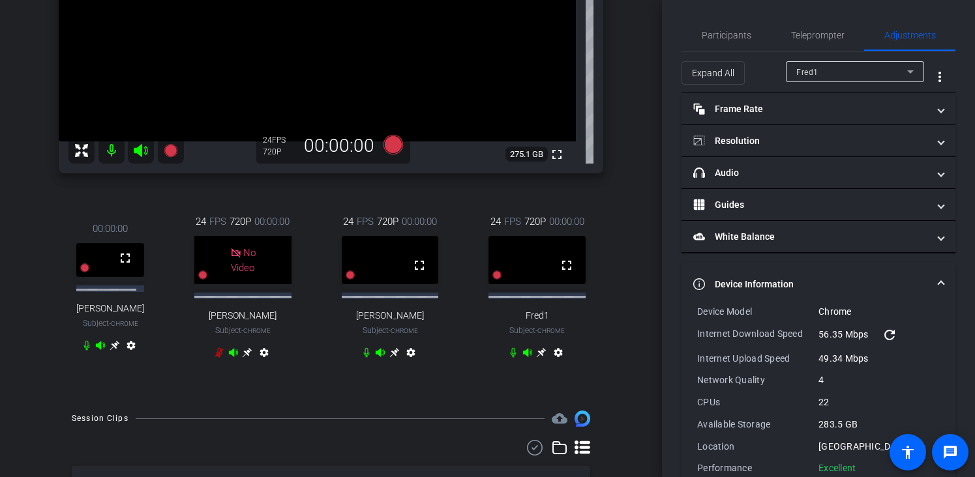
click at [413, 363] on mat-icon "settings" at bounding box center [411, 355] width 16 height 16
click at [539, 358] on icon at bounding box center [542, 353] width 10 height 10
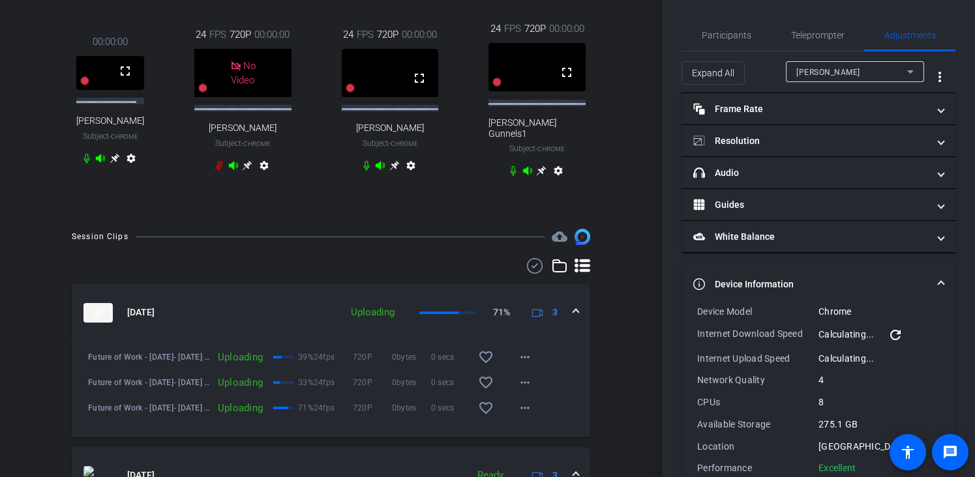
scroll to position [502, 0]
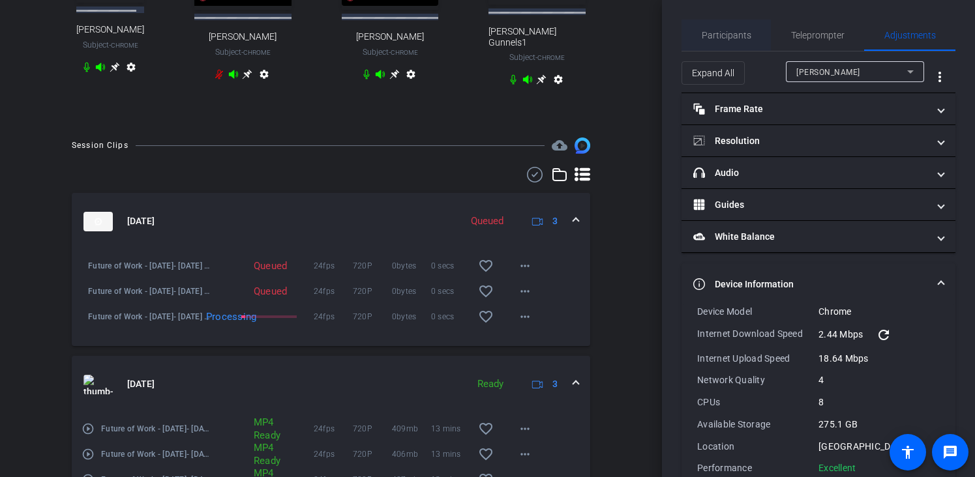
click at [704, 37] on span "Participants" at bounding box center [727, 35] width 50 height 9
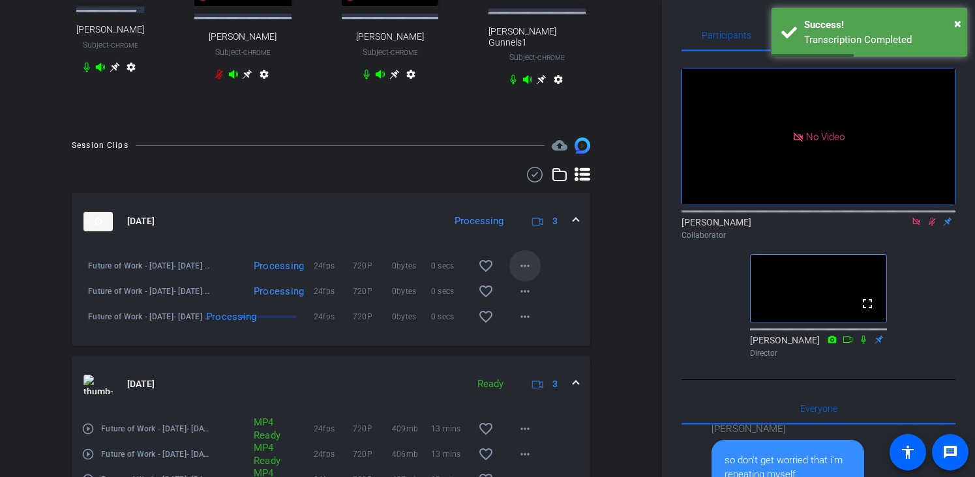
click at [523, 274] on mat-icon "more_horiz" at bounding box center [525, 266] width 16 height 16
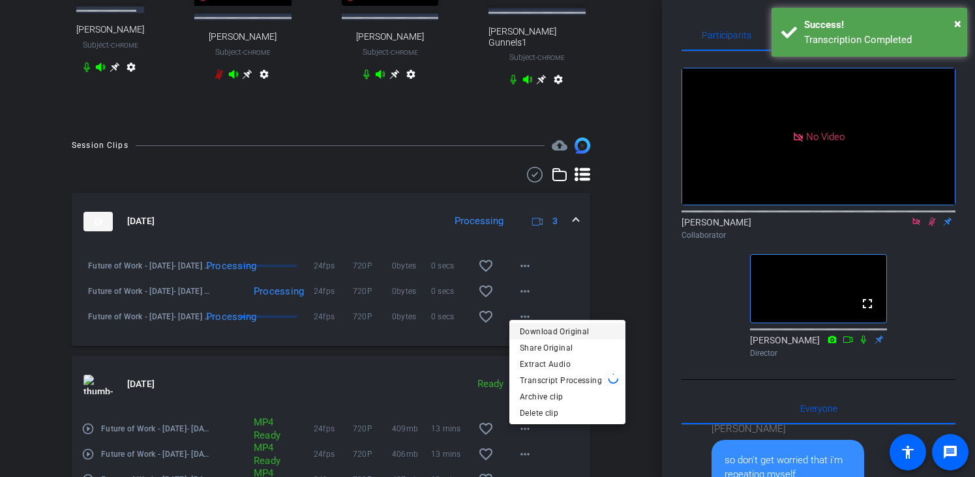
click at [541, 334] on span "Download Original" at bounding box center [567, 331] width 95 height 16
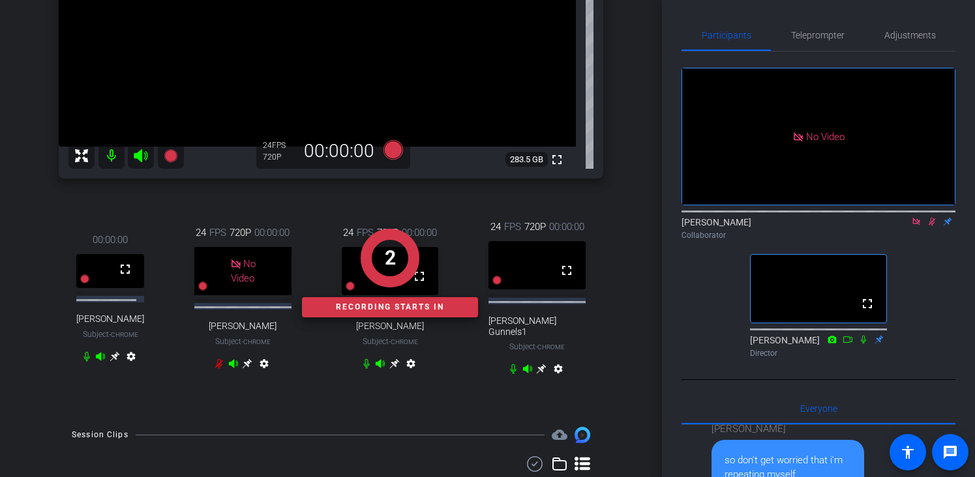
scroll to position [251, 0]
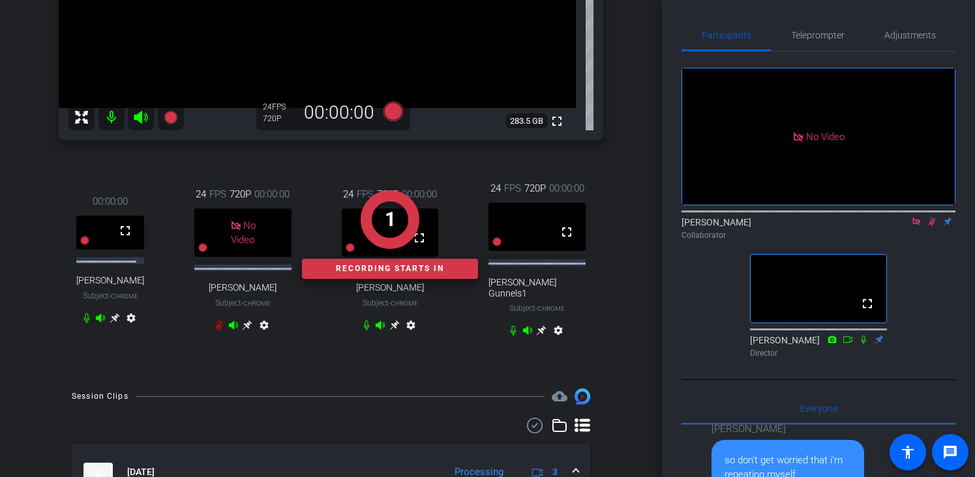
click at [392, 330] on icon at bounding box center [394, 325] width 10 height 10
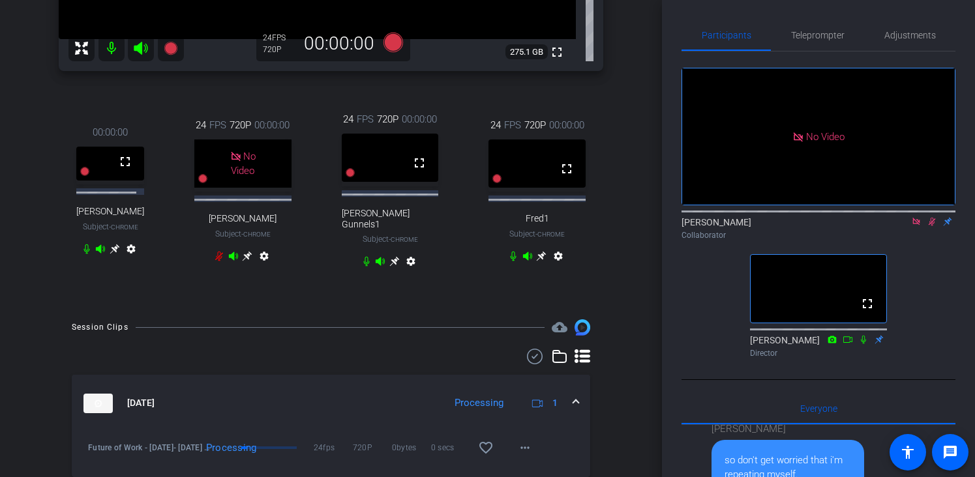
scroll to position [350, 0]
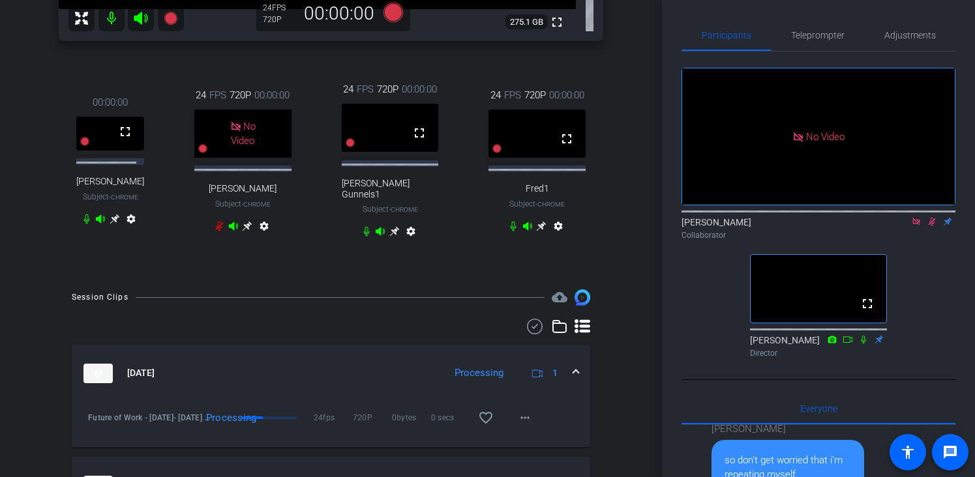
click at [930, 218] on icon at bounding box center [931, 222] width 7 height 8
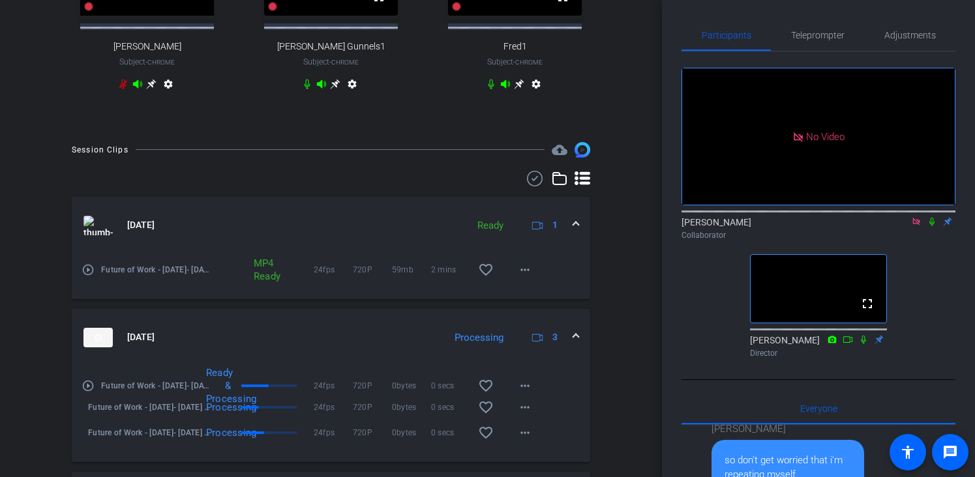
scroll to position [518, 0]
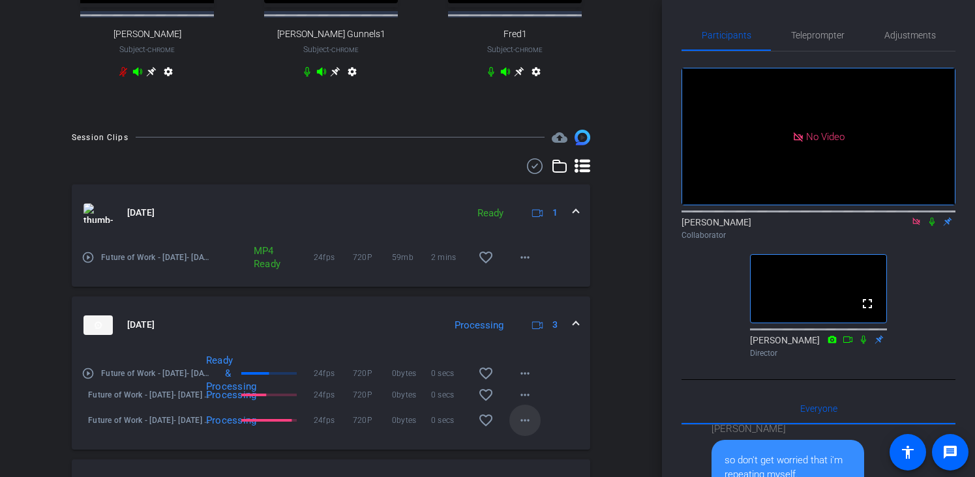
click at [531, 428] on mat-icon "more_horiz" at bounding box center [525, 421] width 16 height 16
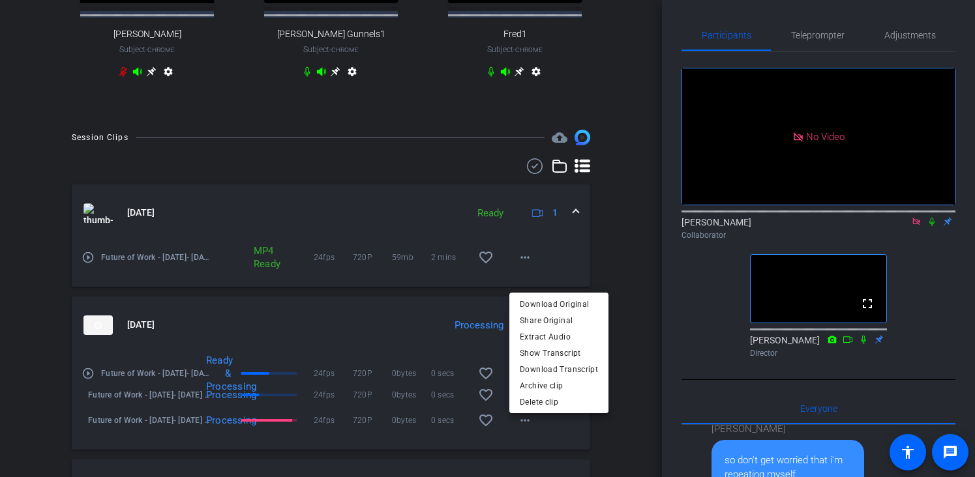
click at [338, 128] on div at bounding box center [487, 238] width 975 height 477
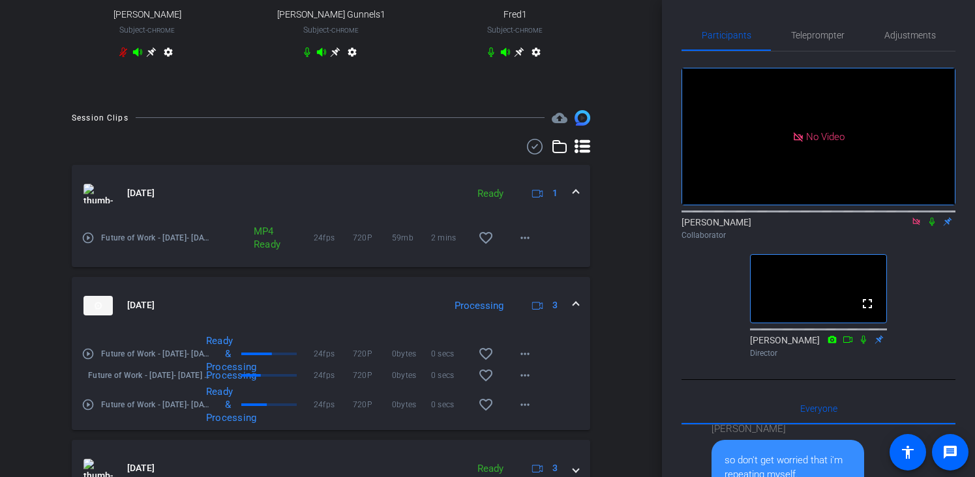
scroll to position [544, 0]
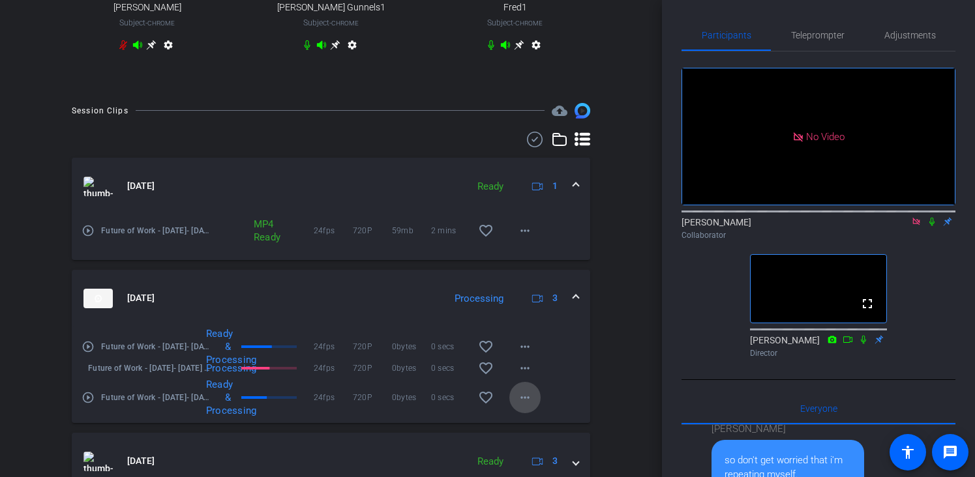
click at [527, 400] on mat-icon "more_horiz" at bounding box center [525, 398] width 16 height 16
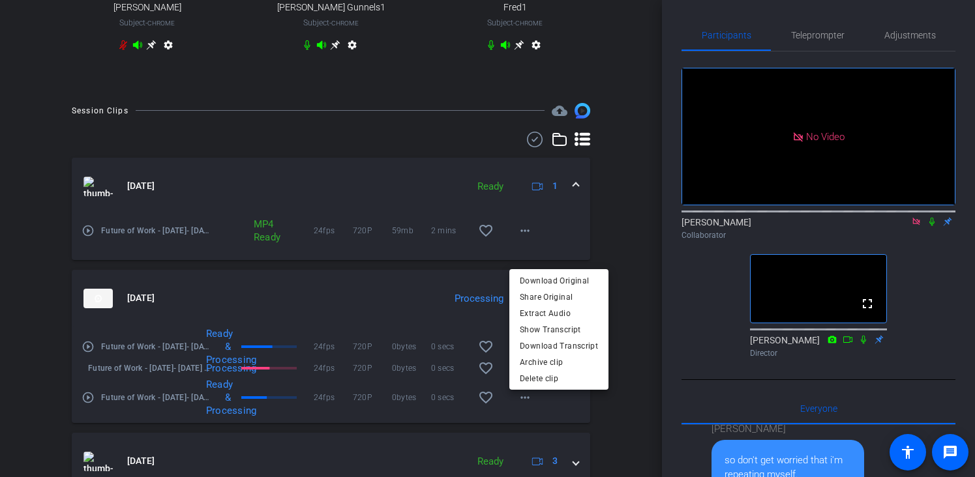
drag, startPoint x: 366, startPoint y: 289, endPoint x: 310, endPoint y: 349, distance: 82.1
click at [367, 289] on div at bounding box center [487, 238] width 975 height 477
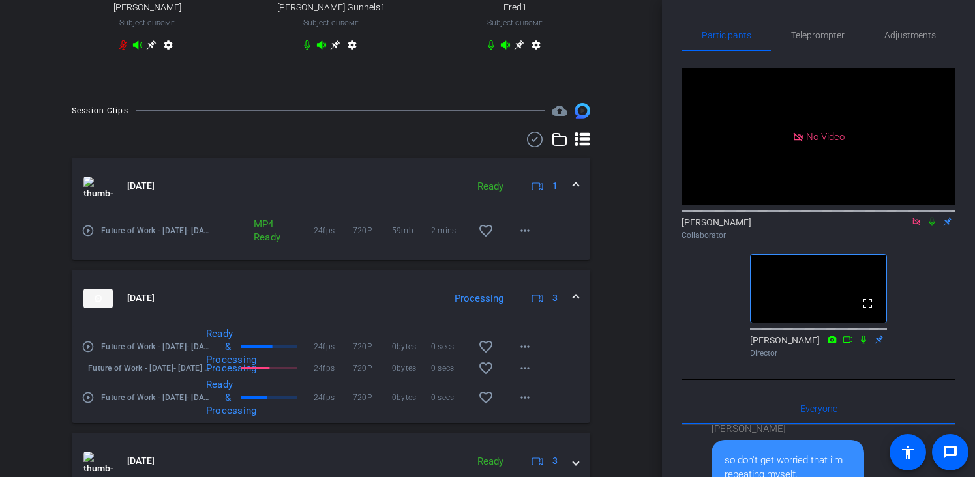
click at [89, 404] on mat-icon "play_circle_outline" at bounding box center [87, 397] width 13 height 13
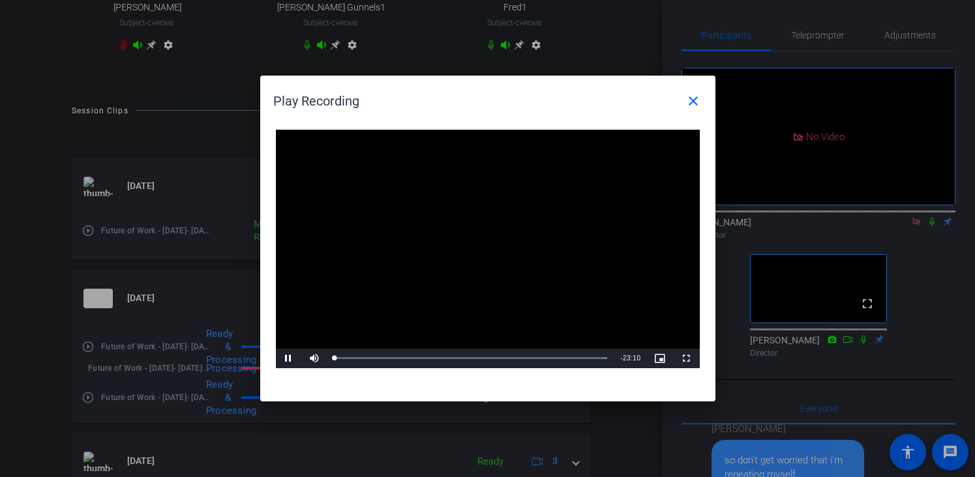
drag, startPoint x: 484, startPoint y: 245, endPoint x: 493, endPoint y: 293, distance: 48.5
click at [493, 293] on video "Video Player" at bounding box center [488, 249] width 424 height 239
click at [467, 355] on div "Loaded : 100.00% 11:20 00:01" at bounding box center [471, 359] width 286 height 20
click at [292, 359] on span "Video Player" at bounding box center [289, 359] width 26 height 0
click at [482, 359] on div "Loaded : 100.00% 12:37 11:22" at bounding box center [470, 358] width 273 height 3
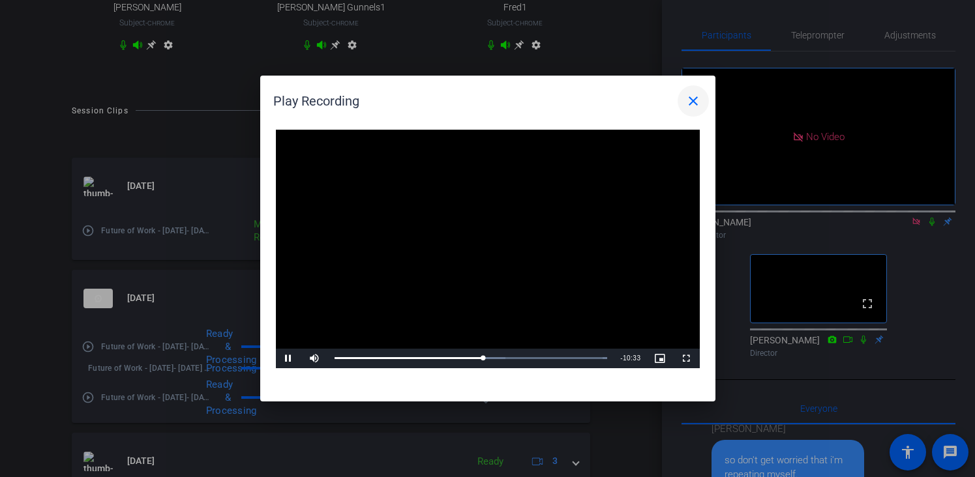
click at [683, 110] on span at bounding box center [692, 100] width 31 height 31
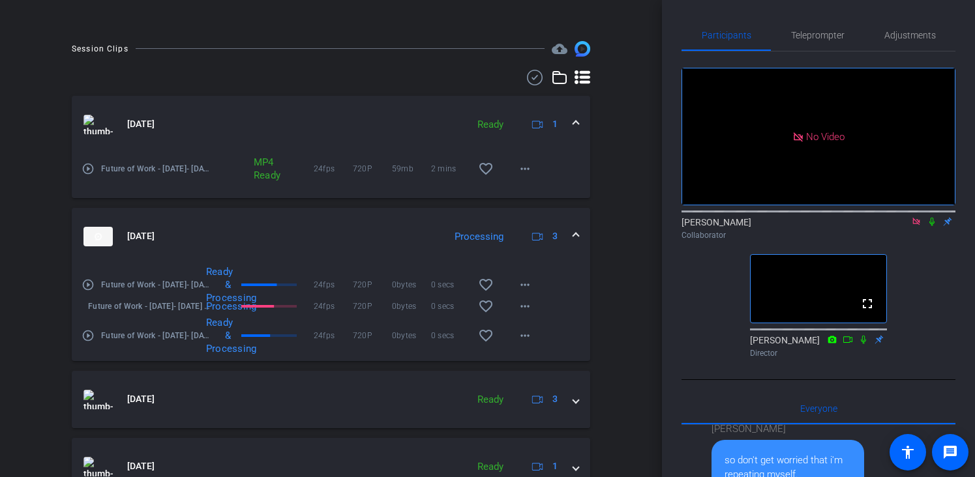
scroll to position [703, 0]
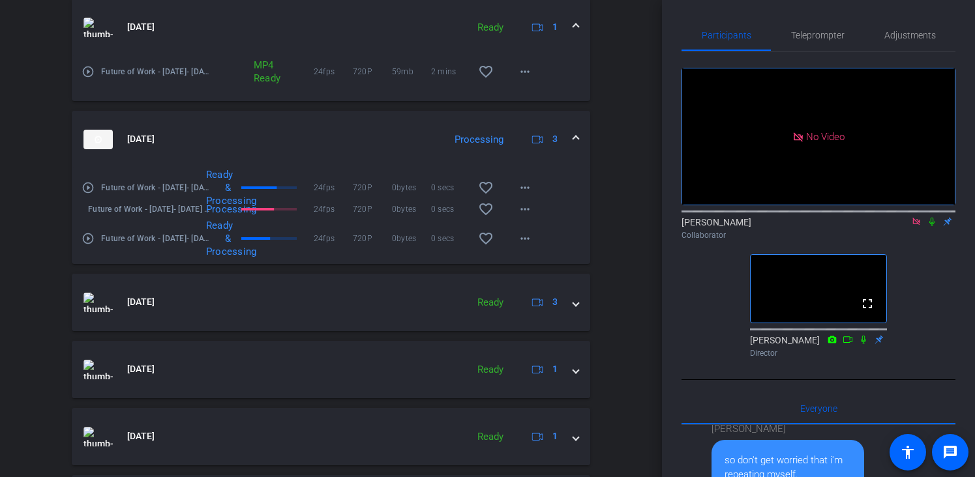
click at [81, 245] on mat-icon "play_circle_outline" at bounding box center [87, 238] width 13 height 13
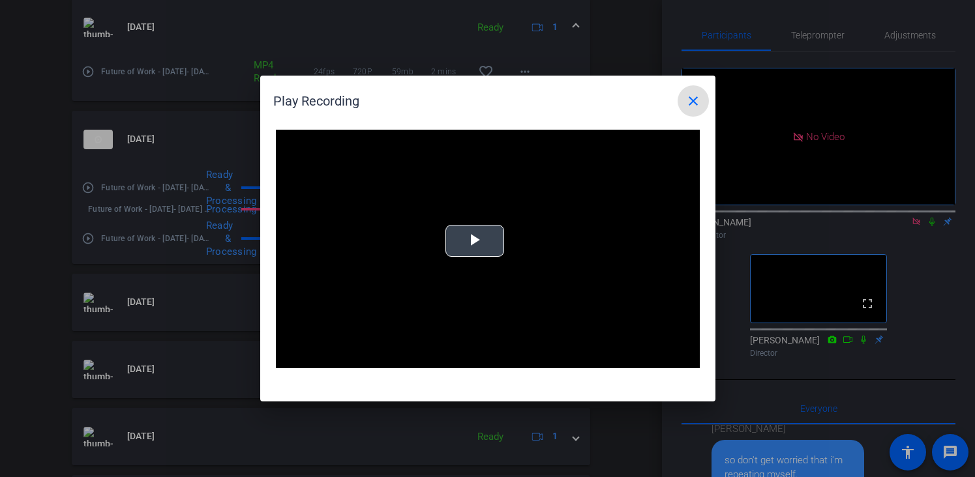
click at [490, 246] on video "Video Player" at bounding box center [488, 249] width 424 height 239
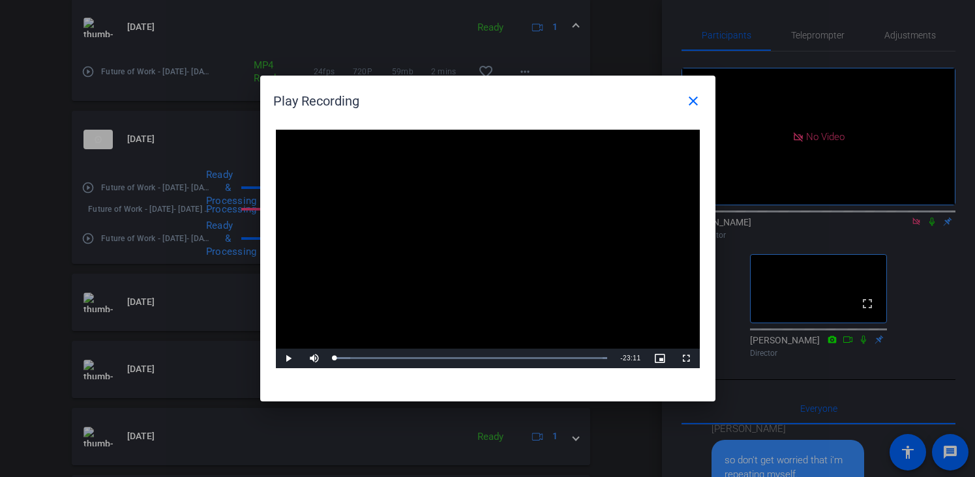
click at [493, 340] on video "Video Player" at bounding box center [488, 249] width 424 height 239
click at [498, 352] on div "Loaded : 100.00% 13:57 00:00" at bounding box center [471, 359] width 286 height 20
click at [520, 357] on div "Loaded : 100.00% 15:36 13:58" at bounding box center [472, 358] width 277 height 3
click at [539, 355] on div "Loaded : 100.00% 17:08 15:37" at bounding box center [473, 359] width 290 height 20
click at [565, 354] on div "Loaded : 100.00% 19:22 17:08" at bounding box center [473, 359] width 290 height 20
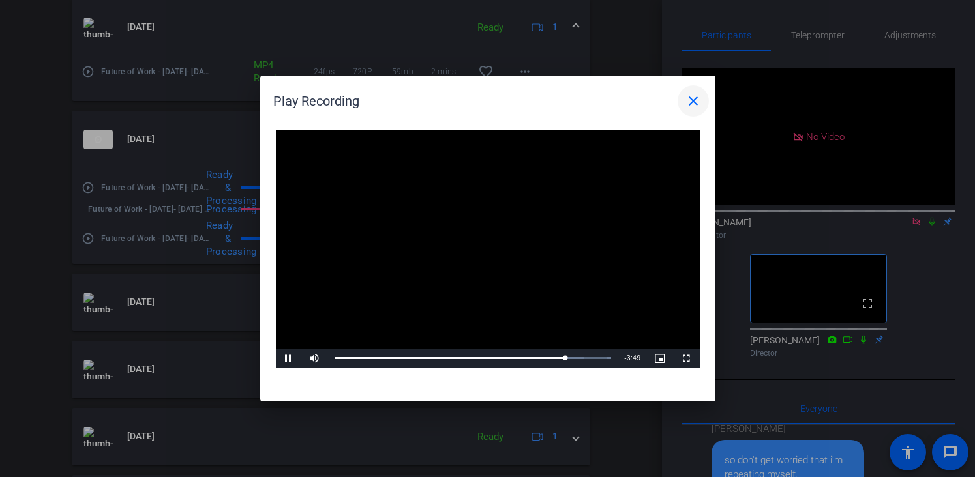
click at [700, 94] on mat-icon "close" at bounding box center [693, 101] width 16 height 16
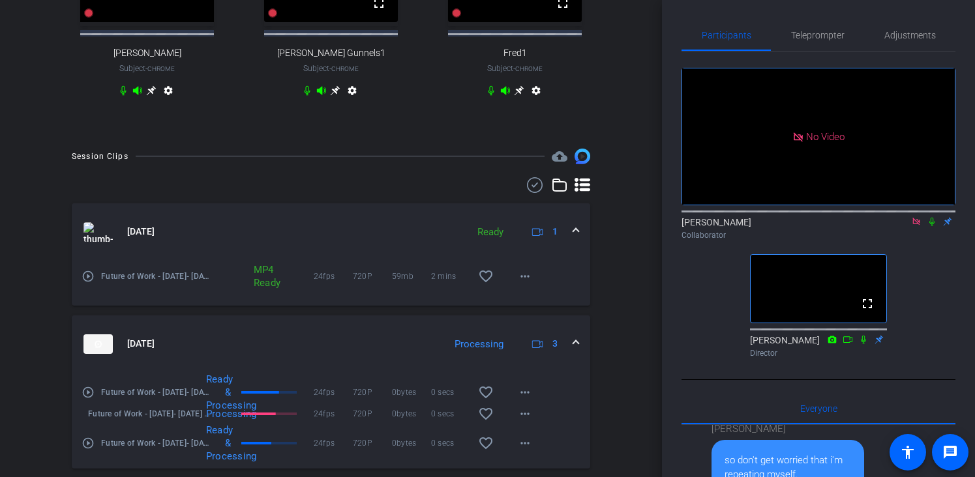
scroll to position [591, 0]
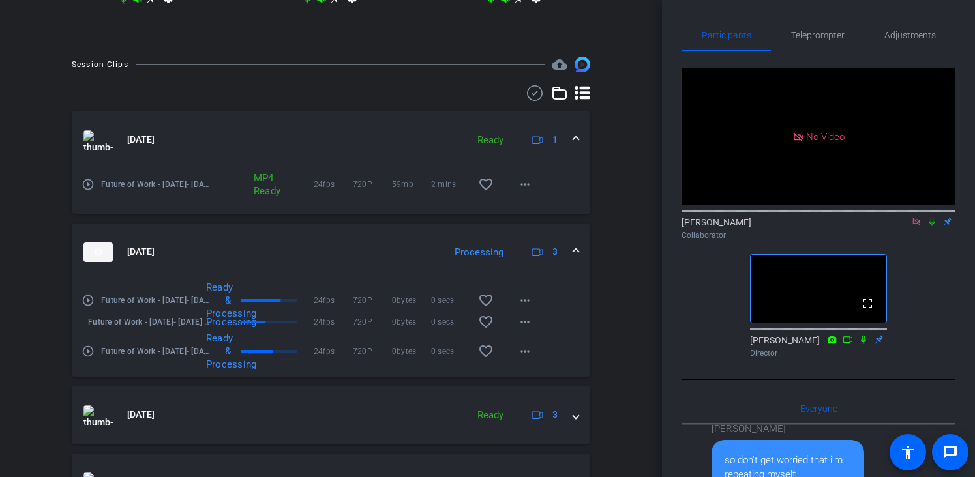
click at [91, 358] on mat-icon "play_circle_outline" at bounding box center [87, 351] width 13 height 13
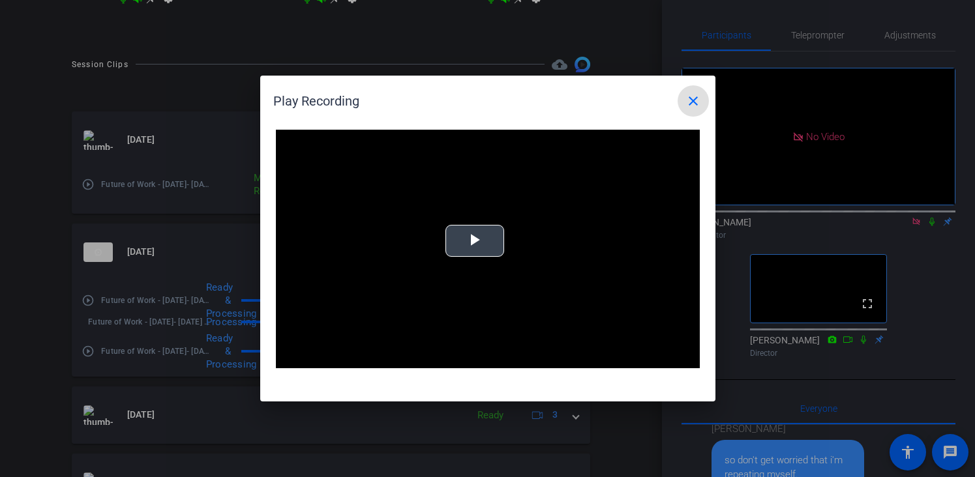
click at [475, 241] on span "Video Player" at bounding box center [475, 241] width 0 height 0
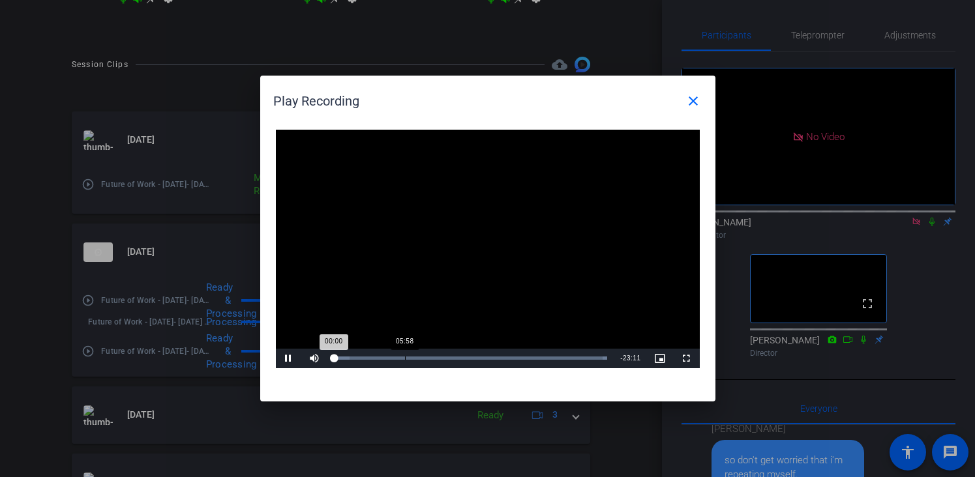
click at [404, 359] on div "Loaded : 100.00% 05:58 00:00" at bounding box center [470, 358] width 273 height 3
click at [421, 360] on div "Loaded : 100.00% 07:21 06:00" at bounding box center [471, 359] width 286 height 20
click at [433, 358] on div "Loaded : 100.00% 08:24 07:28" at bounding box center [470, 358] width 273 height 3
click at [428, 357] on div "Loaded : 100.00% 08:01 08:31" at bounding box center [470, 358] width 273 height 3
click at [685, 103] on mat-icon "close" at bounding box center [693, 101] width 16 height 16
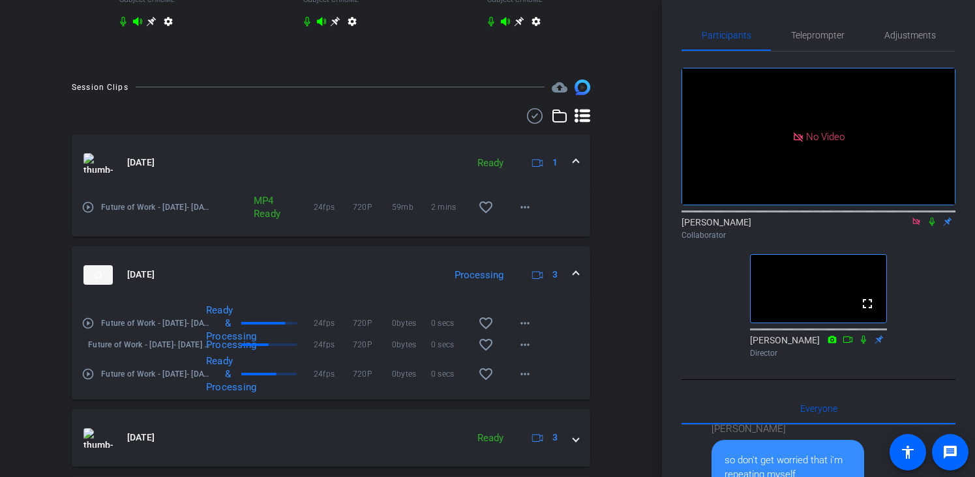
scroll to position [597, 0]
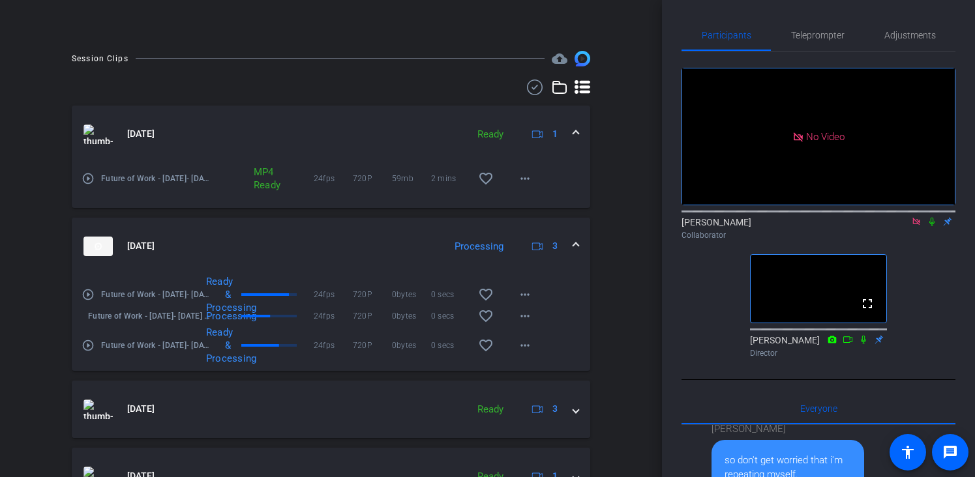
click at [90, 350] on mat-icon "play_circle_outline" at bounding box center [87, 345] width 13 height 13
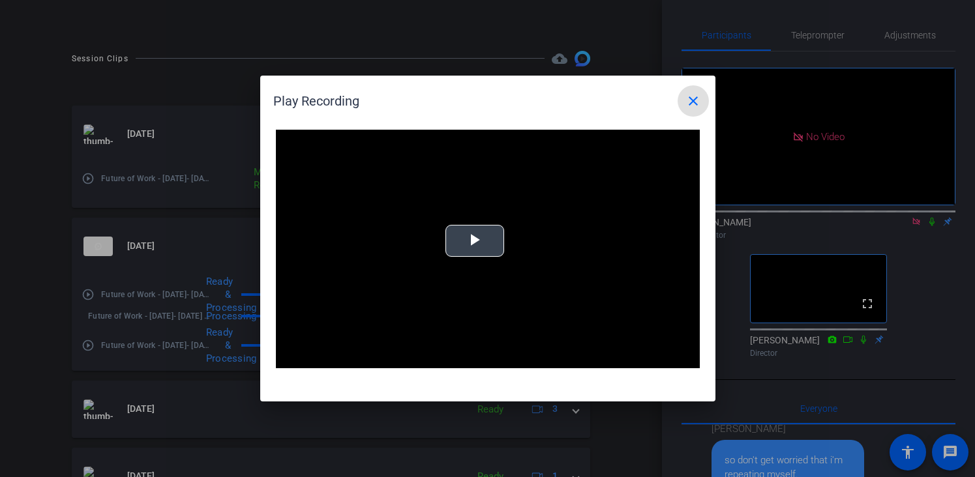
click at [475, 241] on span "Video Player" at bounding box center [475, 241] width 0 height 0
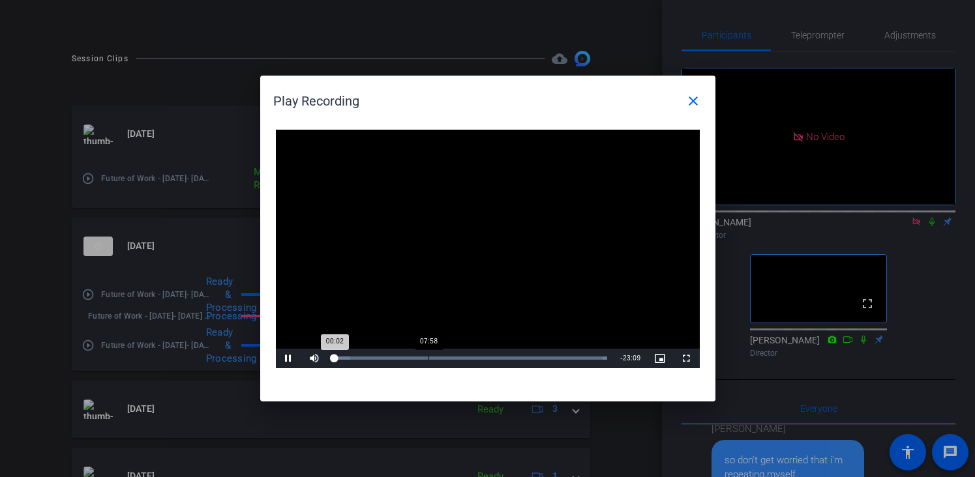
click at [428, 355] on div "Loaded : 100.00% 07:58 00:02" at bounding box center [471, 359] width 286 height 20
click at [293, 359] on span "Video Player" at bounding box center [289, 359] width 26 height 0
click at [436, 359] on div "08:34" at bounding box center [436, 358] width 1 height 3
click at [288, 359] on span "Video Player" at bounding box center [289, 359] width 26 height 0
click at [437, 359] on div "08:42" at bounding box center [385, 358] width 102 height 3
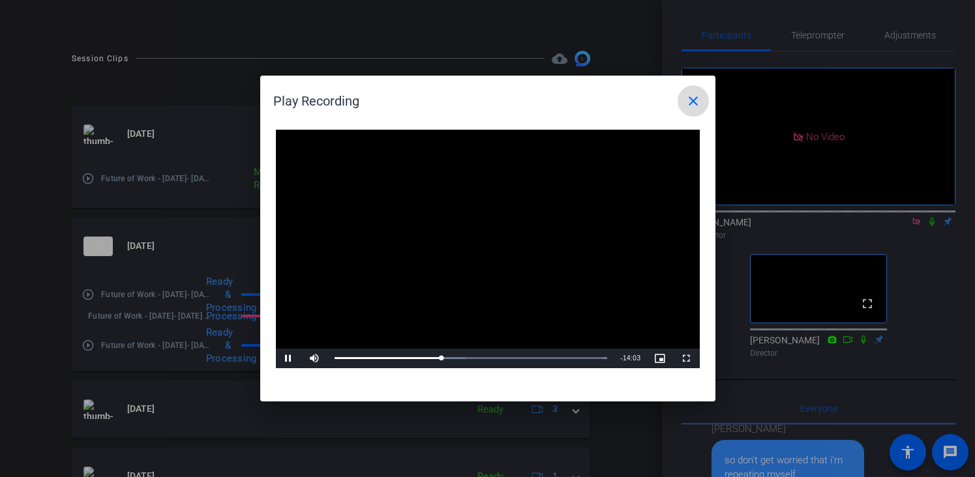
click at [696, 96] on mat-icon "close" at bounding box center [693, 101] width 16 height 16
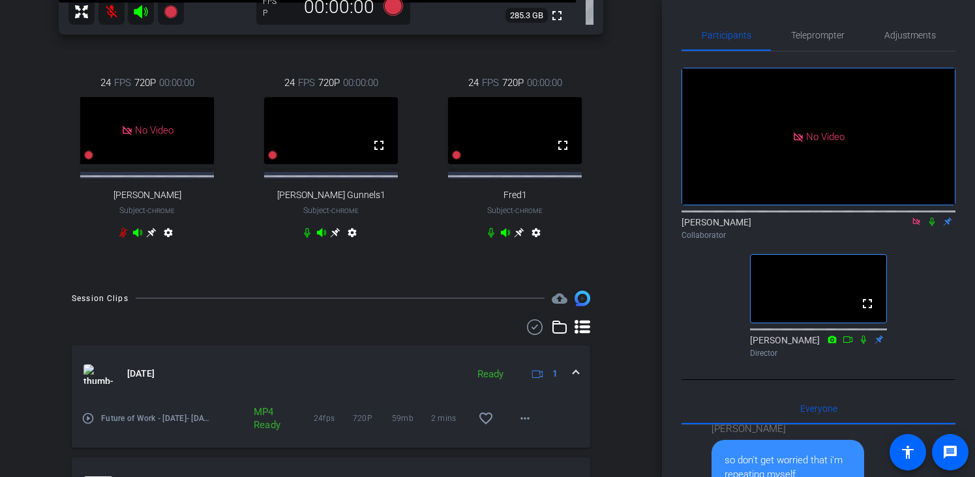
scroll to position [450, 0]
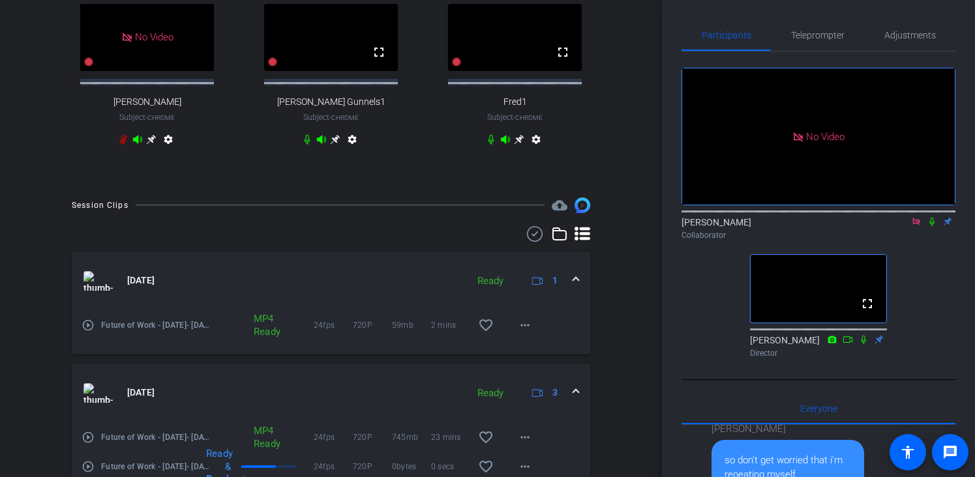
click at [932, 217] on icon at bounding box center [931, 221] width 10 height 9
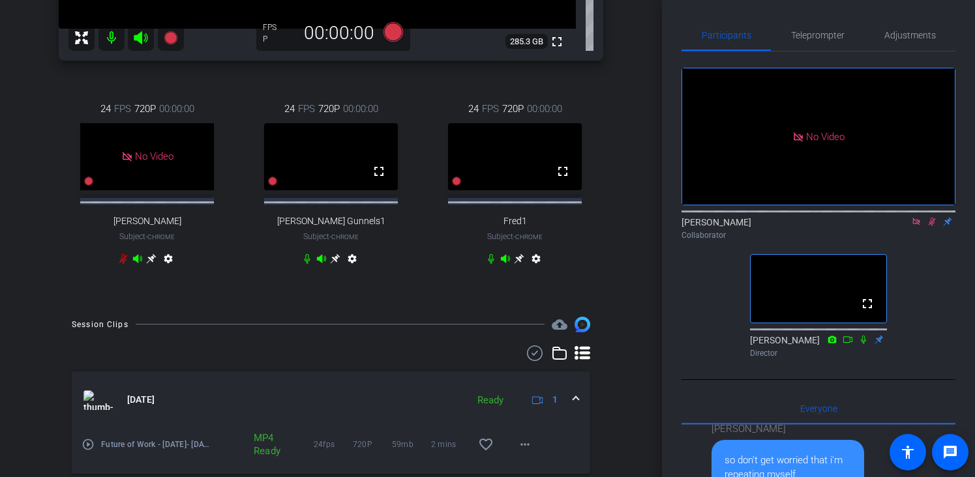
scroll to position [258, 0]
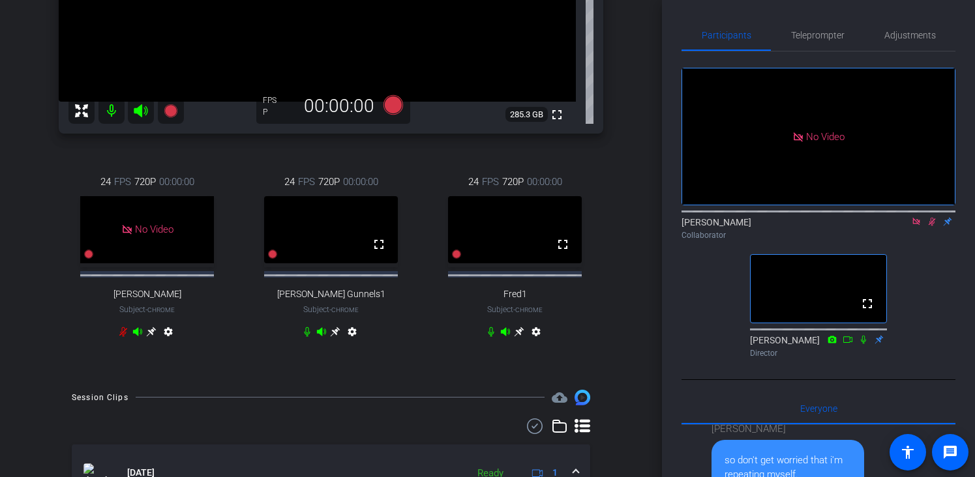
click at [934, 217] on icon at bounding box center [931, 221] width 10 height 9
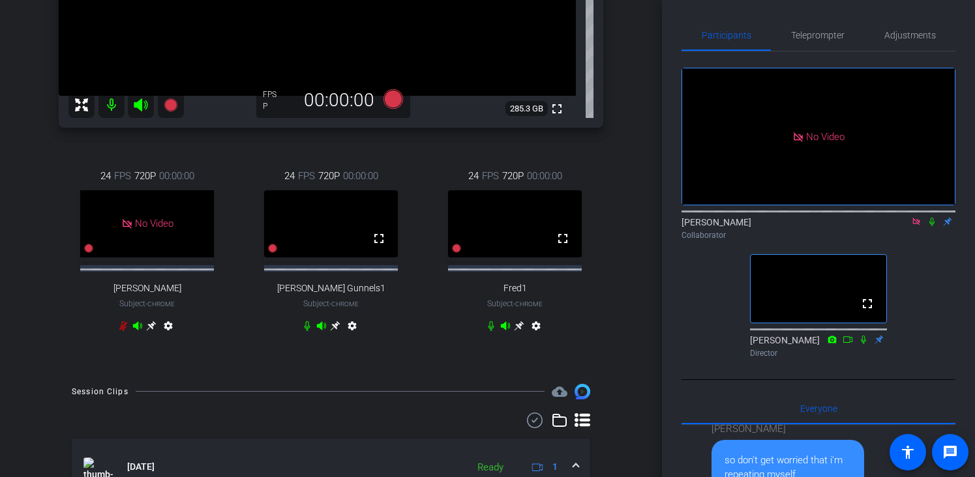
scroll to position [290, 0]
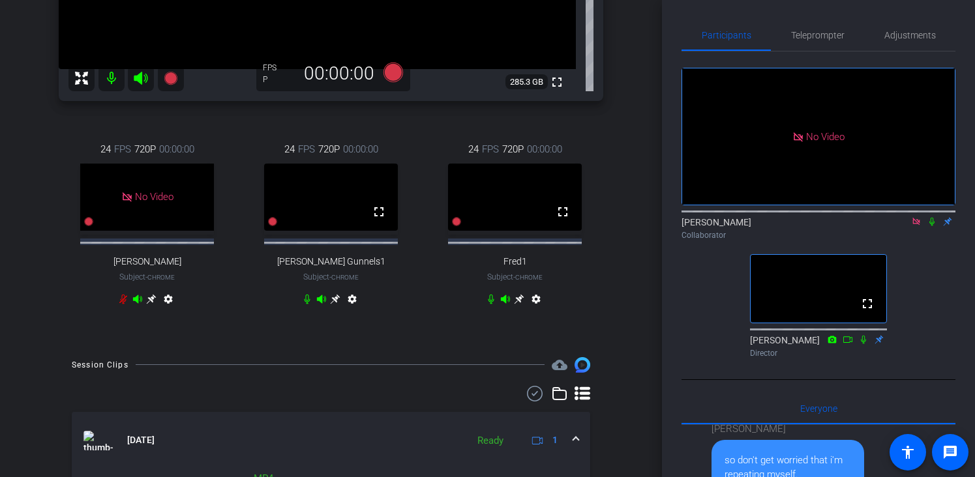
click at [332, 304] on icon at bounding box center [335, 299] width 10 height 10
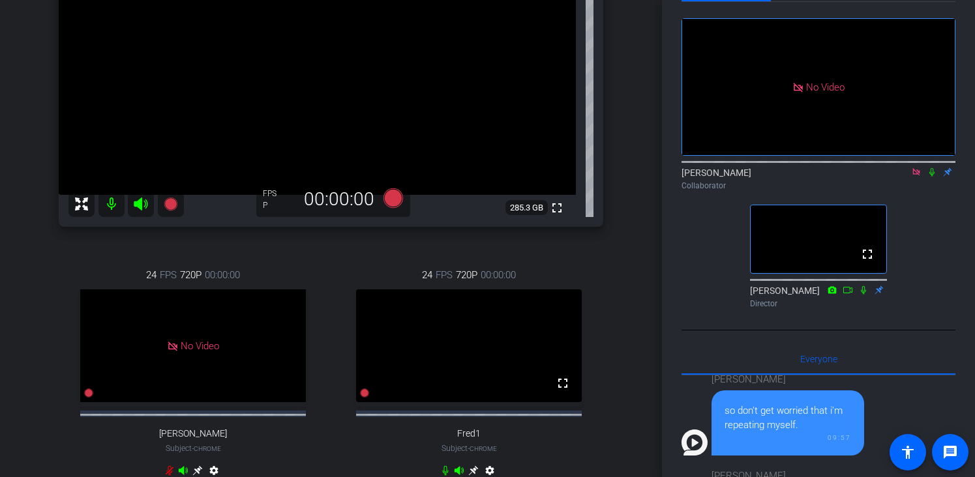
scroll to position [165, 0]
click at [931, 168] on icon at bounding box center [931, 172] width 10 height 9
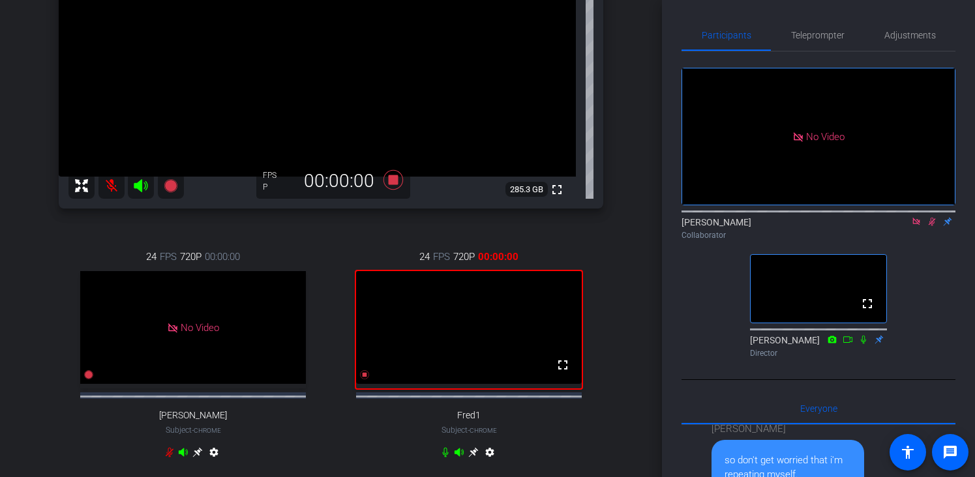
scroll to position [188, 0]
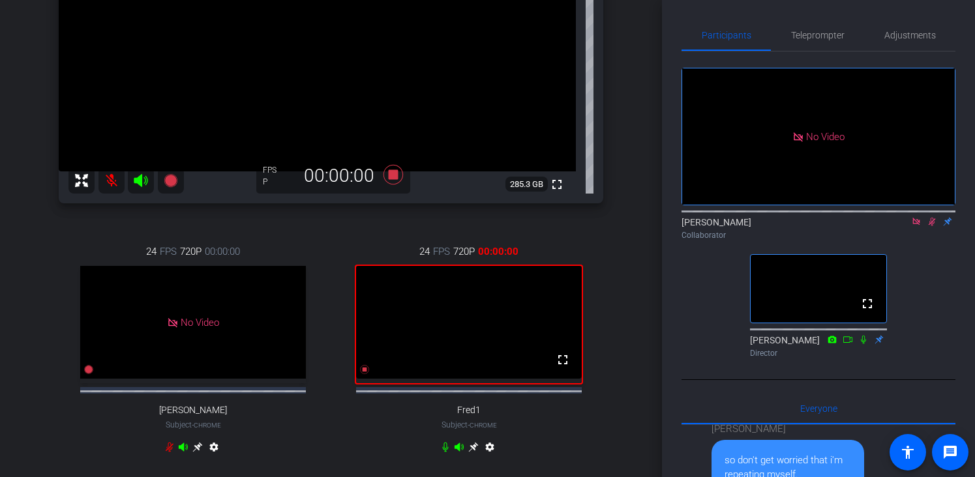
click at [490, 458] on mat-icon "settings" at bounding box center [490, 450] width 16 height 16
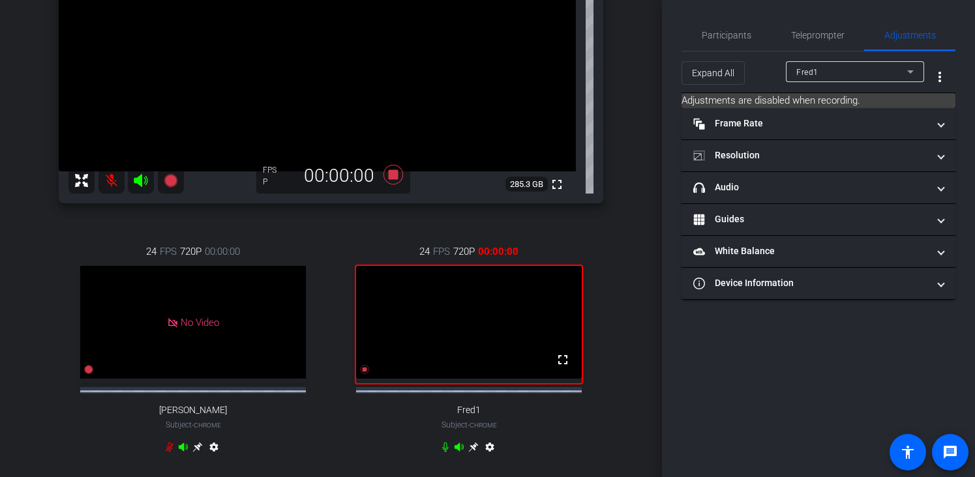
click at [477, 452] on icon at bounding box center [473, 447] width 10 height 10
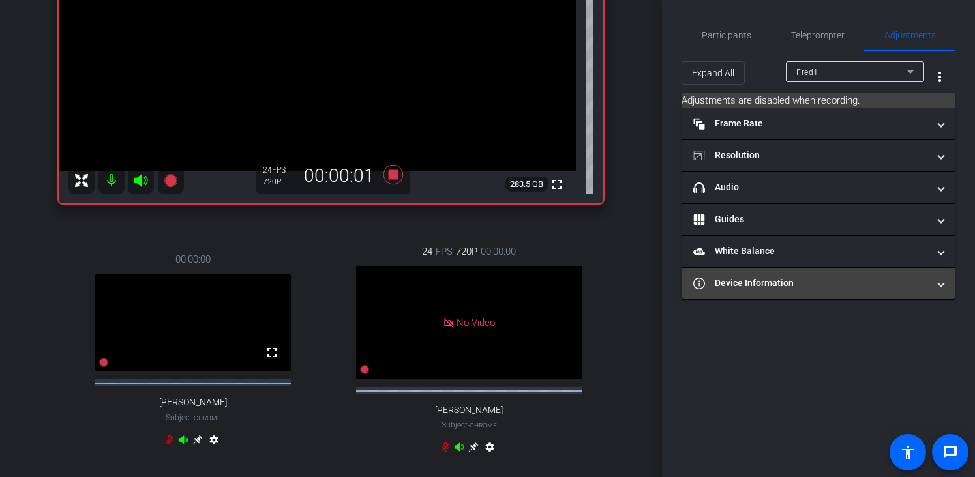
click at [887, 276] on mat-panel-title "Device Information" at bounding box center [810, 283] width 235 height 14
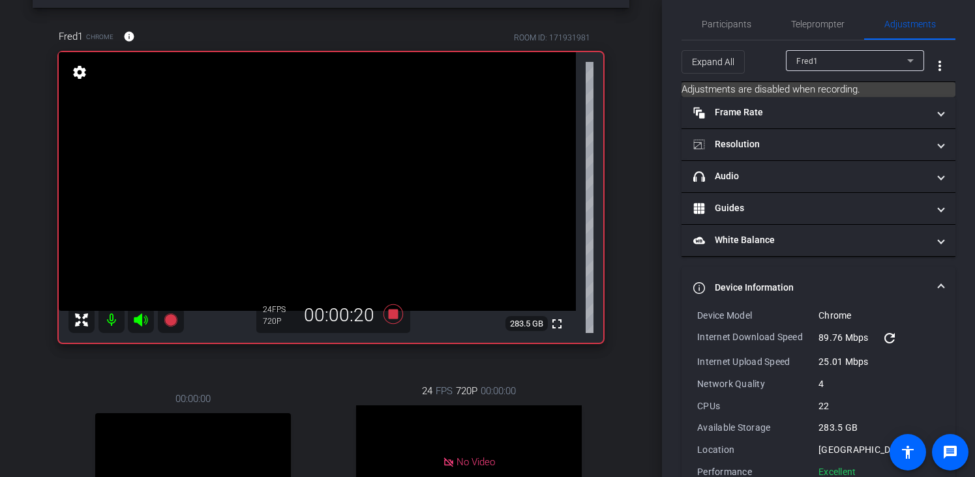
scroll to position [0, 0]
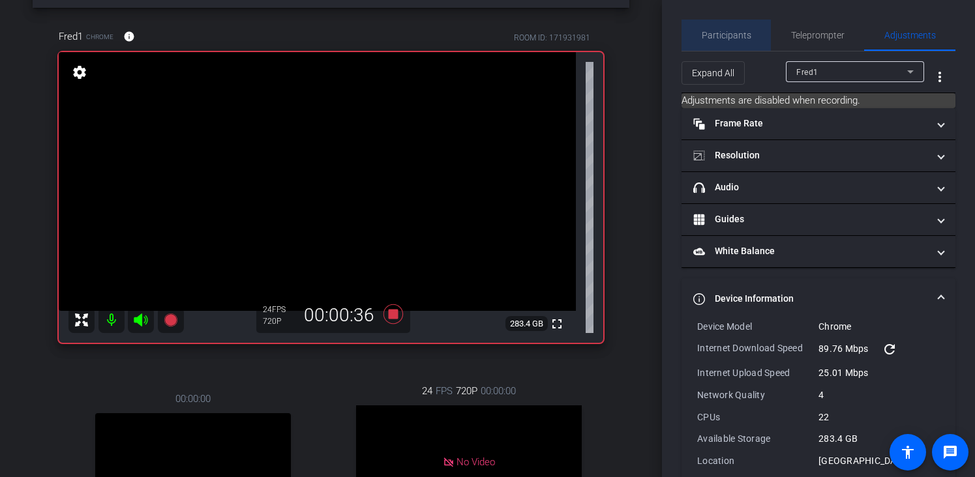
click at [730, 34] on span "Participants" at bounding box center [727, 35] width 50 height 9
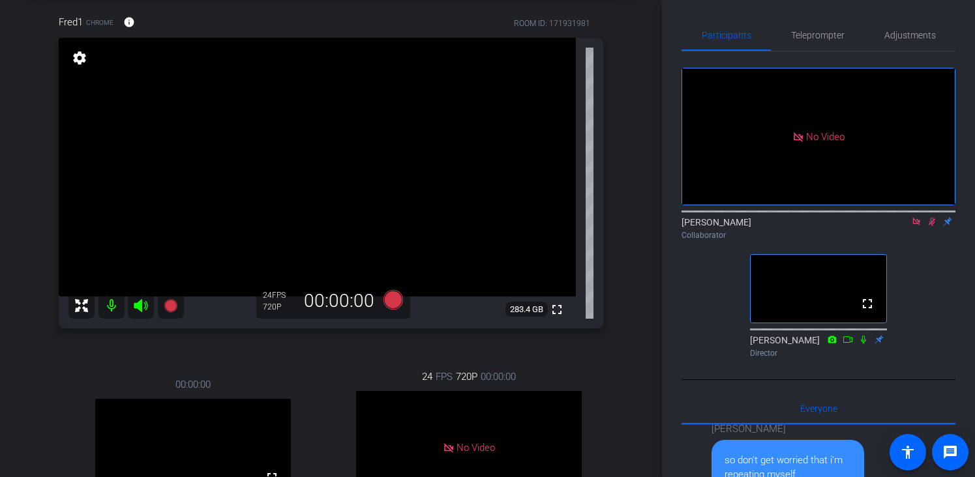
scroll to position [71, 0]
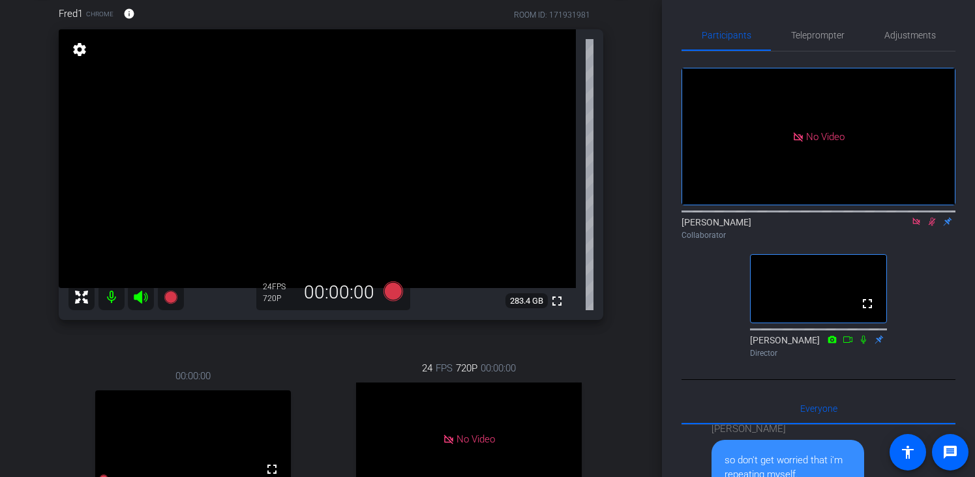
click at [933, 218] on icon at bounding box center [931, 222] width 7 height 8
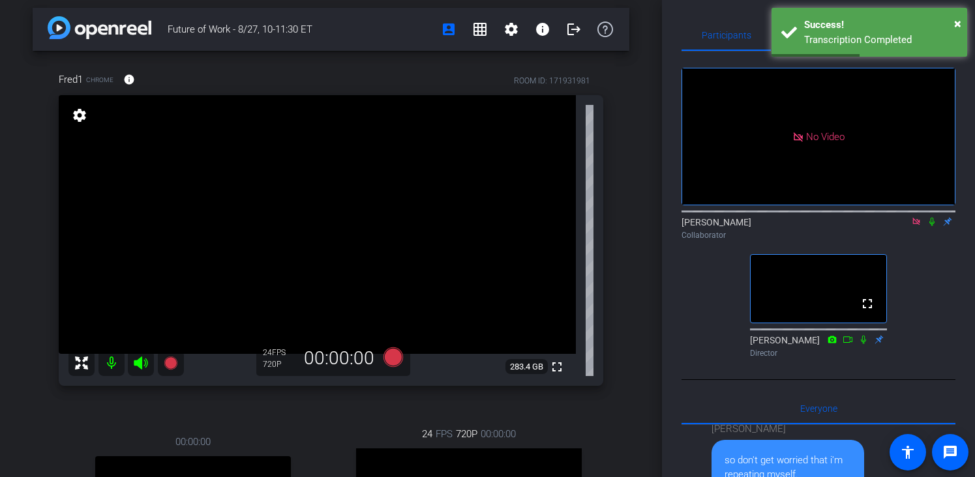
scroll to position [0, 0]
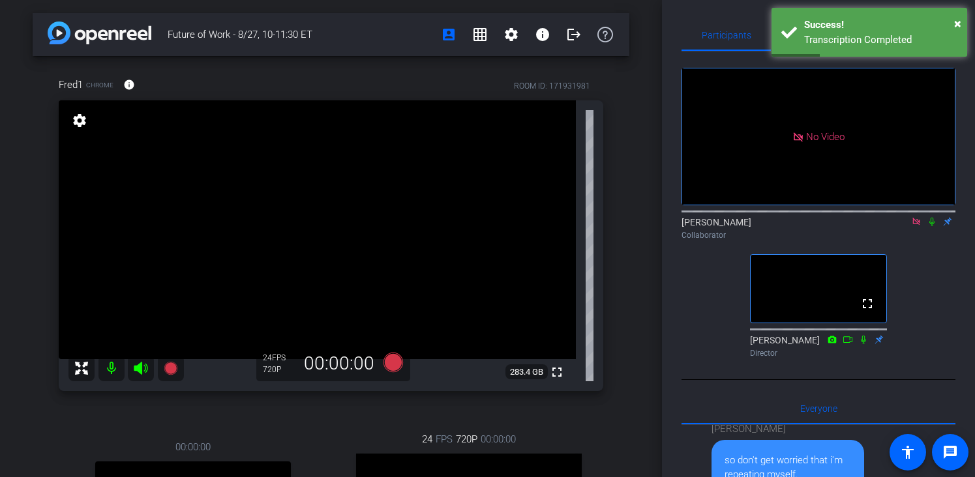
click at [932, 217] on icon at bounding box center [931, 221] width 10 height 9
click at [447, 173] on video at bounding box center [317, 229] width 517 height 259
click at [932, 217] on icon at bounding box center [931, 221] width 10 height 9
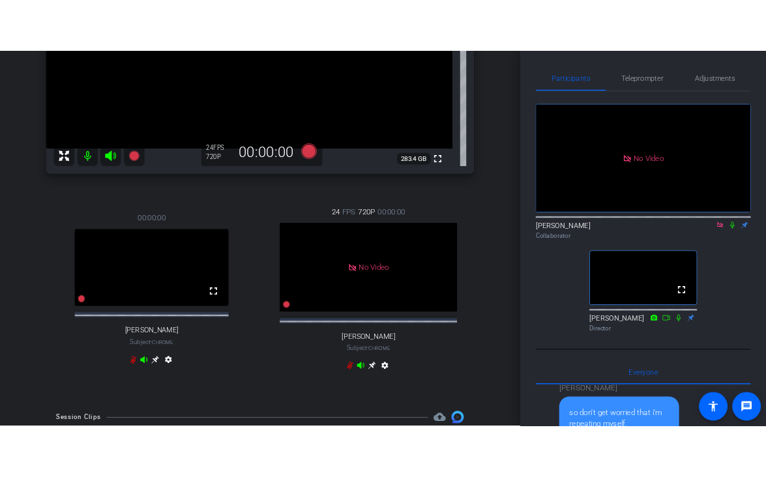
scroll to position [144, 0]
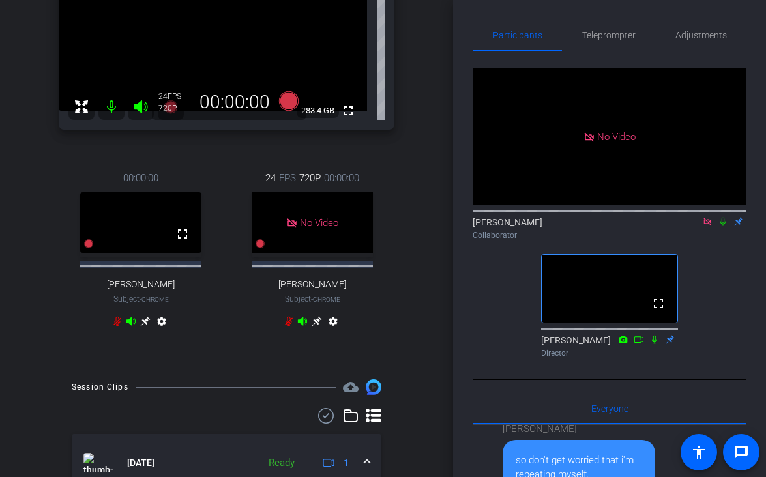
click at [724, 216] on mat-icon at bounding box center [723, 222] width 16 height 12
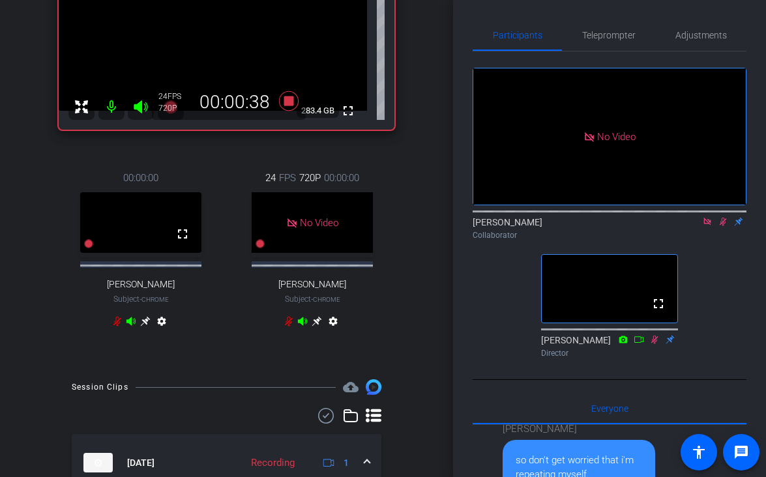
click at [724, 216] on mat-icon at bounding box center [723, 222] width 16 height 12
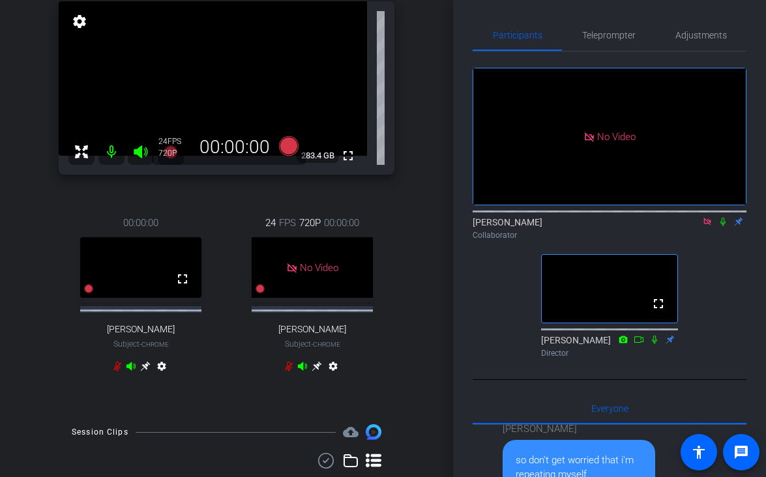
scroll to position [0, 0]
